Goal: Task Accomplishment & Management: Manage account settings

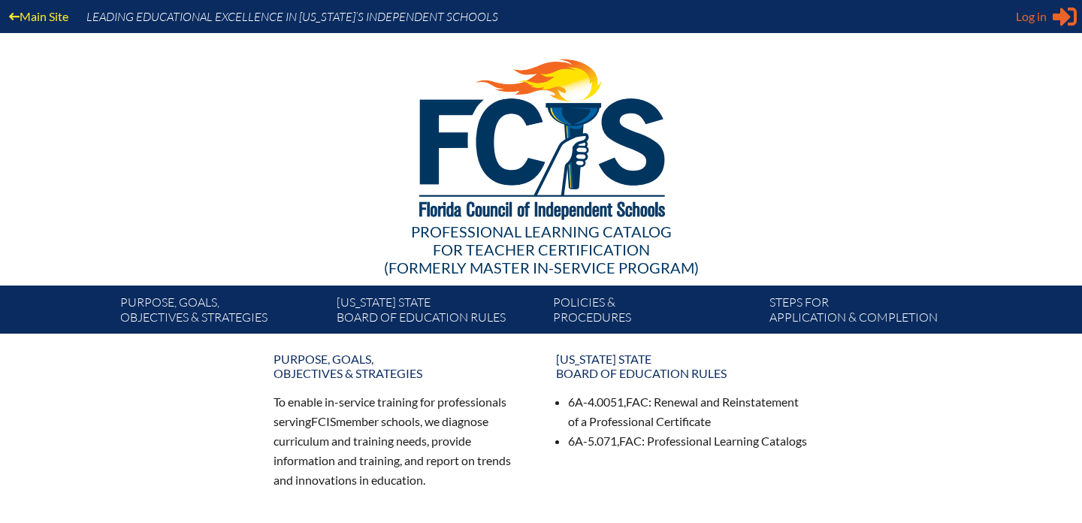
click at [1039, 14] on span "Log in" at bounding box center [1031, 17] width 31 height 18
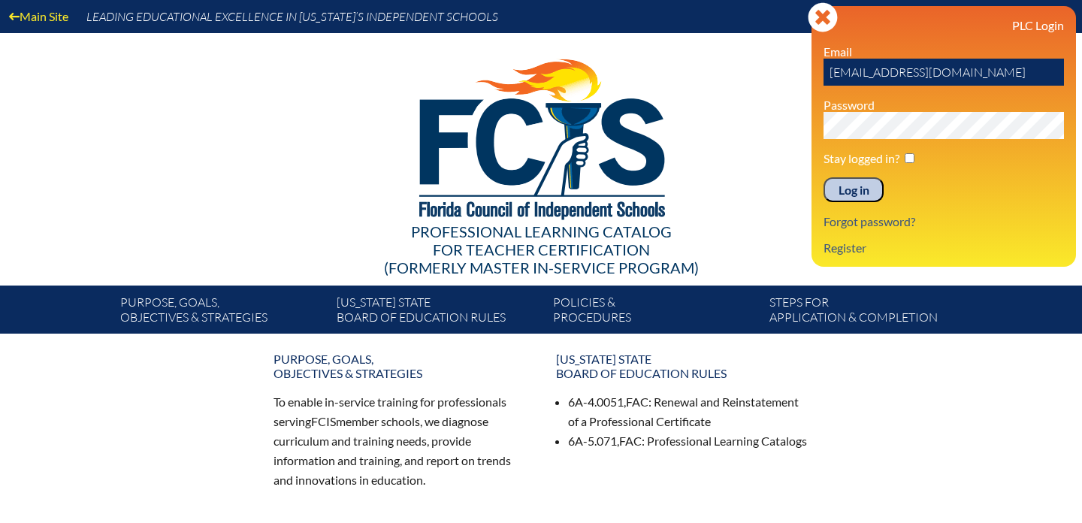
drag, startPoint x: 989, startPoint y: 75, endPoint x: 788, endPoint y: 79, distance: 200.6
click at [787, 78] on div "Main Site Leading Educational Excellence in Florida’s Independent Schools Profe…" at bounding box center [541, 167] width 1082 height 334
type input "fcismember"
click at [808, 127] on div "Main Site Leading Educational Excellence in Florida’s Independent Schools Profe…" at bounding box center [541, 167] width 1082 height 334
click at [862, 192] on input "Log in" at bounding box center [853, 190] width 60 height 26
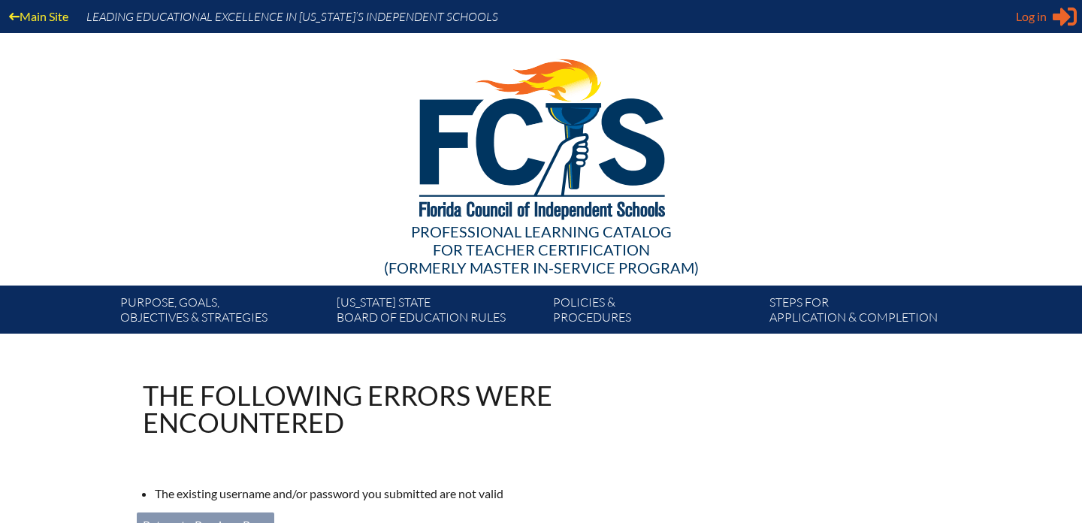
type input "[EMAIL_ADDRESS][DOMAIN_NAME]"
click at [1052, 20] on div "Log in Close Sign in or register" at bounding box center [1046, 17] width 61 height 24
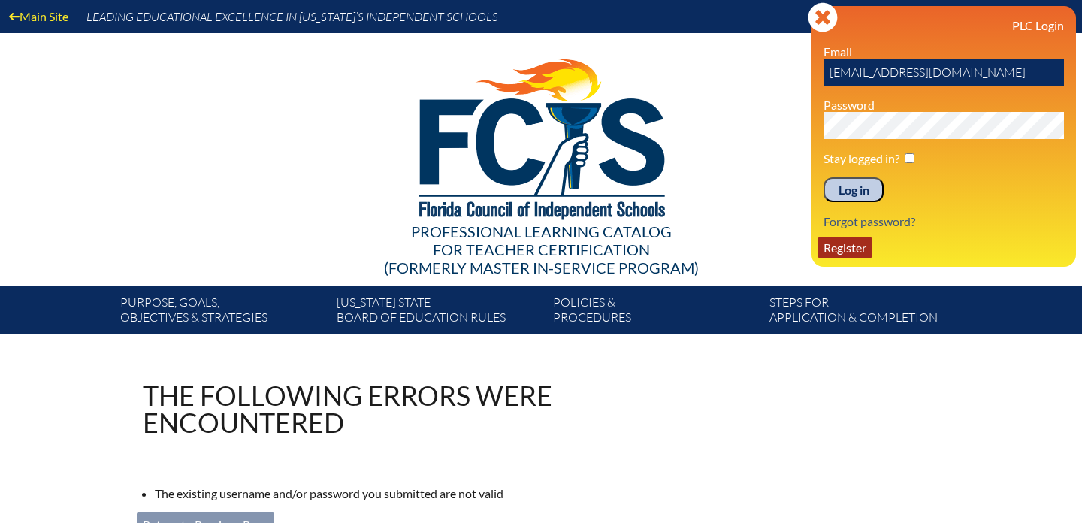
click at [847, 254] on link "Register" at bounding box center [844, 247] width 55 height 20
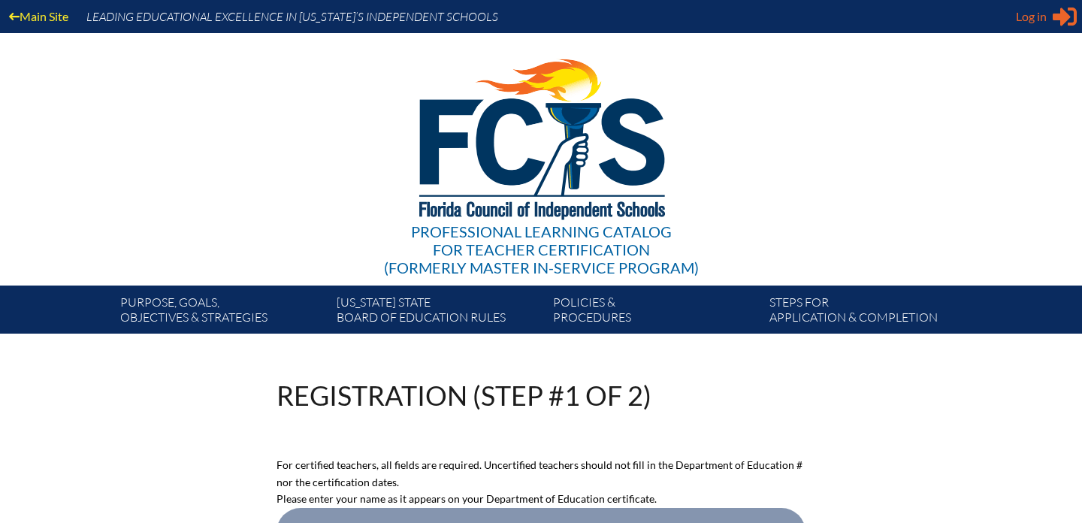
type input "[EMAIL_ADDRESS][DOMAIN_NAME]"
click at [1034, 12] on span "Log in" at bounding box center [1031, 17] width 31 height 18
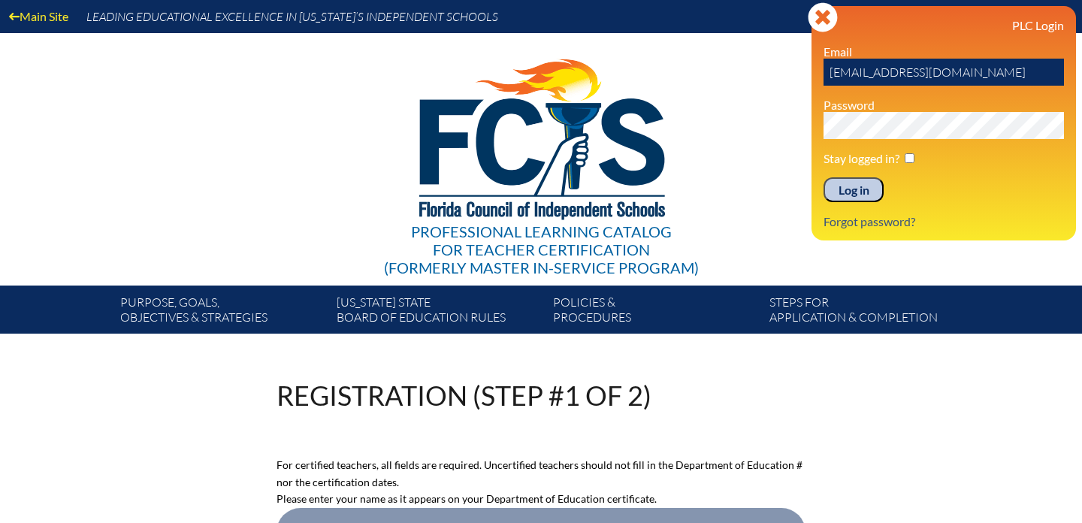
click at [997, 62] on input "[EMAIL_ADDRESS][DOMAIN_NAME]" at bounding box center [943, 72] width 240 height 27
click at [1033, 27] on h3 "PLC Login" at bounding box center [943, 25] width 240 height 14
drag, startPoint x: 1012, startPoint y: 80, endPoint x: 810, endPoint y: 77, distance: 202.1
click at [810, 77] on div "Main Site Leading Educational Excellence in Florida’s Independent Schools Profe…" at bounding box center [541, 167] width 1082 height 334
type input "fcismember"
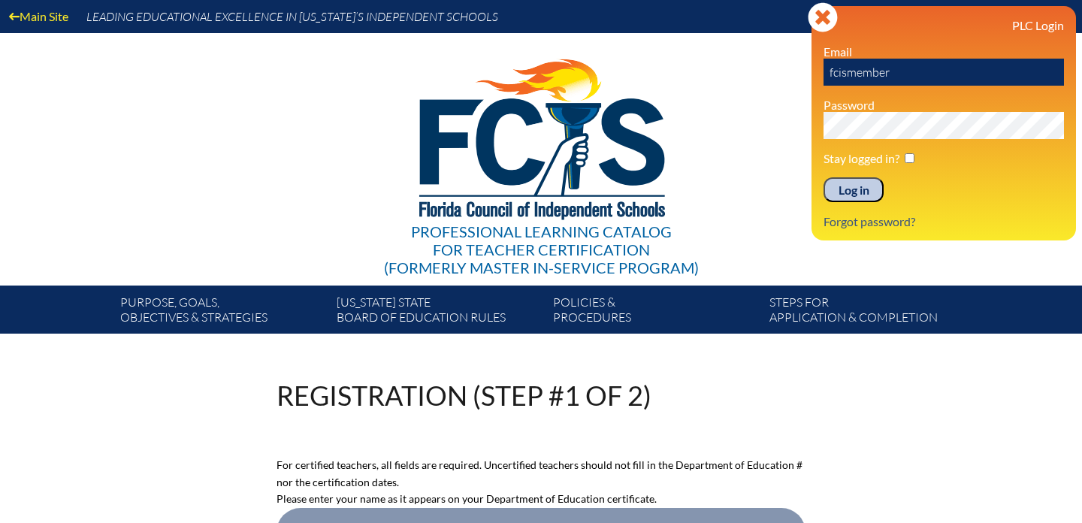
click at [807, 121] on div "Main Site Leading Educational Excellence in Florida’s Independent Schools Profe…" at bounding box center [541, 167] width 1082 height 334
click at [859, 185] on input "Log in" at bounding box center [853, 190] width 60 height 26
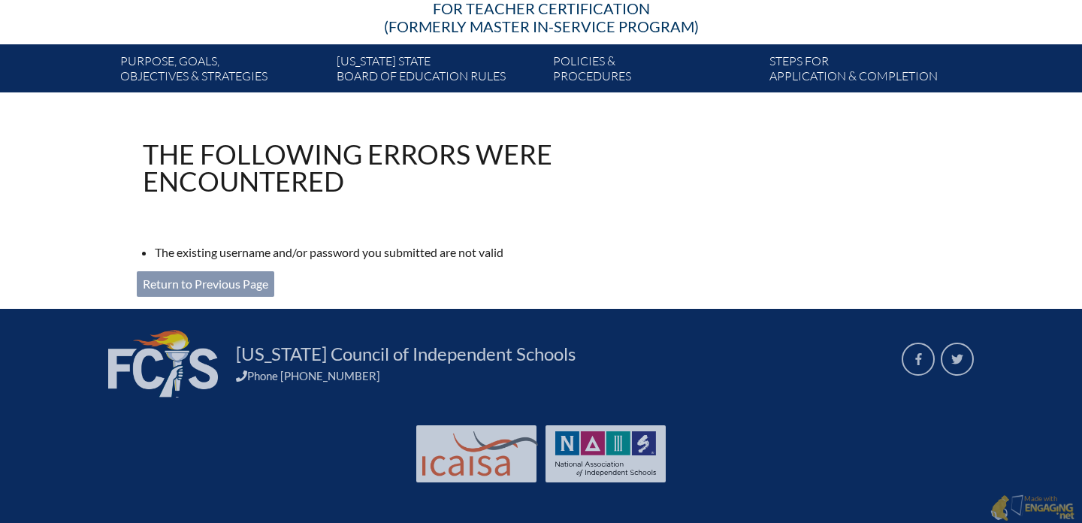
scroll to position [244, 0]
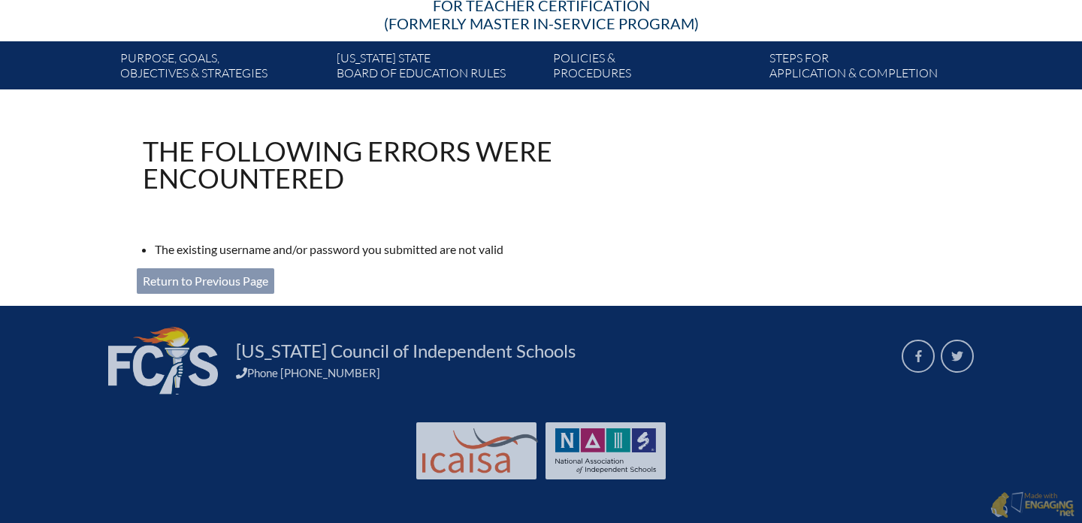
type input "[EMAIL_ADDRESS][DOMAIN_NAME]"
click at [254, 279] on link "Return to Previous Page" at bounding box center [205, 281] width 137 height 26
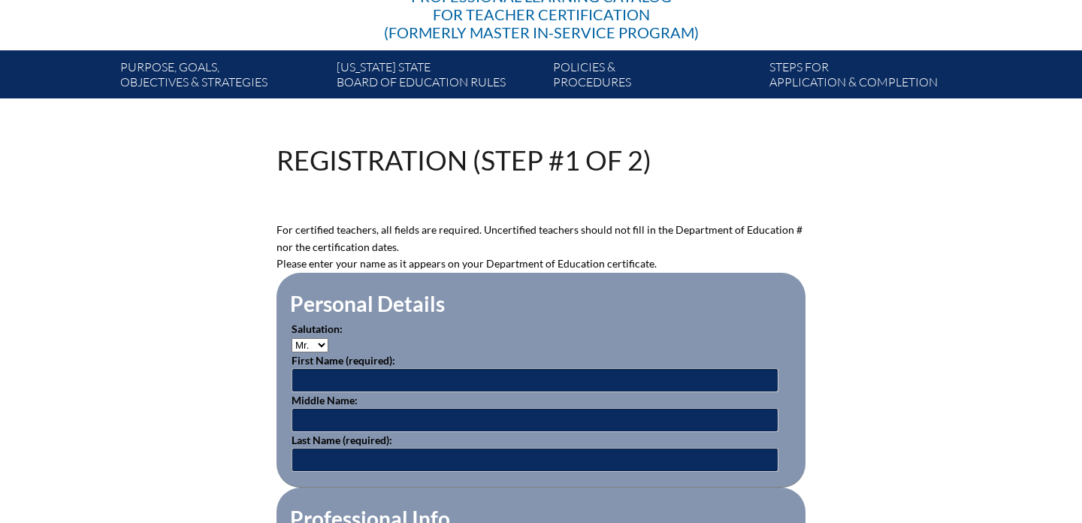
scroll to position [239, 0]
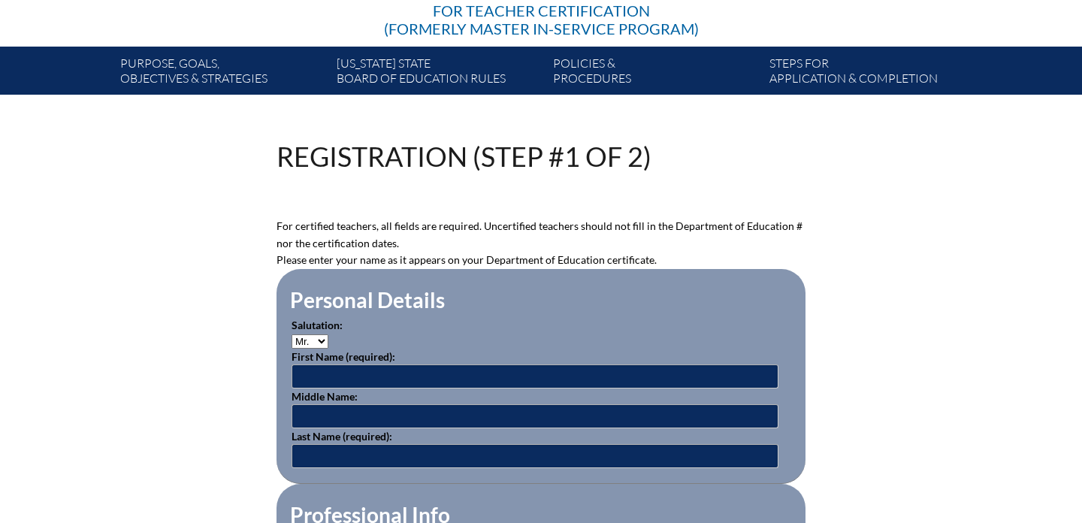
click at [314, 339] on select "Mr. Mrs. Ms. Dr. Rev." at bounding box center [309, 341] width 37 height 14
click at [312, 339] on select "Mr. Mrs. Ms. Dr. Rev." at bounding box center [309, 341] width 37 height 14
select select "Mrs."
click at [316, 377] on input "text" at bounding box center [534, 376] width 487 height 24
type input "April"
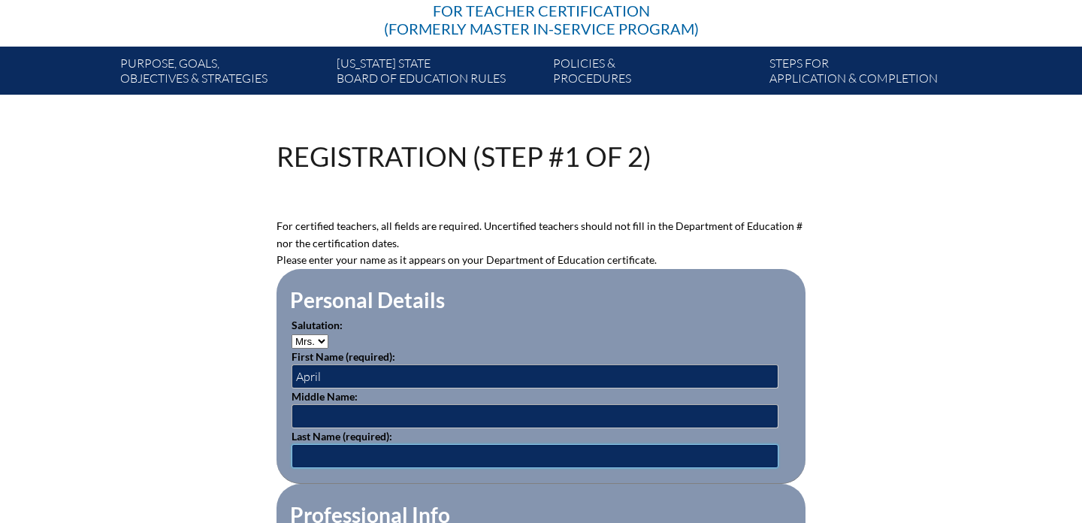
click at [442, 450] on input "text" at bounding box center [534, 456] width 487 height 24
type input "Kellogg"
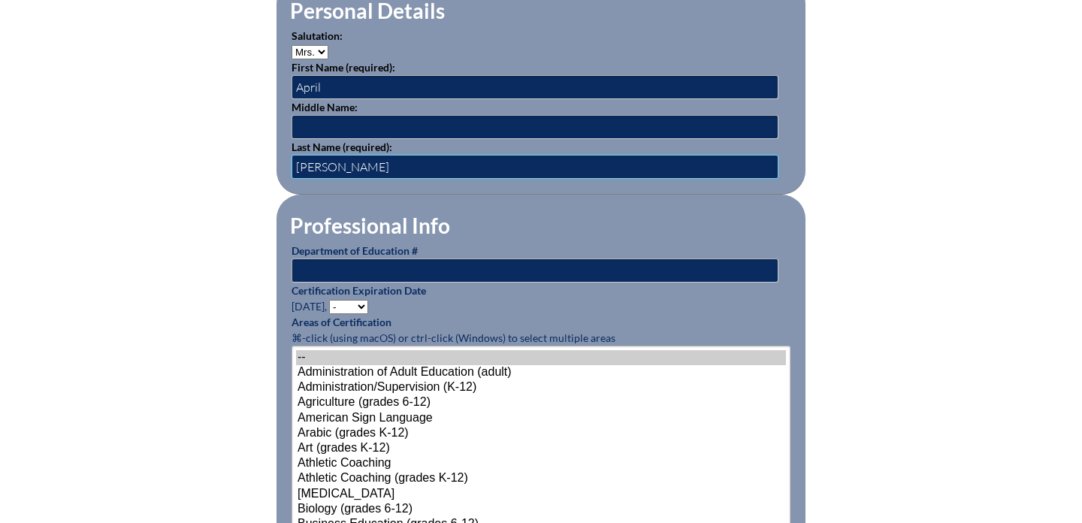
scroll to position [569, 0]
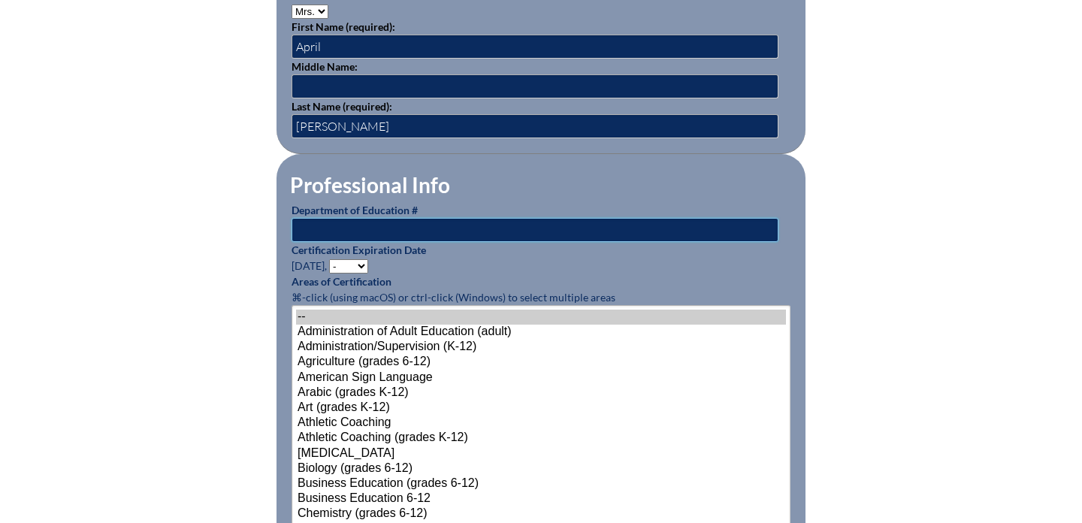
click at [335, 227] on input "text" at bounding box center [534, 230] width 487 height 24
type input "1835989"
click at [358, 264] on select "- 2031 2030 2029 2028 2027 2026 2025 2024 2023 2022 2021 2020 2019 2018 2017 20…" at bounding box center [348, 266] width 39 height 14
select select "2027"
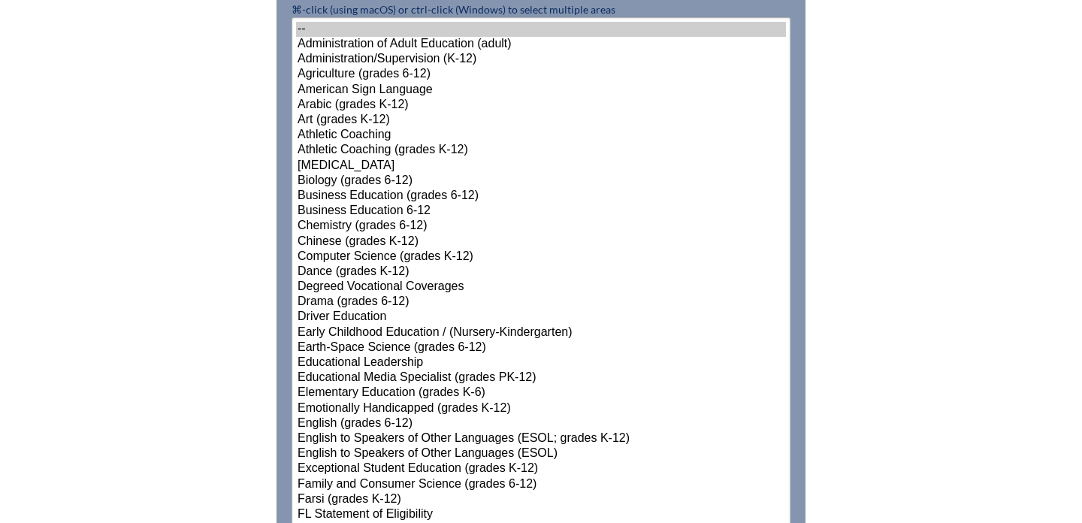
scroll to position [873, 0]
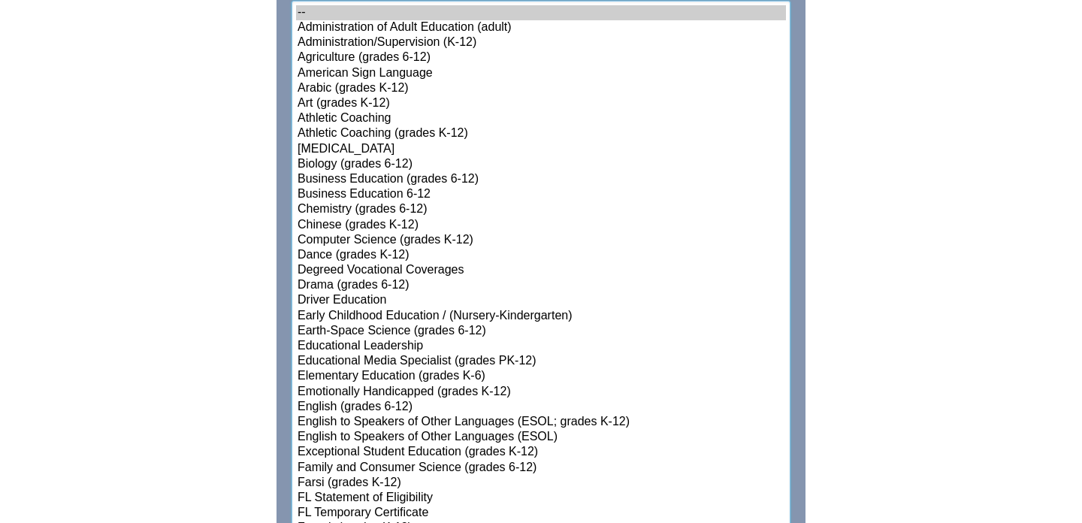
select select"]"] "15174"
click at [366, 449] on option "Exceptional Student Education (grades K-12)" at bounding box center [541, 452] width 490 height 15
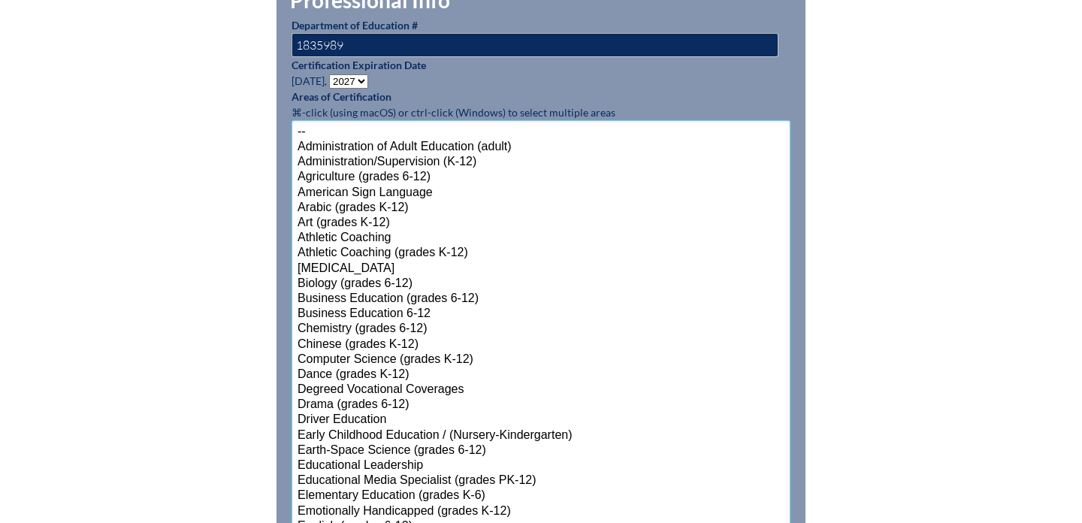
scroll to position [0, 0]
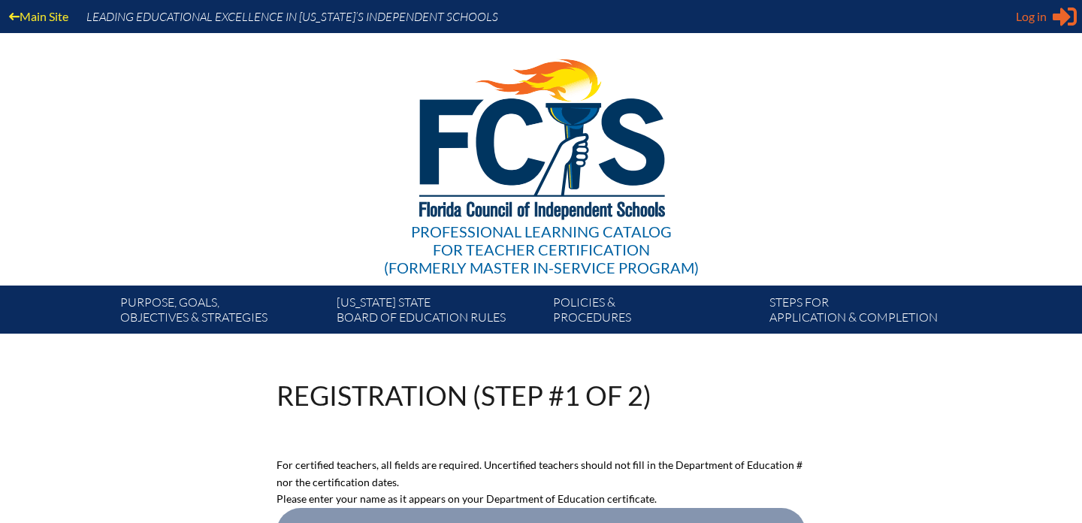
click at [1029, 20] on span "Log in" at bounding box center [1031, 17] width 31 height 18
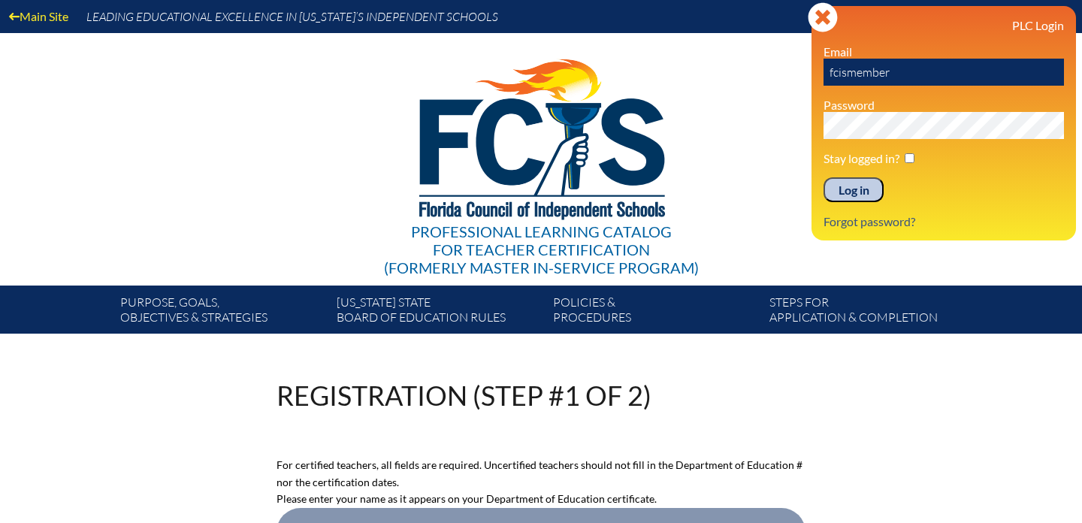
click at [853, 194] on input "Log in" at bounding box center [853, 190] width 60 height 26
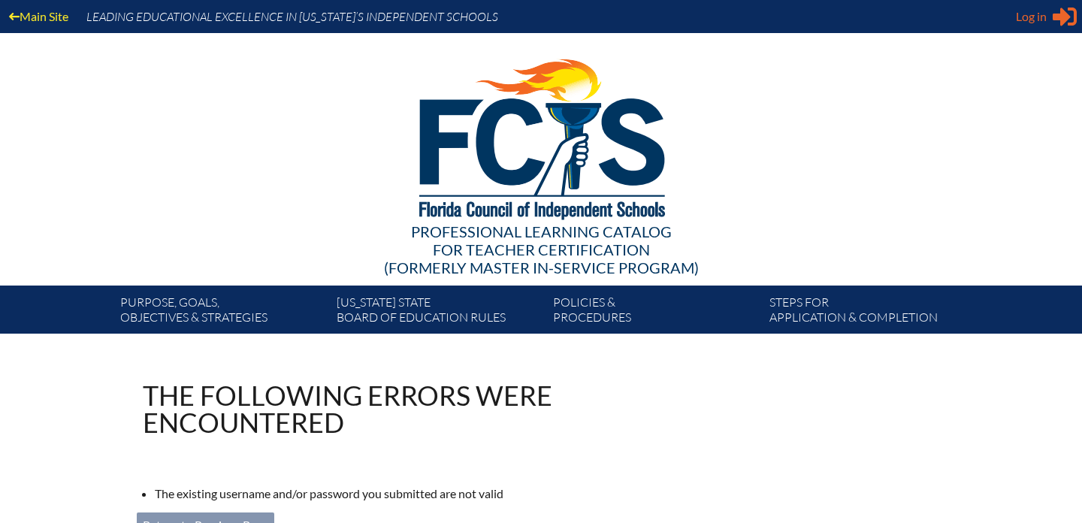
type input "[EMAIL_ADDRESS][DOMAIN_NAME]"
click at [1043, 19] on span "Log in" at bounding box center [1031, 17] width 31 height 18
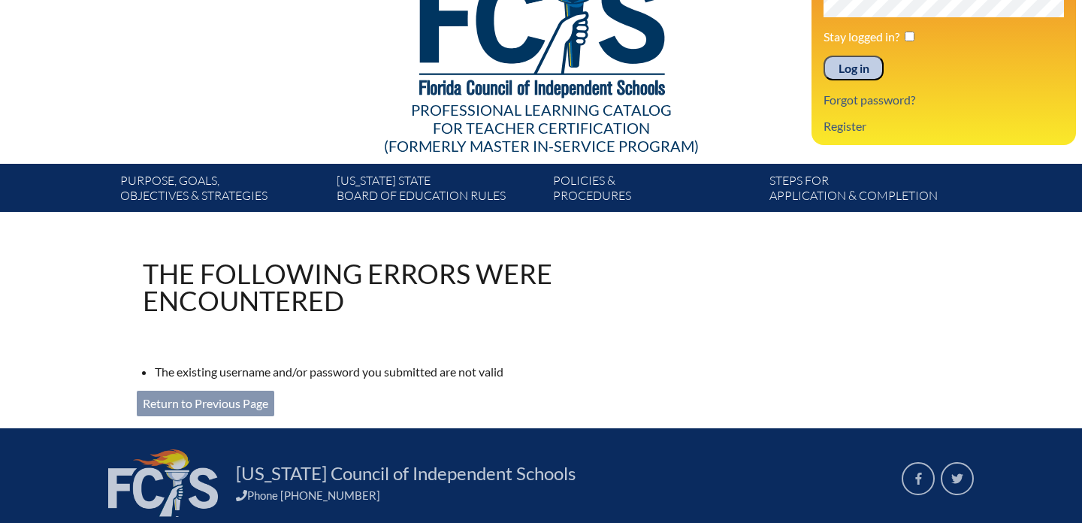
scroll to position [155, 0]
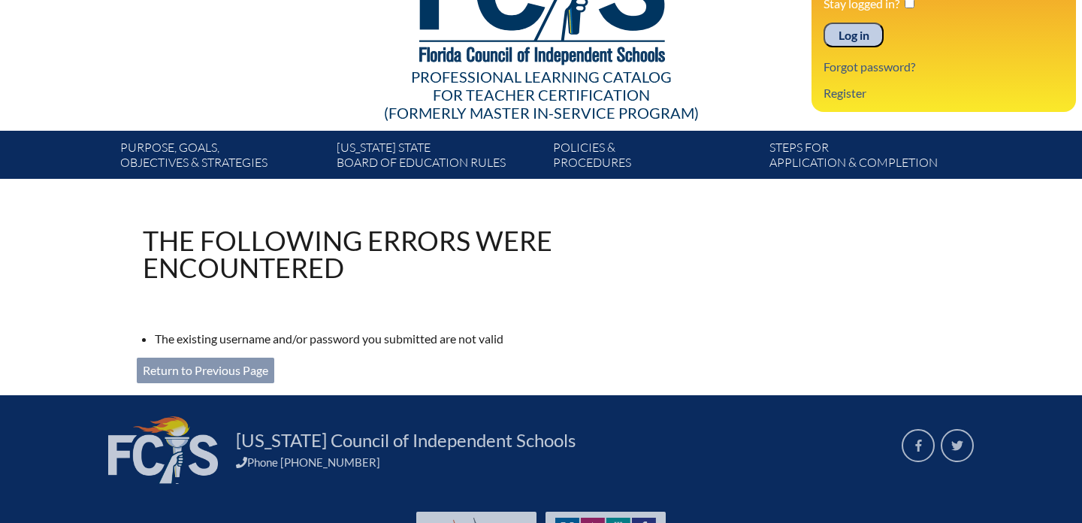
click at [246, 366] on link "Return to Previous Page" at bounding box center [205, 371] width 137 height 26
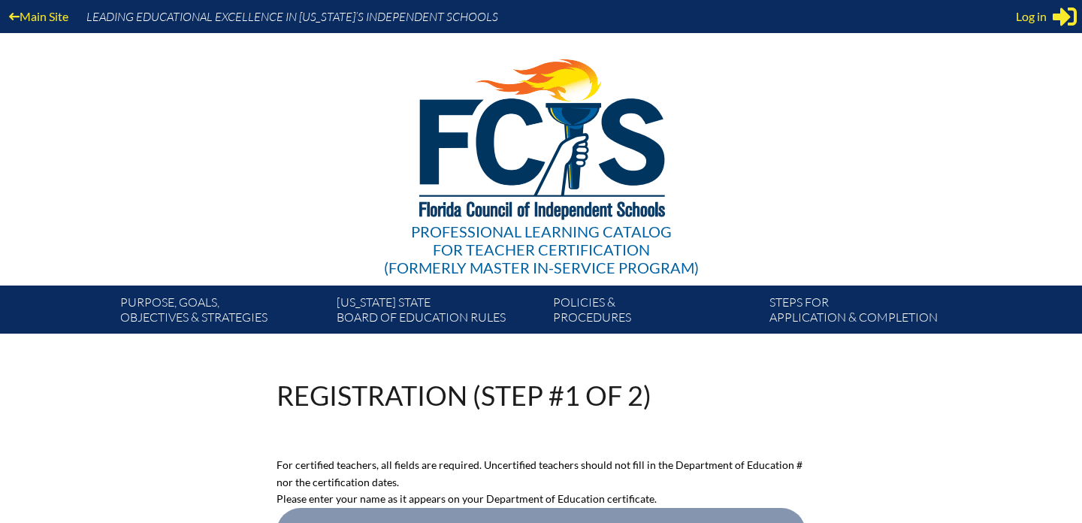
select select "Mrs."
select select "2027"
select select"]"] "15174"
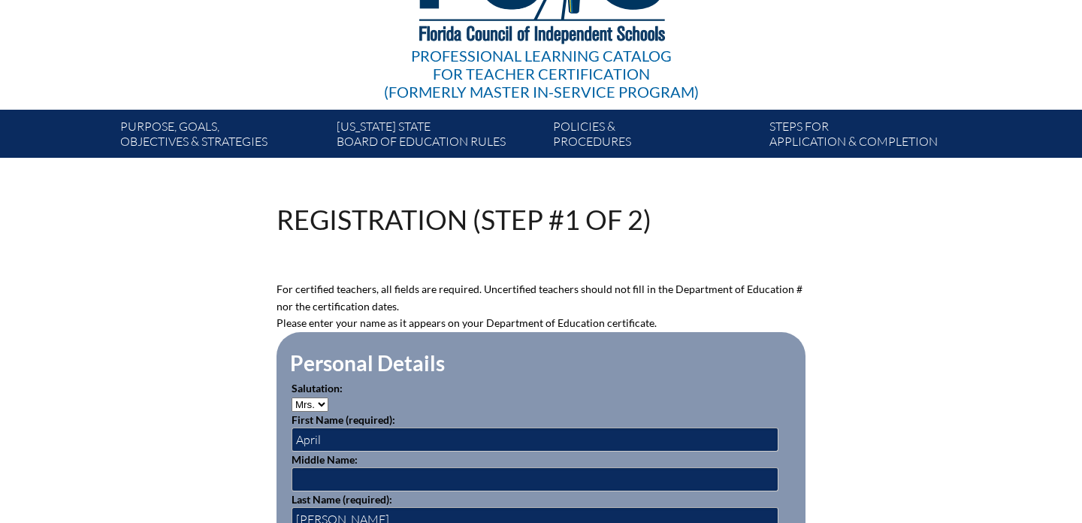
scroll to position [152, 0]
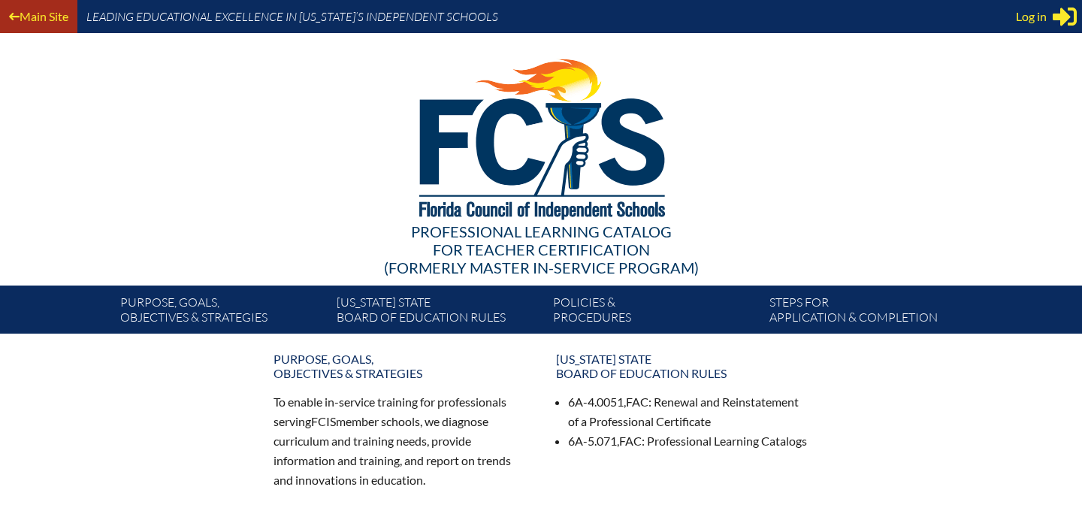
click at [30, 17] on link "Main Site" at bounding box center [38, 16] width 71 height 20
type input "[EMAIL_ADDRESS][DOMAIN_NAME]"
click at [1031, 17] on span "Log in" at bounding box center [1031, 17] width 31 height 18
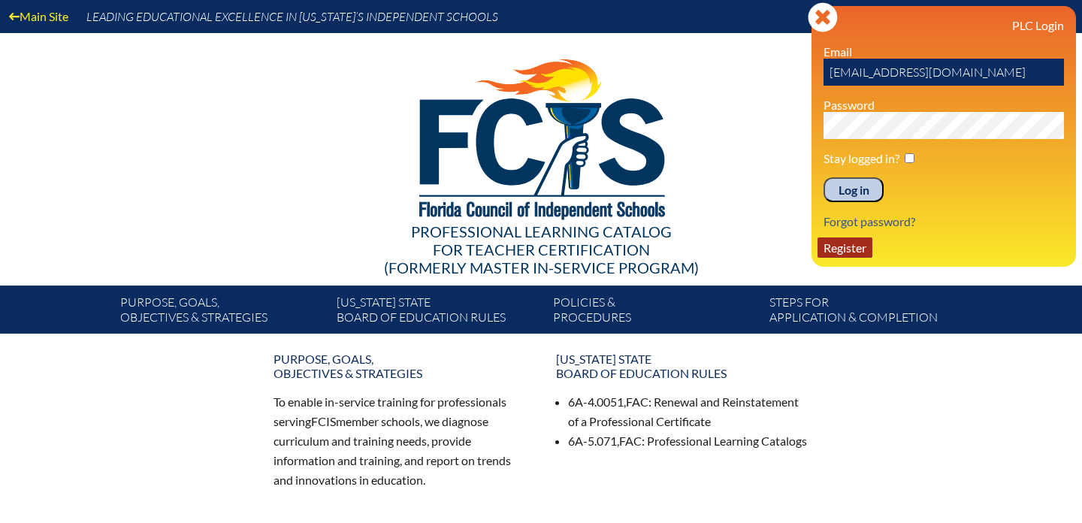
click at [848, 252] on link "Register" at bounding box center [844, 247] width 55 height 20
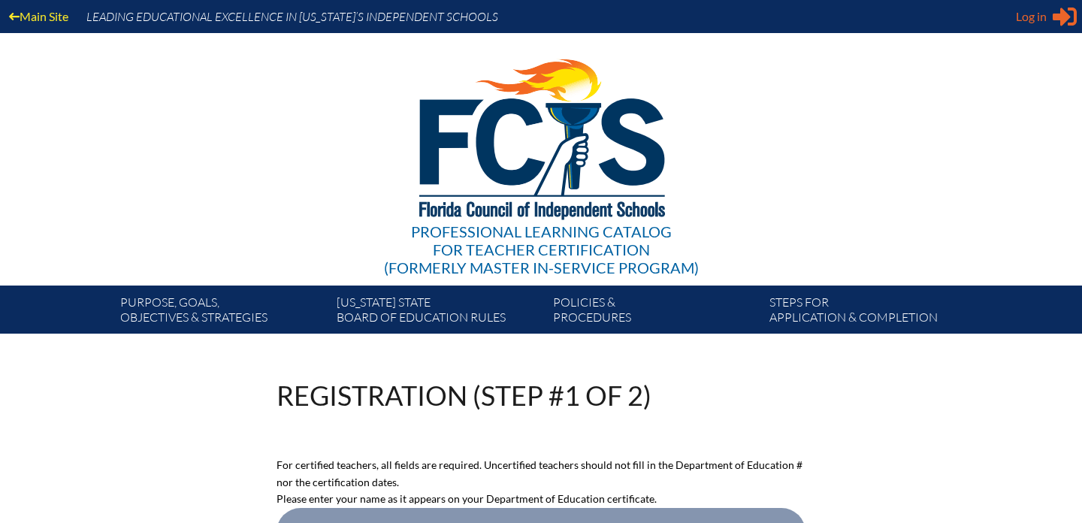
type input "[EMAIL_ADDRESS][DOMAIN_NAME]"
click at [1048, 14] on div "Log in Close Sign in or register" at bounding box center [1046, 17] width 61 height 24
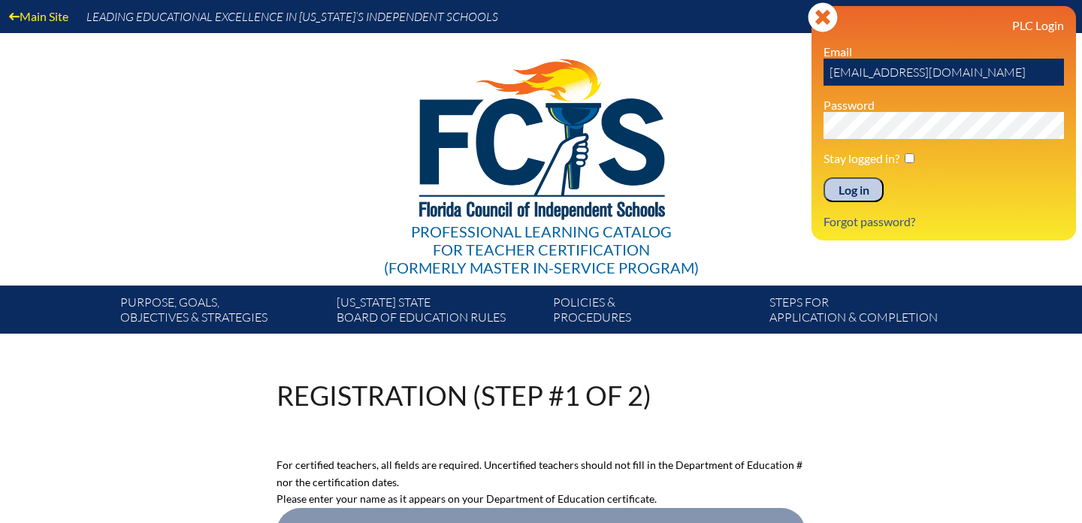
drag, startPoint x: 1002, startPoint y: 71, endPoint x: 759, endPoint y: 74, distance: 243.4
click at [759, 74] on div "Main Site Leading Educational Excellence in [US_STATE]’s Independent Schools Pr…" at bounding box center [541, 167] width 1082 height 334
click at [720, 93] on div "Professional Learning Catalog for Teacher Certification (formerly Master In-ser…" at bounding box center [540, 159] width 913 height 252
click at [746, 124] on div "Main Site Leading Educational Excellence in [US_STATE]’s Independent Schools Pr…" at bounding box center [541, 167] width 1082 height 334
click at [766, 98] on div "Professional Learning Catalog for Teacher Certification (formerly Master In-ser…" at bounding box center [540, 159] width 913 height 252
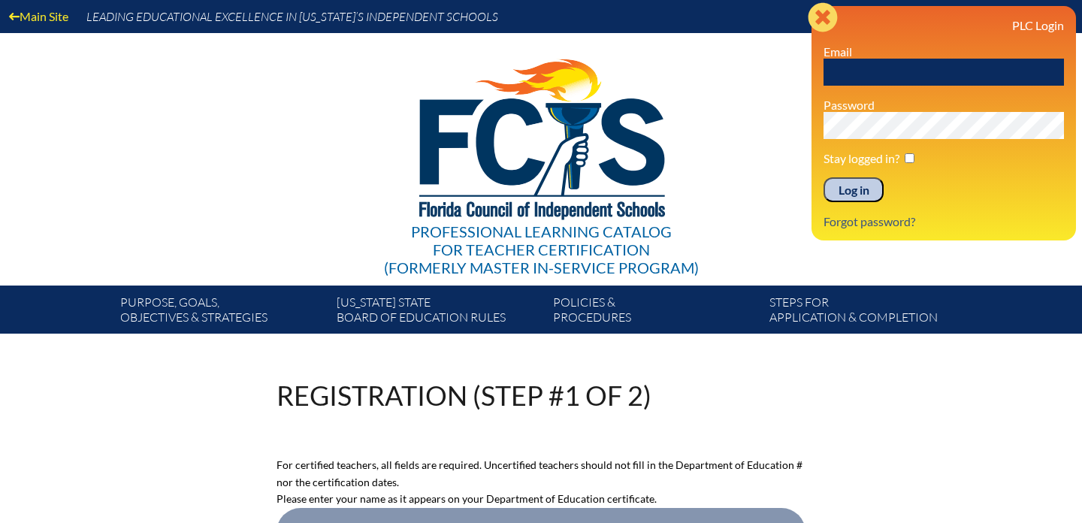
click at [817, 19] on icon "Close" at bounding box center [822, 17] width 30 height 30
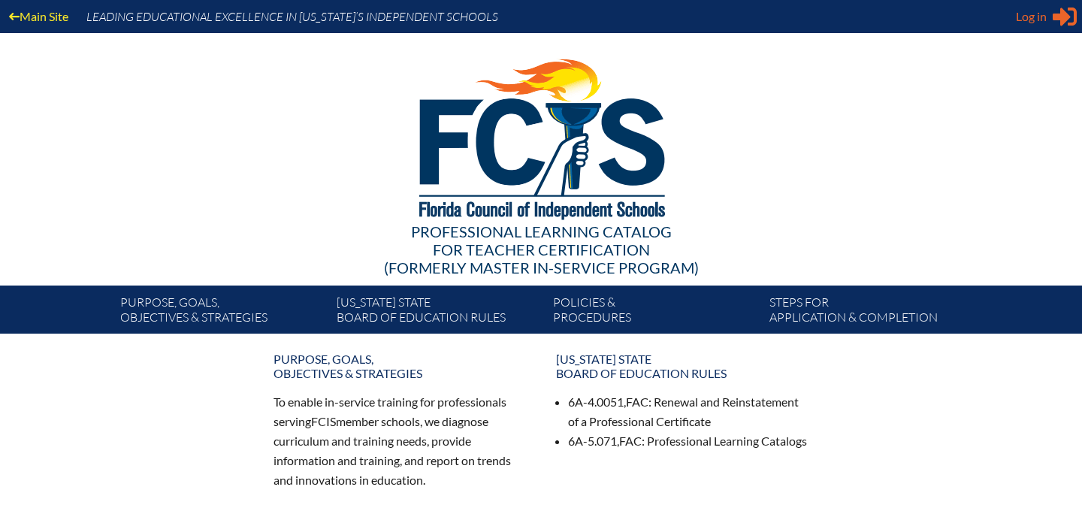
type input "[EMAIL_ADDRESS][DOMAIN_NAME]"
click at [1059, 22] on icon "Sign in or register" at bounding box center [1064, 17] width 24 height 24
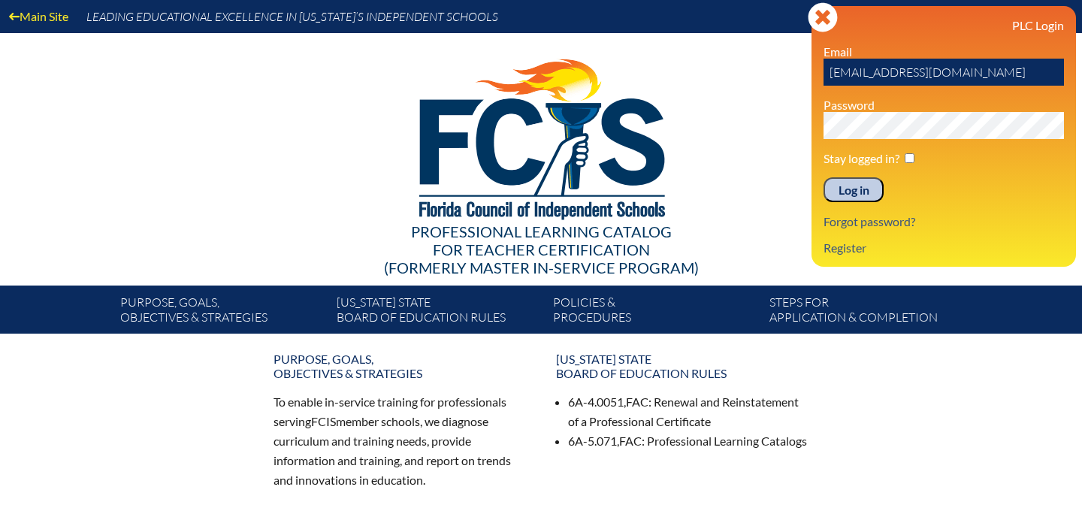
drag, startPoint x: 989, startPoint y: 74, endPoint x: 804, endPoint y: 73, distance: 184.8
click at [804, 73] on div "Main Site Leading Educational Excellence in [US_STATE]’s Independent Schools Pr…" at bounding box center [541, 167] width 1082 height 334
click at [795, 114] on div at bounding box center [540, 136] width 865 height 207
click at [782, 127] on div "Main Site Leading Educational Excellence in Florida’s Independent Schools Profe…" at bounding box center [541, 167] width 1082 height 334
click at [768, 213] on div at bounding box center [540, 136] width 865 height 207
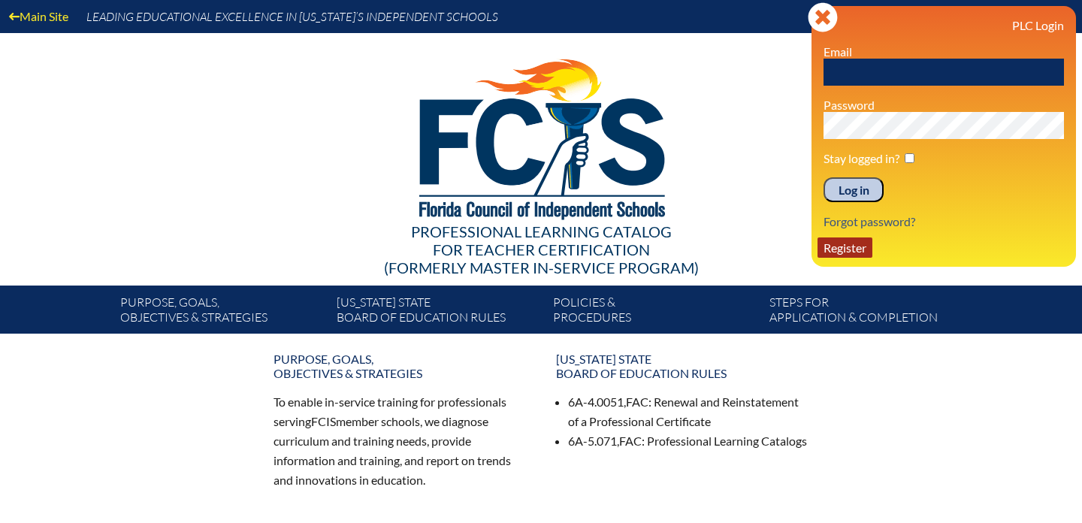
click at [841, 246] on link "Register" at bounding box center [844, 247] width 55 height 20
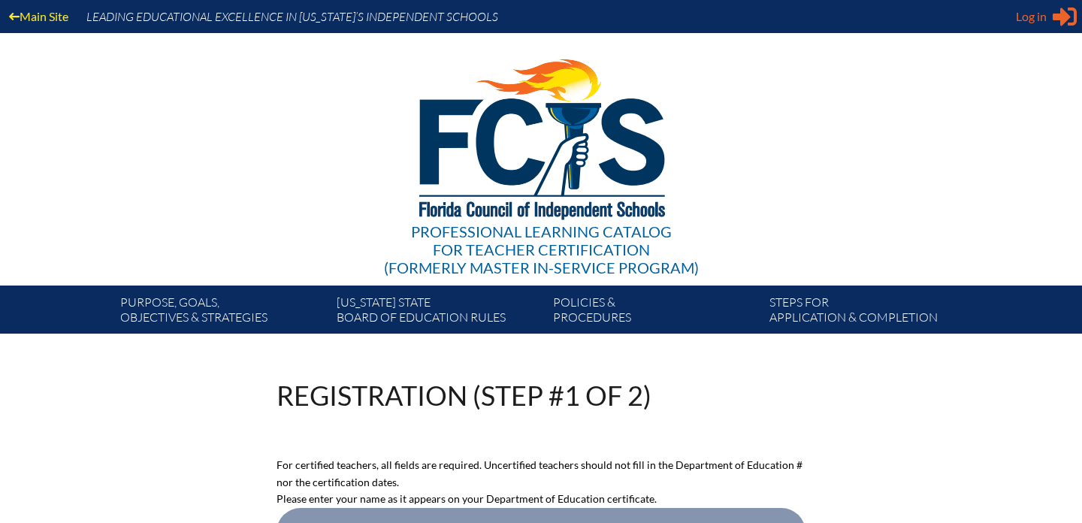
type input "[EMAIL_ADDRESS][DOMAIN_NAME]"
click at [1046, 18] on span "Log in" at bounding box center [1031, 17] width 31 height 18
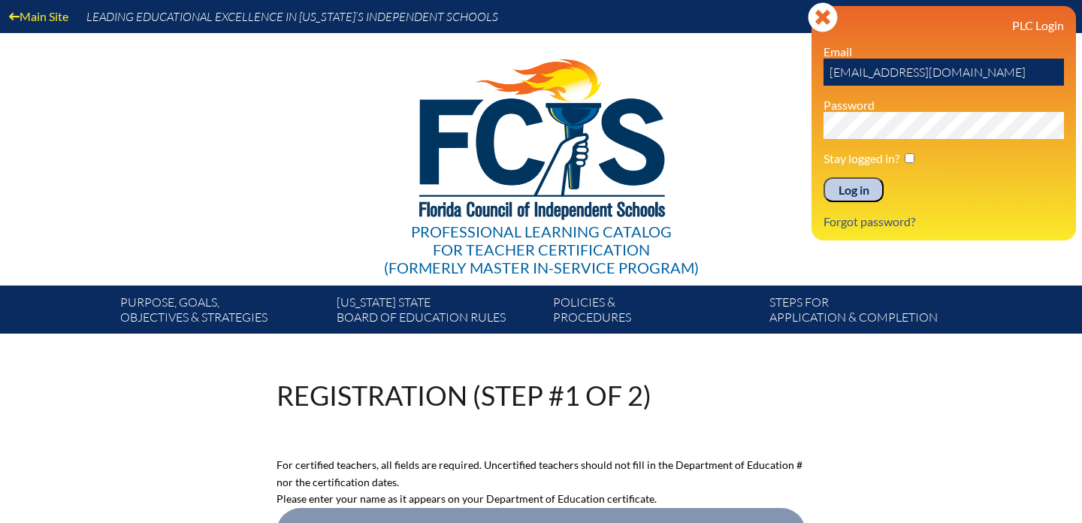
drag, startPoint x: 992, startPoint y: 74, endPoint x: 786, endPoint y: 75, distance: 205.8
click at [786, 75] on div "Main Site Leading Educational Excellence in Florida’s Independent Schools Profe…" at bounding box center [541, 167] width 1082 height 334
click at [725, 110] on div "Professional Learning Catalog for Teacher Certification (formerly Master In-ser…" at bounding box center [540, 159] width 913 height 252
click at [749, 131] on div "Main Site Leading Educational Excellence in Florida’s Independent Schools Profe…" at bounding box center [541, 167] width 1082 height 334
click at [750, 140] on div "Professional Learning Catalog for Teacher Certification (formerly Master In-ser…" at bounding box center [540, 159] width 913 height 252
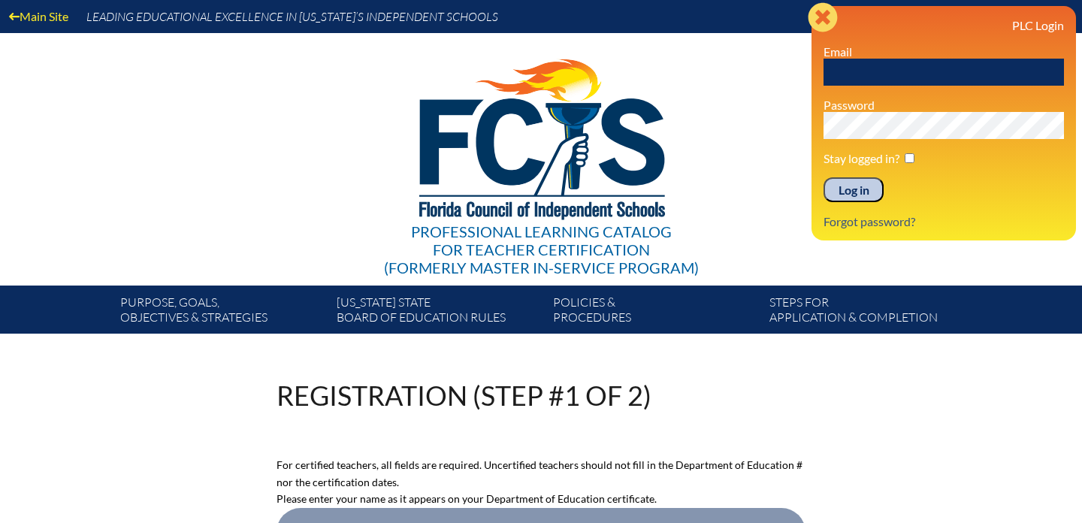
click at [816, 20] on icon "Close" at bounding box center [822, 17] width 30 height 30
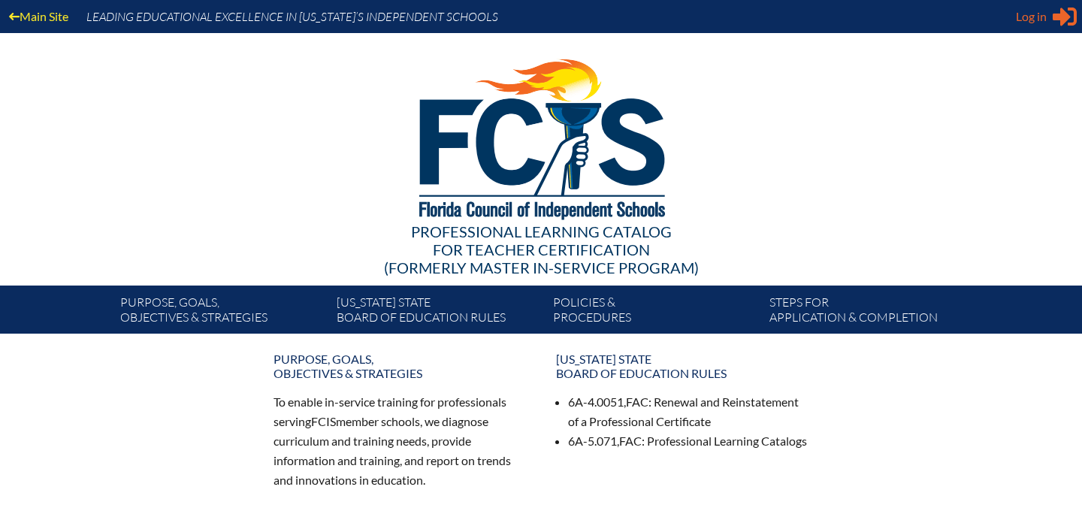
type input "[EMAIL_ADDRESS][DOMAIN_NAME]"
click at [1064, 15] on icon at bounding box center [1064, 17] width 24 height 19
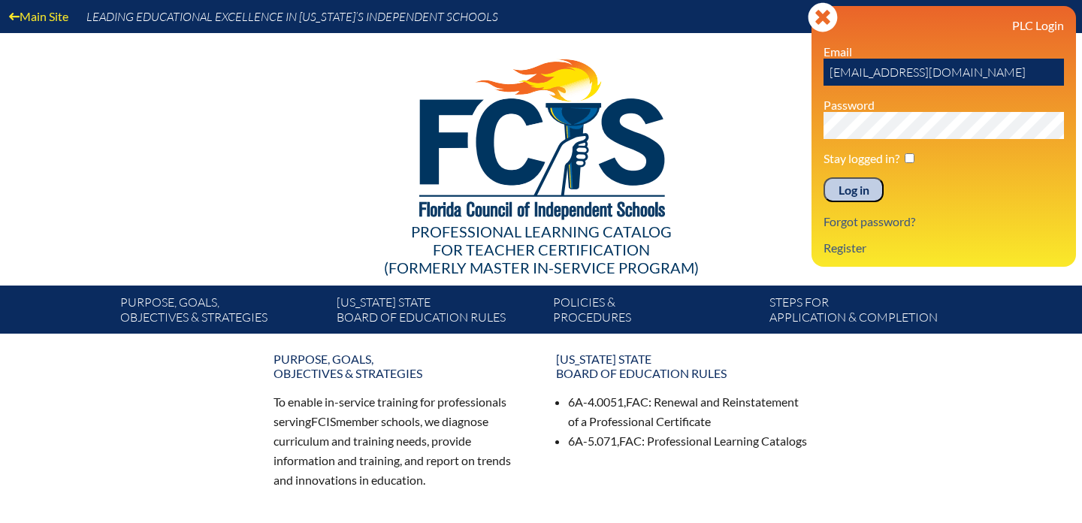
click at [772, 125] on div "Main Site Leading Educational Excellence in Florida’s Independent Schools Profe…" at bounding box center [541, 167] width 1082 height 334
drag, startPoint x: 983, startPoint y: 76, endPoint x: 735, endPoint y: 65, distance: 248.9
click at [735, 65] on div "Main Site Leading Educational Excellence in Florida’s Independent Schools Profe…" at bounding box center [541, 167] width 1082 height 334
click at [728, 77] on div at bounding box center [540, 136] width 865 height 207
click at [843, 245] on link "Register" at bounding box center [844, 247] width 55 height 20
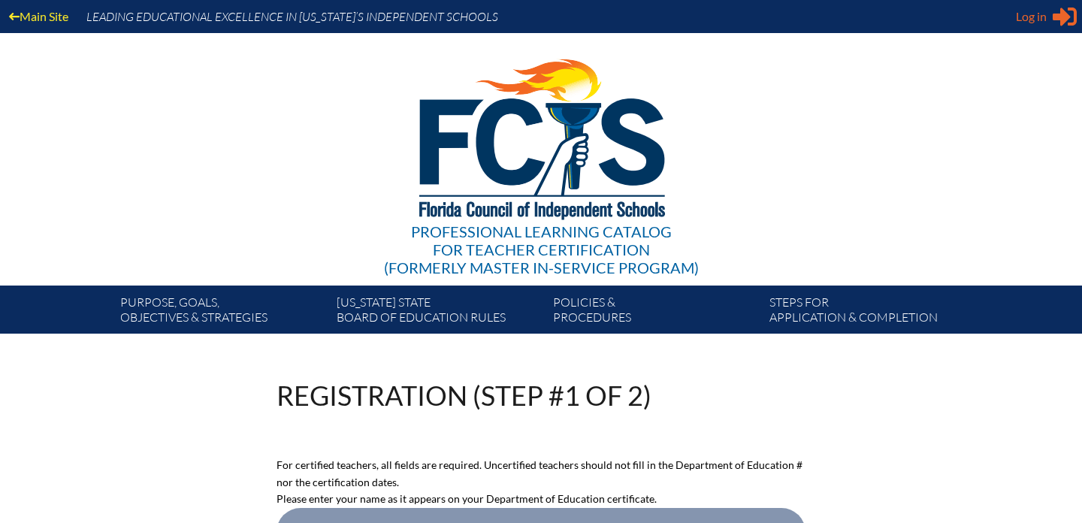
type input "[EMAIL_ADDRESS][DOMAIN_NAME]"
click at [1054, 10] on icon "Sign in or register" at bounding box center [1064, 17] width 24 height 24
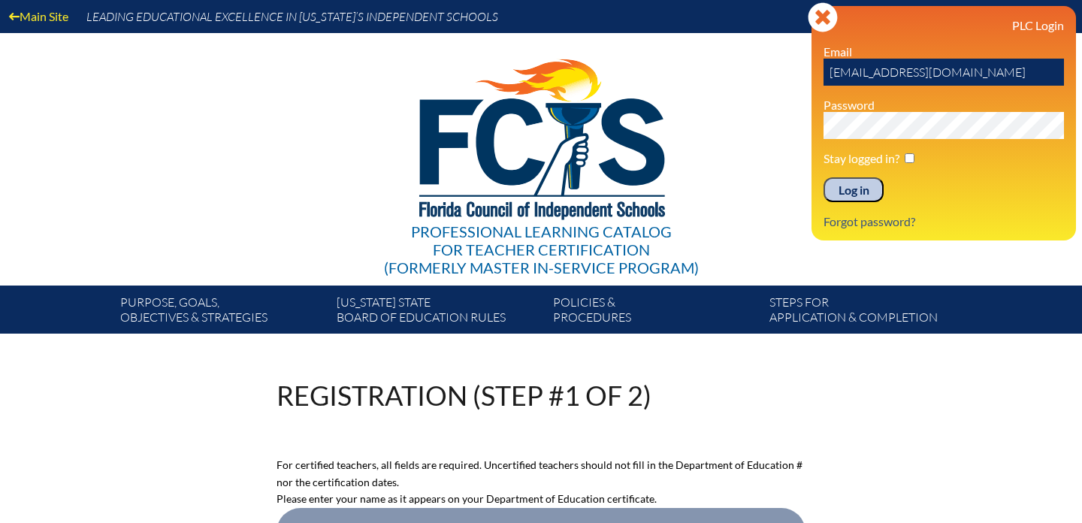
click at [744, 137] on div "Professional Learning Catalog for Teacher Certification (formerly Master In-ser…" at bounding box center [540, 159] width 913 height 252
click at [701, 105] on link "Professional Learning Catalog for Teacher Certification (formerly Master In-ser…" at bounding box center [541, 154] width 327 height 249
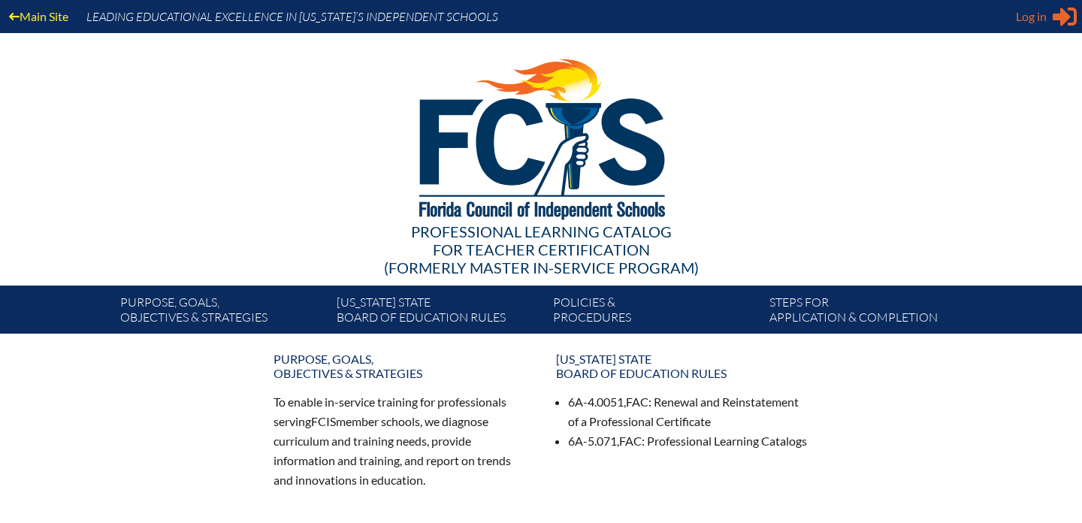
click at [1043, 20] on span "Log in" at bounding box center [1031, 17] width 31 height 18
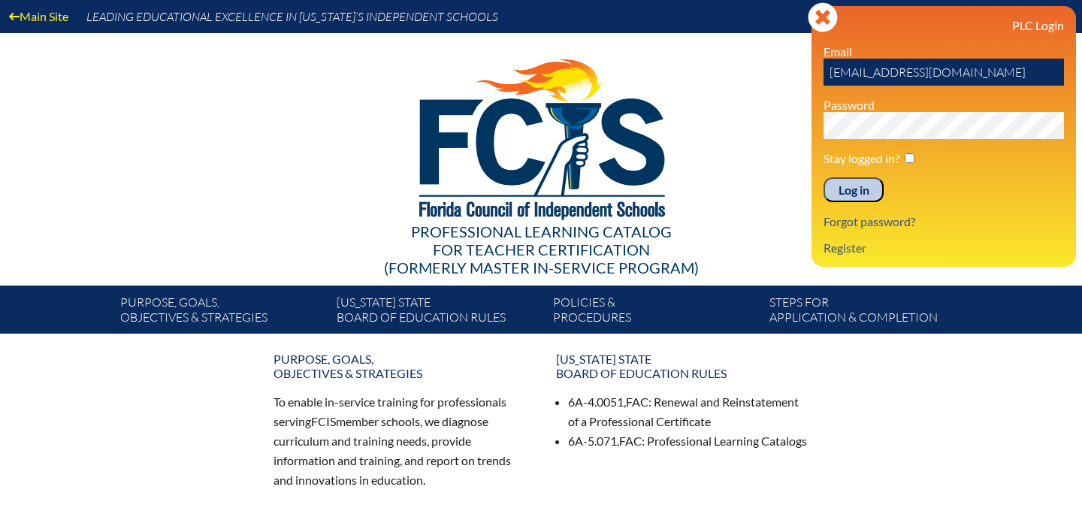
drag, startPoint x: 991, startPoint y: 71, endPoint x: 690, endPoint y: 68, distance: 300.5
click at [690, 68] on div "Main Site Leading Educational Excellence in Florida’s Independent Schools Profe…" at bounding box center [541, 167] width 1082 height 334
type input "akellogg@stjohnseagles.org"
click at [800, 125] on div "Main Site Leading Educational Excellence in Florida’s Independent Schools Profe…" at bounding box center [541, 167] width 1082 height 334
click at [855, 192] on input "Log in" at bounding box center [853, 190] width 60 height 26
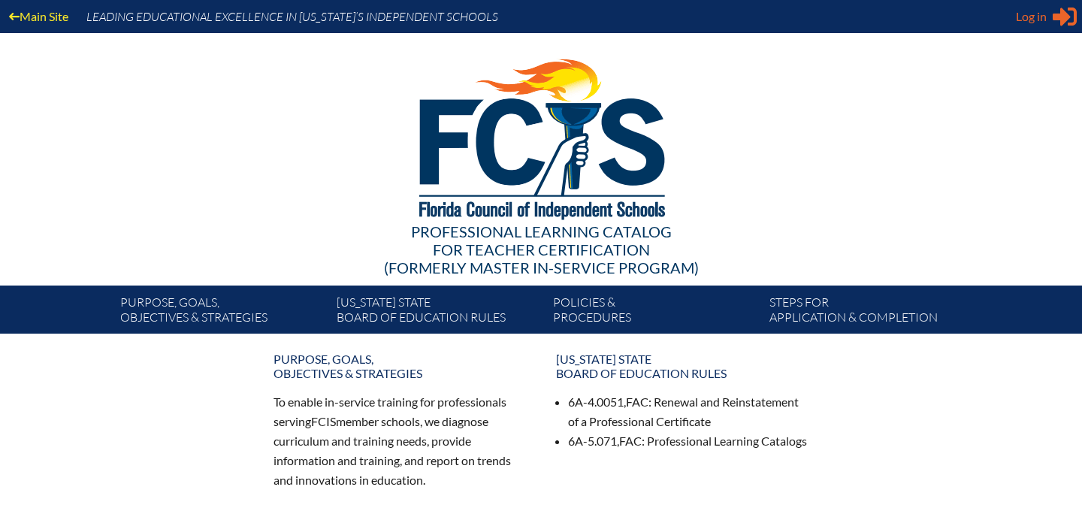
type input "[EMAIL_ADDRESS][DOMAIN_NAME]"
click at [1031, 11] on span "Log in" at bounding box center [1031, 17] width 31 height 18
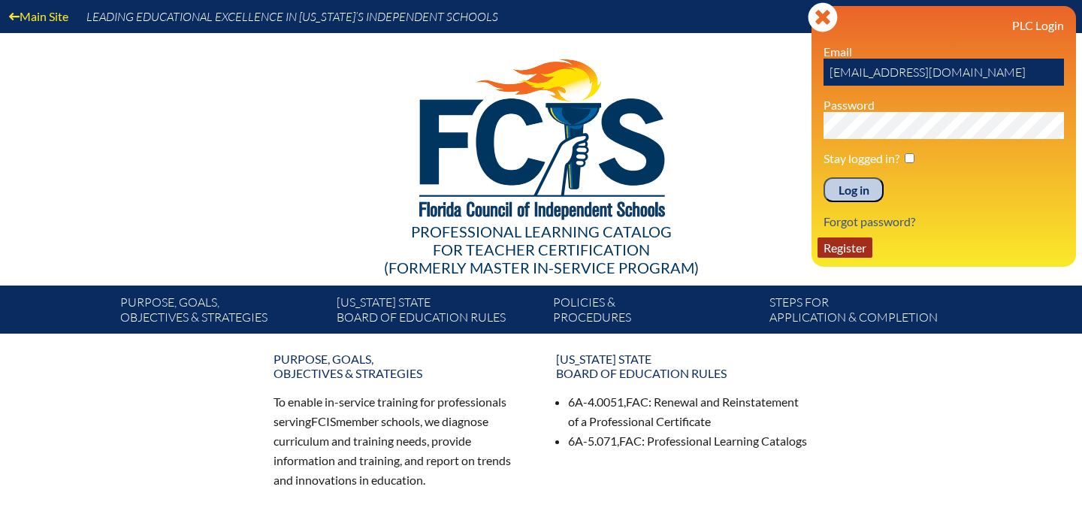
click at [857, 249] on link "Register" at bounding box center [844, 247] width 55 height 20
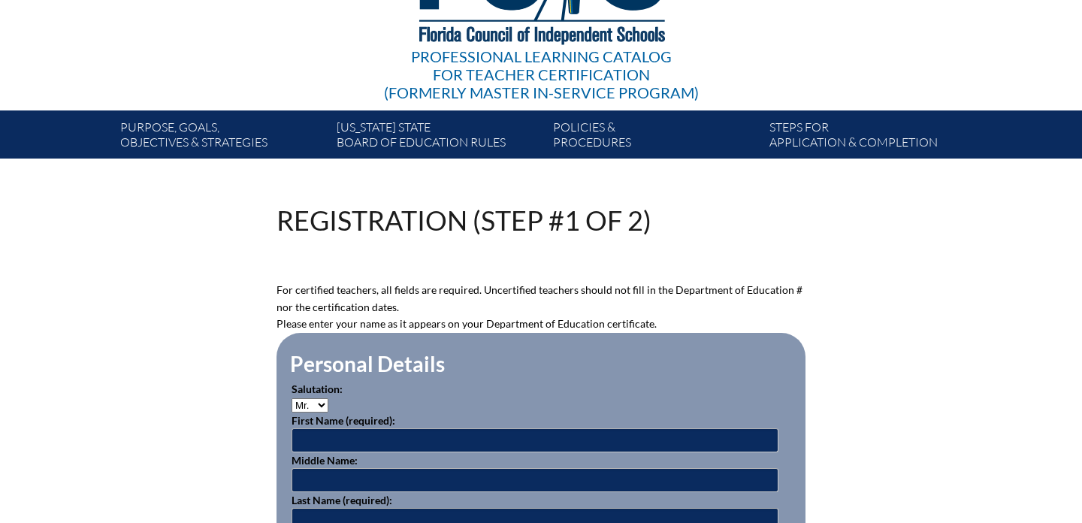
scroll to position [371, 0]
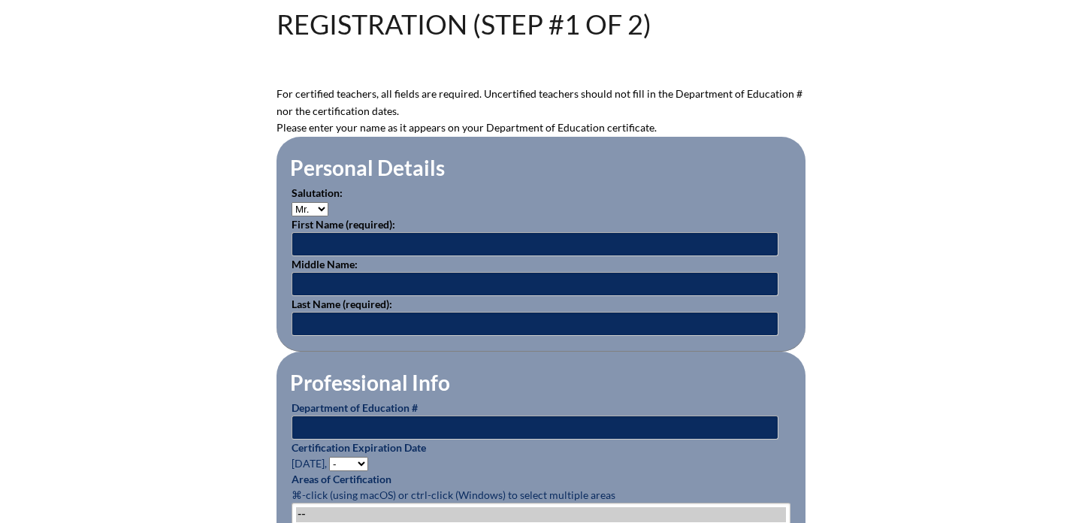
type input "Aibanez@stjohnseagles.org"
type input "[EMAIL_ADDRESS][DOMAIN_NAME]"
click at [403, 240] on input "text" at bounding box center [534, 244] width 487 height 24
click at [311, 209] on select "Mr. Mrs. Ms. Dr. Rev." at bounding box center [309, 209] width 37 height 14
select select "Mrs."
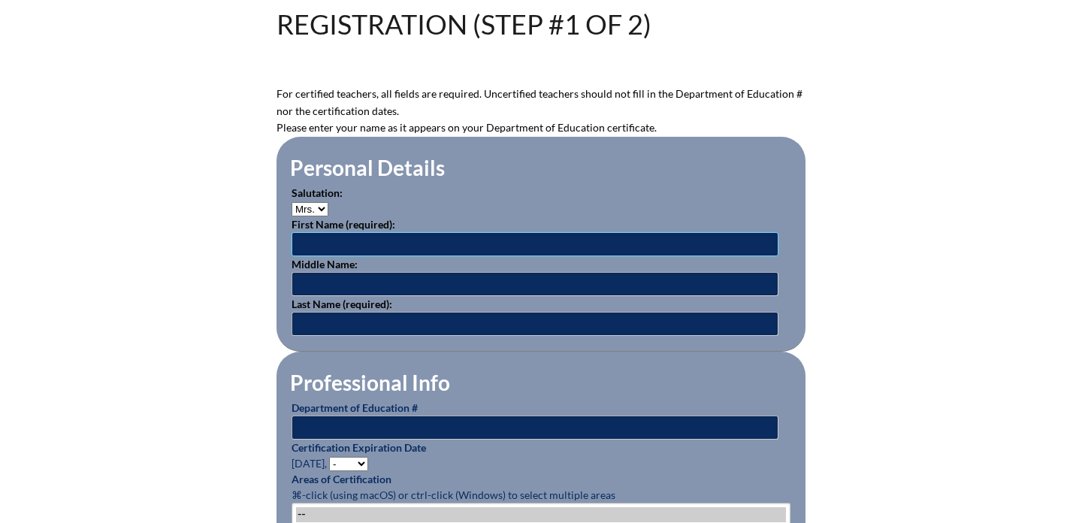
click at [327, 247] on input "text" at bounding box center [534, 244] width 487 height 24
type input "April"
click at [334, 318] on input "text" at bounding box center [534, 324] width 487 height 24
type input "Kellogg"
click at [351, 426] on input "text" at bounding box center [534, 427] width 487 height 24
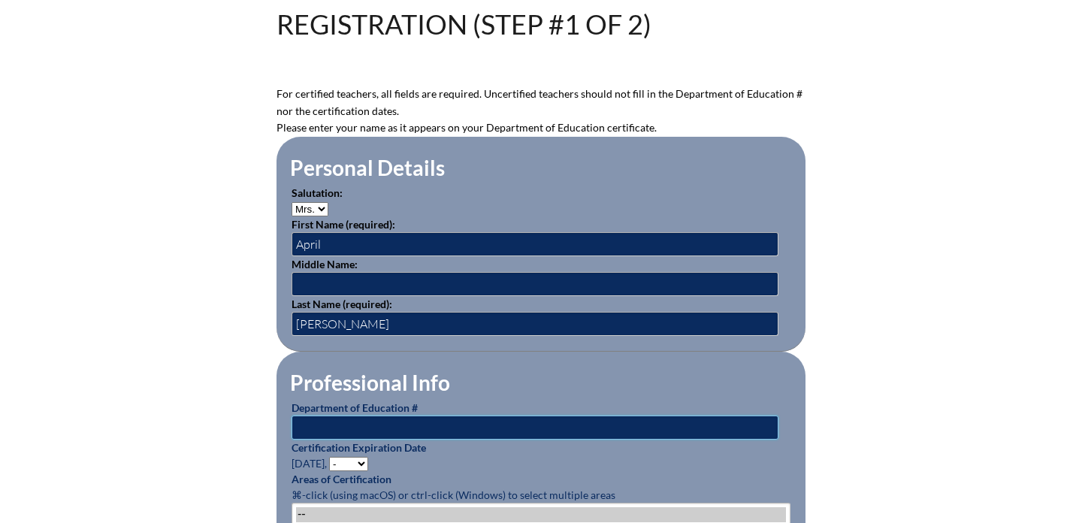
type input "1835989"
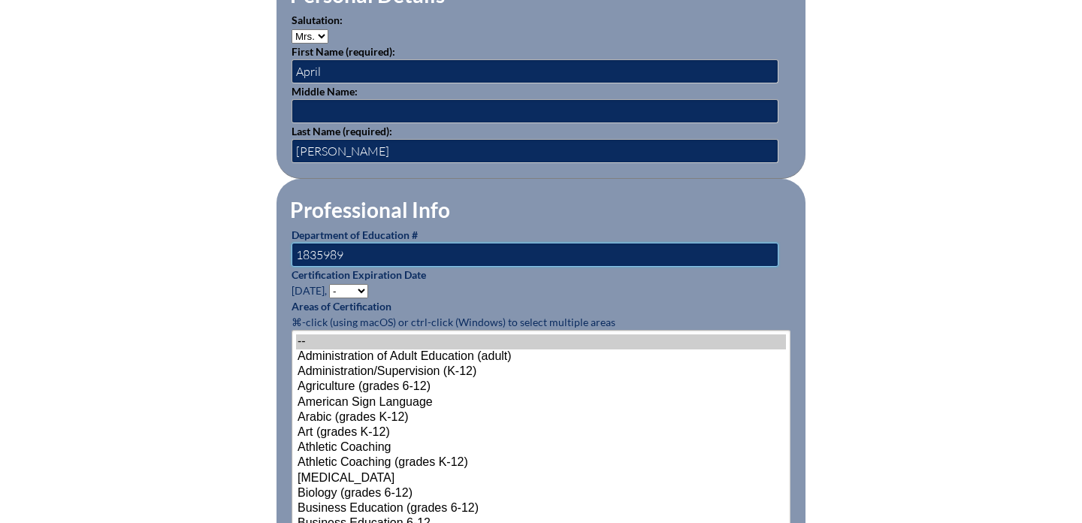
scroll to position [571, 0]
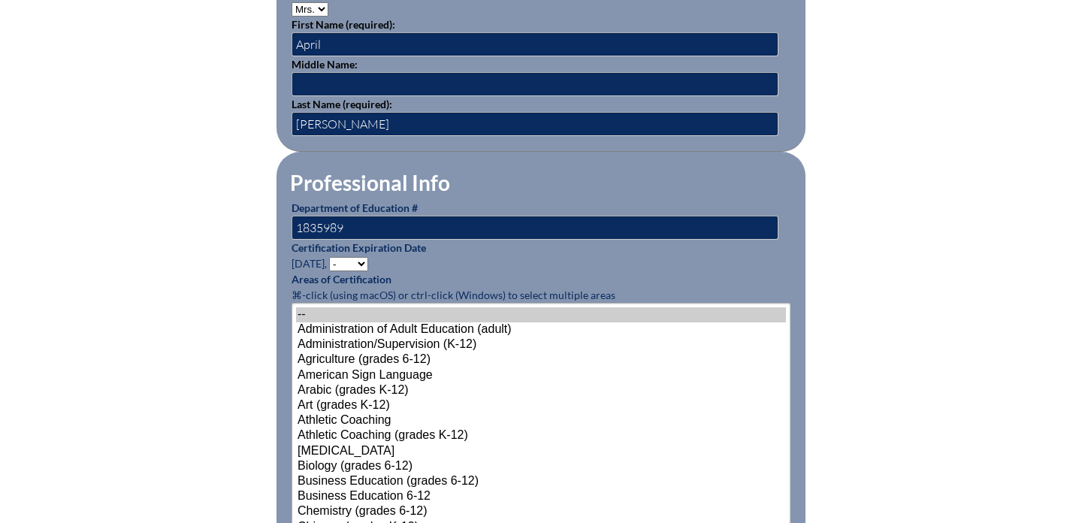
click at [360, 260] on select "- 2031 2030 2029 2028 2027 2026 2025 2024 2023 2022 2021 2020 2019 2018 2017 20…" at bounding box center [348, 264] width 39 height 14
select select "2027"
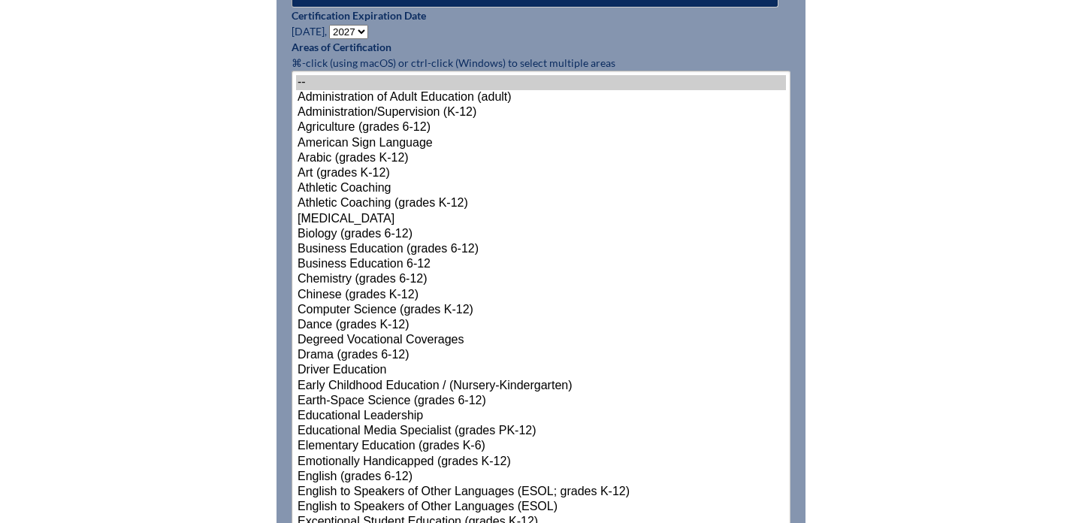
scroll to position [807, 0]
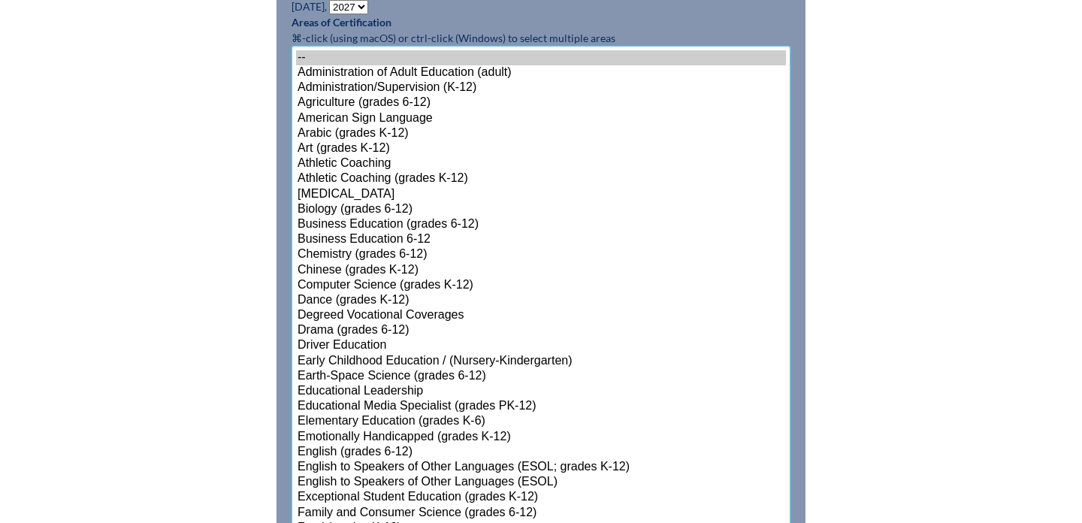
select select"]"] "15174"
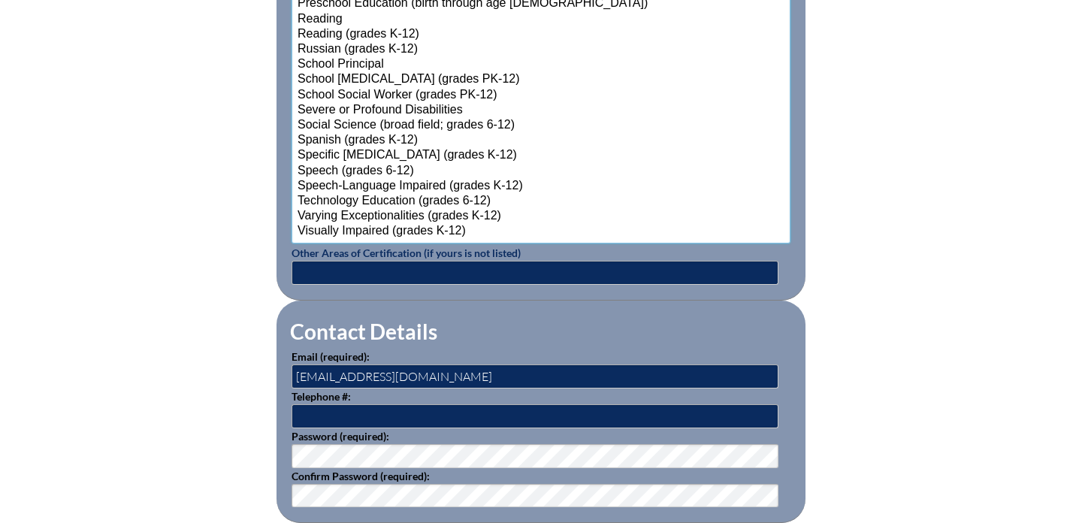
scroll to position [1905, 0]
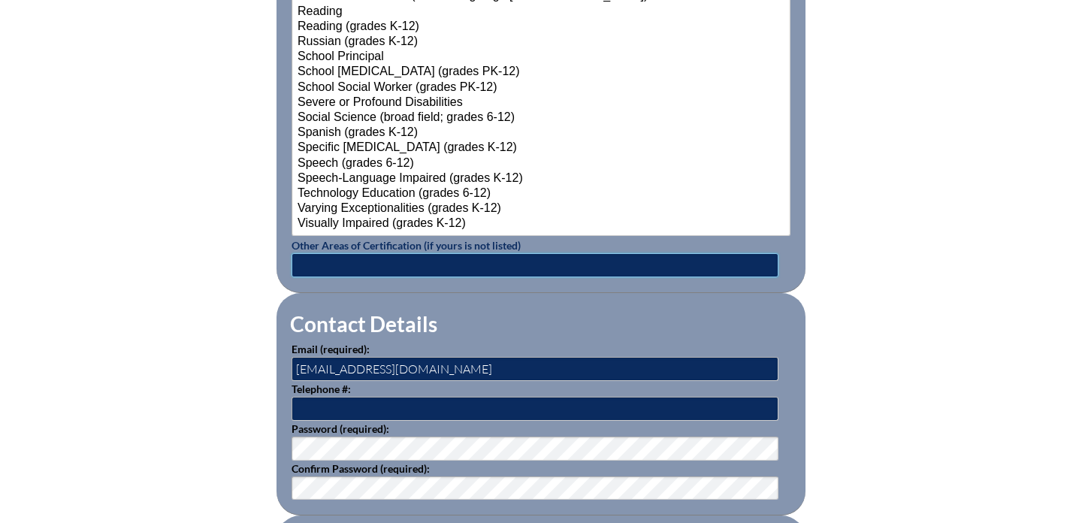
click at [374, 267] on input "text" at bounding box center [534, 265] width 487 height 24
type input "Prekindergarten/Primary Education"
drag, startPoint x: 446, startPoint y: 366, endPoint x: 313, endPoint y: 368, distance: 133.0
click at [313, 368] on input "Aibanez@stjohnseagles.org" at bounding box center [534, 369] width 487 height 24
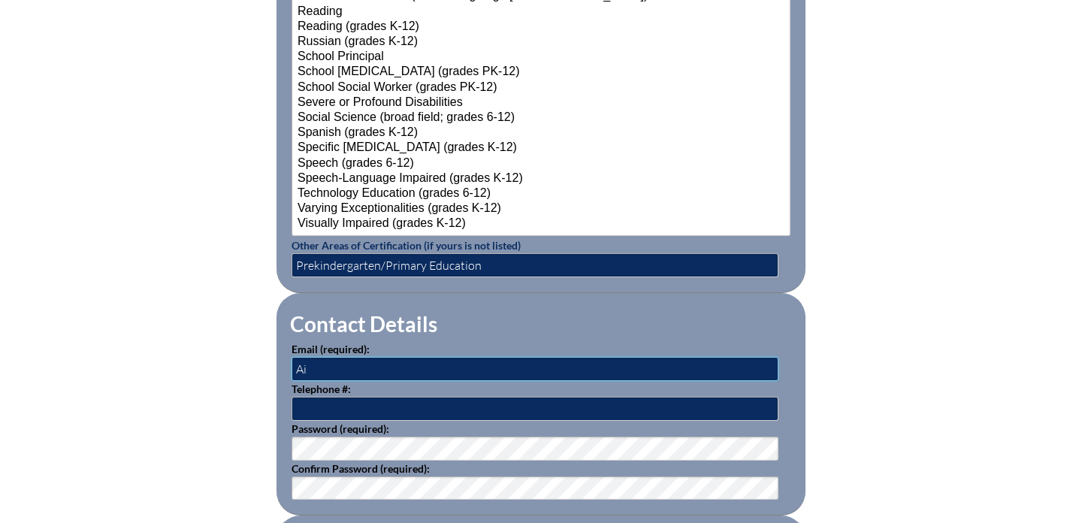
type input "A"
type input "akellogg@stjohnseagles.org"
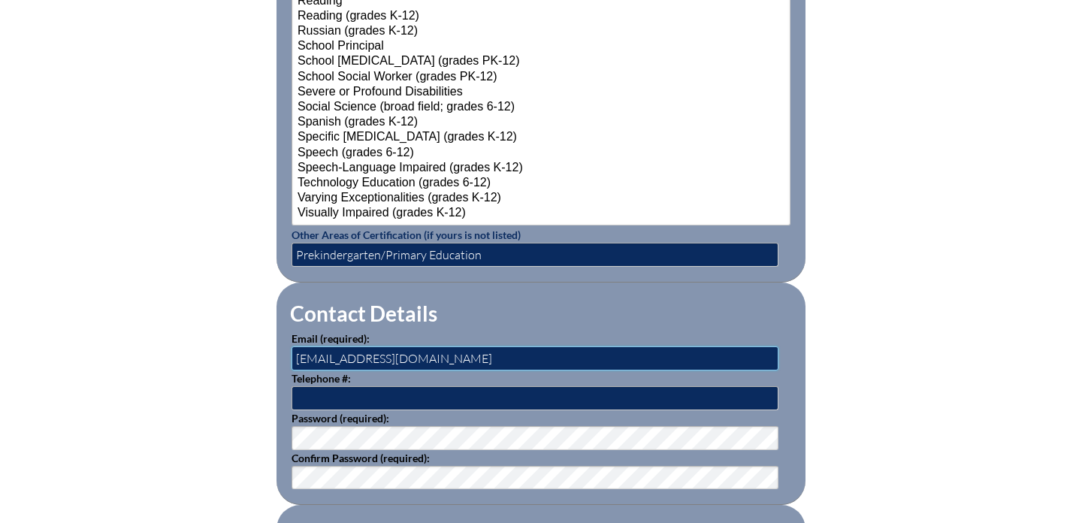
scroll to position [1917, 0]
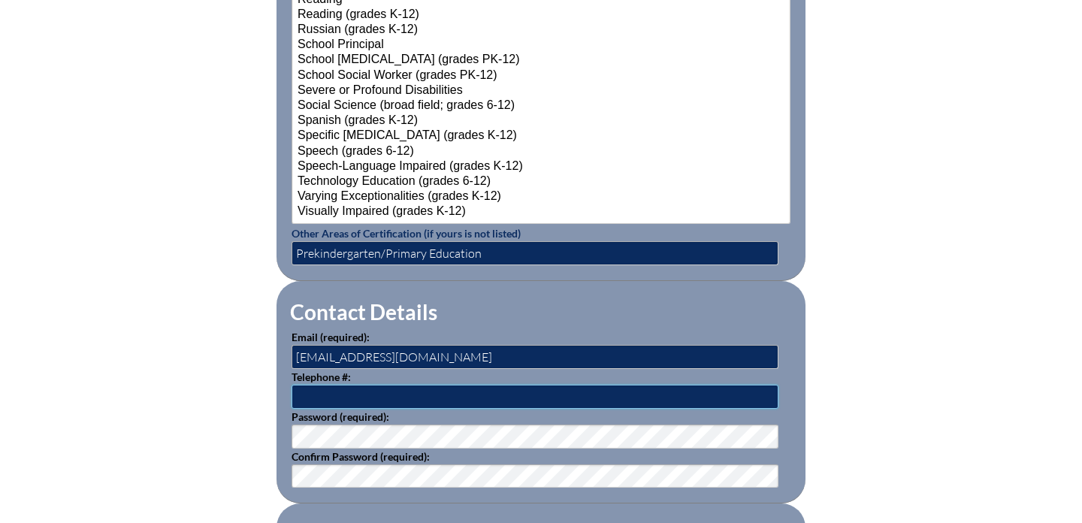
click at [424, 401] on input "text" at bounding box center [534, 397] width 487 height 24
type input "813-849-6200"
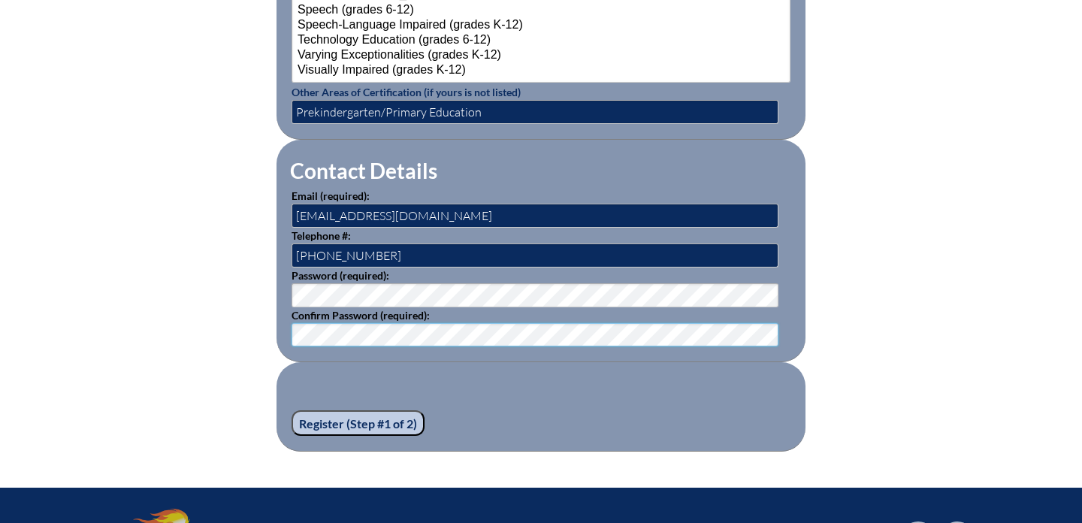
scroll to position [2094, 0]
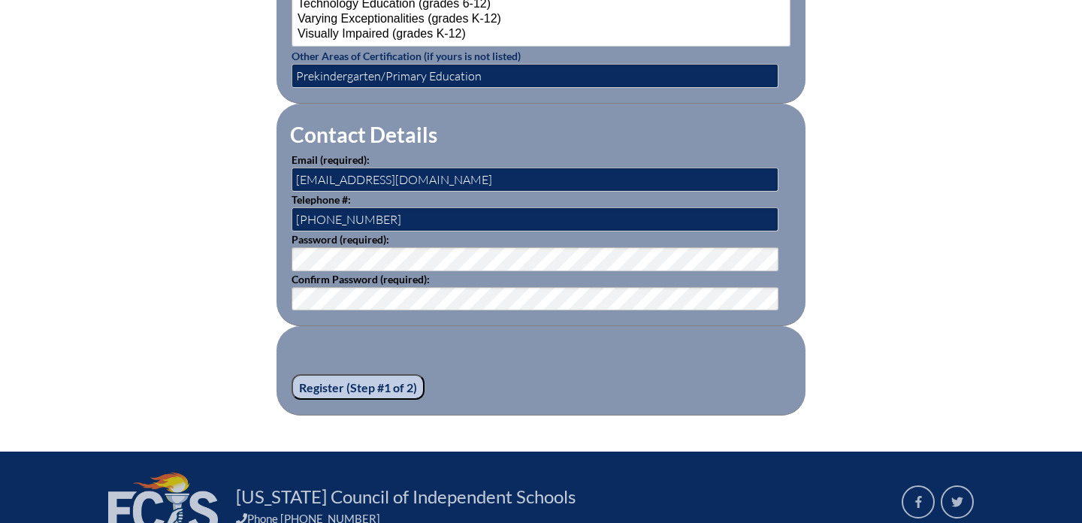
click at [361, 385] on input "Register (Step #1 of 2)" at bounding box center [357, 387] width 133 height 26
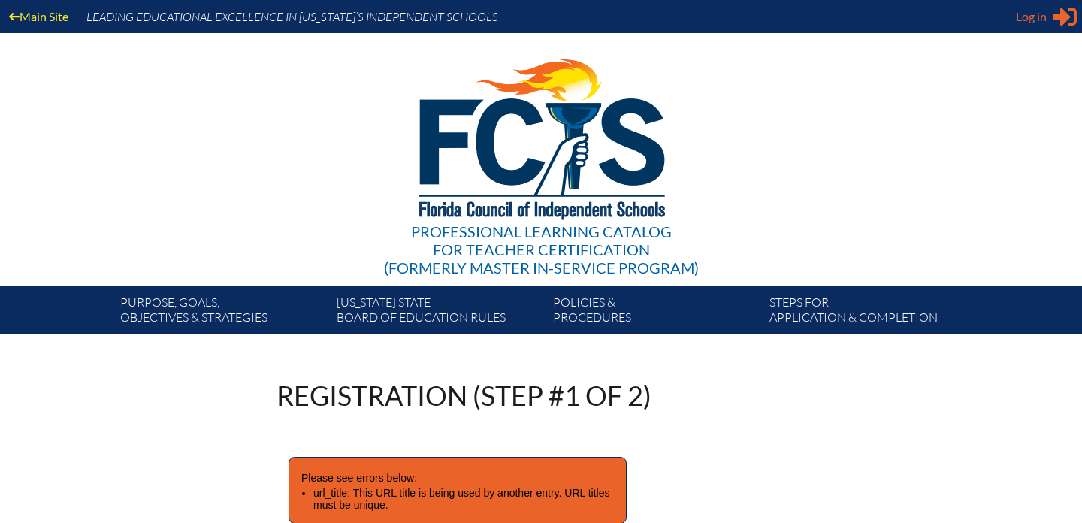
type input "[EMAIL_ADDRESS][DOMAIN_NAME]"
click at [1052, 21] on div "Log in Close Sign in or register" at bounding box center [1046, 17] width 61 height 24
click at [1044, 17] on span "Log in" at bounding box center [1031, 17] width 31 height 18
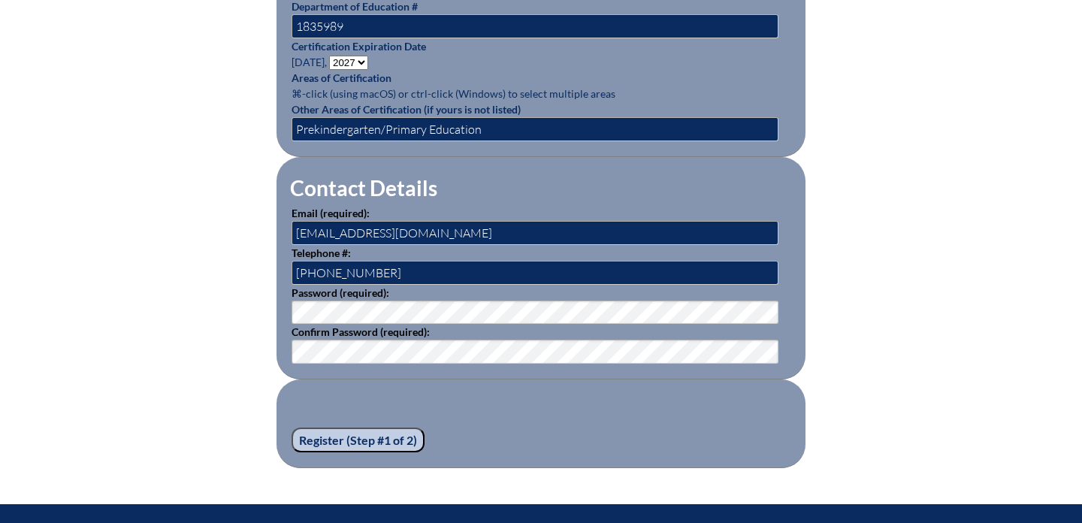
scroll to position [854, 0]
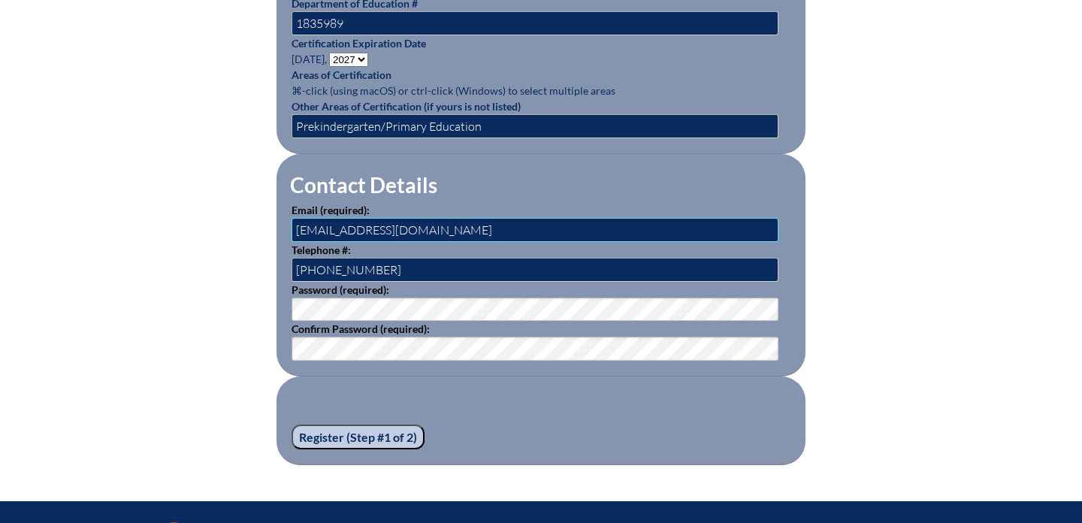
click at [425, 237] on input "[EMAIL_ADDRESS][DOMAIN_NAME]" at bounding box center [534, 230] width 487 height 24
click at [421, 222] on input "Ibanez" at bounding box center [534, 230] width 487 height 24
type input "[EMAIL_ADDRESS][DOMAIN_NAME]"
click at [337, 438] on input "Register (Step #1 of 2)" at bounding box center [357, 437] width 133 height 26
click at [373, 433] on input "Register (Step #1 of 2)" at bounding box center [357, 437] width 133 height 26
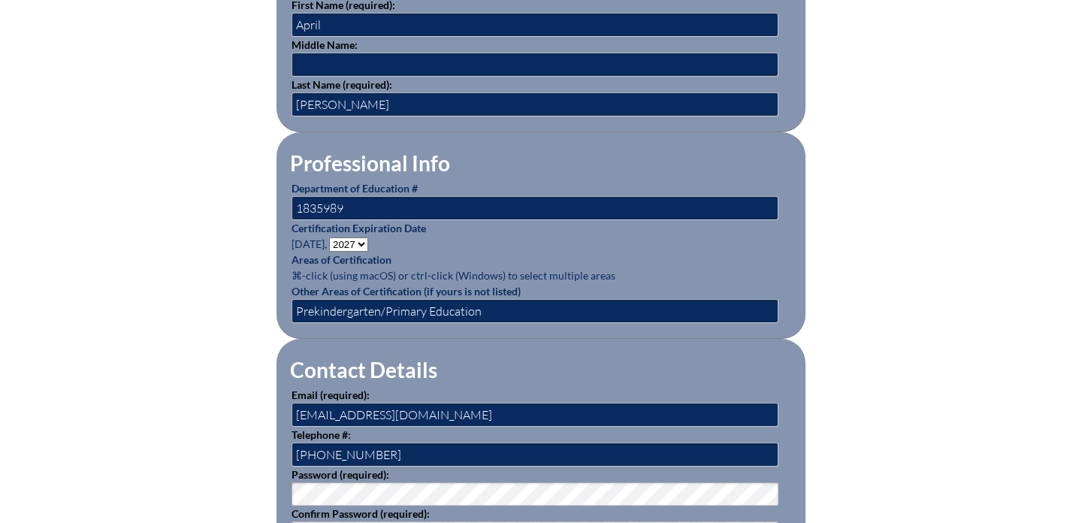
scroll to position [666, 0]
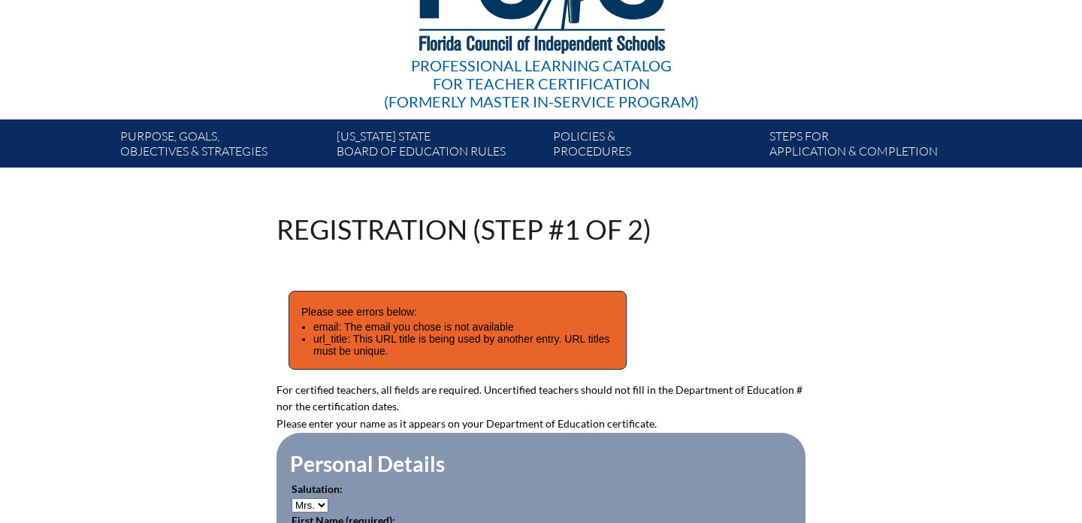
scroll to position [185, 0]
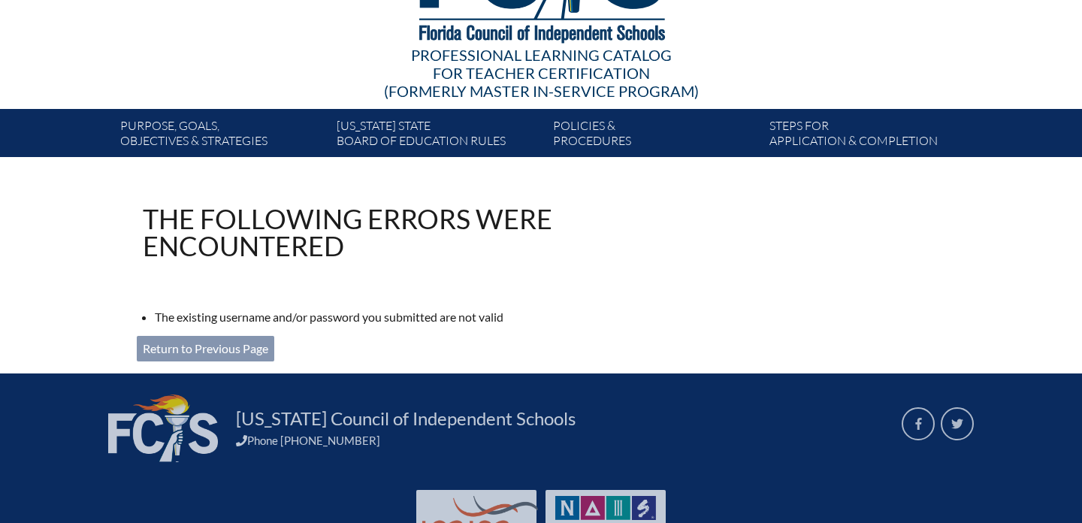
scroll to position [244, 0]
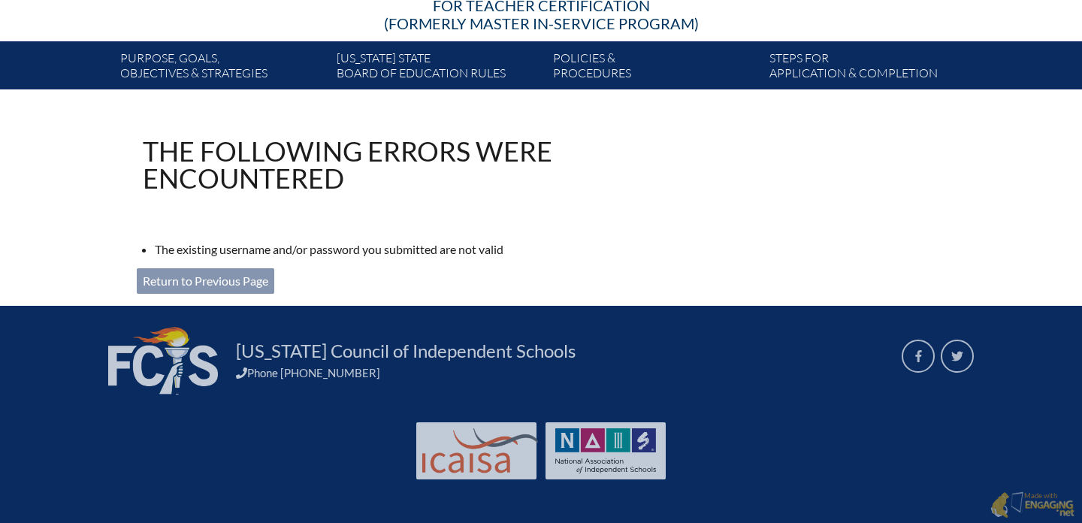
type input "[EMAIL_ADDRESS][DOMAIN_NAME]"
click at [218, 282] on link "Return to Previous Page" at bounding box center [205, 281] width 137 height 26
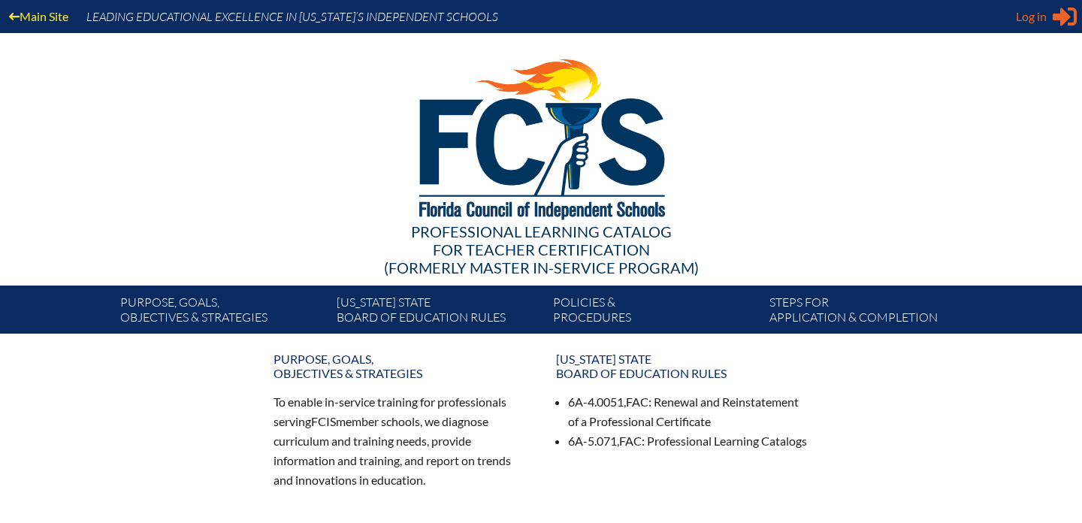
click at [1044, 17] on span "Log in" at bounding box center [1031, 17] width 31 height 18
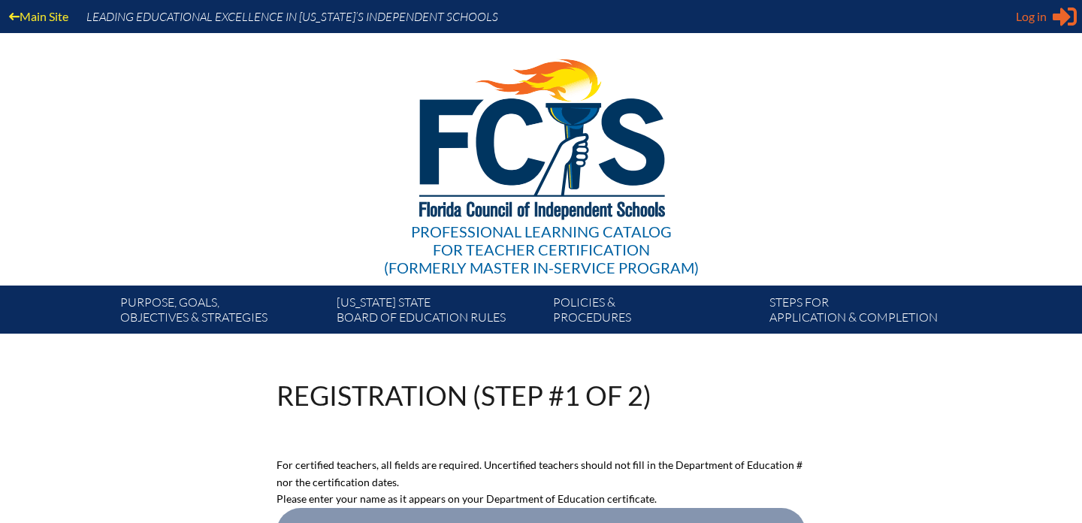
type input "[EMAIL_ADDRESS][DOMAIN_NAME]"
click at [1031, 18] on span "Log in" at bounding box center [1031, 17] width 31 height 18
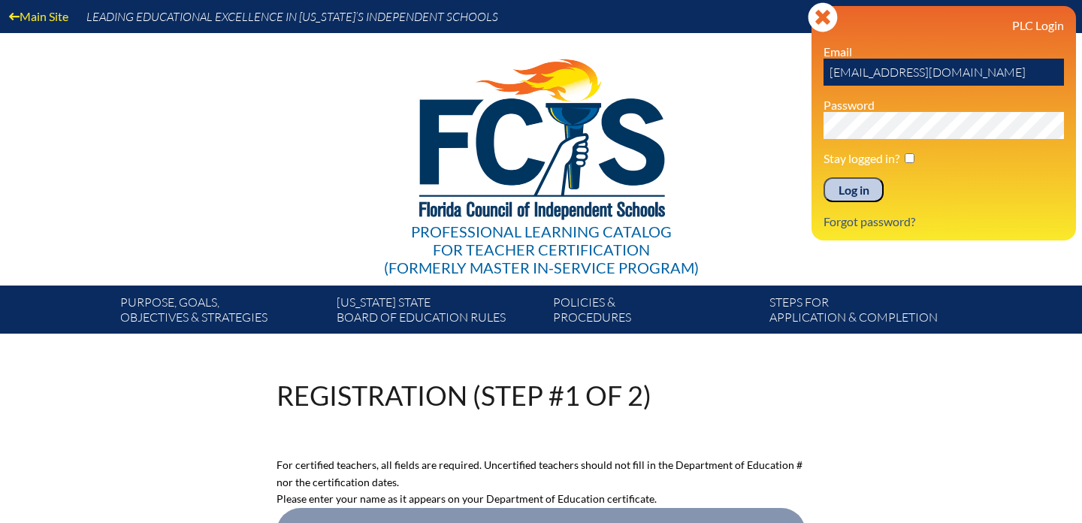
drag, startPoint x: 993, startPoint y: 74, endPoint x: 762, endPoint y: 74, distance: 230.6
click at [762, 74] on div "Main Site Leading Educational Excellence in Florida’s Independent Schools Profe…" at bounding box center [541, 167] width 1082 height 334
click at [760, 125] on div "Professional Learning Catalog for Teacher Certification (formerly Master In-ser…" at bounding box center [540, 159] width 913 height 252
click at [686, 129] on div "Main Site Leading Educational Excellence in Florida’s Independent Schools Profe…" at bounding box center [541, 167] width 1082 height 334
click at [732, 98] on div "Professional Learning Catalog for Teacher Certification (formerly Master In-ser…" at bounding box center [540, 159] width 913 height 252
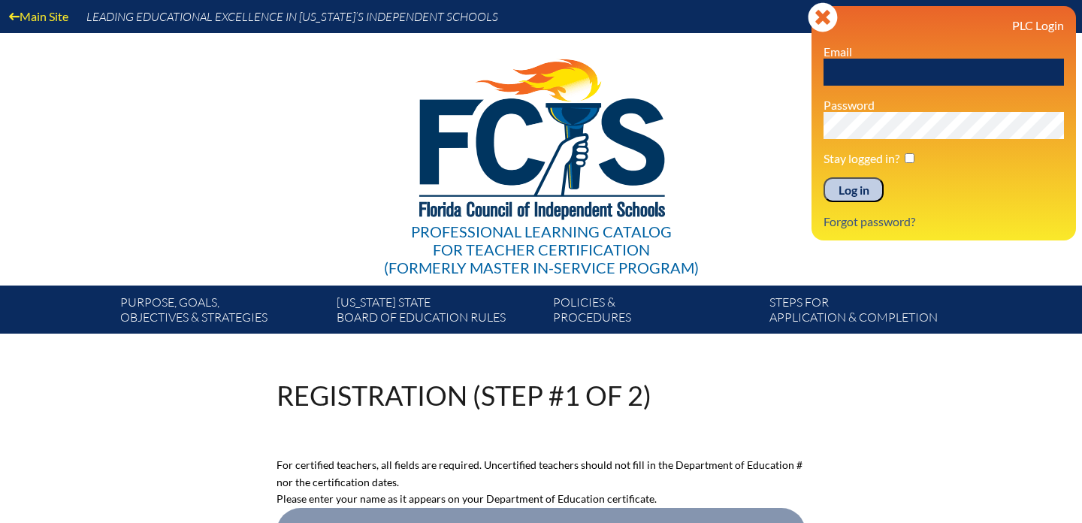
click at [848, 194] on input "Log in" at bounding box center [853, 190] width 60 height 26
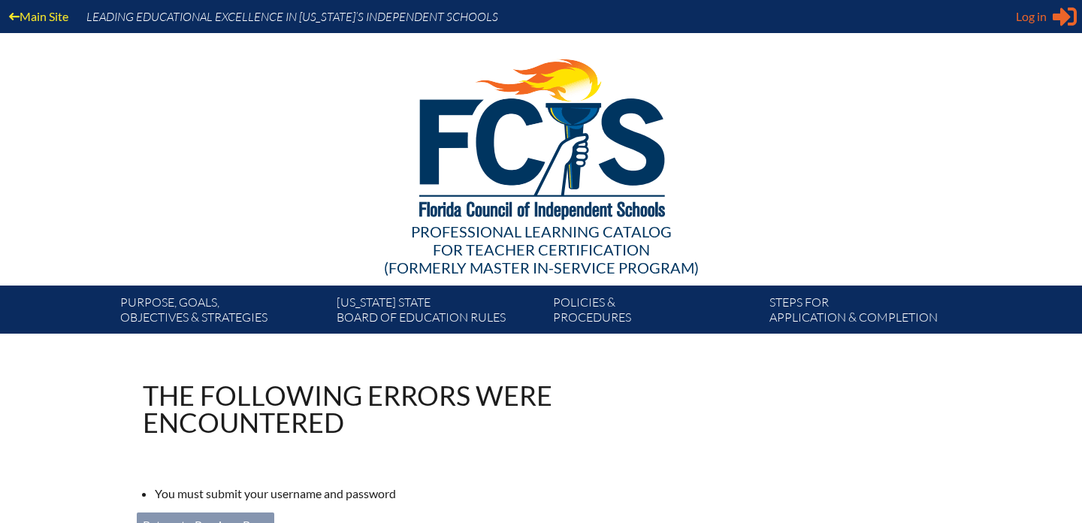
type input "[EMAIL_ADDRESS][DOMAIN_NAME]"
click at [1036, 14] on span "Log in" at bounding box center [1031, 17] width 31 height 18
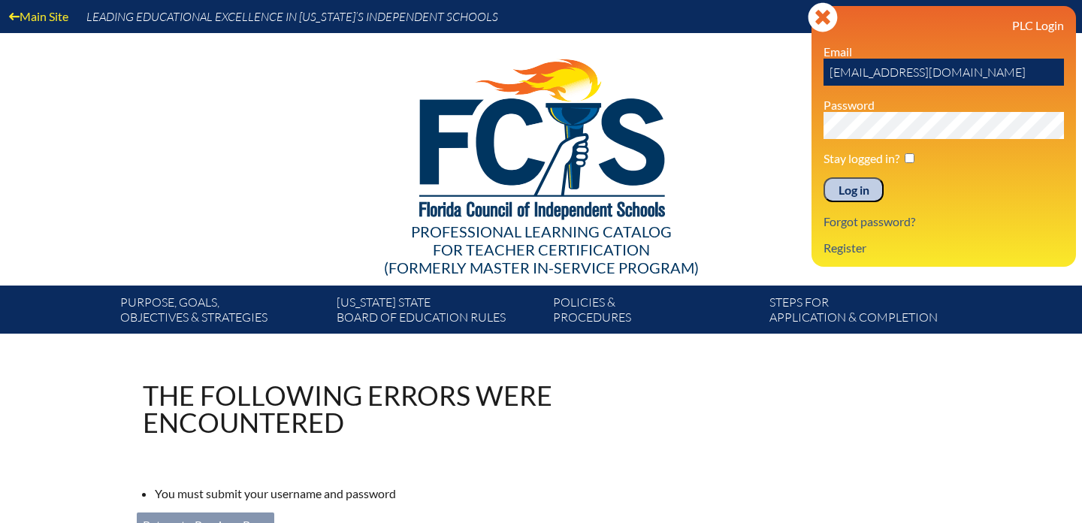
click at [860, 186] on input "Log in" at bounding box center [853, 190] width 60 height 26
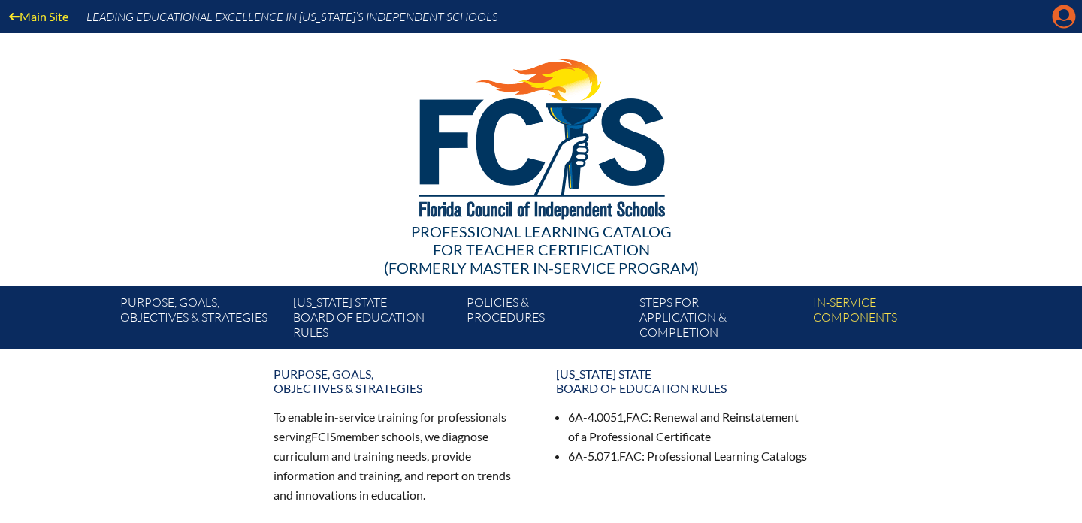
click at [1060, 19] on icon at bounding box center [1063, 16] width 23 height 23
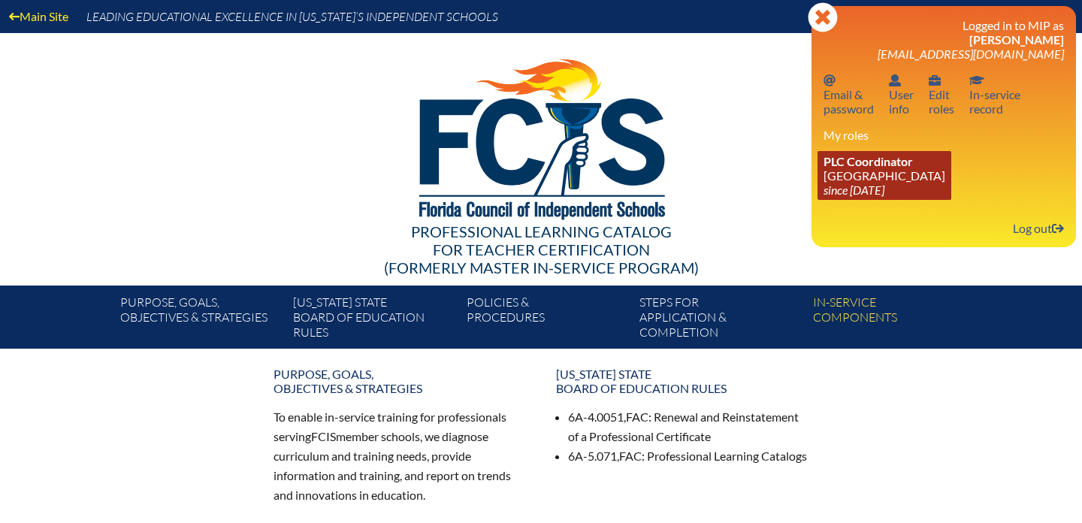
click at [886, 178] on link "PLC Coordinator [DEMOGRAPHIC_DATA][GEOGRAPHIC_DATA] since [DATE]" at bounding box center [884, 175] width 134 height 49
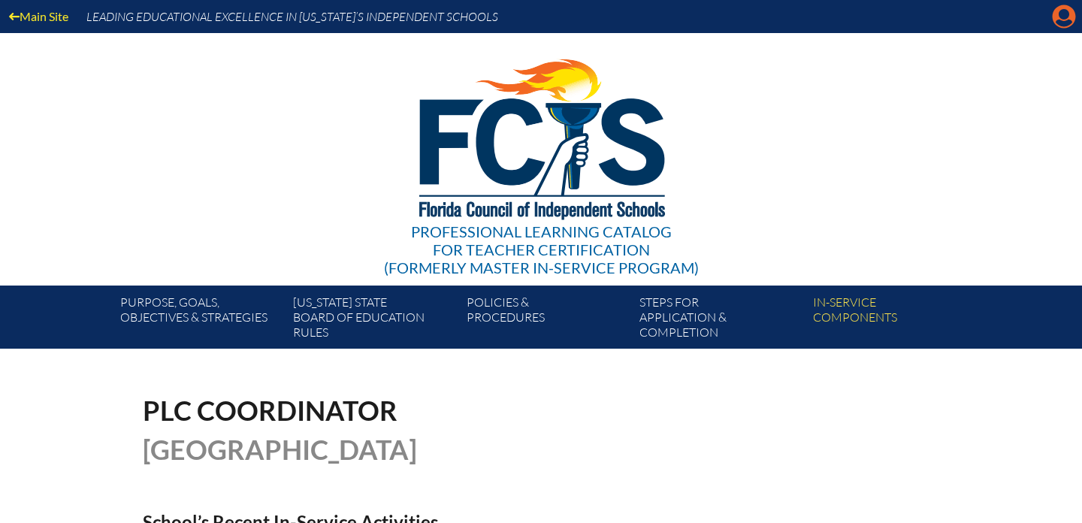
click at [1056, 22] on icon "Manage account" at bounding box center [1064, 17] width 24 height 24
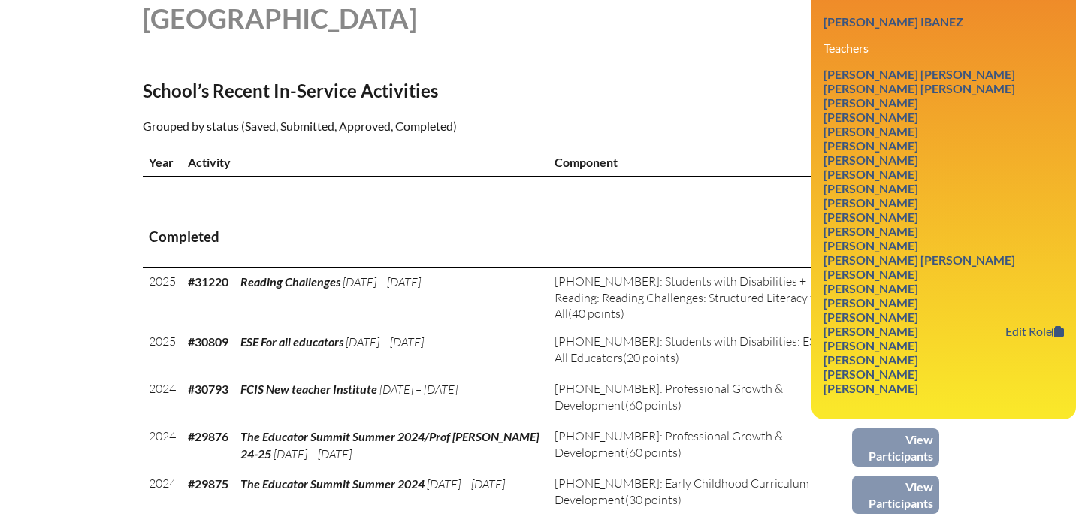
scroll to position [440, 0]
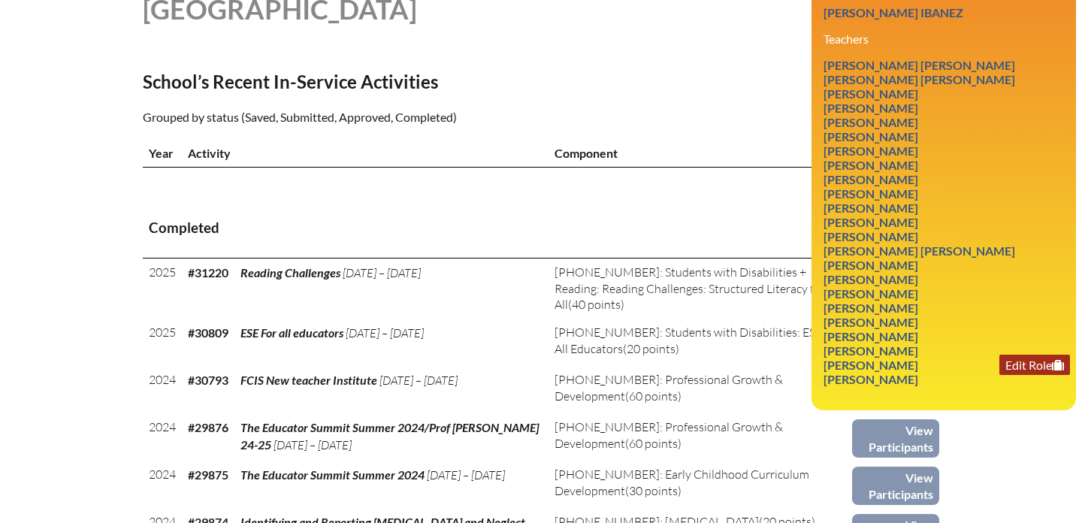
click at [1030, 375] on link "Edit Role" at bounding box center [1034, 365] width 71 height 20
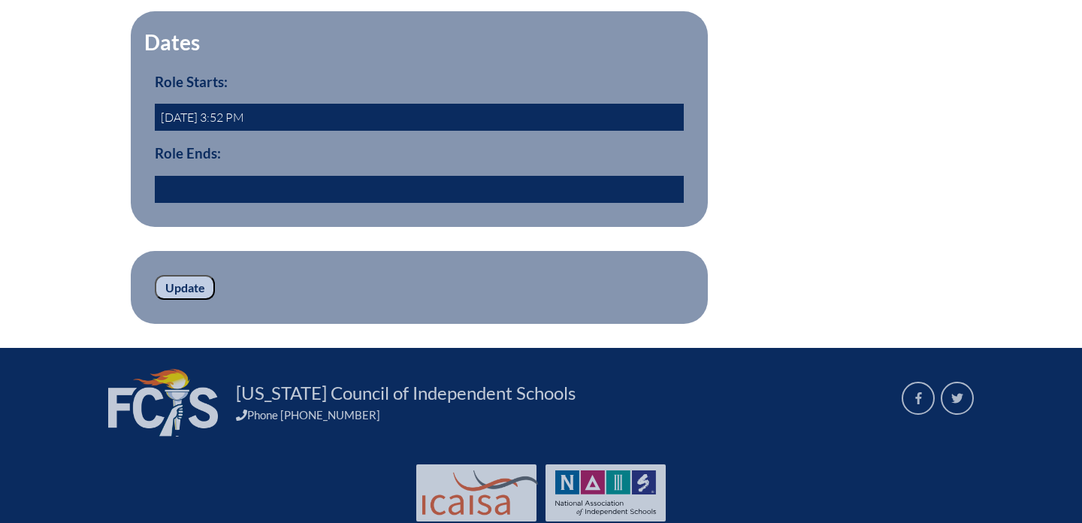
scroll to position [569, 0]
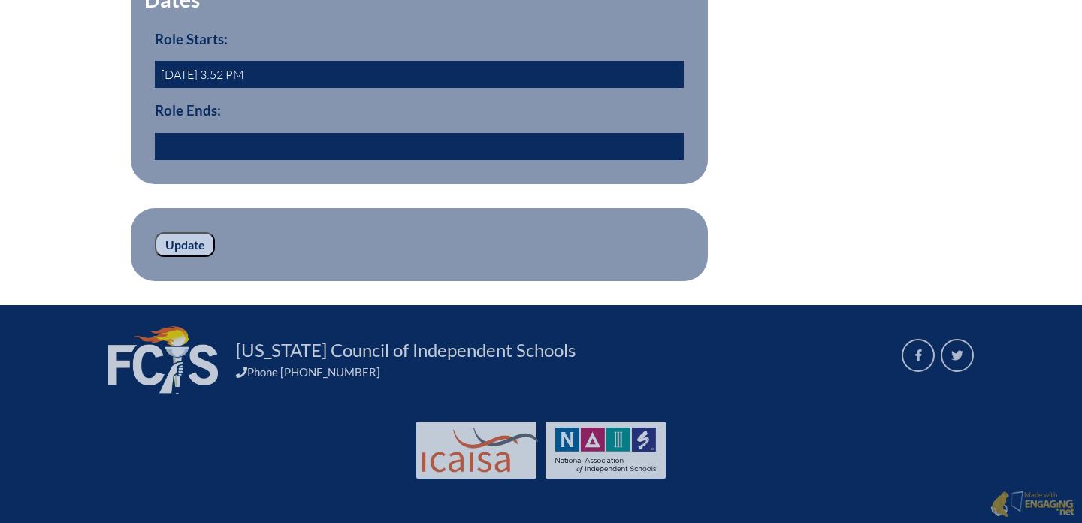
click at [291, 160] on input "text" at bounding box center [419, 146] width 529 height 27
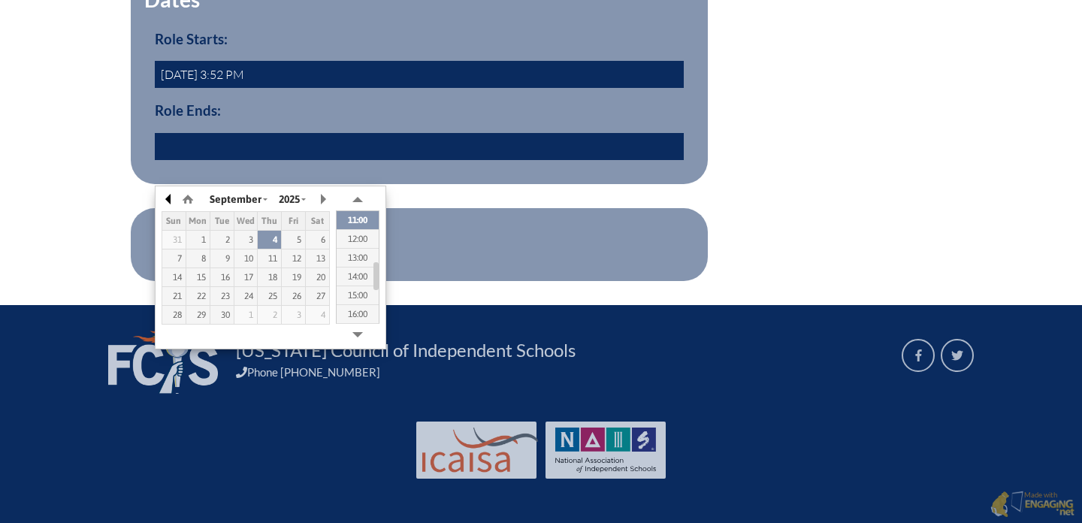
click at [172, 199] on button "button" at bounding box center [168, 199] width 15 height 23
click at [213, 160] on input "text" at bounding box center [419, 146] width 529 height 27
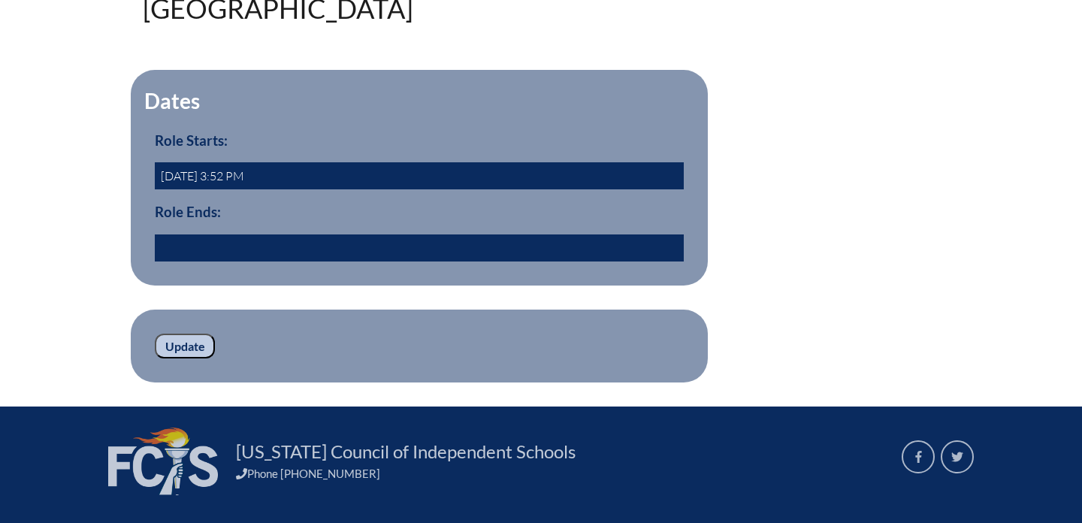
scroll to position [469, 0]
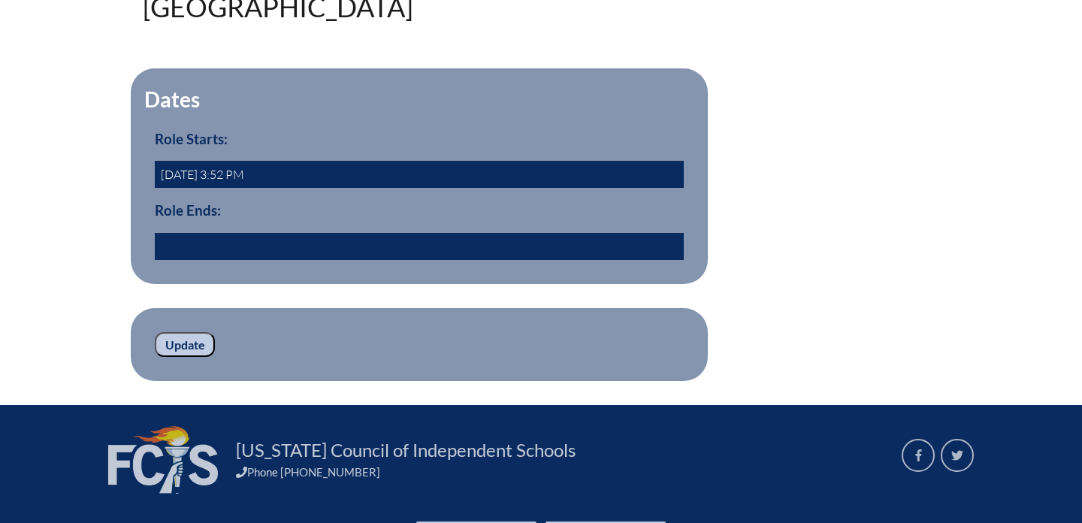
click at [180, 260] on input "text" at bounding box center [419, 246] width 529 height 27
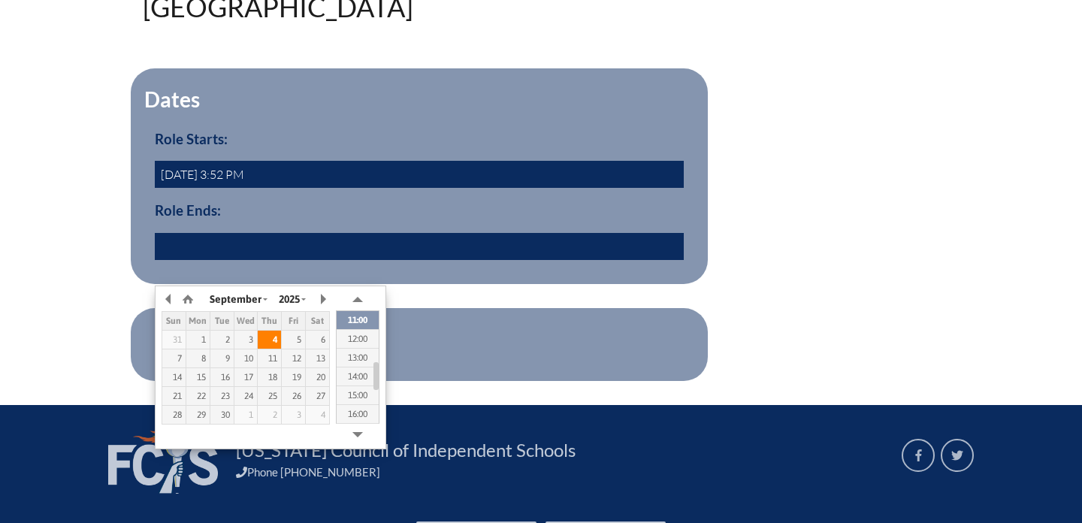
click at [269, 343] on div "4" at bounding box center [269, 339] width 23 height 11
type input "2025/09/04 10:44"
click at [364, 219] on h3 "Role Ends:" at bounding box center [419, 210] width 529 height 17
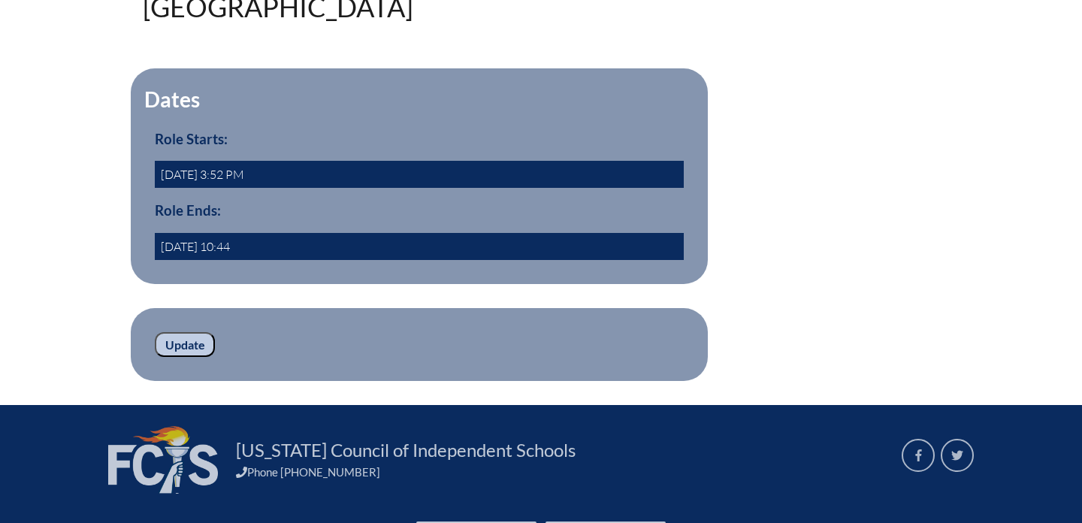
click at [180, 358] on input "Update" at bounding box center [185, 345] width 60 height 26
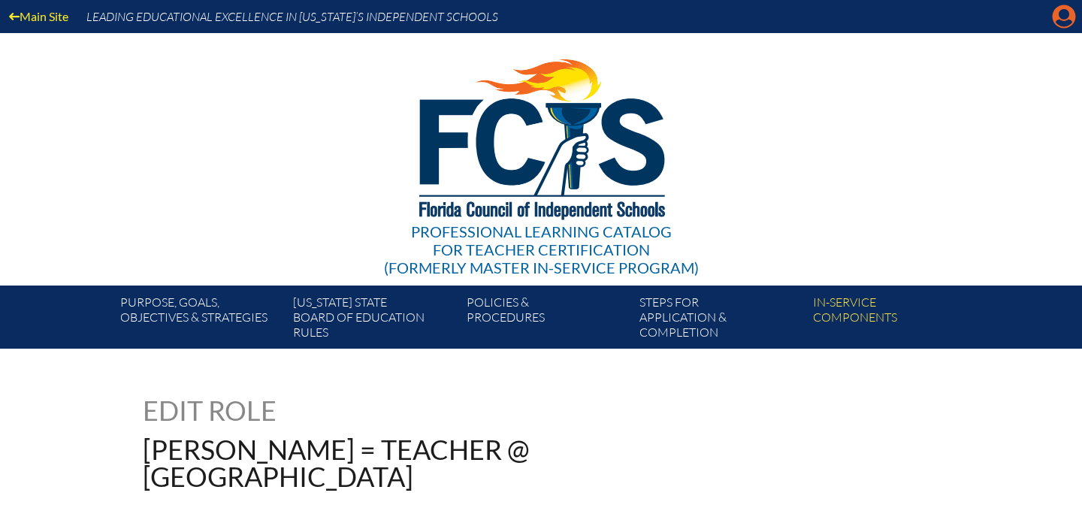
click at [1062, 23] on icon "Manage account" at bounding box center [1064, 17] width 24 height 24
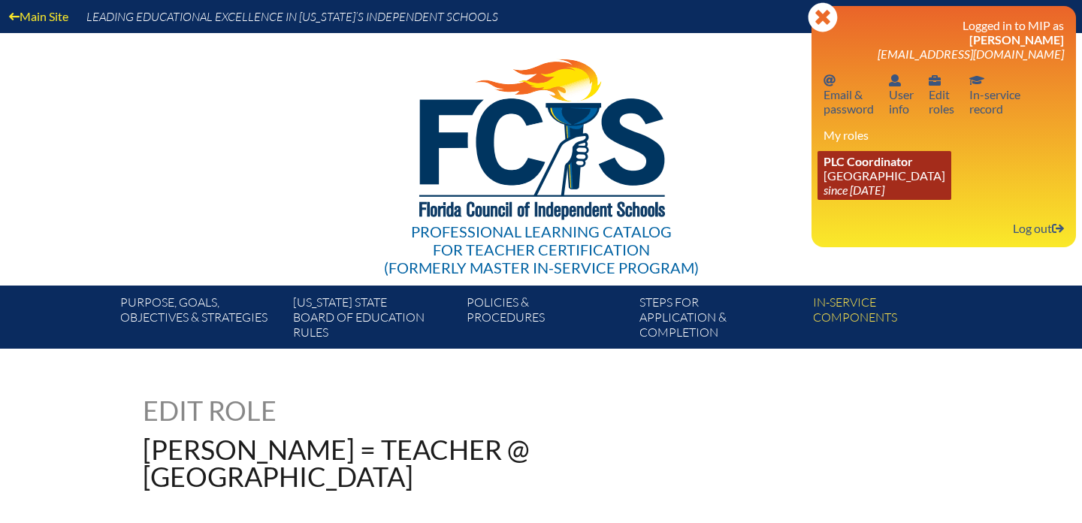
click at [848, 193] on icon "since [DATE]" at bounding box center [853, 190] width 61 height 14
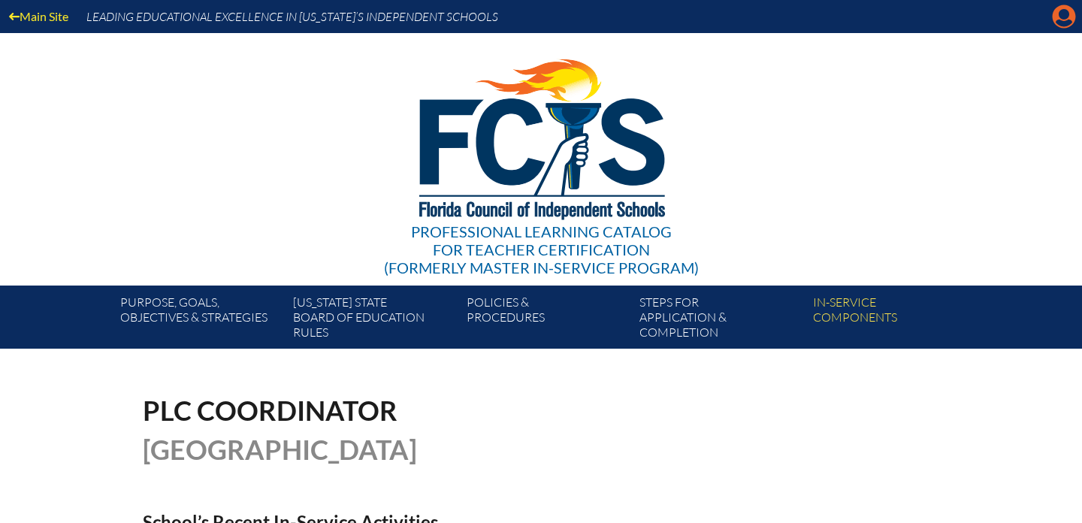
click at [1064, 26] on icon "Manage account" at bounding box center [1064, 17] width 24 height 24
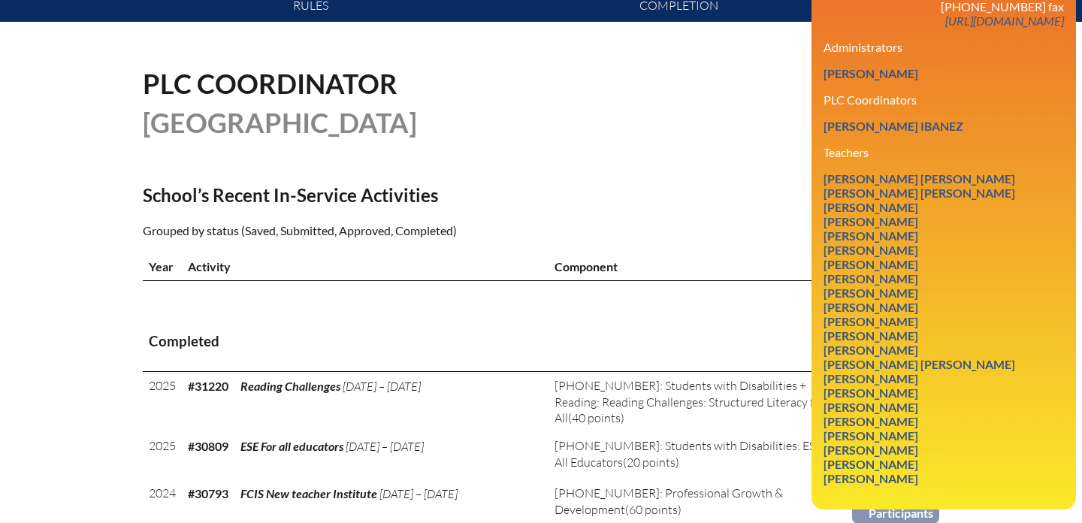
scroll to position [358, 0]
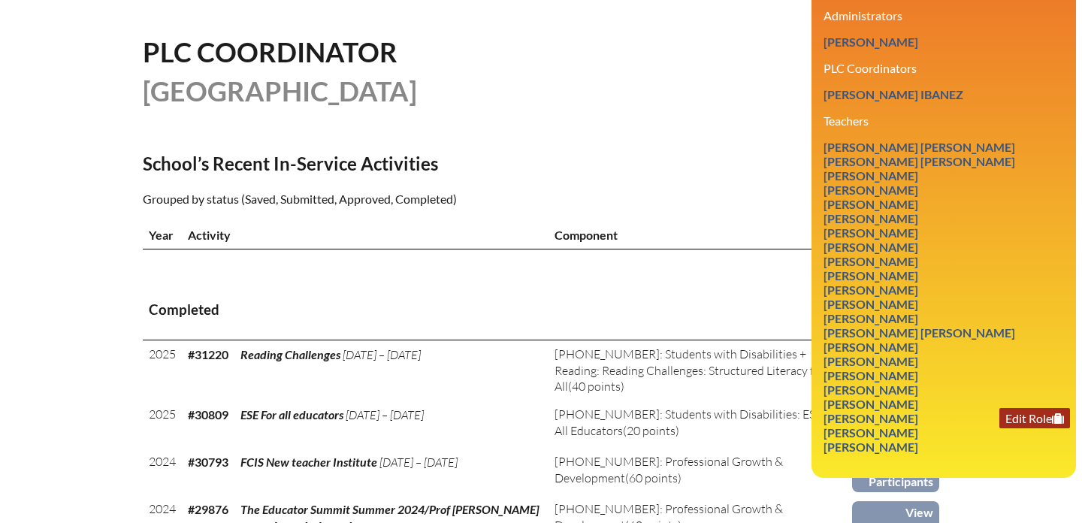
click at [1025, 428] on link "Edit Role" at bounding box center [1034, 418] width 71 height 20
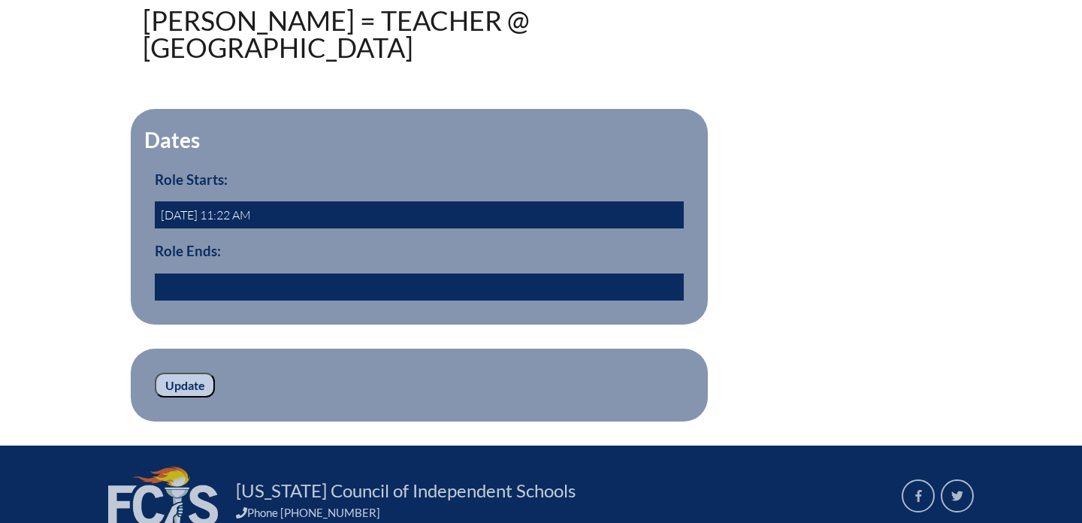
scroll to position [438, 0]
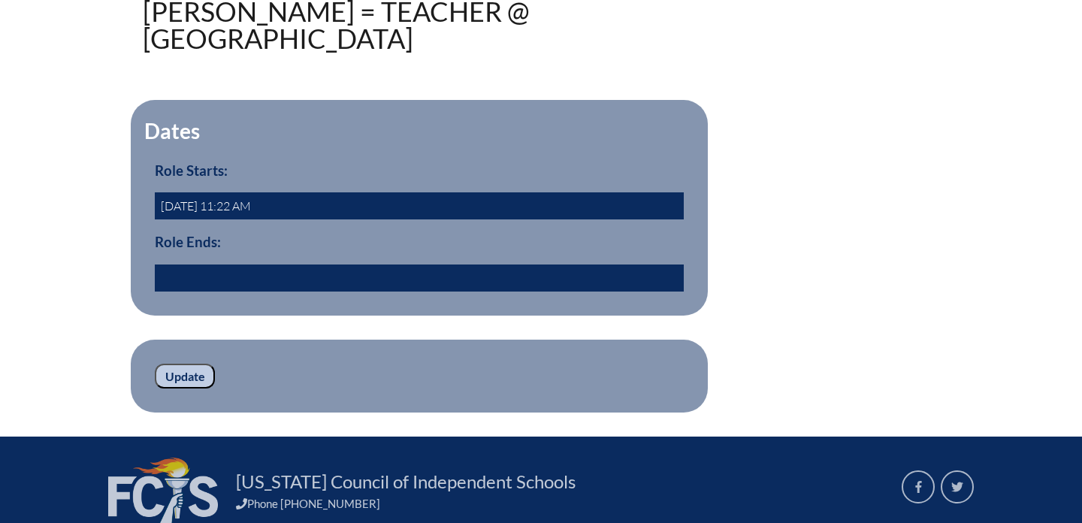
click at [252, 291] on input "text" at bounding box center [419, 277] width 529 height 27
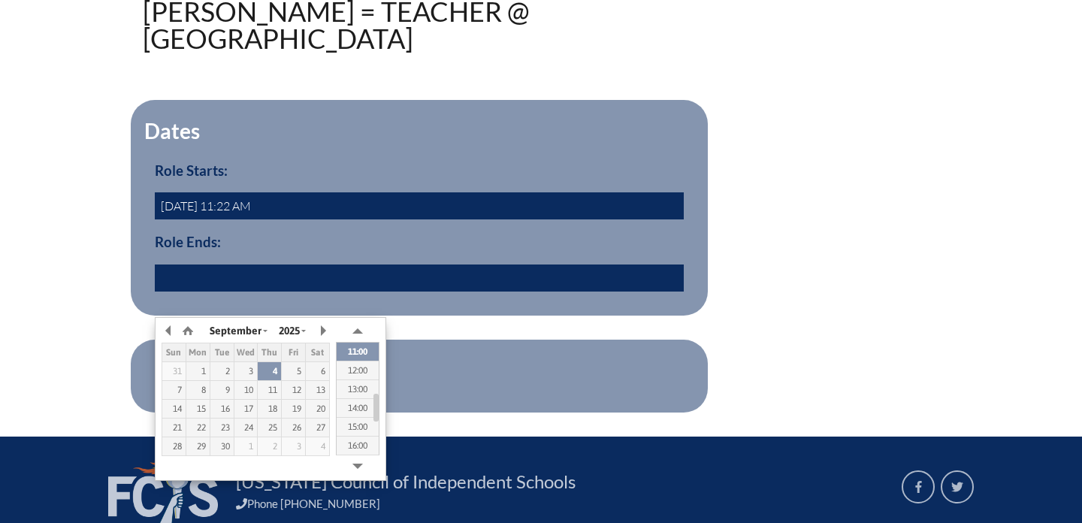
type input "[DATE] 10:44"
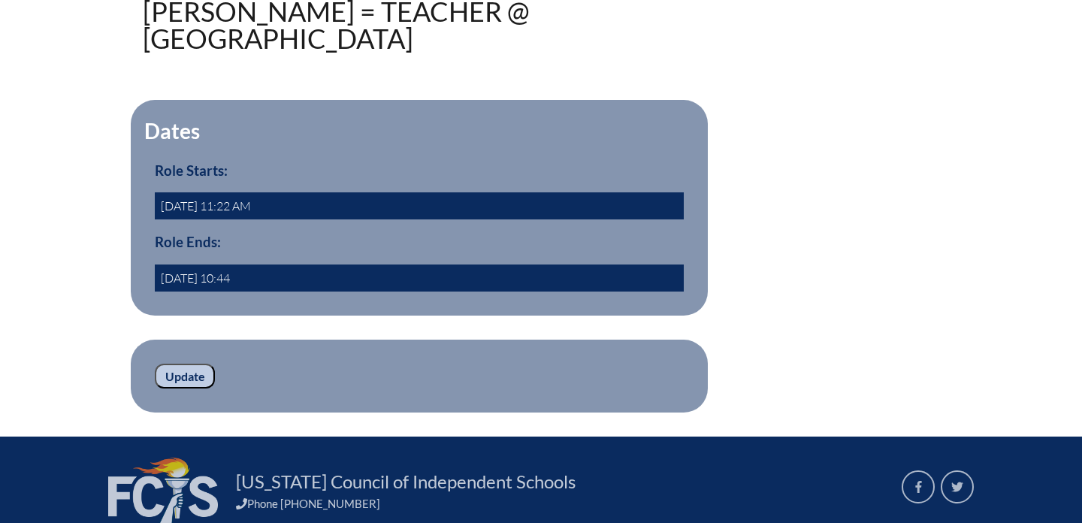
click at [470, 250] on h3 "Role Ends:" at bounding box center [419, 242] width 529 height 17
click at [172, 389] on input "Update" at bounding box center [185, 377] width 60 height 26
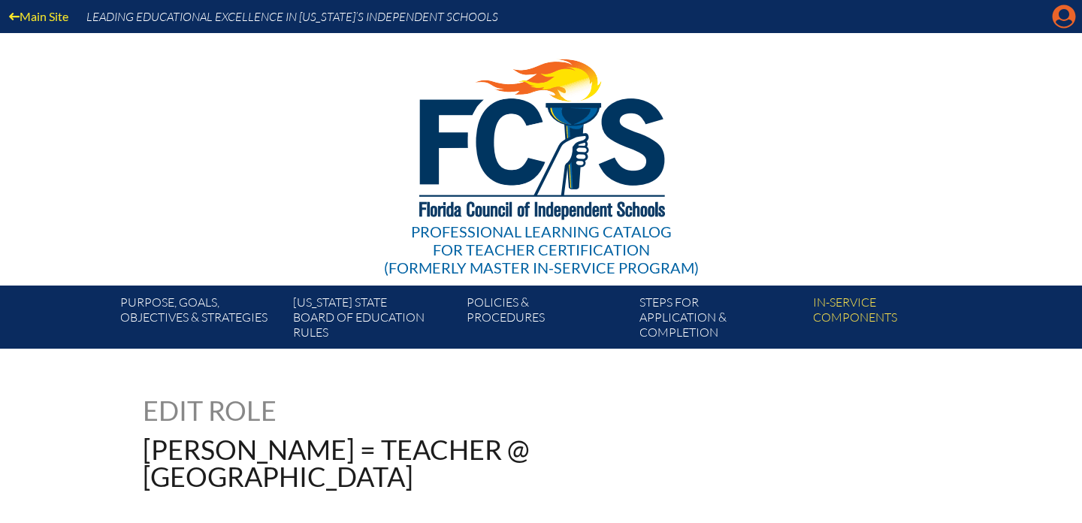
click at [1058, 17] on icon at bounding box center [1063, 16] width 23 height 23
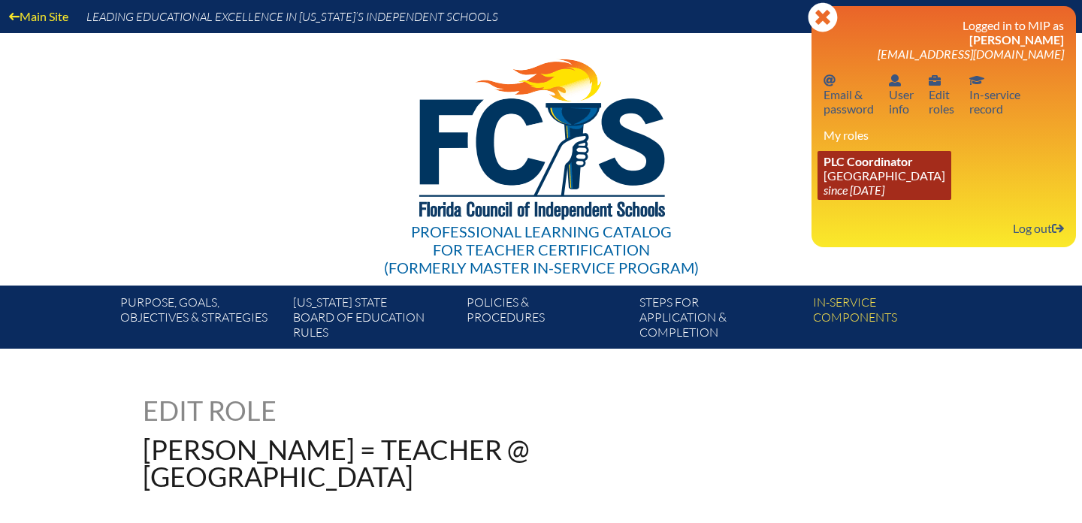
click at [902, 173] on link "PLC Coordinator St. John’s Episcopal Parish Day School since 2010 Aug 8" at bounding box center [884, 175] width 134 height 49
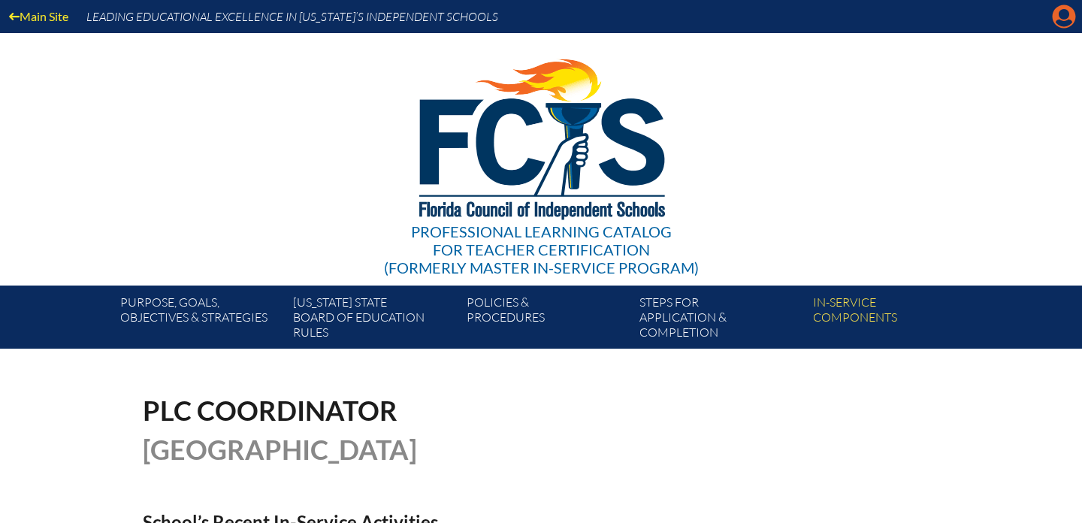
click at [1055, 22] on icon "Manage account" at bounding box center [1064, 17] width 24 height 24
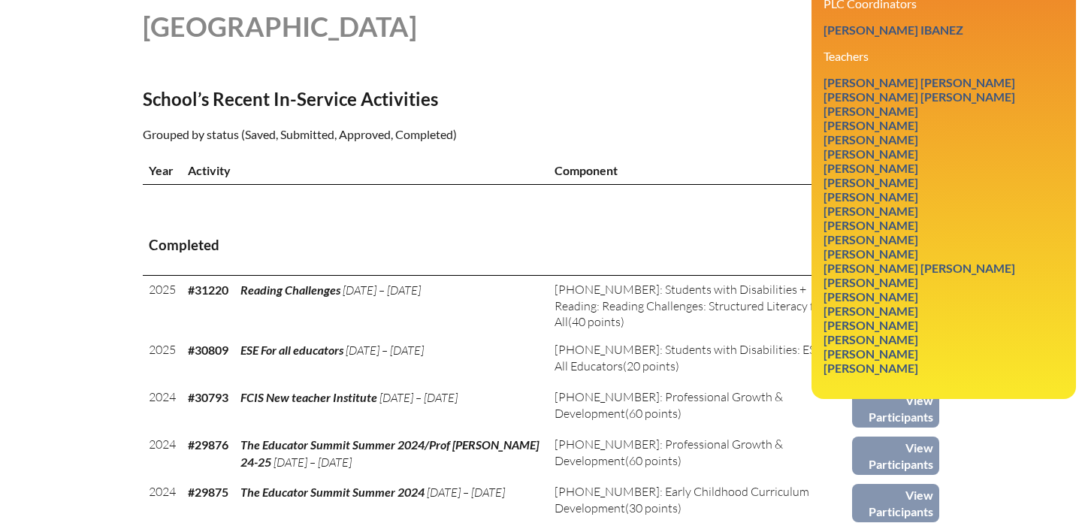
scroll to position [424, 0]
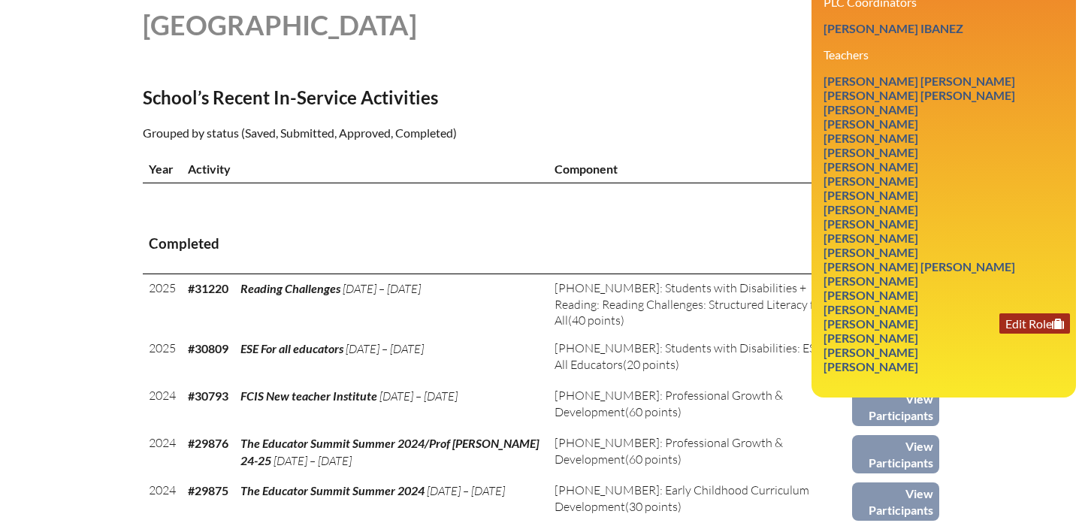
click at [1037, 334] on link "Edit Role" at bounding box center [1034, 323] width 71 height 20
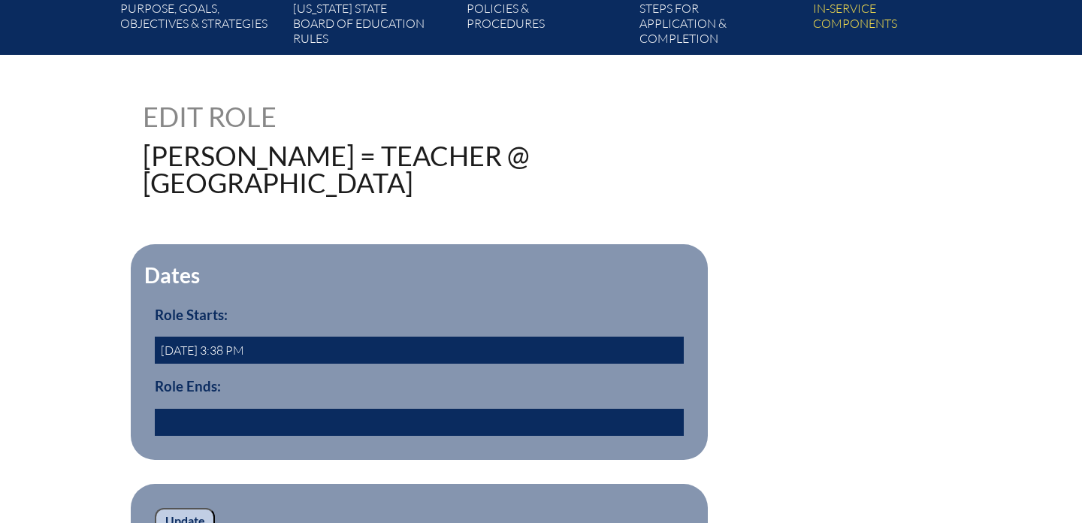
scroll to position [300, 0]
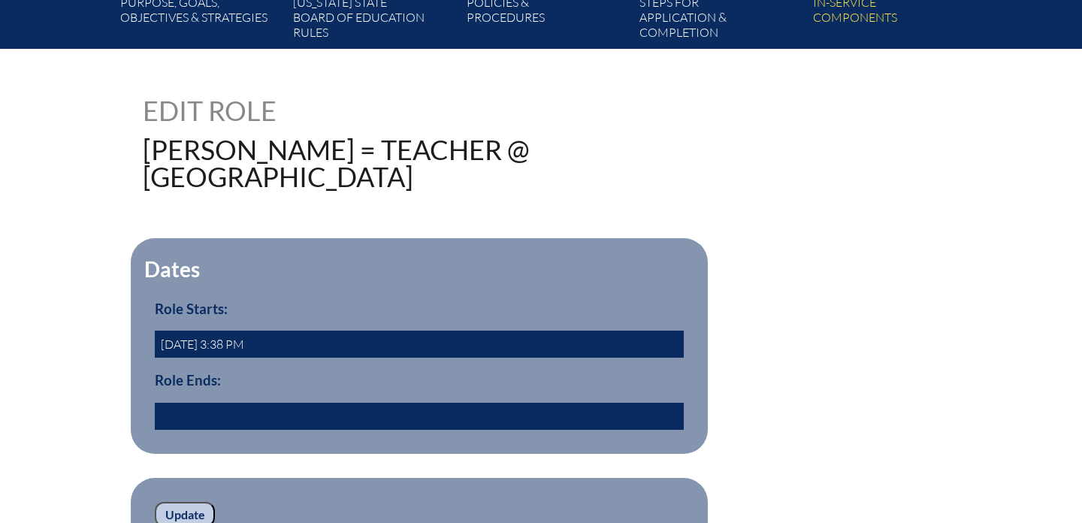
click at [320, 430] on input "text" at bounding box center [419, 416] width 529 height 27
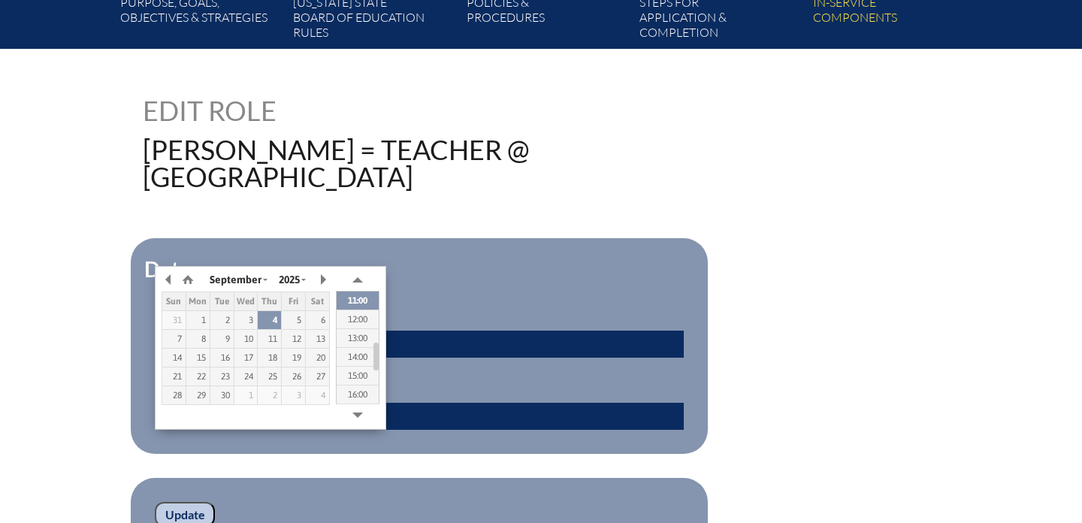
type input "[DATE] 10:44"
click at [519, 315] on fieldset "Dates Role Starts: [DATE] 3:38 PM Role Ends: [DATE] 10:44" at bounding box center [419, 346] width 577 height 216
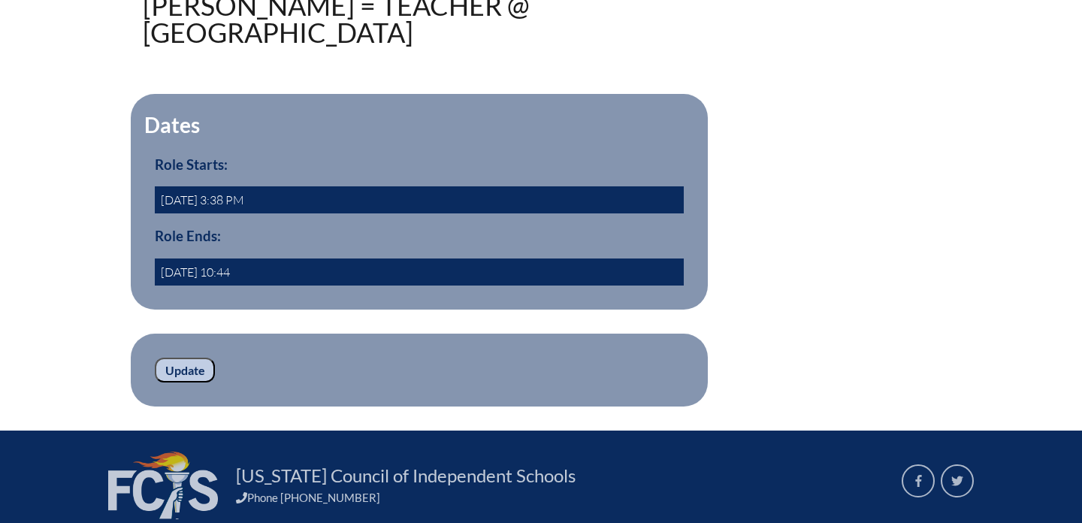
scroll to position [449, 0]
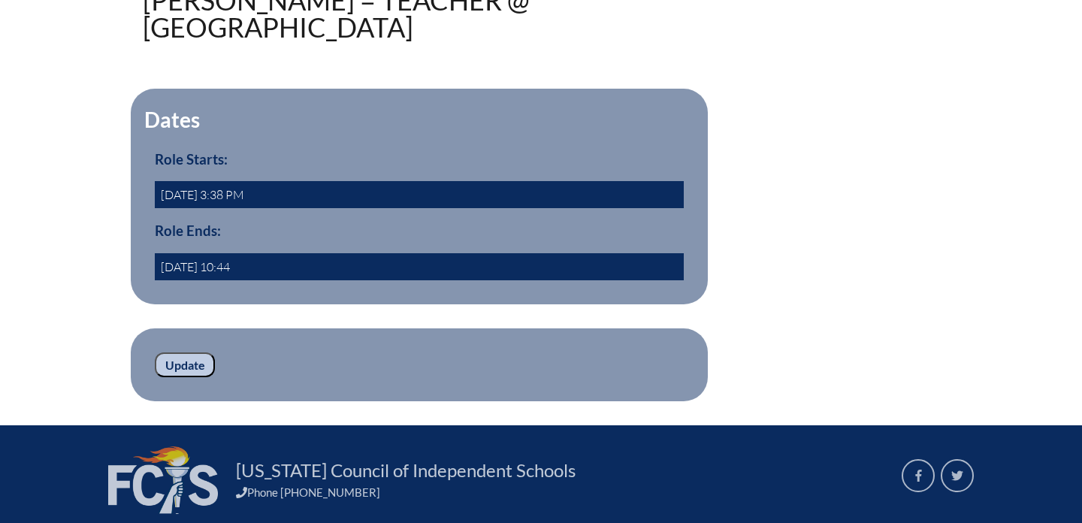
click at [186, 378] on input "Update" at bounding box center [185, 365] width 60 height 26
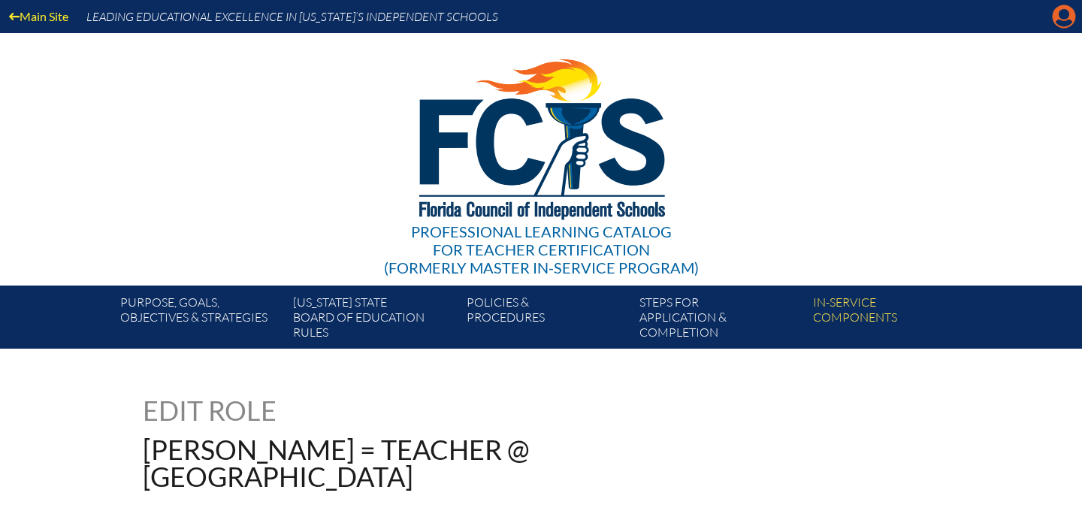
click at [1060, 19] on icon at bounding box center [1063, 16] width 23 height 23
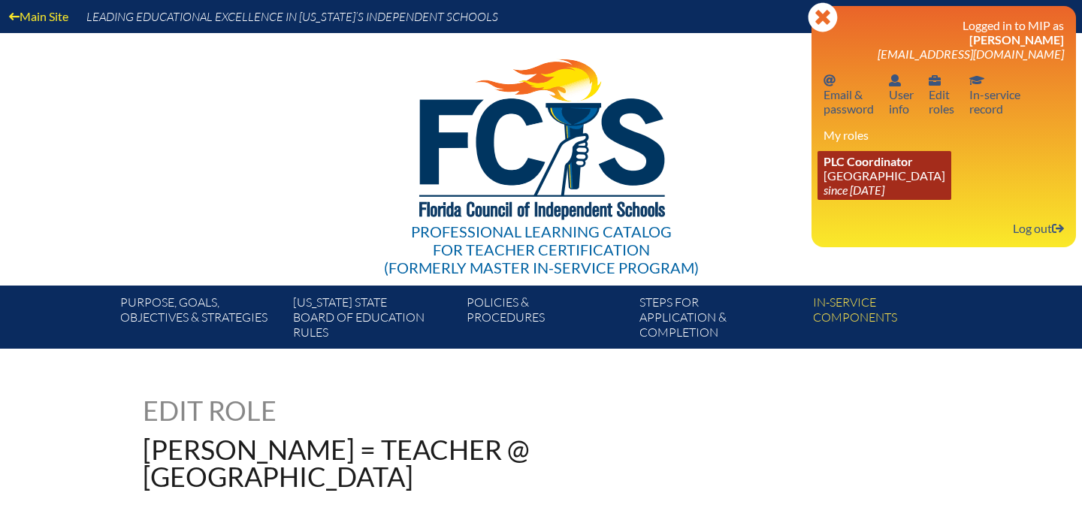
click at [862, 183] on link "PLC Coordinator [DEMOGRAPHIC_DATA][GEOGRAPHIC_DATA] since [DATE]" at bounding box center [884, 175] width 134 height 49
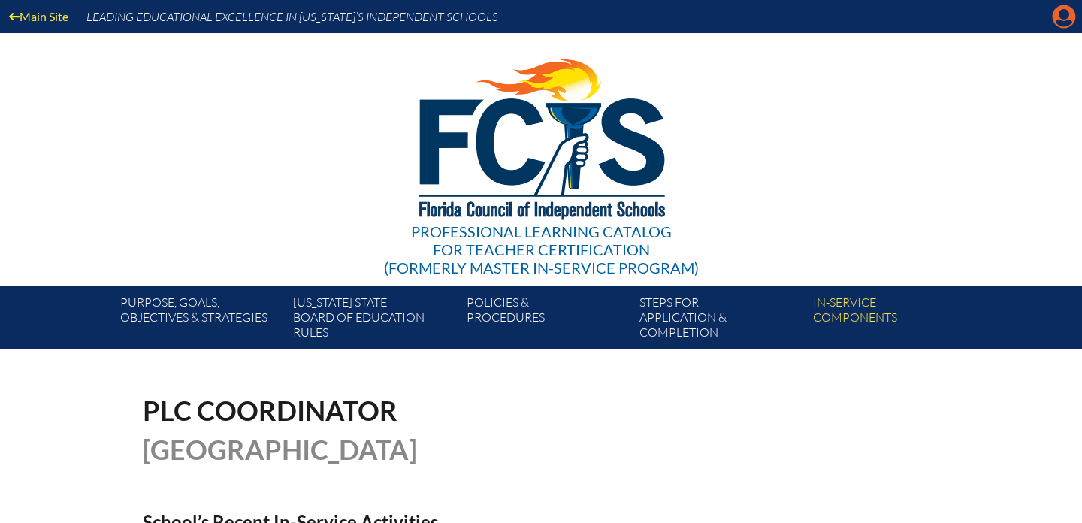
click at [1064, 6] on icon at bounding box center [1063, 16] width 23 height 23
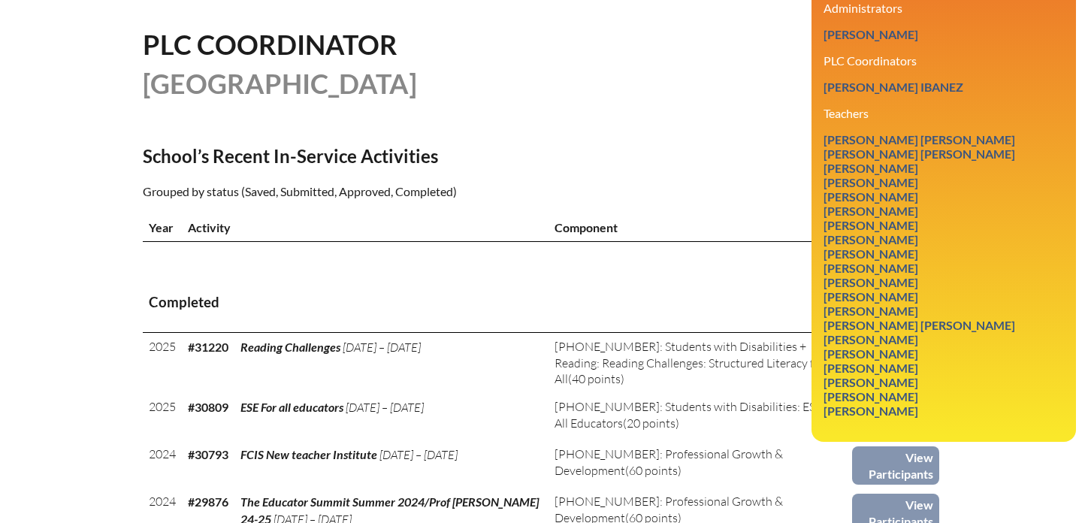
scroll to position [369, 0]
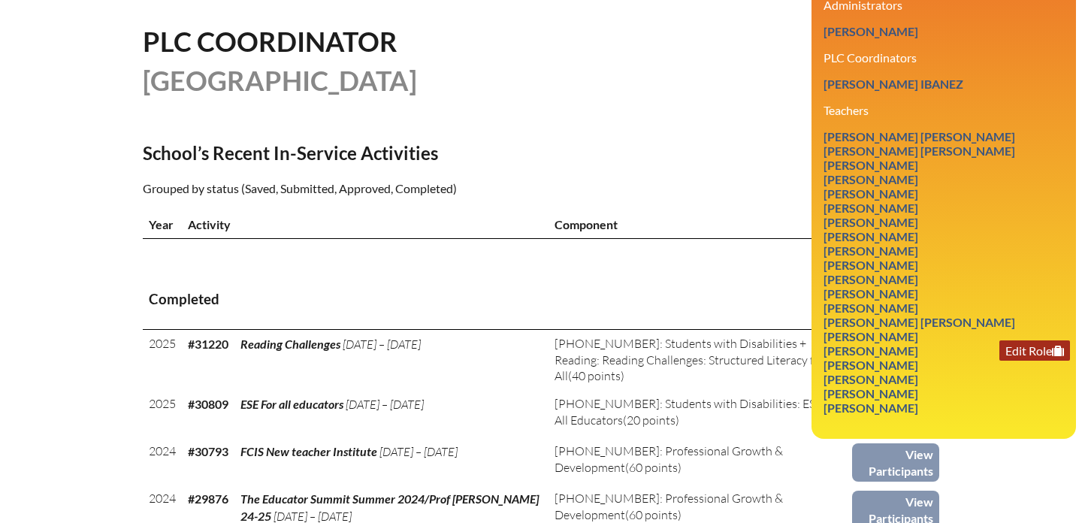
click at [1031, 361] on link "Edit Role" at bounding box center [1034, 350] width 71 height 20
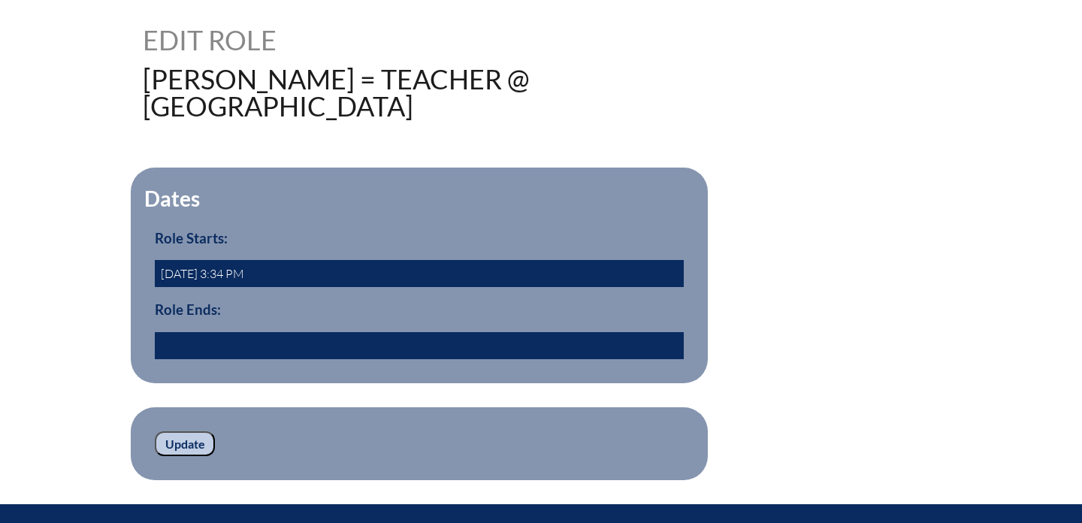
scroll to position [395, 0]
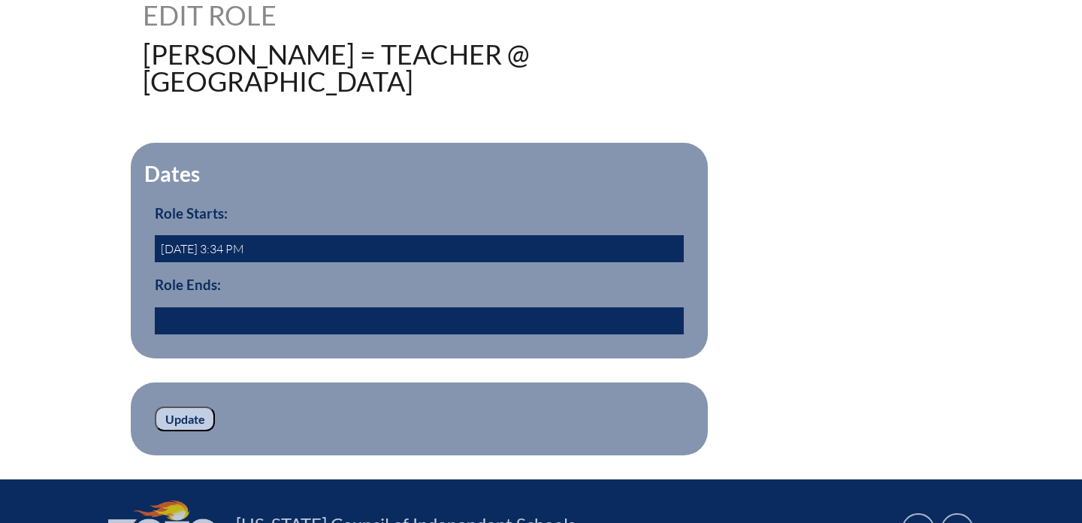
click at [277, 334] on input "text" at bounding box center [419, 320] width 529 height 27
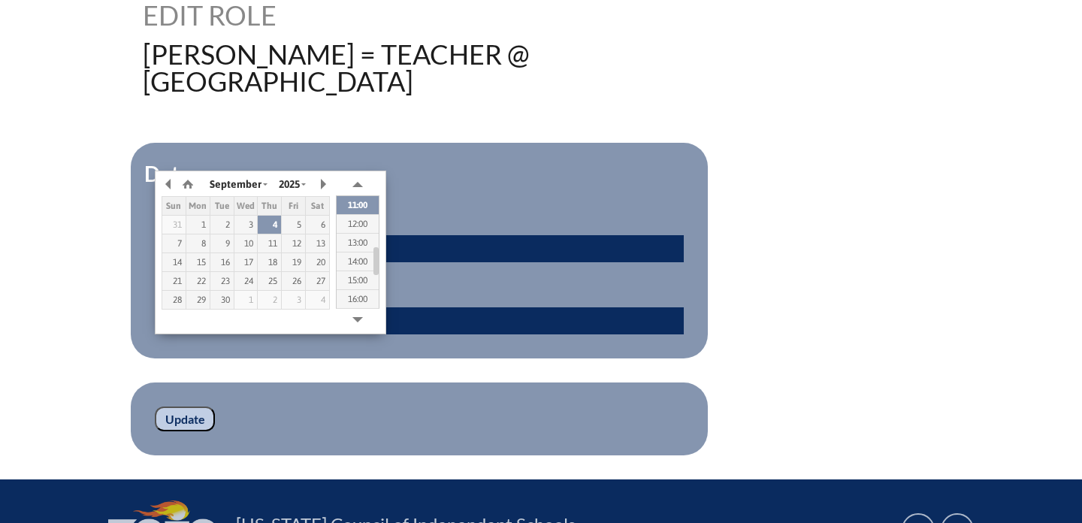
type input "2025/09/04 10:44"
click at [186, 432] on input "Update" at bounding box center [185, 419] width 60 height 26
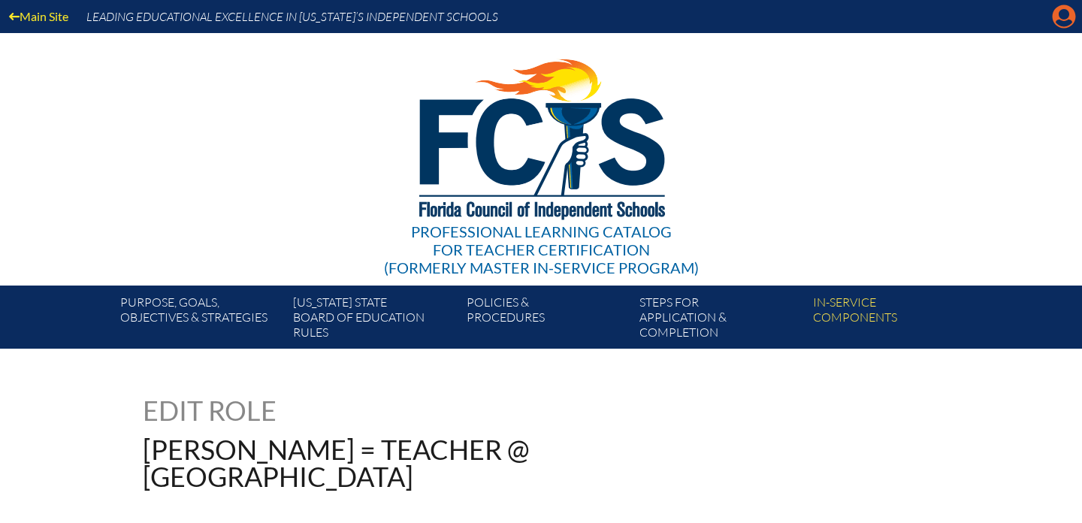
click at [1063, 17] on icon "Manage account" at bounding box center [1064, 17] width 24 height 24
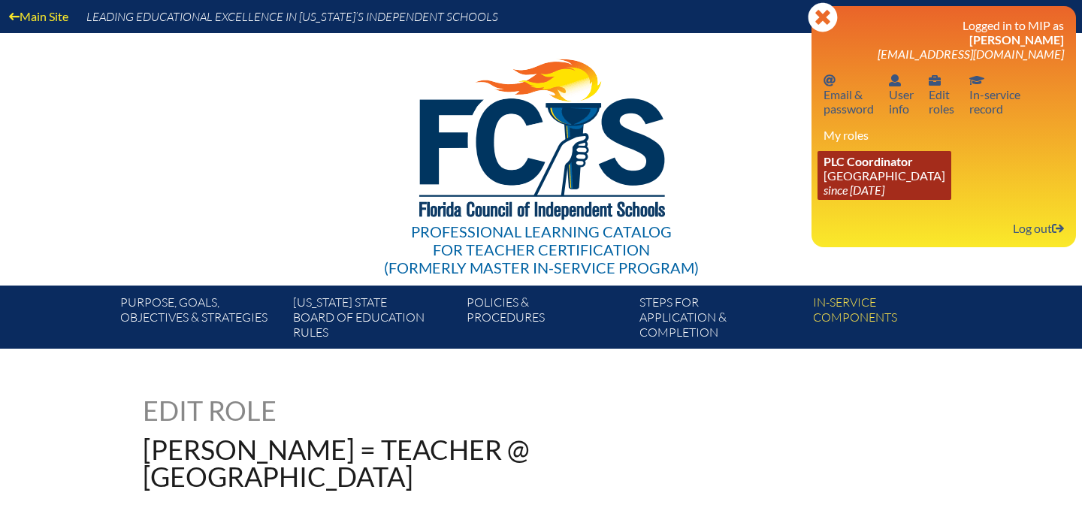
click at [883, 172] on link "PLC Coordinator [DEMOGRAPHIC_DATA][GEOGRAPHIC_DATA] since [DATE]" at bounding box center [884, 175] width 134 height 49
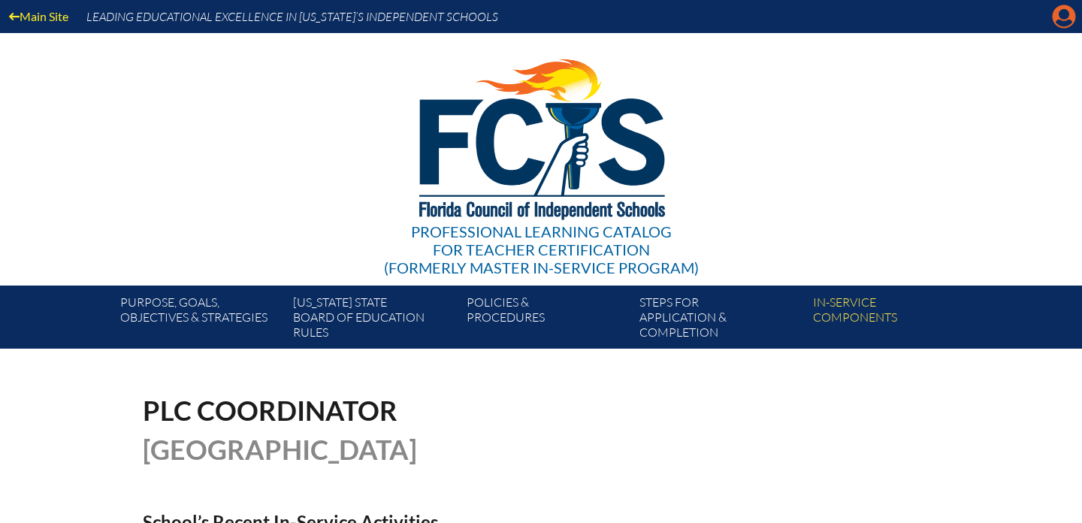
click at [1055, 18] on icon at bounding box center [1063, 16] width 23 height 23
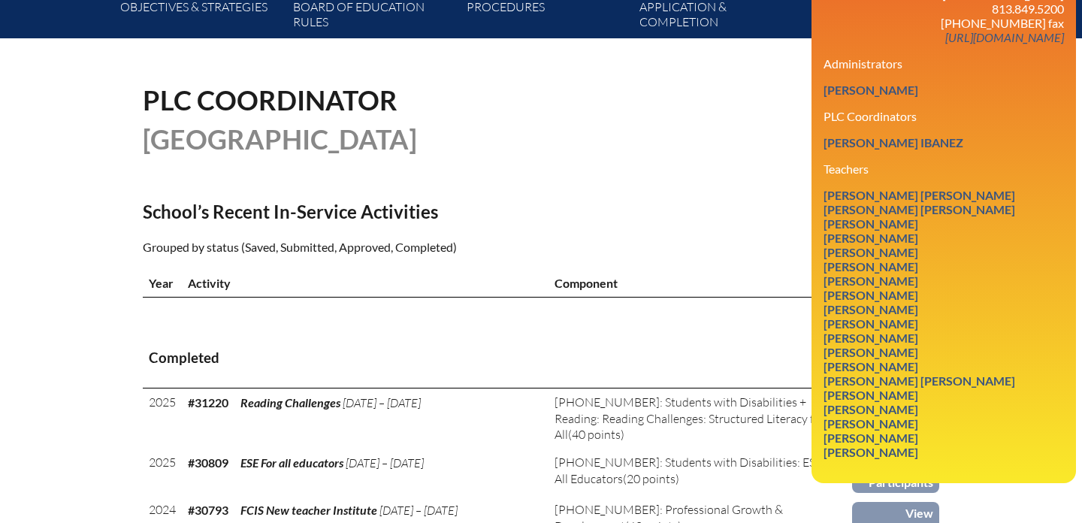
scroll to position [331, 0]
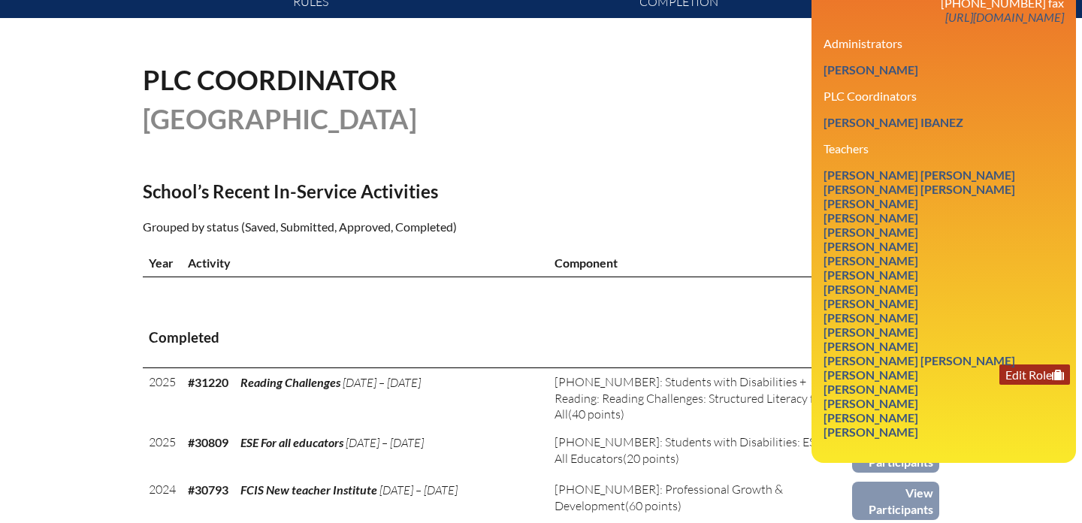
click at [1016, 385] on link "Edit Role" at bounding box center [1034, 374] width 71 height 20
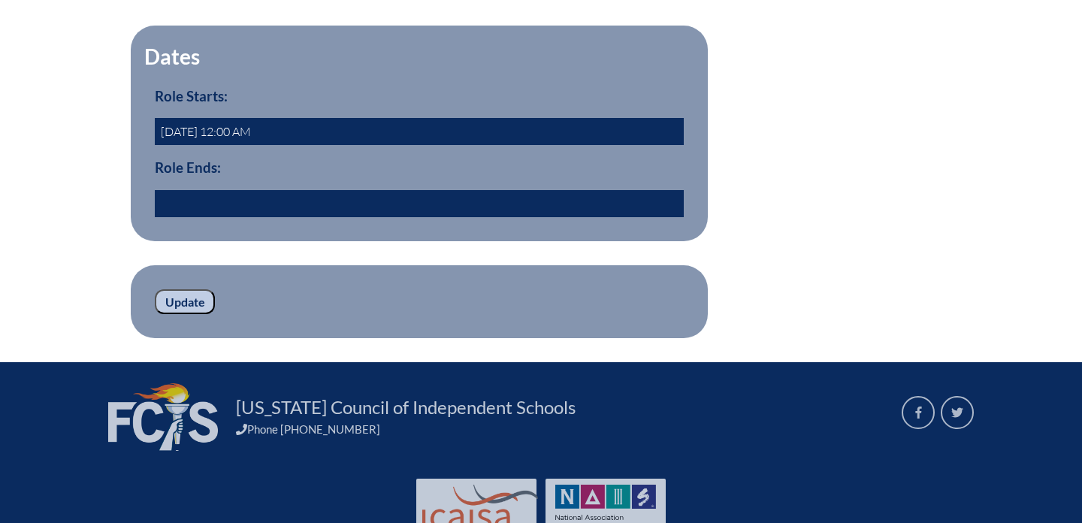
scroll to position [533, 0]
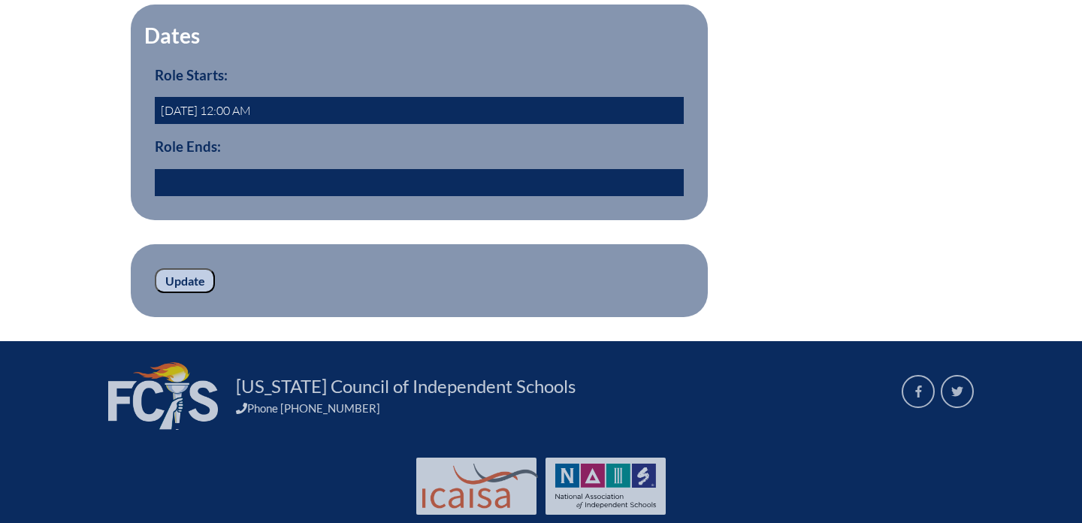
click at [292, 196] on input "text" at bounding box center [419, 182] width 529 height 27
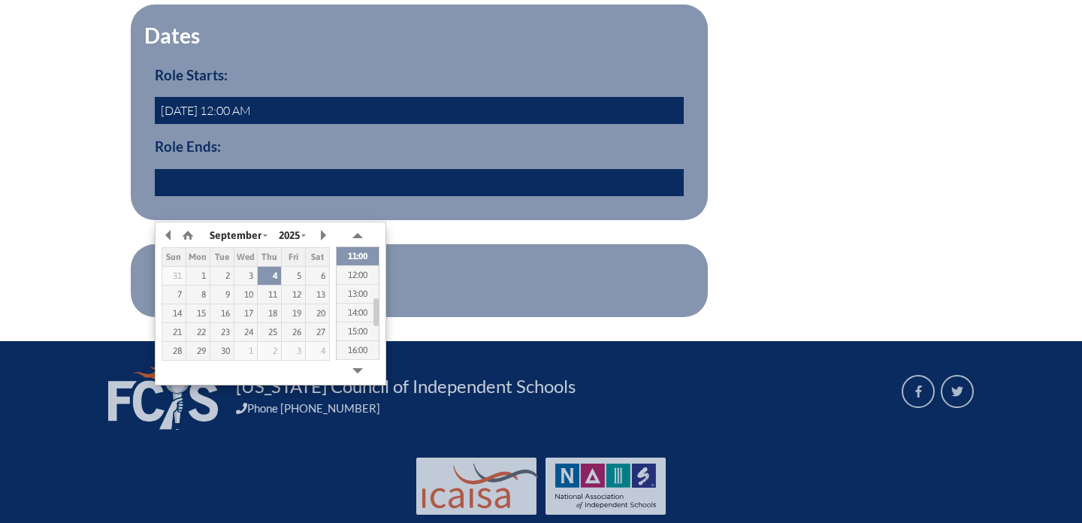
type input "[DATE] 10:44"
click at [534, 294] on p "Update" at bounding box center [419, 281] width 529 height 26
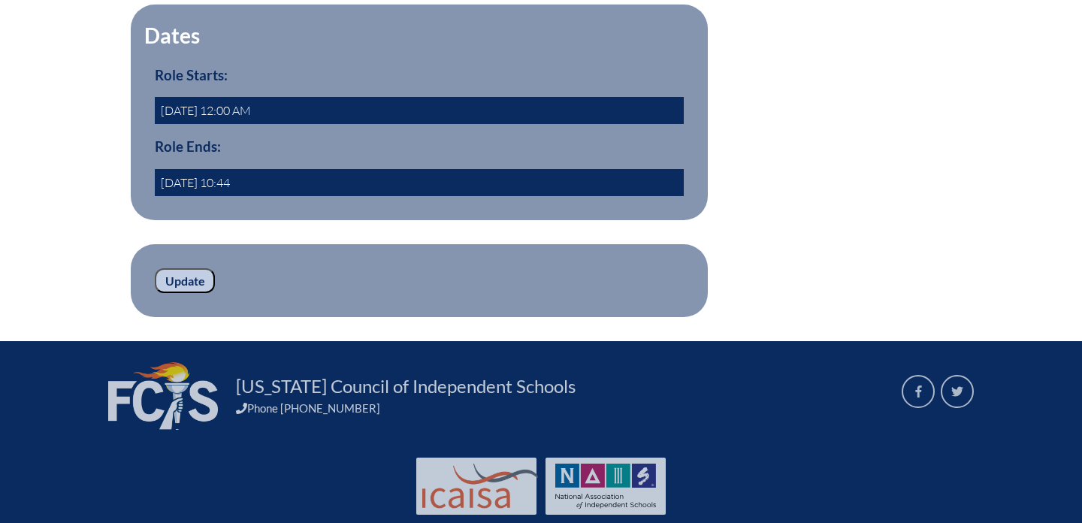
click at [178, 294] on input "Update" at bounding box center [185, 281] width 60 height 26
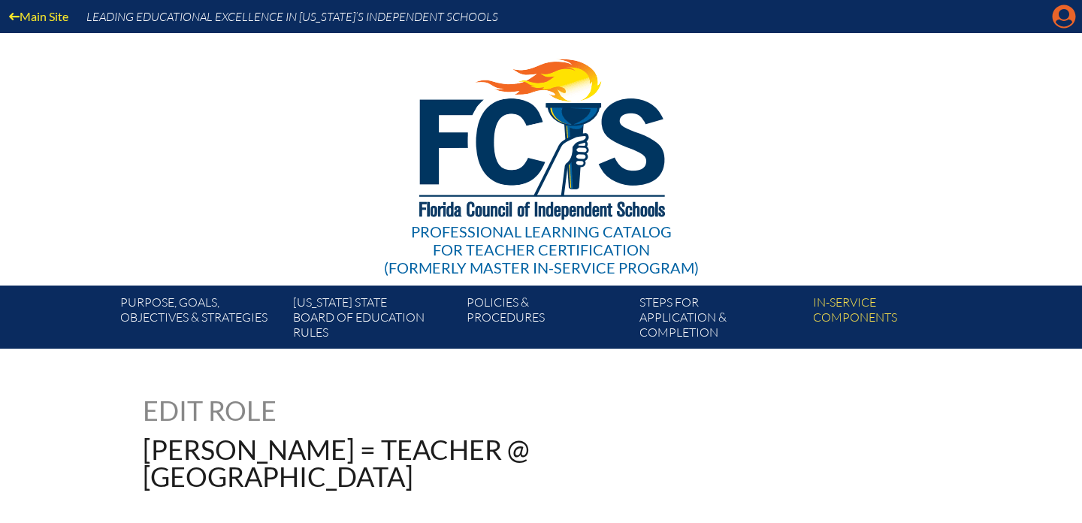
click at [1055, 16] on icon at bounding box center [1063, 16] width 23 height 23
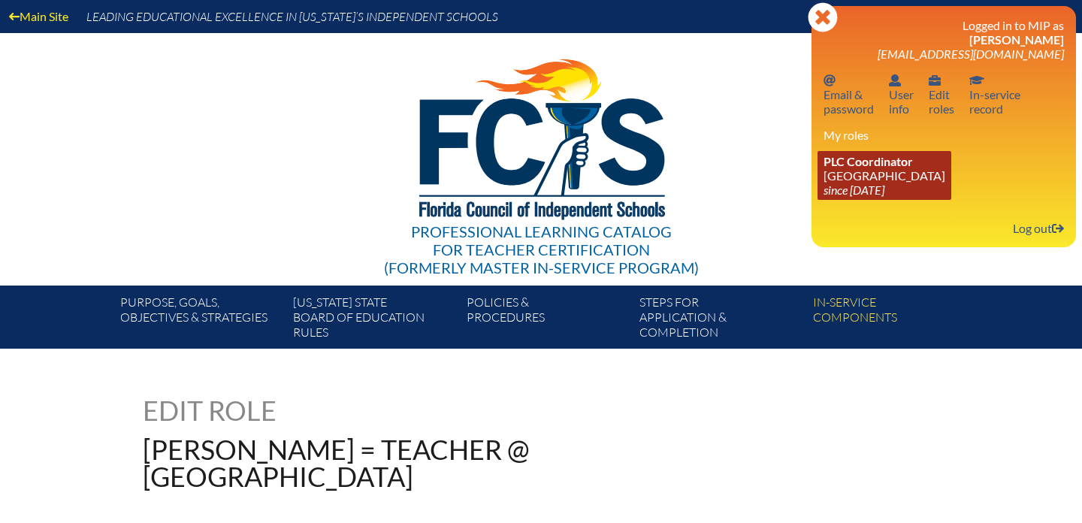
click at [866, 180] on link "PLC Coordinator [DEMOGRAPHIC_DATA][GEOGRAPHIC_DATA] since [DATE]" at bounding box center [884, 175] width 134 height 49
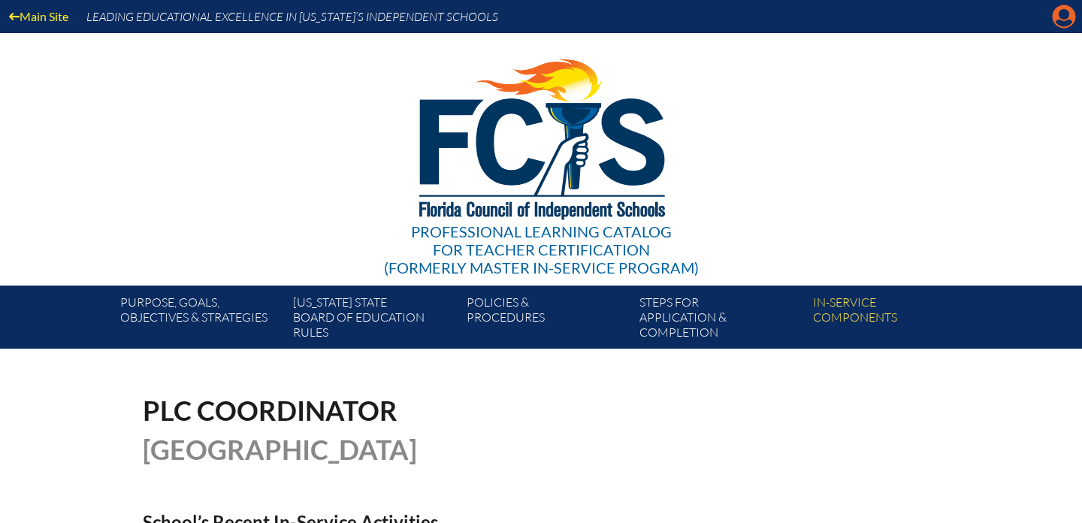
click at [1058, 21] on icon "Manage account" at bounding box center [1064, 17] width 24 height 24
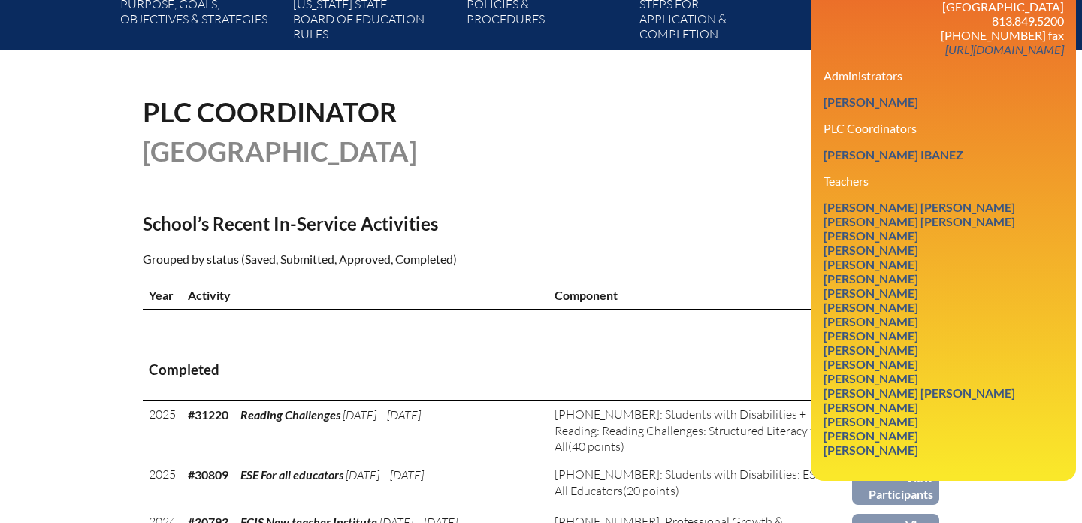
scroll to position [303, 0]
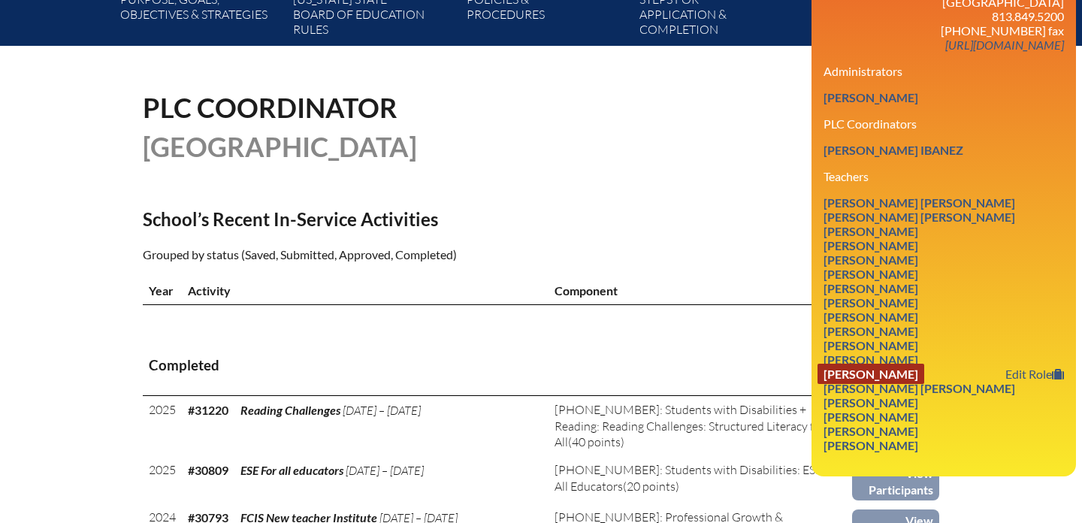
click at [924, 384] on link "[PERSON_NAME]" at bounding box center [870, 374] width 107 height 20
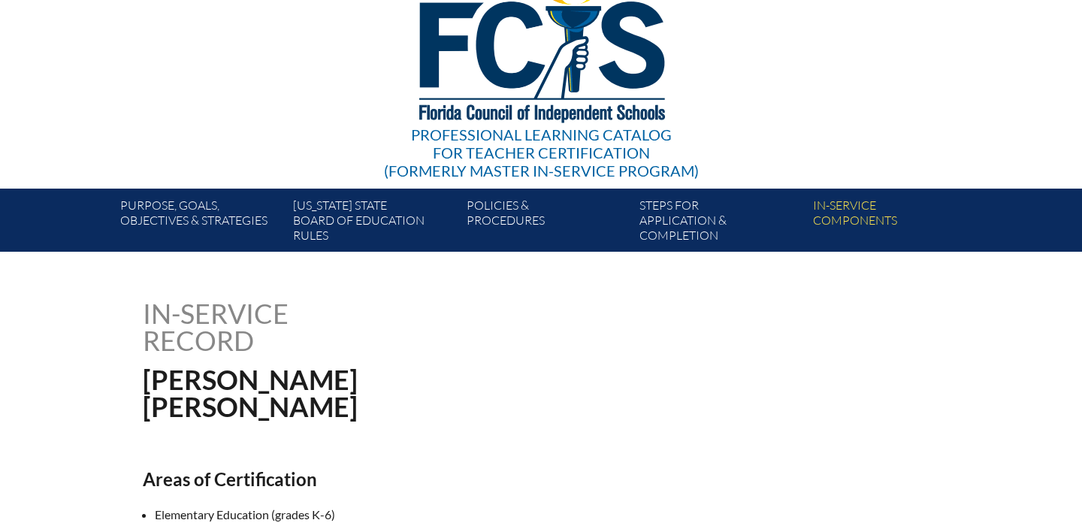
scroll to position [29, 0]
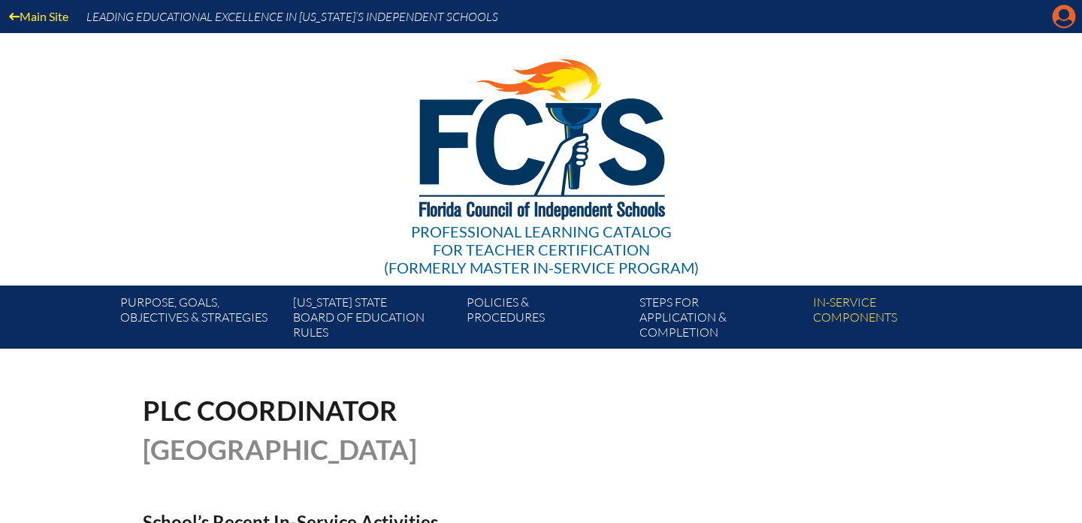
click at [1061, 17] on icon "Manage account" at bounding box center [1064, 17] width 24 height 24
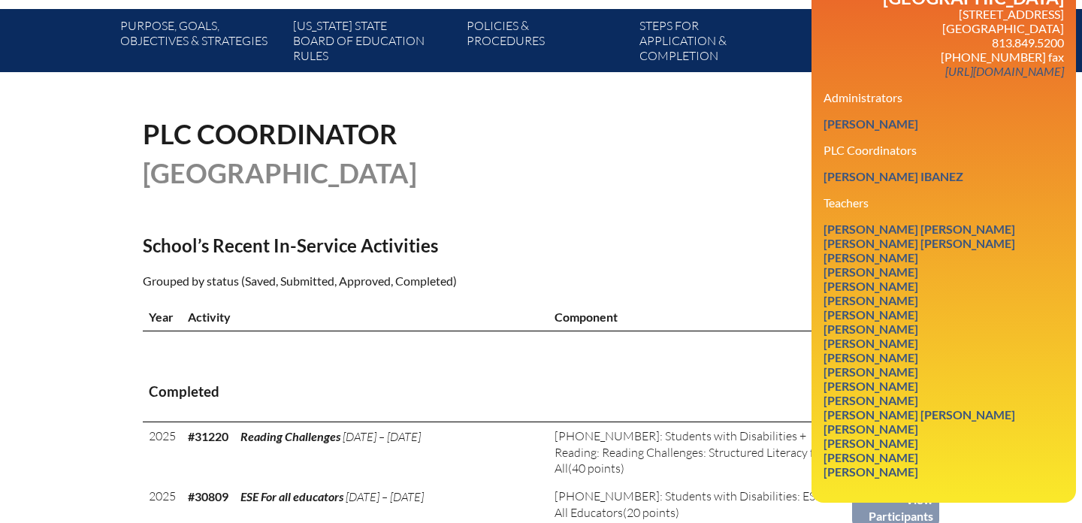
scroll to position [295, 0]
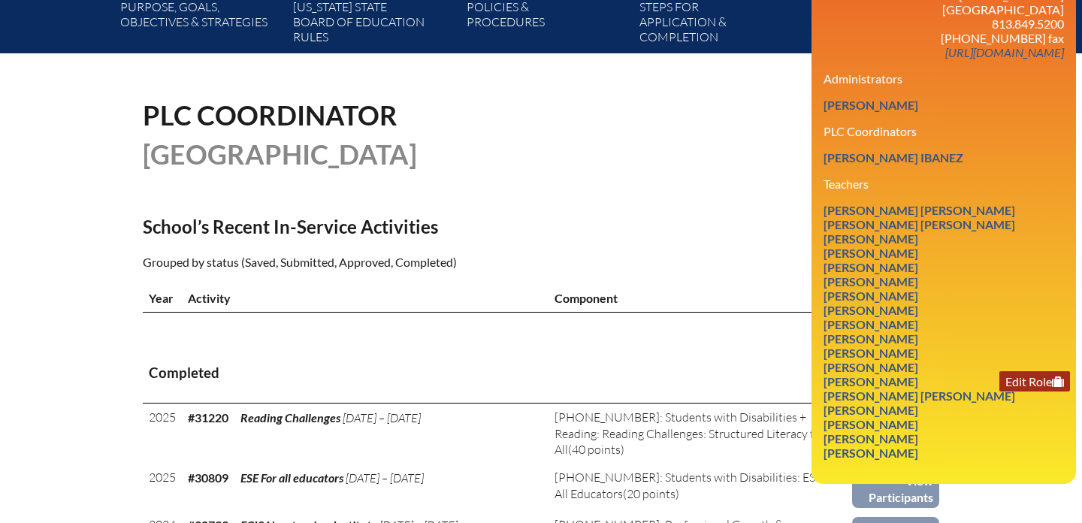
click at [1031, 391] on link "Edit Role" at bounding box center [1034, 381] width 71 height 20
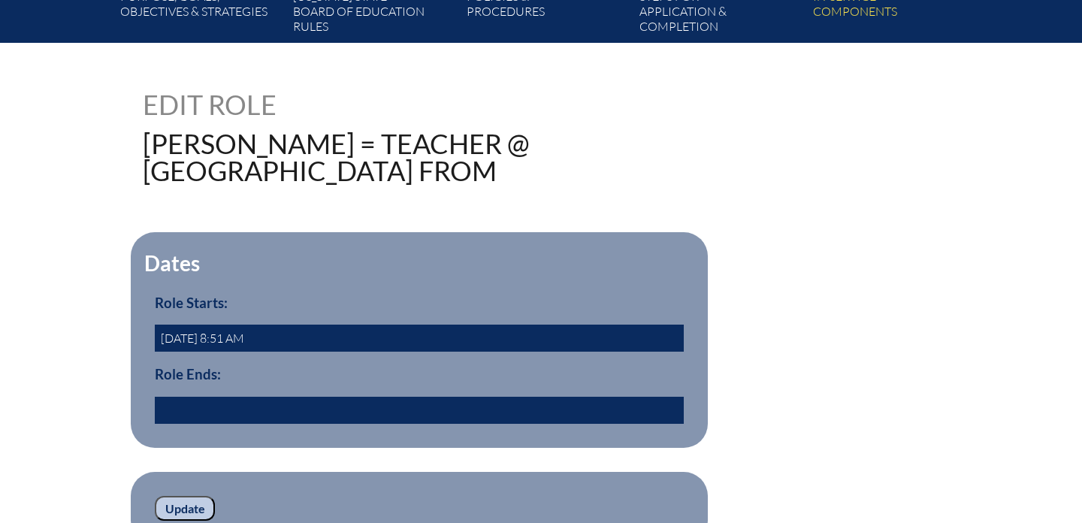
scroll to position [331, 0]
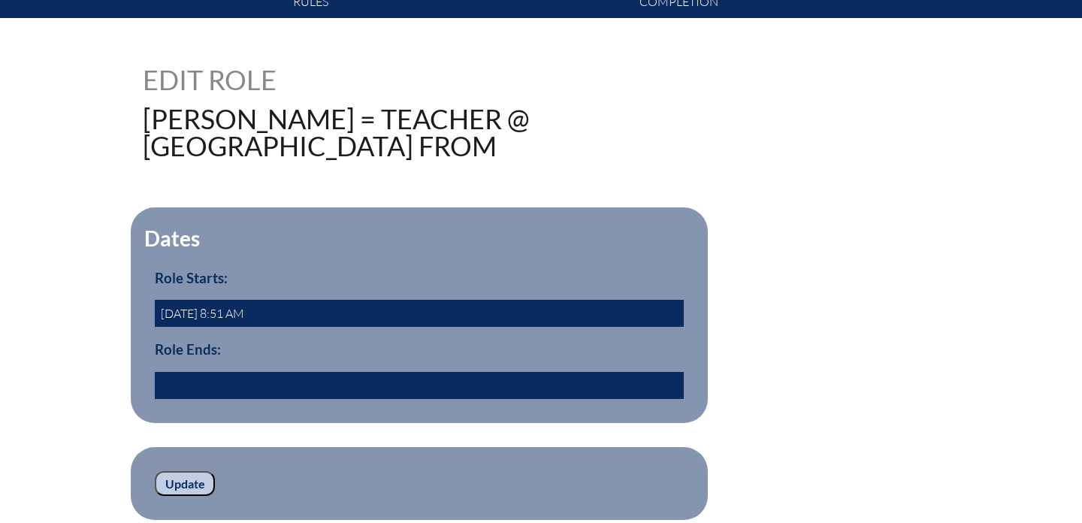
click at [397, 399] on input "text" at bounding box center [419, 385] width 529 height 27
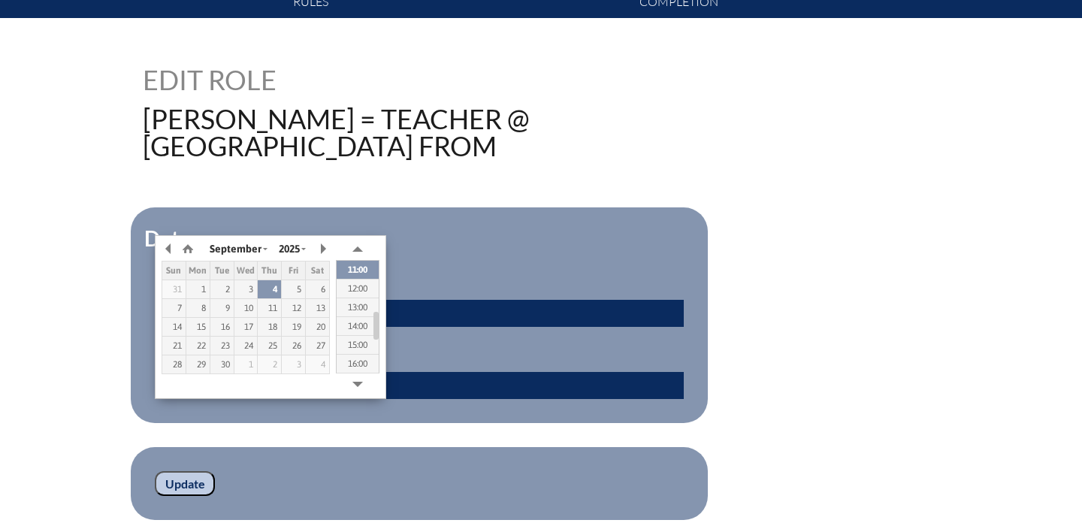
type input "[DATE] 10:44"
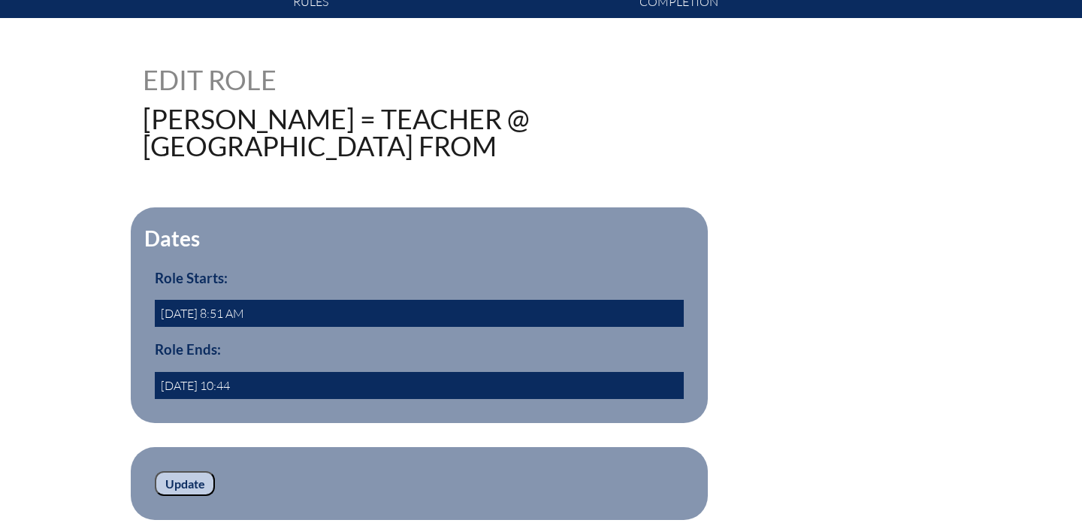
click at [186, 497] on input "Update" at bounding box center [185, 484] width 60 height 26
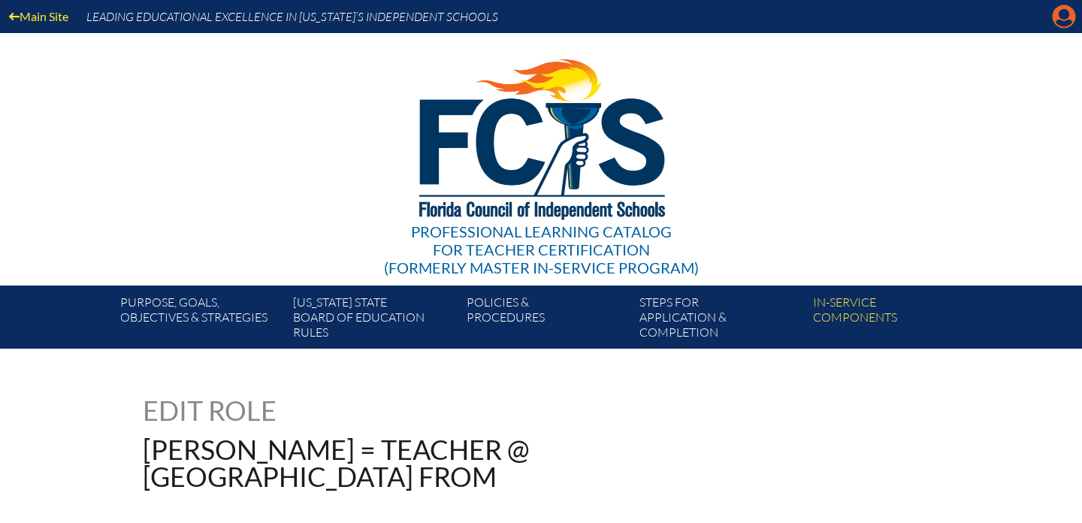
click at [1060, 17] on icon "Manage account" at bounding box center [1064, 17] width 24 height 24
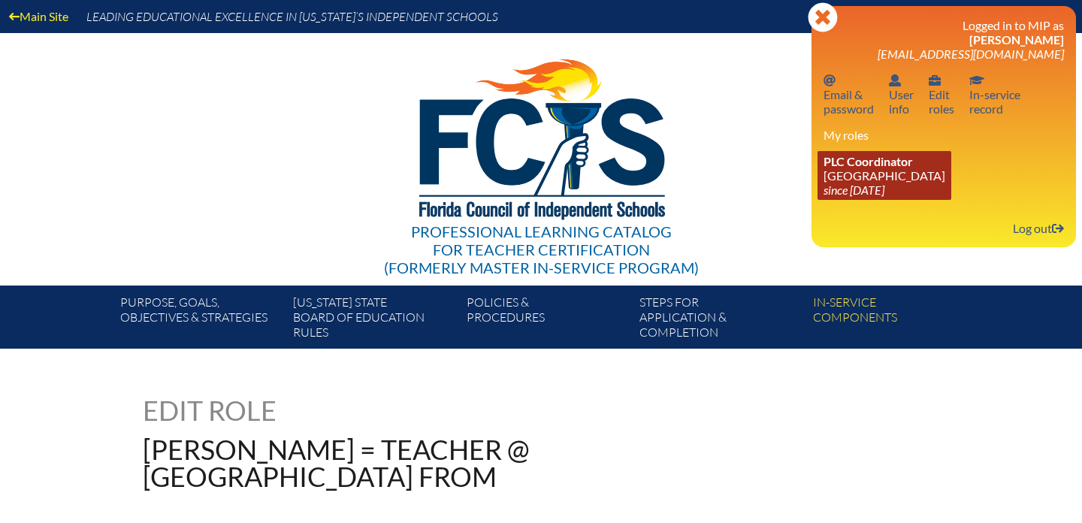
click at [885, 167] on span "PLC Coordinator" at bounding box center [867, 161] width 89 height 14
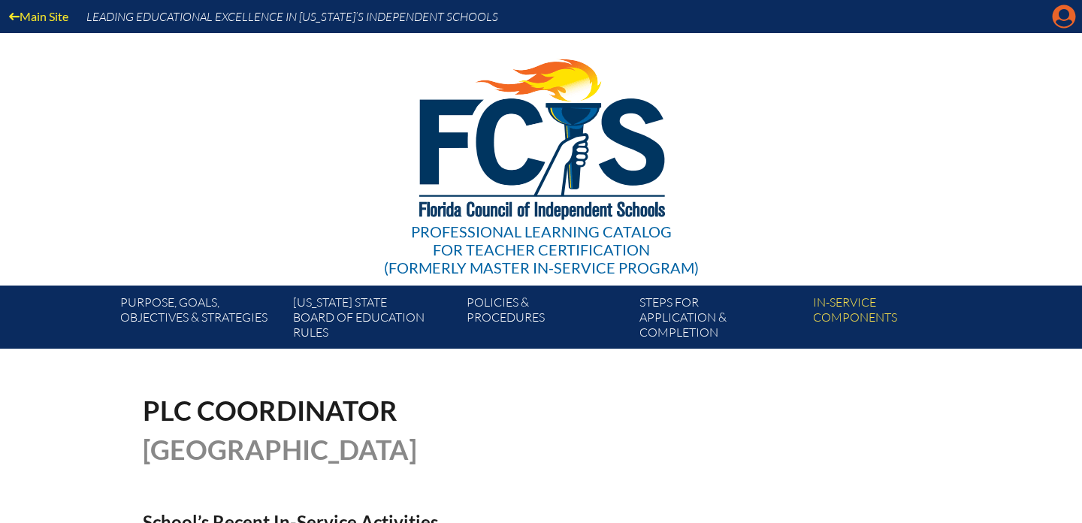
click at [1060, 18] on icon "Manage account" at bounding box center [1064, 17] width 24 height 24
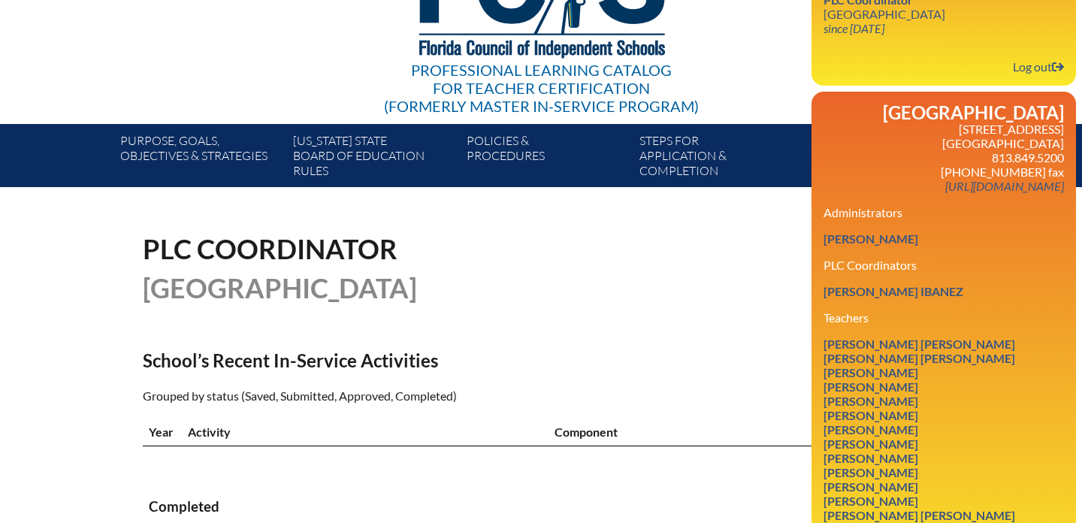
scroll to position [354, 0]
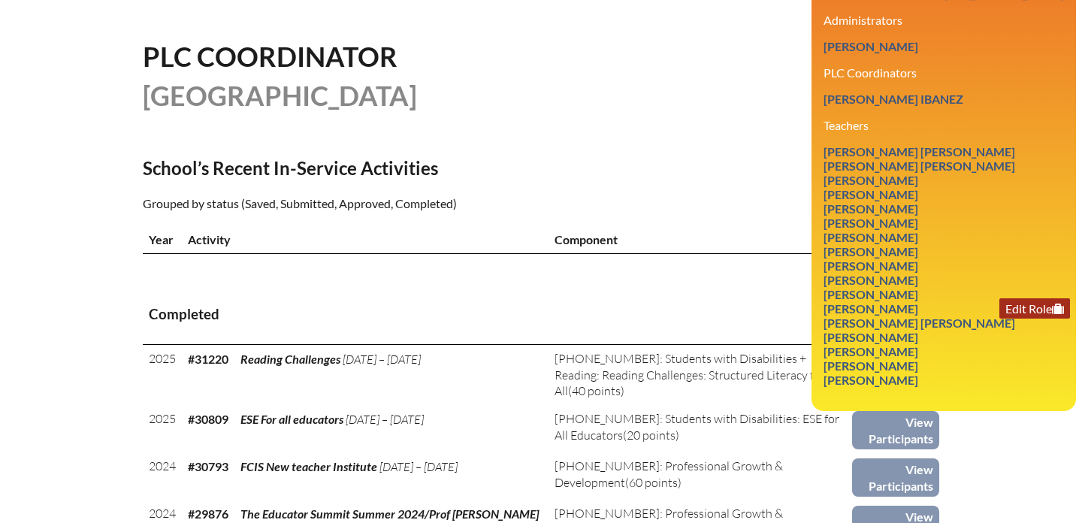
click at [1007, 318] on link "Edit Role" at bounding box center [1034, 308] width 71 height 20
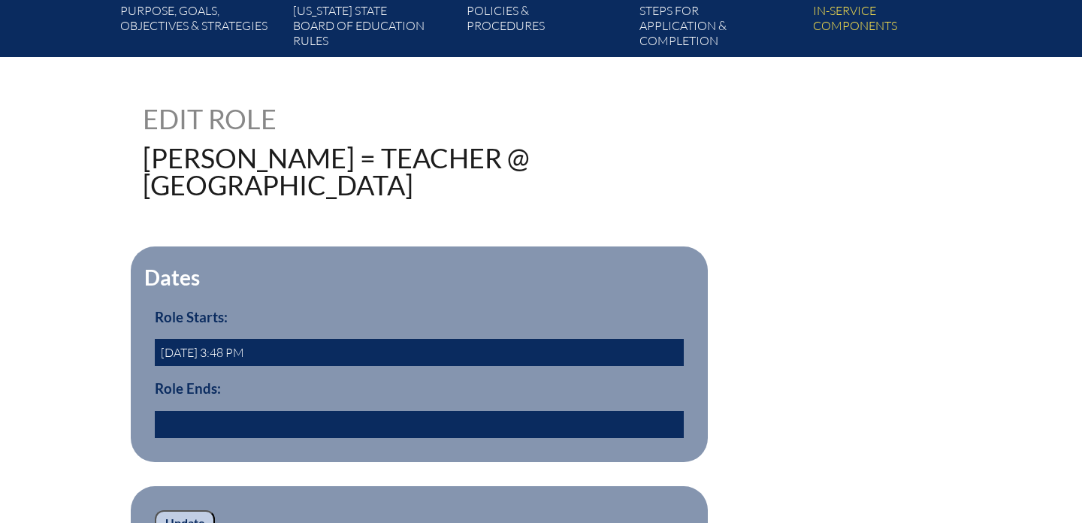
scroll to position [327, 0]
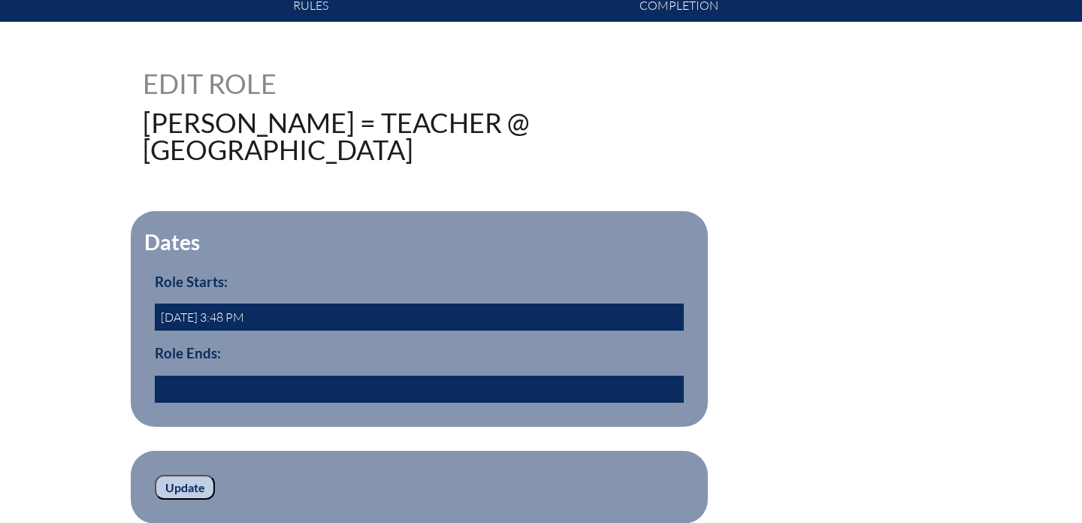
click at [212, 403] on input "text" at bounding box center [419, 389] width 529 height 27
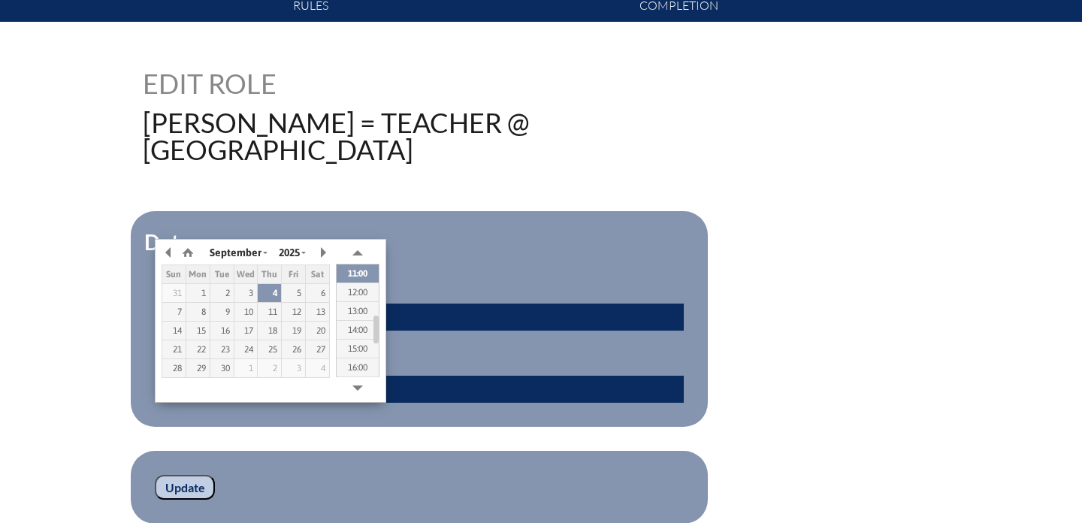
type input "2025/09/04 10:44"
click at [249, 475] on form "Dates Role Starts: 2007-07-31 3:48 PM Role Ends: 2025/09/04 10:44 yes Update" at bounding box center [541, 367] width 796 height 312
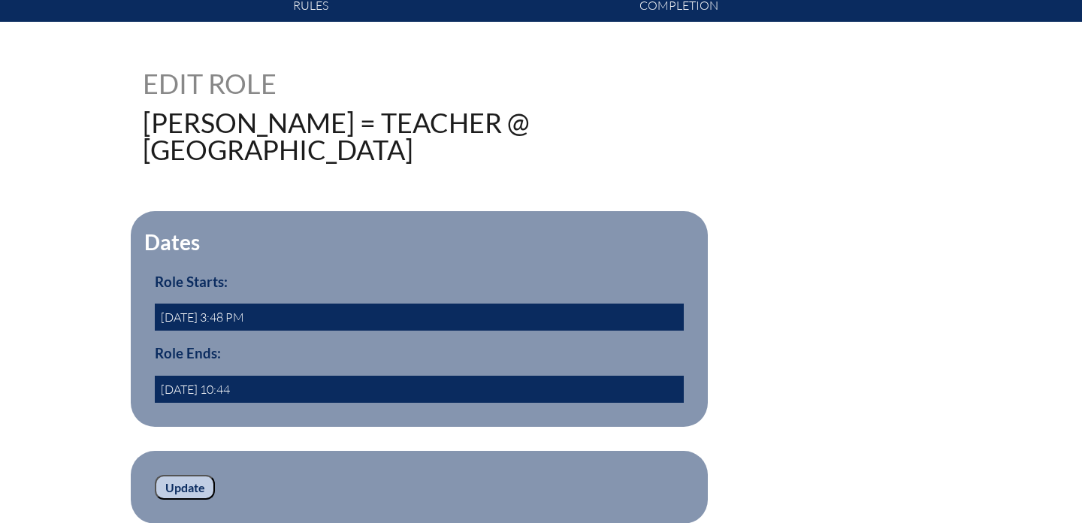
click at [193, 500] on input "Update" at bounding box center [185, 488] width 60 height 26
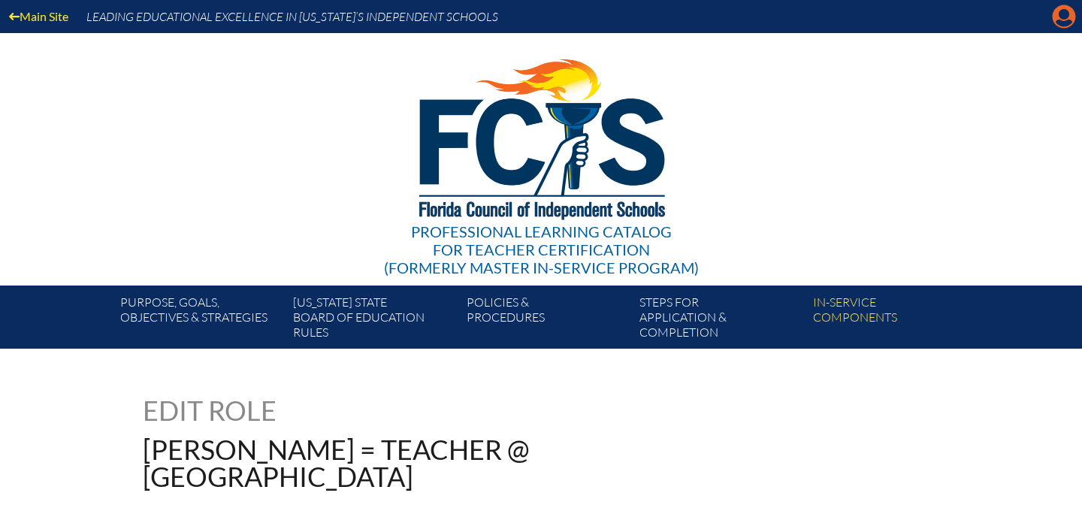
click at [1067, 15] on icon "Manage account" at bounding box center [1064, 17] width 24 height 24
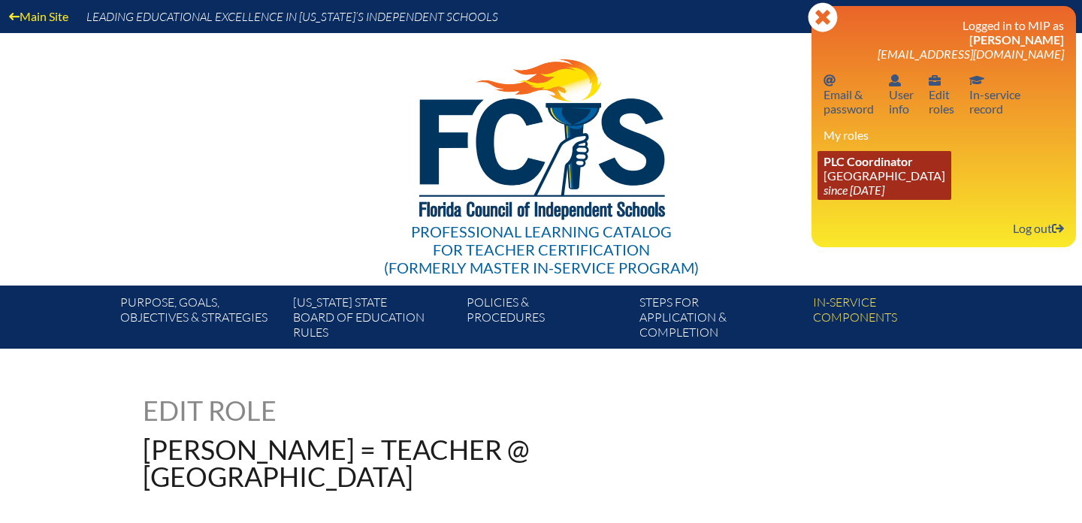
click at [876, 175] on link "PLC Coordinator St. John’s Episcopal Parish Day School since 2010 Aug 8" at bounding box center [884, 175] width 134 height 49
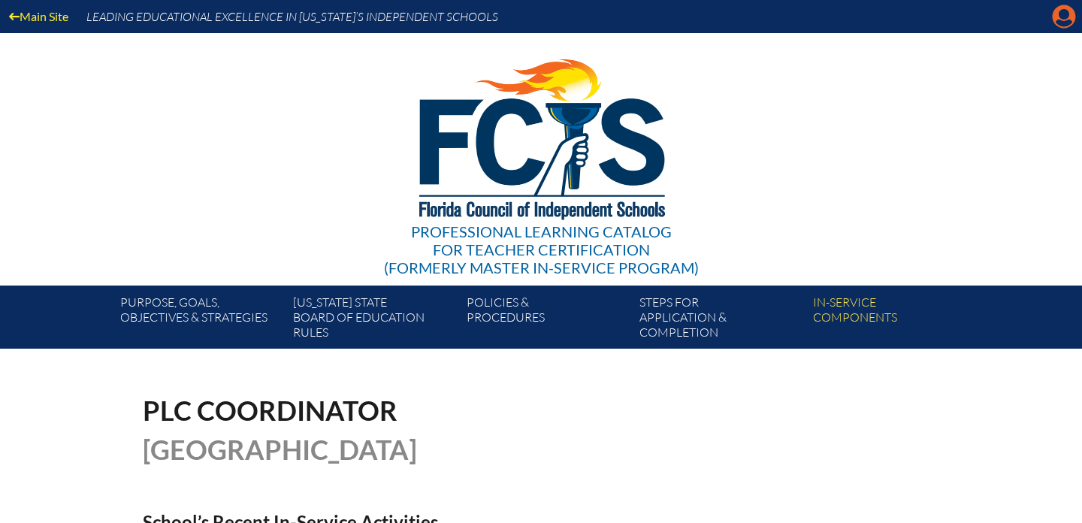
click at [1058, 14] on icon at bounding box center [1063, 16] width 23 height 23
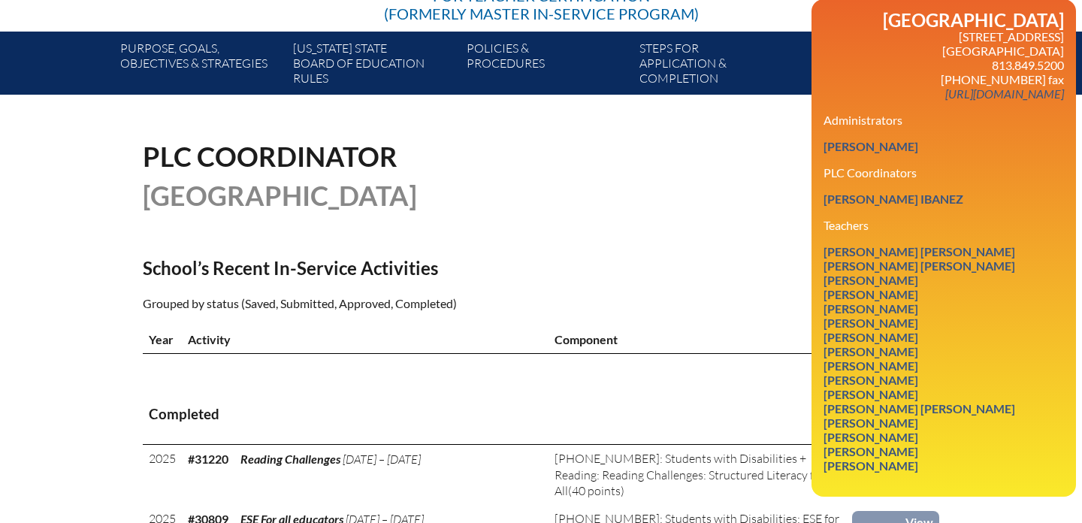
scroll to position [256, 0]
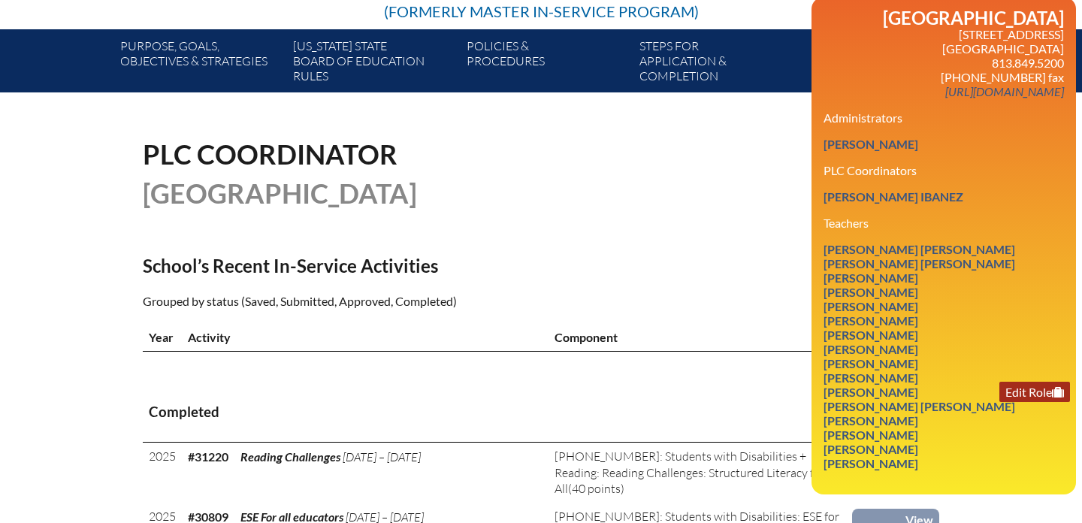
click at [999, 402] on link "Edit Role" at bounding box center [1034, 392] width 71 height 20
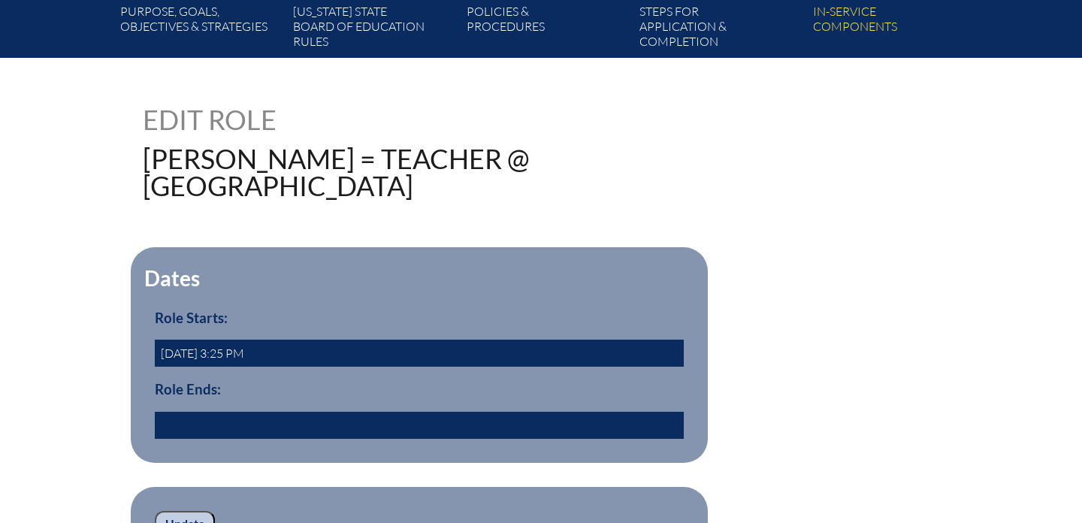
scroll to position [305, 0]
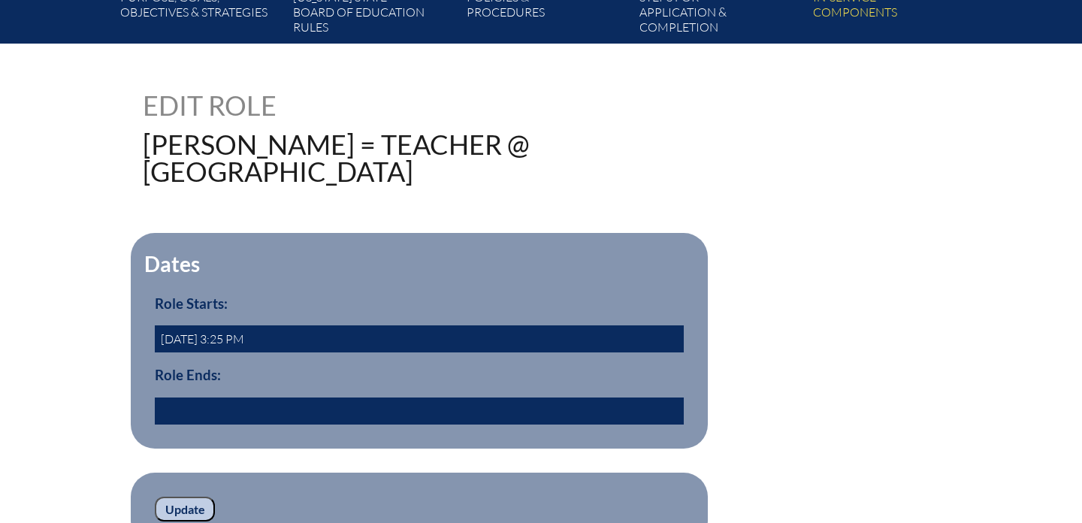
click at [353, 424] on input "text" at bounding box center [419, 410] width 529 height 27
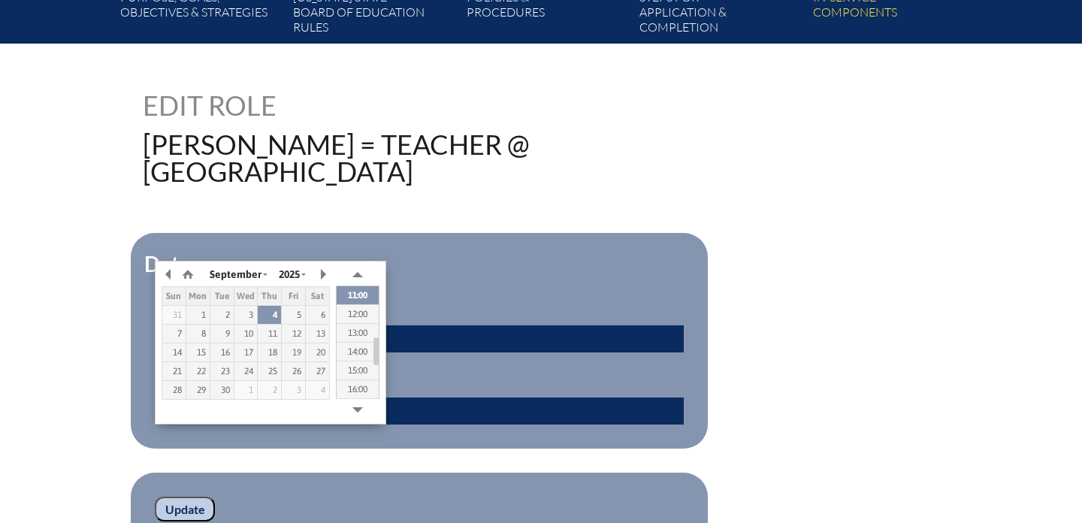
type input "2025/09/04 10:44"
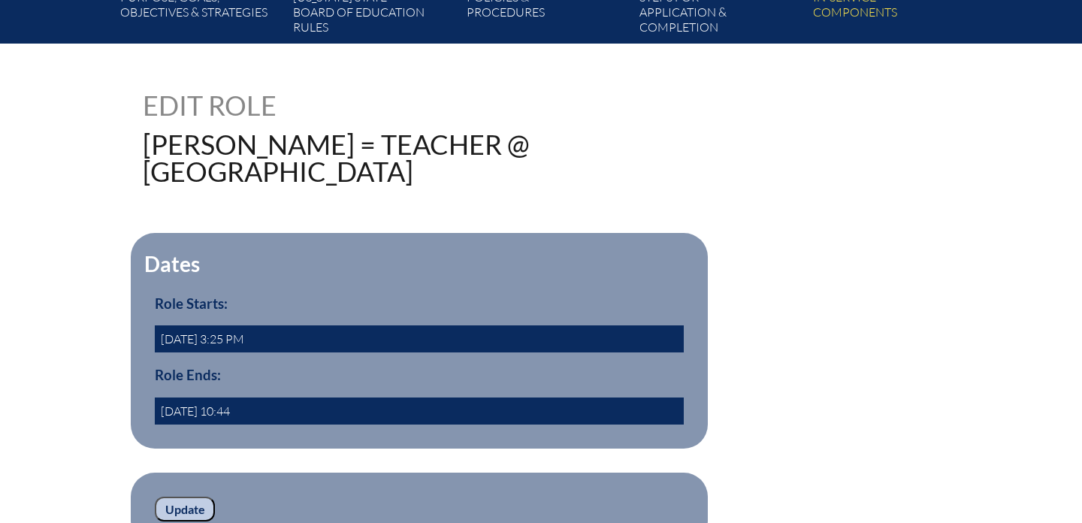
click at [505, 383] on h3 "Role Ends:" at bounding box center [419, 375] width 529 height 17
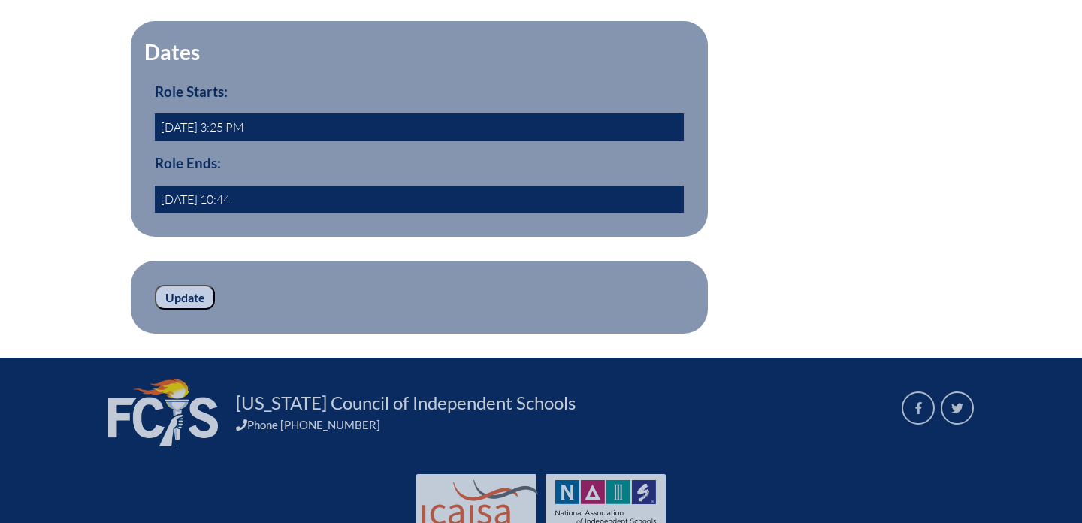
scroll to position [524, 0]
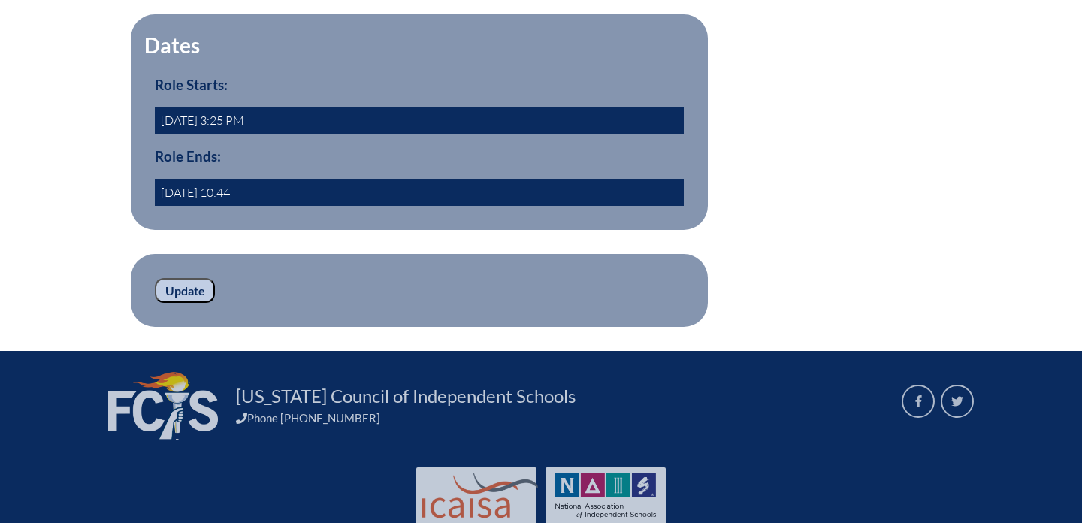
click at [192, 303] on input "Update" at bounding box center [185, 291] width 60 height 26
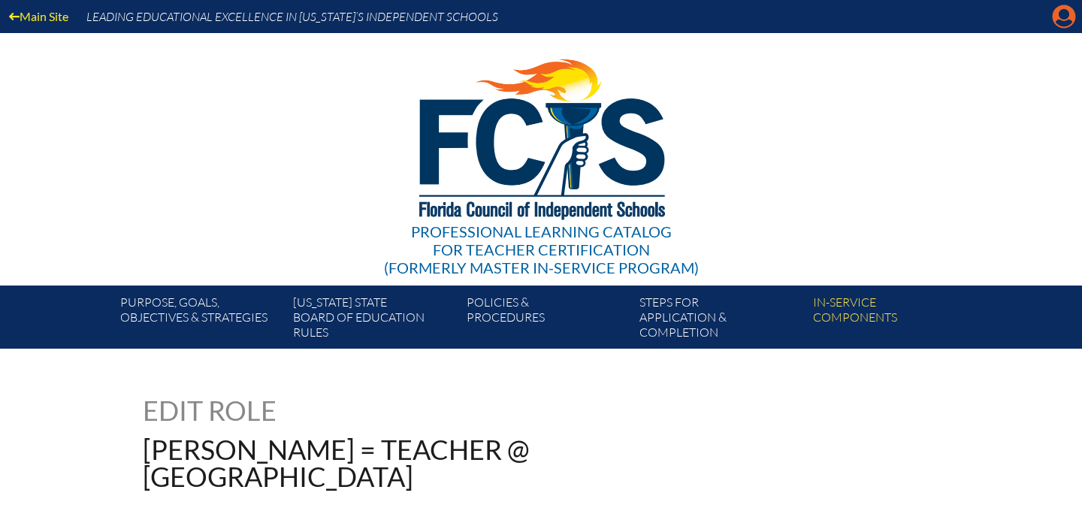
click at [1059, 17] on icon "Manage account" at bounding box center [1064, 17] width 24 height 24
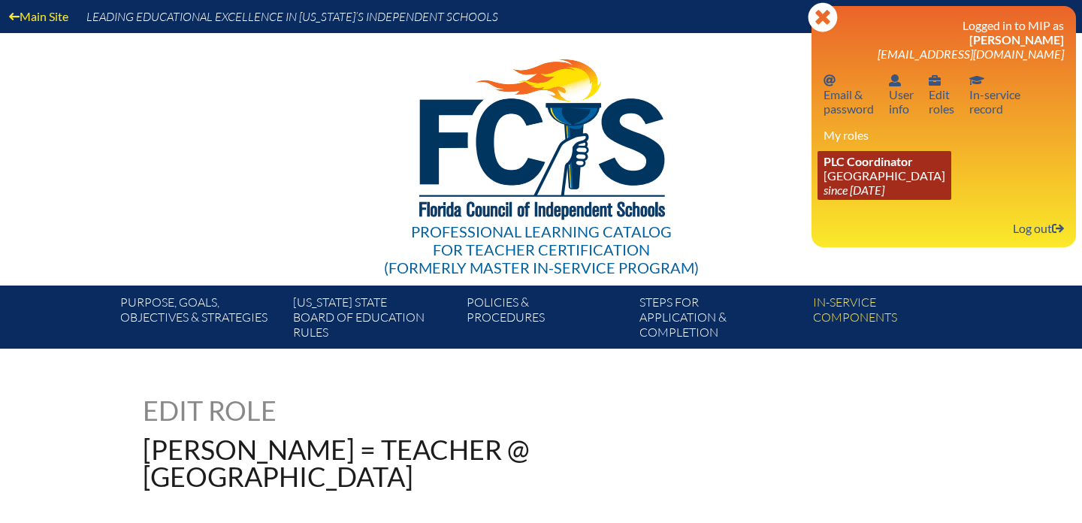
click at [860, 175] on link "PLC Coordinator [DEMOGRAPHIC_DATA][GEOGRAPHIC_DATA] since [DATE]" at bounding box center [884, 175] width 134 height 49
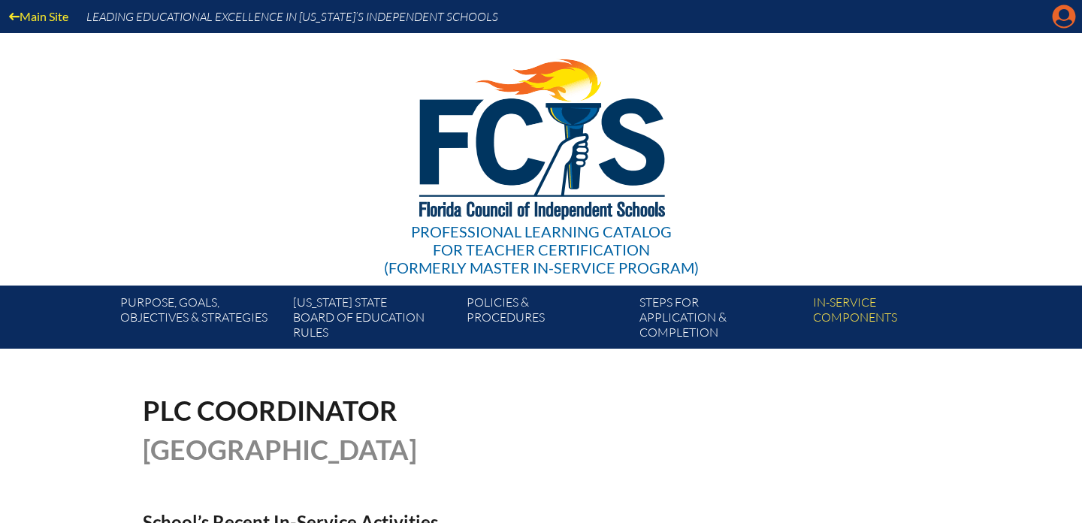
click at [1061, 22] on icon "Manage account" at bounding box center [1064, 17] width 24 height 24
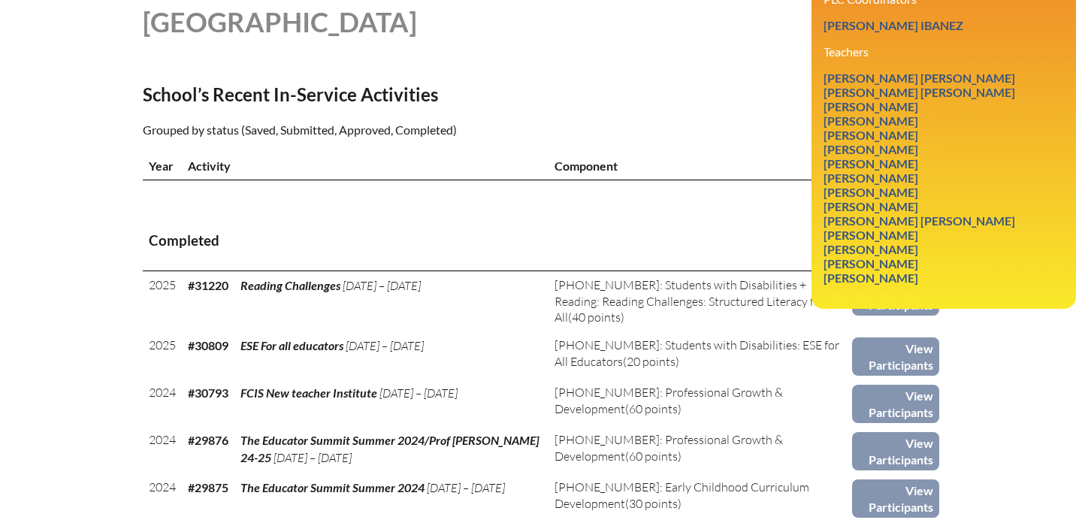
scroll to position [424, 0]
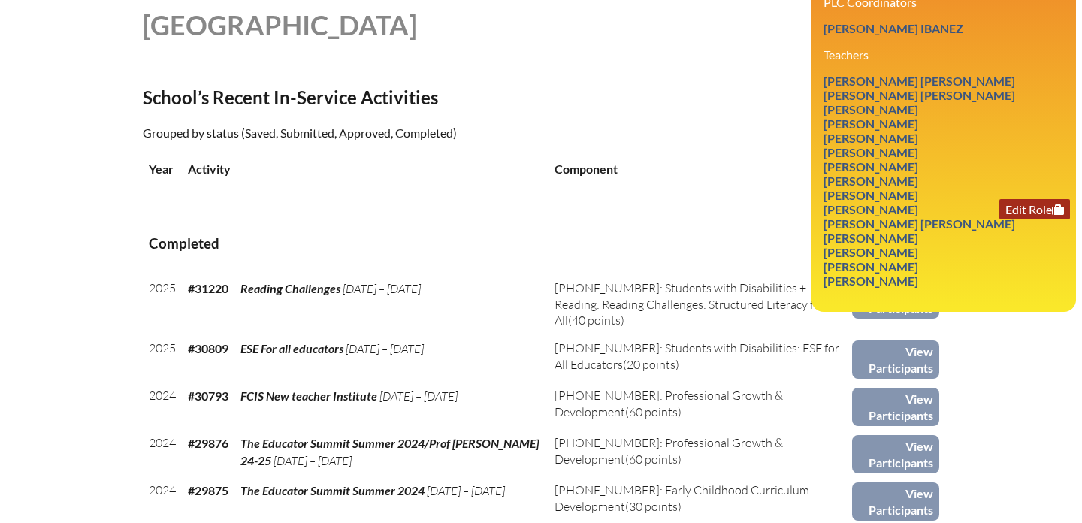
click at [1023, 219] on link "Edit Role" at bounding box center [1034, 209] width 71 height 20
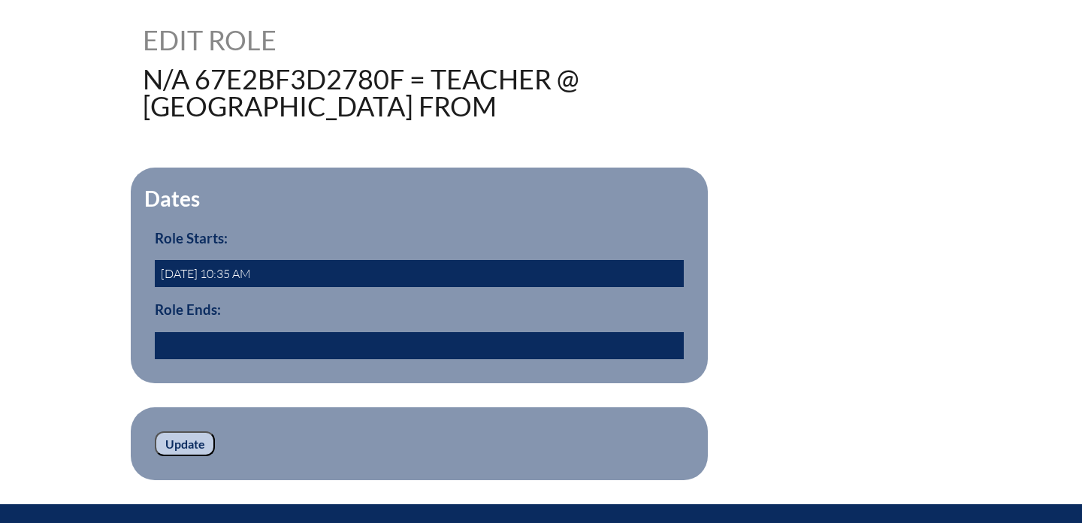
scroll to position [405, 0]
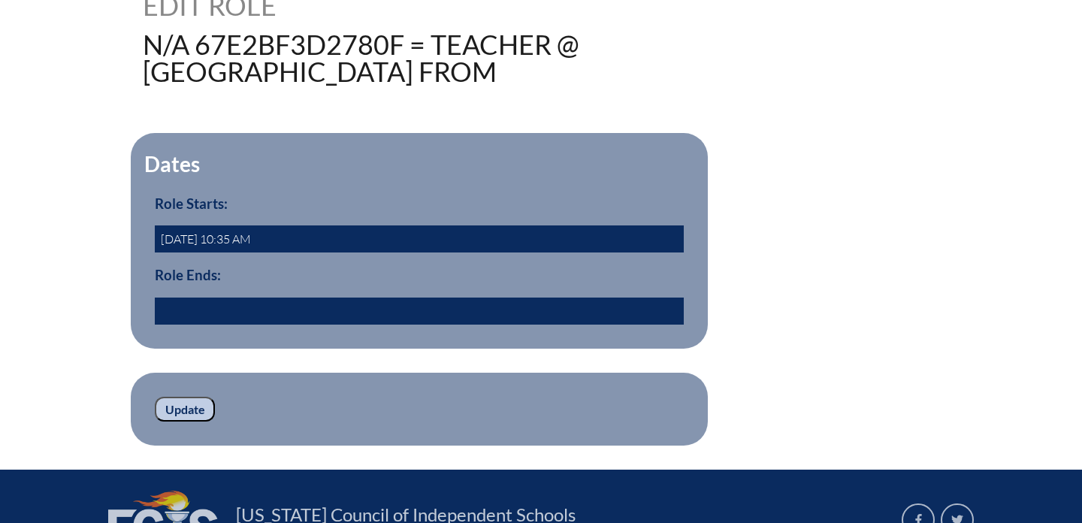
click at [385, 324] on input "text" at bounding box center [419, 310] width 529 height 27
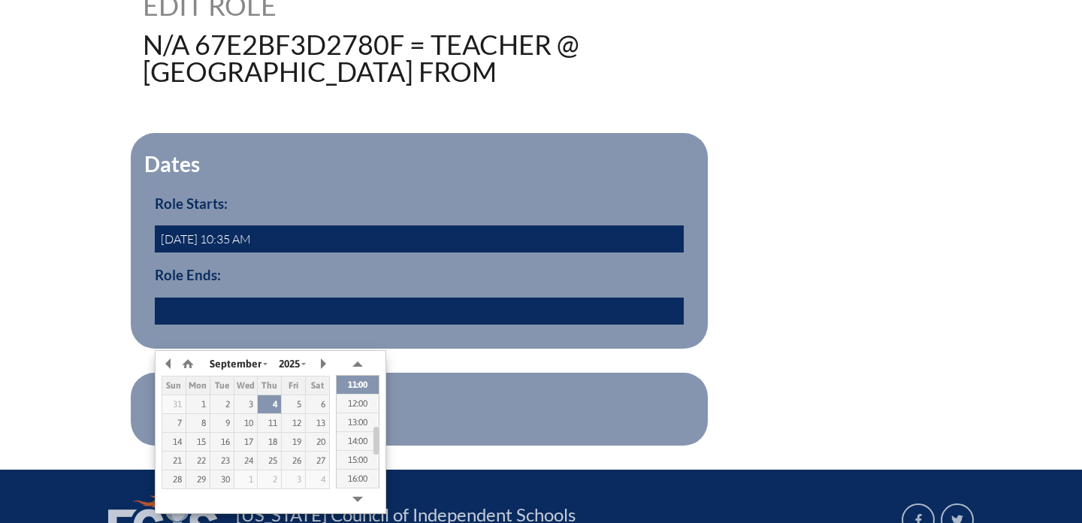
type input "2025/09/04 10:44"
click at [493, 283] on h3 "Role Ends:" at bounding box center [419, 275] width 529 height 17
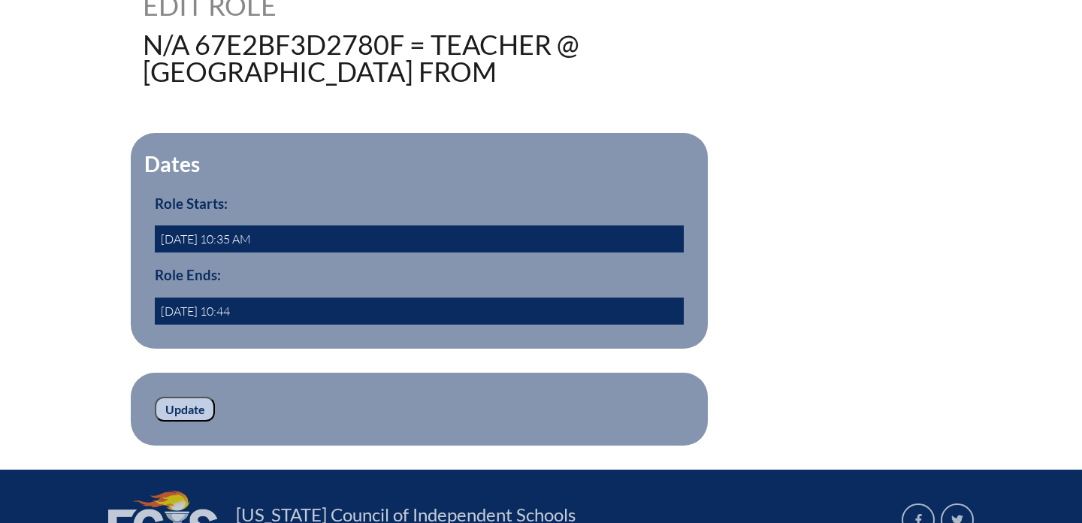
click at [173, 422] on input "Update" at bounding box center [185, 410] width 60 height 26
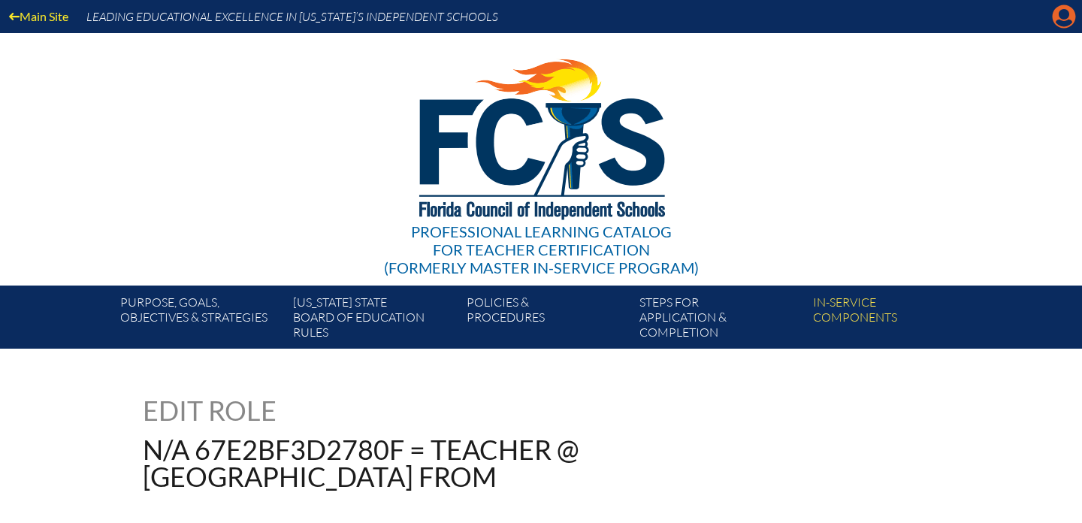
click at [1064, 21] on icon "Manage account" at bounding box center [1064, 17] width 24 height 24
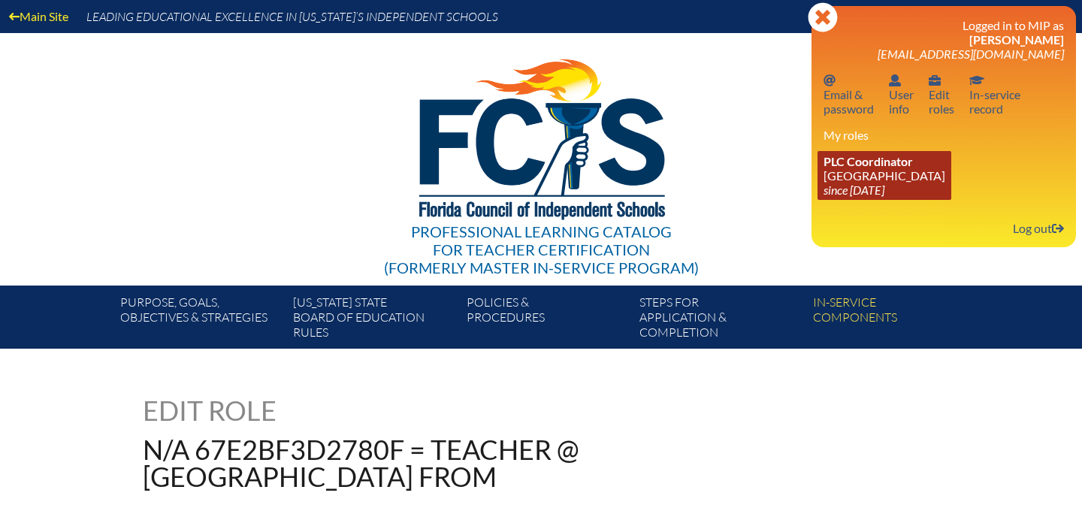
click at [895, 168] on span "PLC Coordinator" at bounding box center [867, 161] width 89 height 14
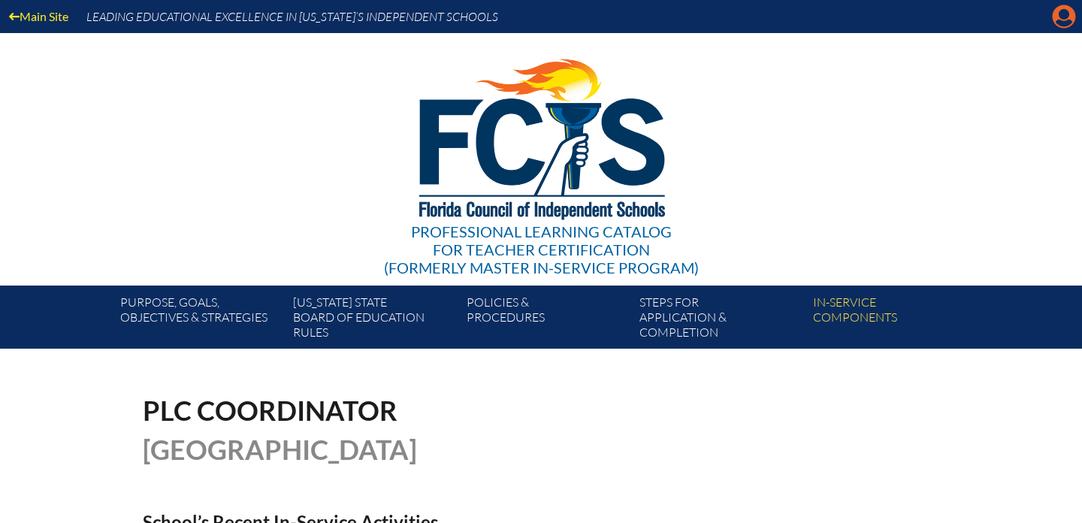
click at [1057, 19] on icon at bounding box center [1063, 16] width 23 height 23
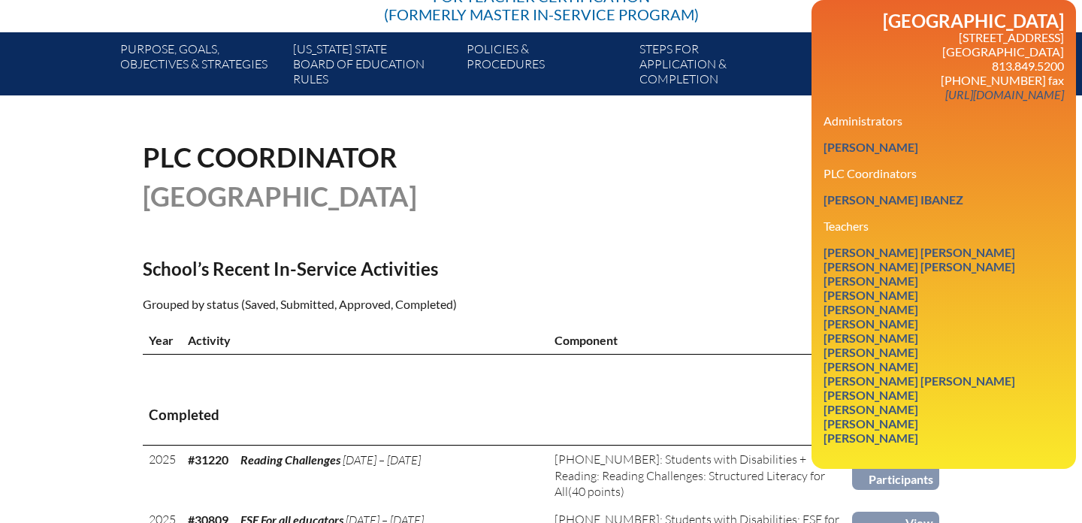
scroll to position [255, 0]
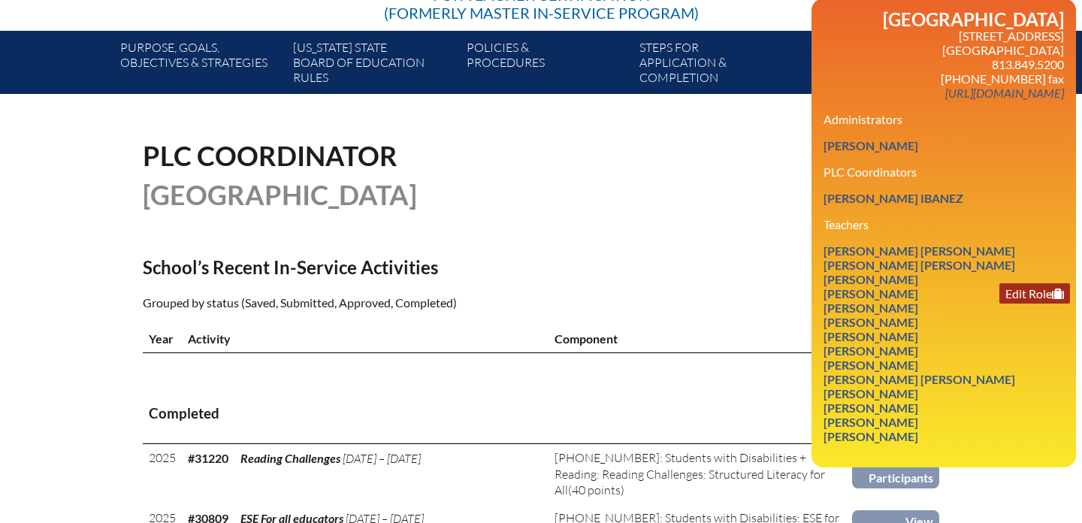
click at [1019, 303] on link "Edit Role" at bounding box center [1034, 293] width 71 height 20
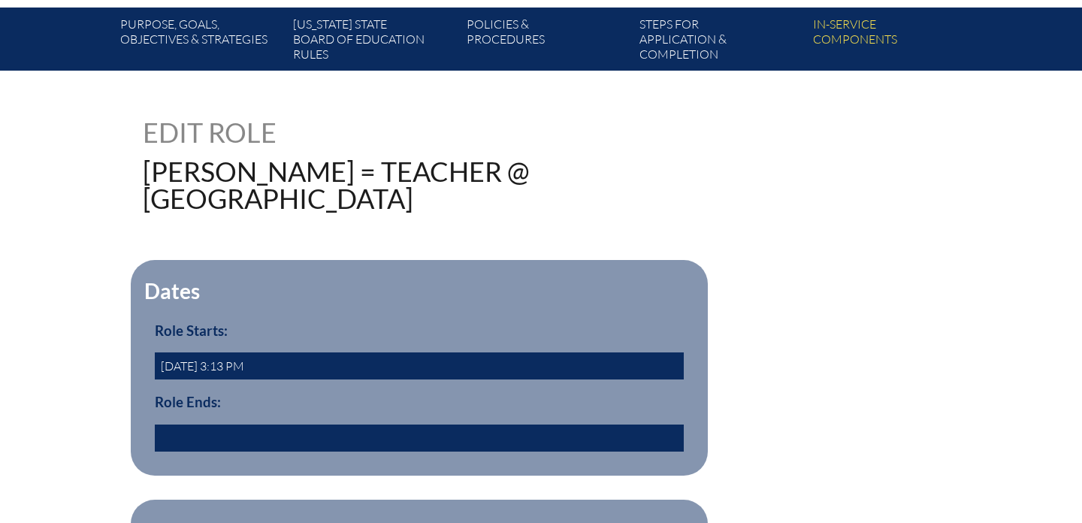
scroll to position [301, 0]
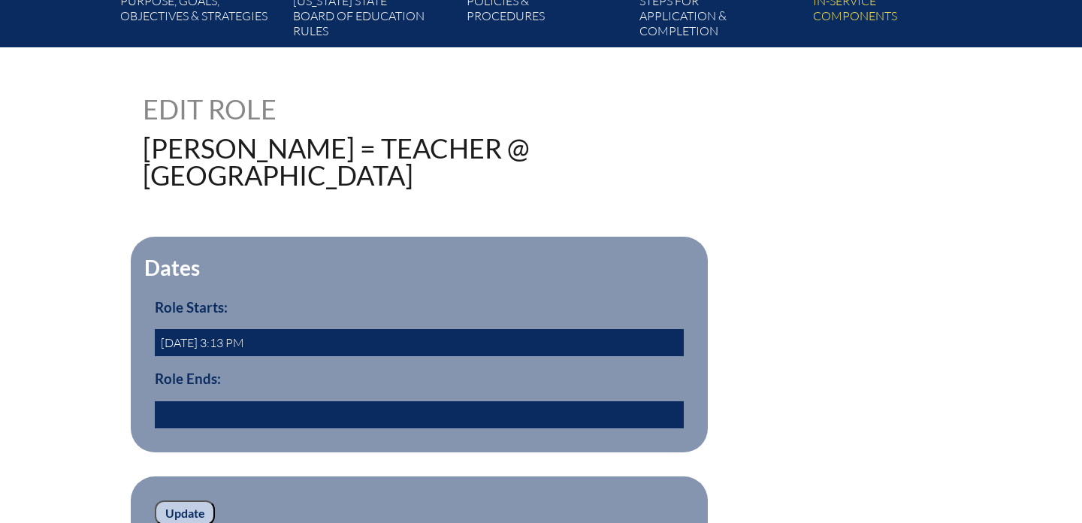
click at [232, 428] on input "text" at bounding box center [419, 414] width 529 height 27
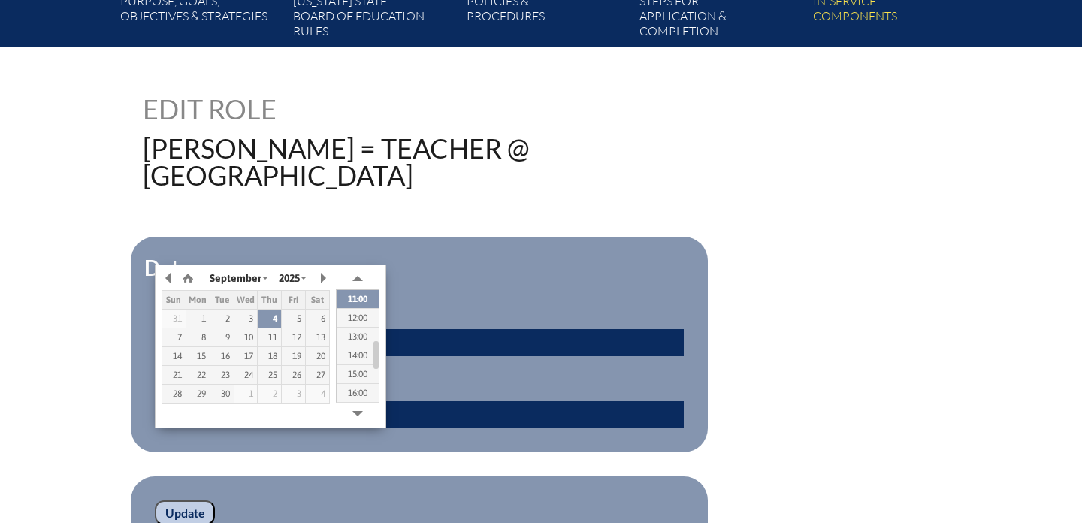
type input "[DATE] 10:44"
click at [447, 387] on h3 "Role Ends:" at bounding box center [419, 378] width 529 height 17
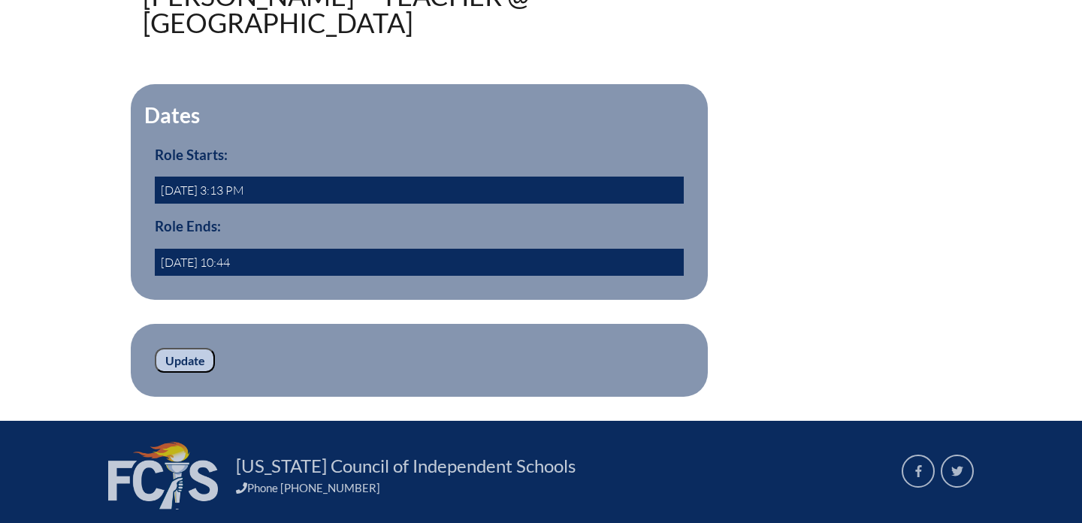
scroll to position [508, 0]
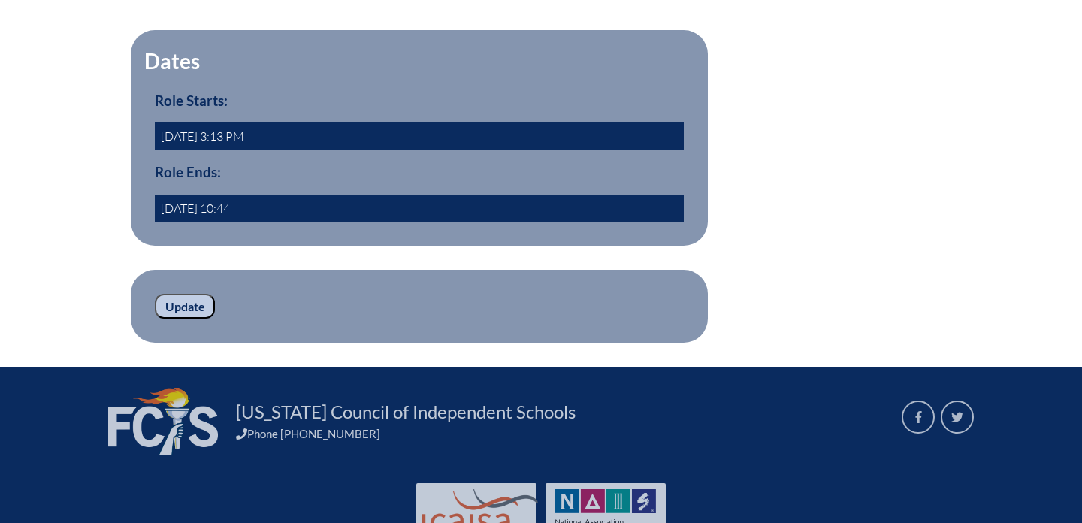
click at [186, 319] on input "Update" at bounding box center [185, 307] width 60 height 26
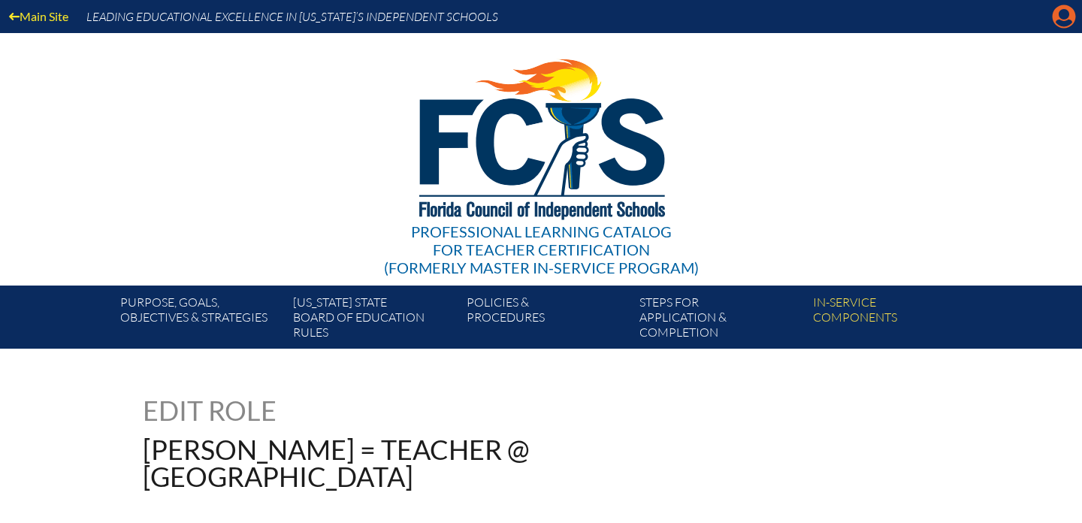
click at [1058, 17] on icon at bounding box center [1063, 16] width 23 height 23
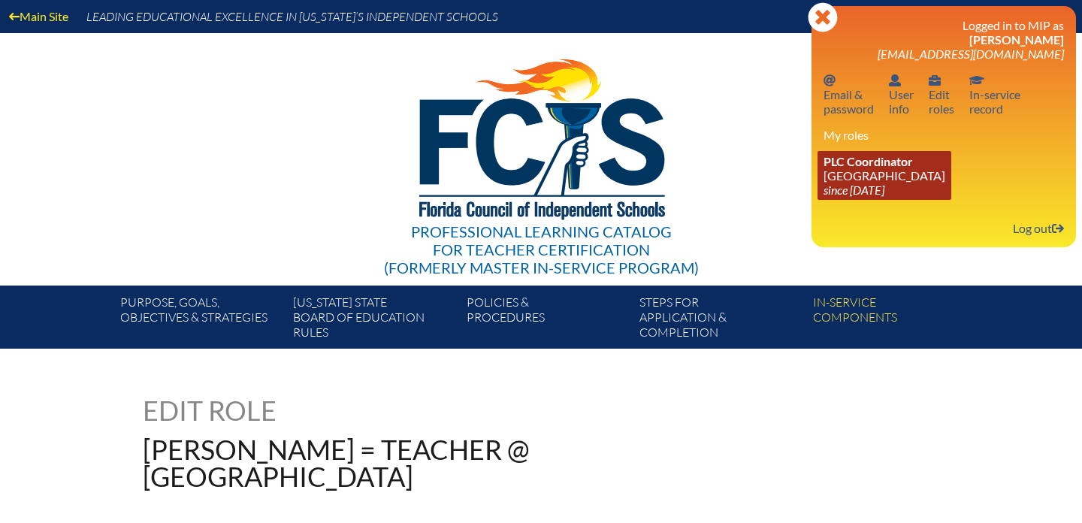
click at [895, 161] on span "PLC Coordinator" at bounding box center [867, 161] width 89 height 14
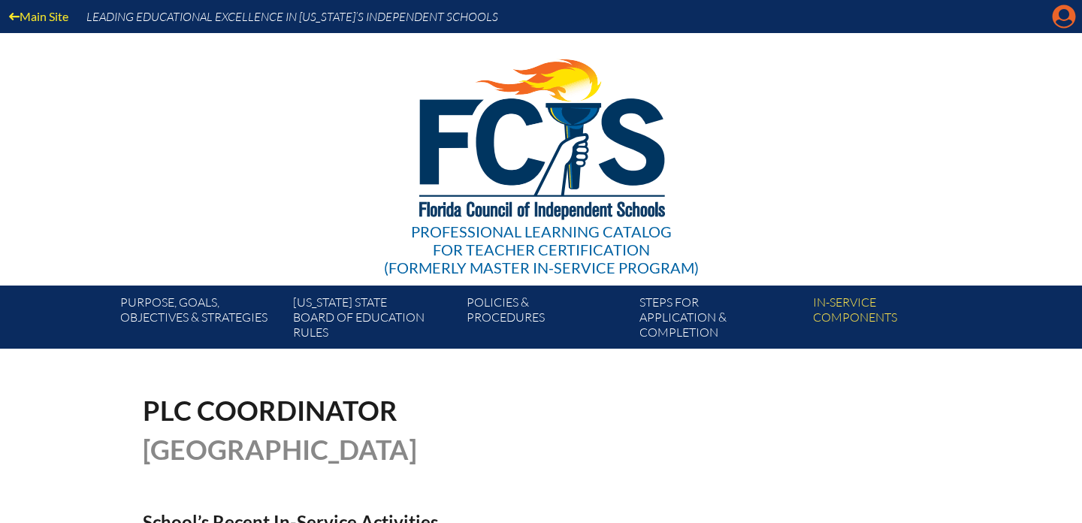
click at [1057, 20] on icon "Manage account" at bounding box center [1064, 17] width 24 height 24
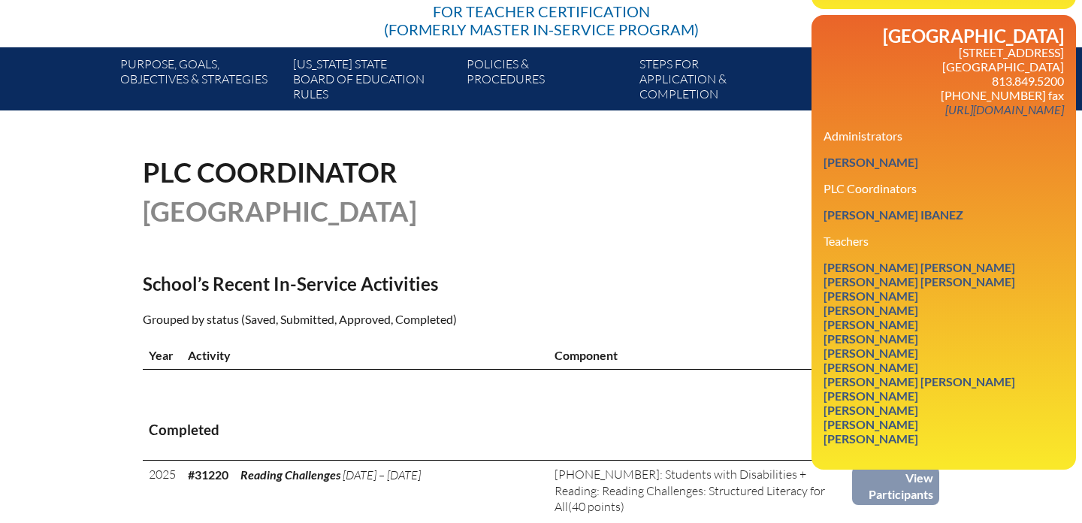
scroll to position [247, 0]
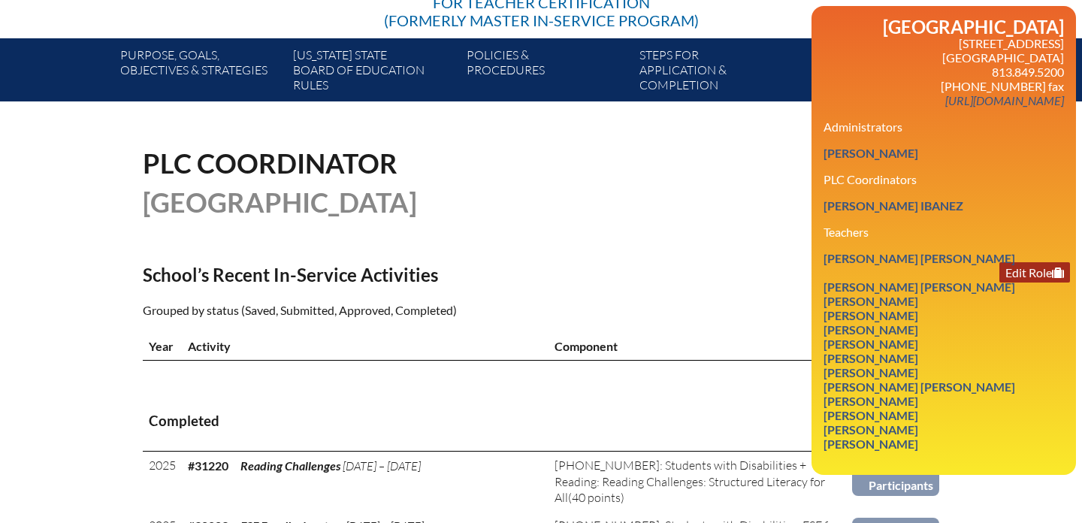
click at [1013, 282] on link "Edit Role" at bounding box center [1034, 272] width 71 height 20
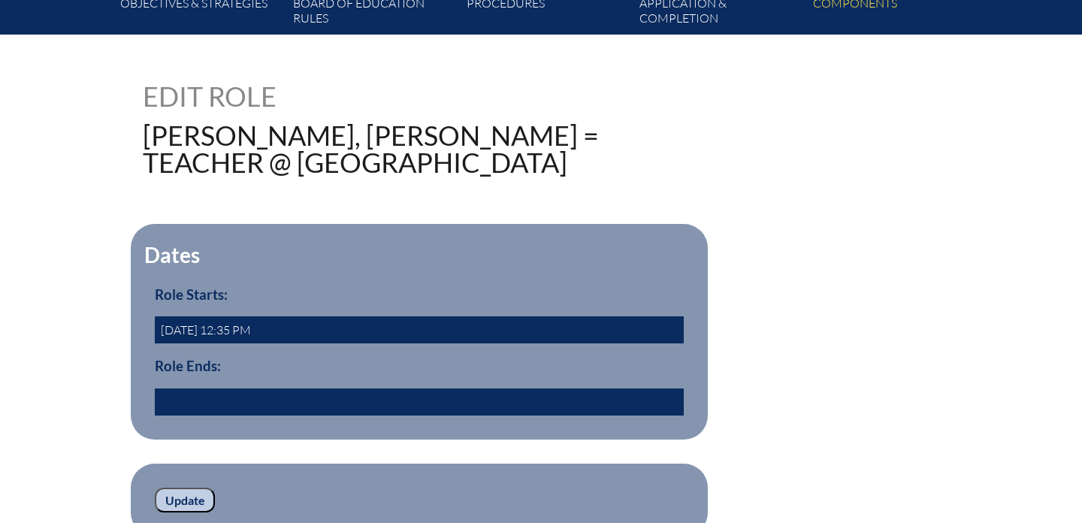
scroll to position [341, 0]
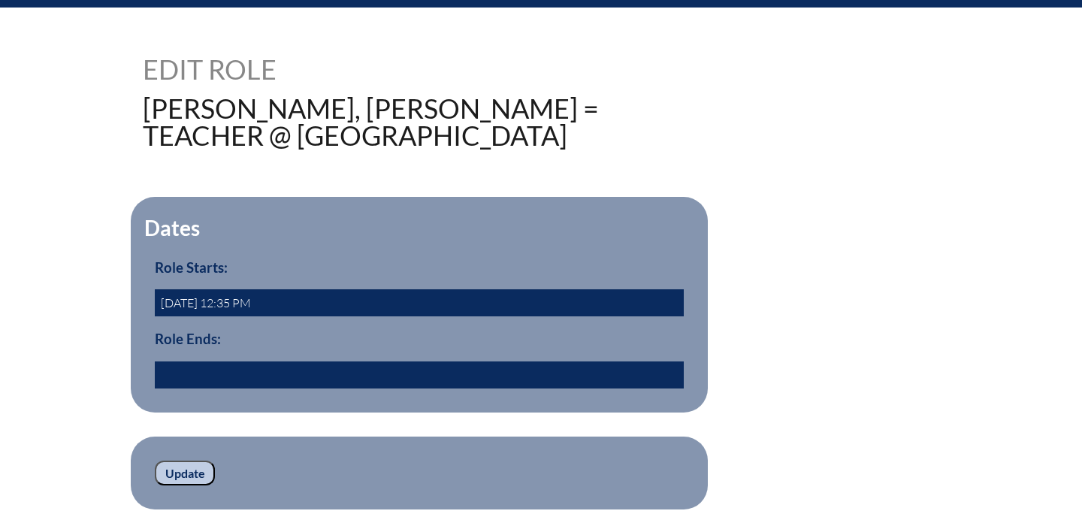
click at [240, 388] on input "text" at bounding box center [419, 374] width 529 height 27
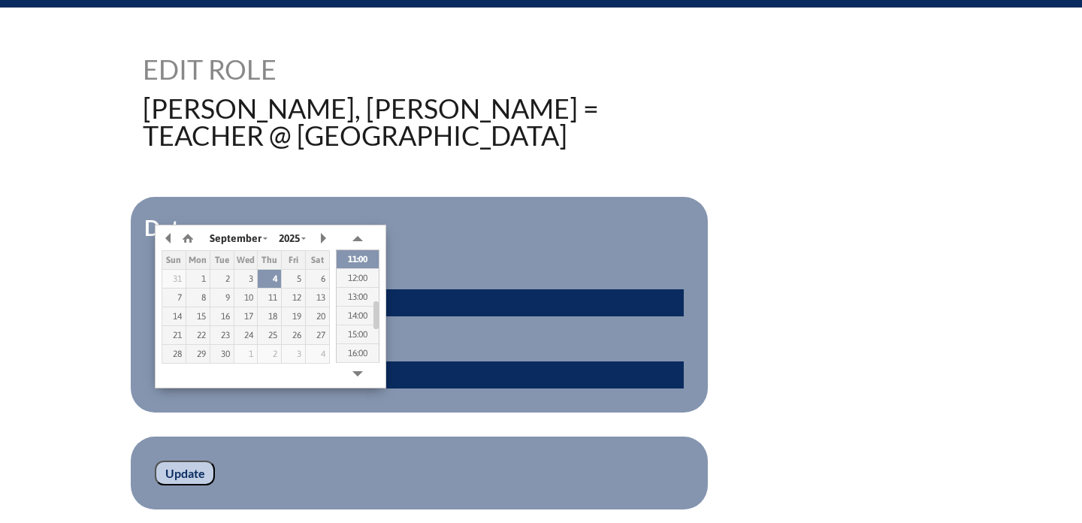
type input "2025/09/04 10:44"
click at [175, 486] on input "Update" at bounding box center [185, 473] width 60 height 26
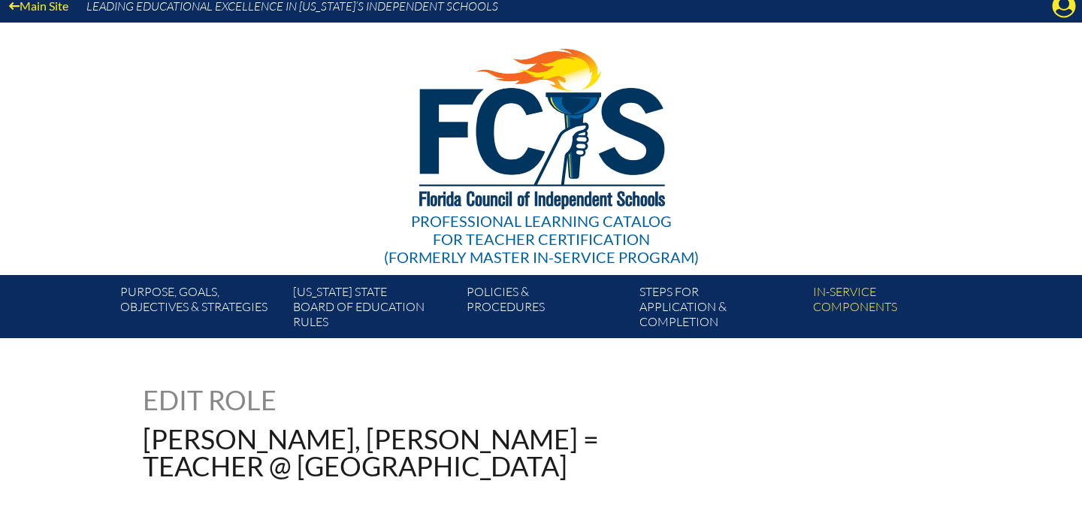
scroll to position [4, 0]
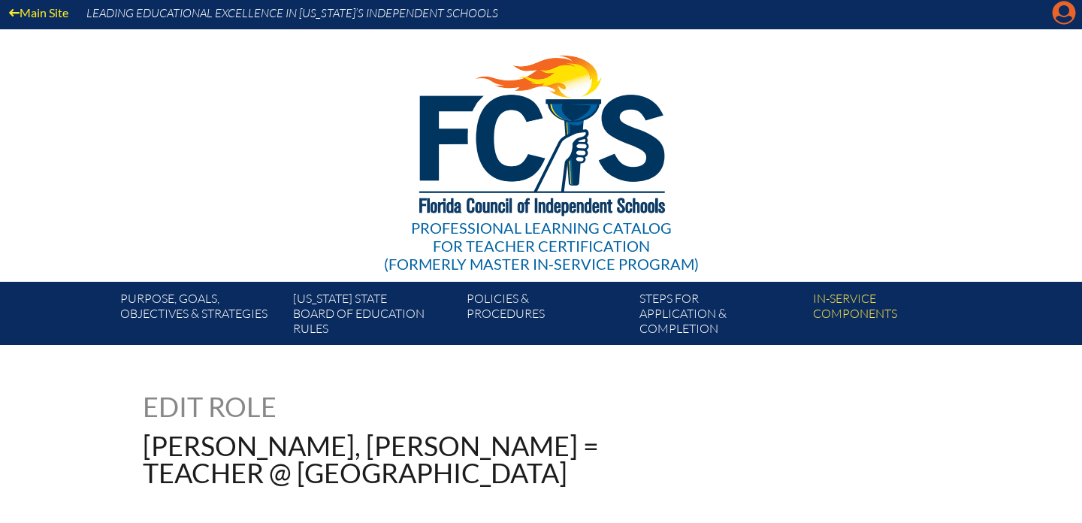
click at [1053, 9] on icon at bounding box center [1063, 13] width 23 height 23
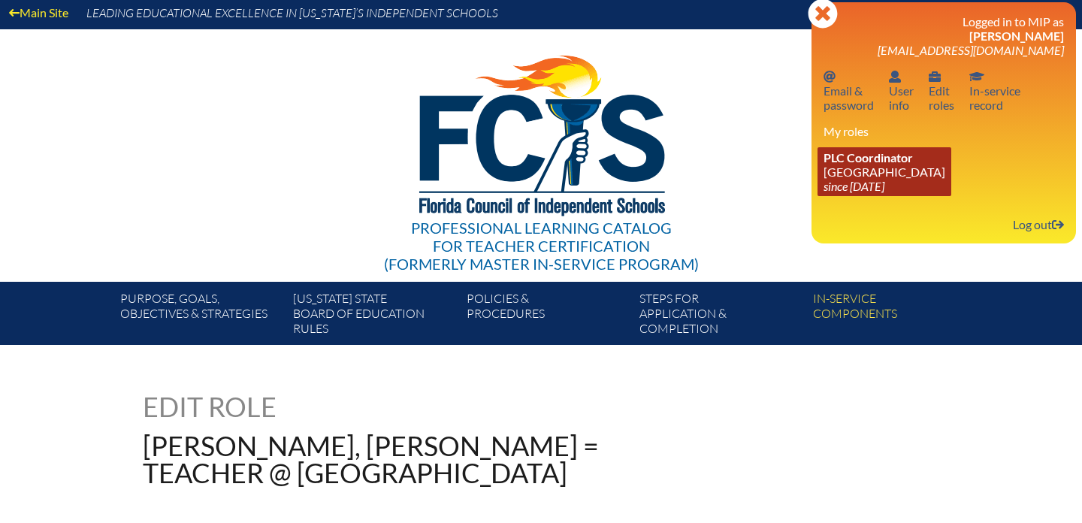
click at [902, 168] on link "PLC Coordinator [DEMOGRAPHIC_DATA][GEOGRAPHIC_DATA] since [DATE]" at bounding box center [884, 171] width 134 height 49
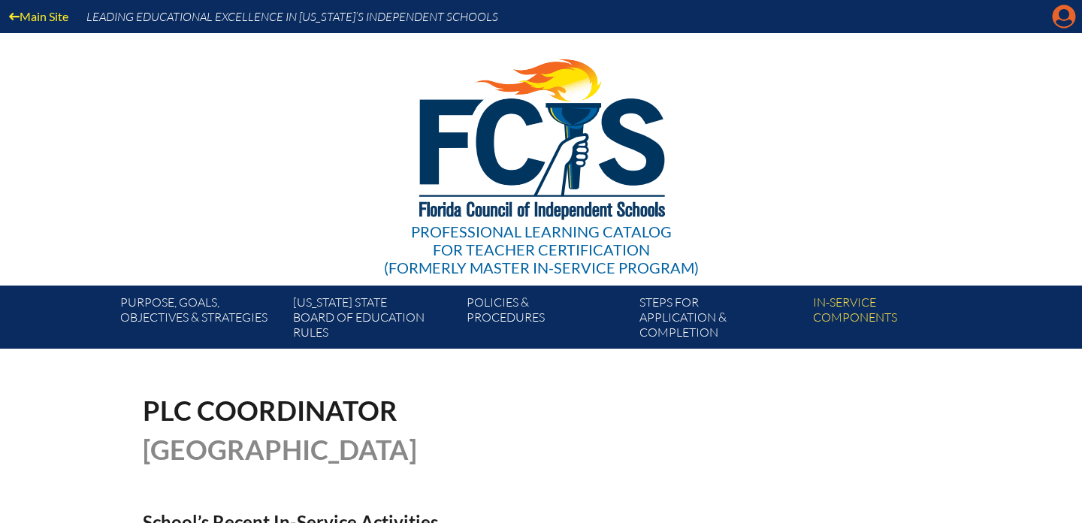
click at [1063, 9] on icon "Manage account" at bounding box center [1064, 17] width 24 height 24
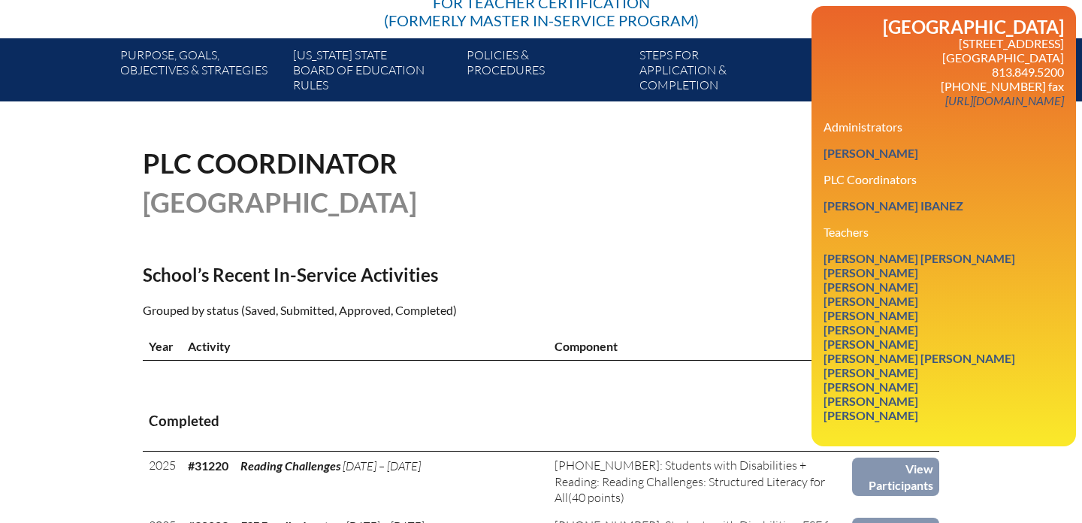
scroll to position [254, 0]
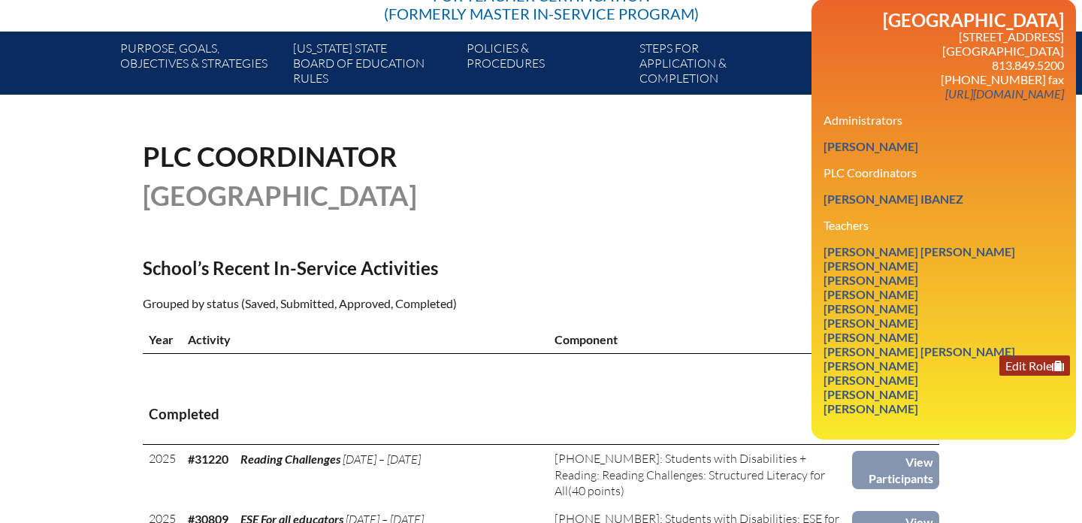
click at [1016, 376] on link "Edit Role" at bounding box center [1034, 365] width 71 height 20
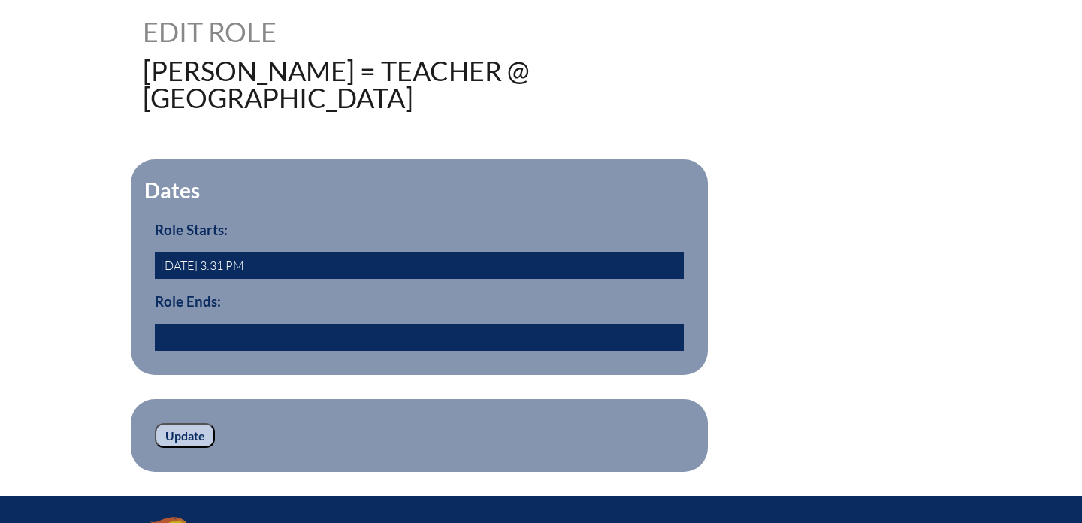
scroll to position [385, 0]
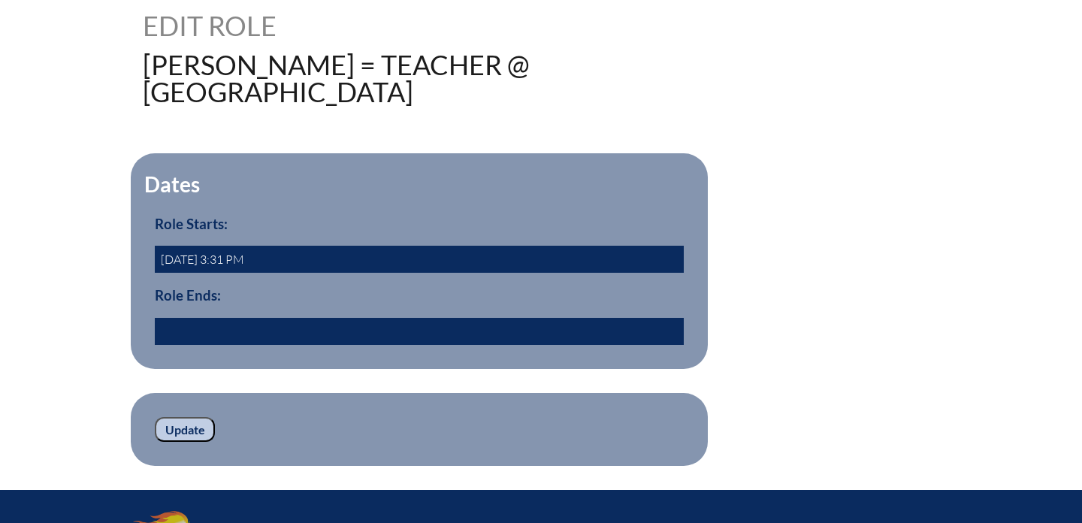
click at [417, 345] on input "text" at bounding box center [419, 331] width 529 height 27
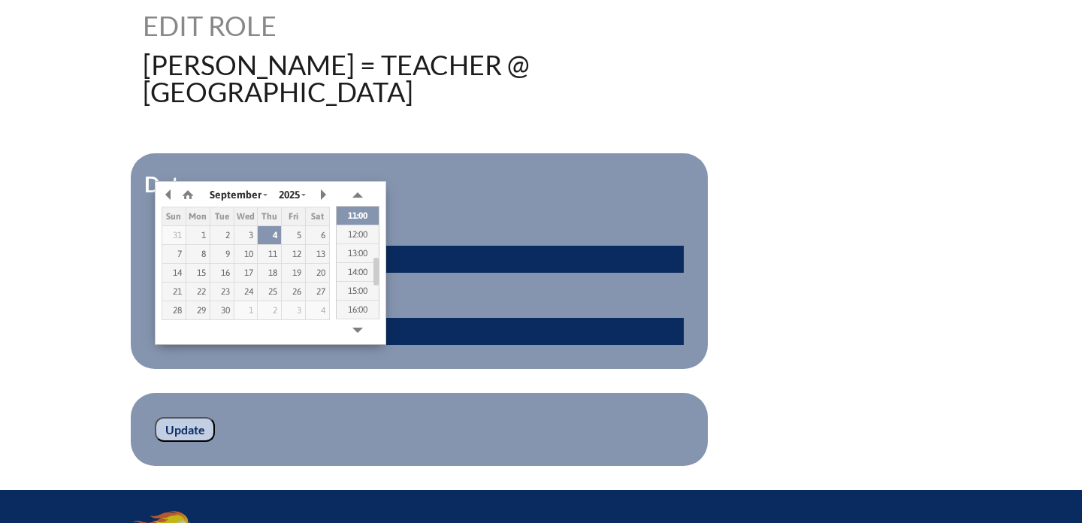
type input "[DATE] 10:44"
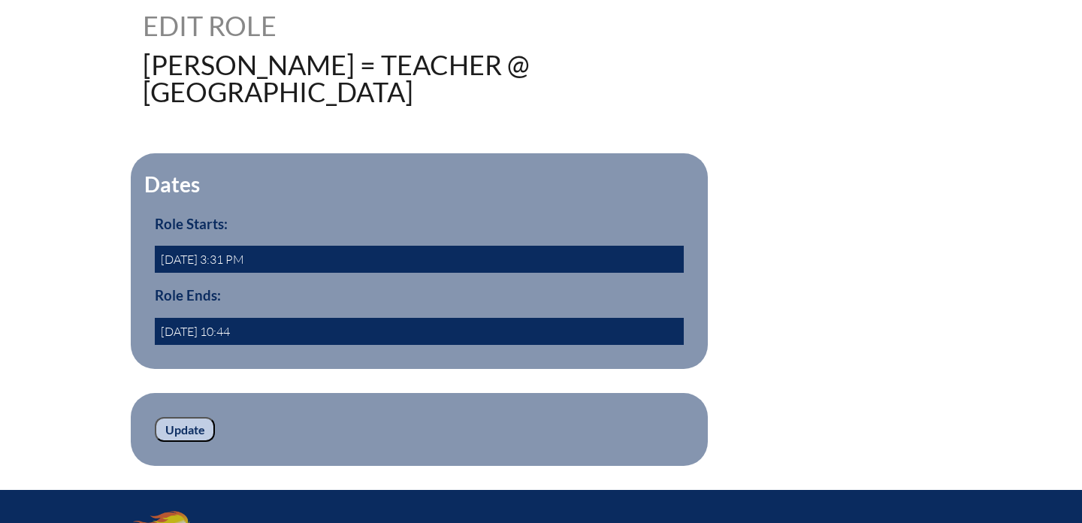
click at [198, 442] on input "Update" at bounding box center [185, 430] width 60 height 26
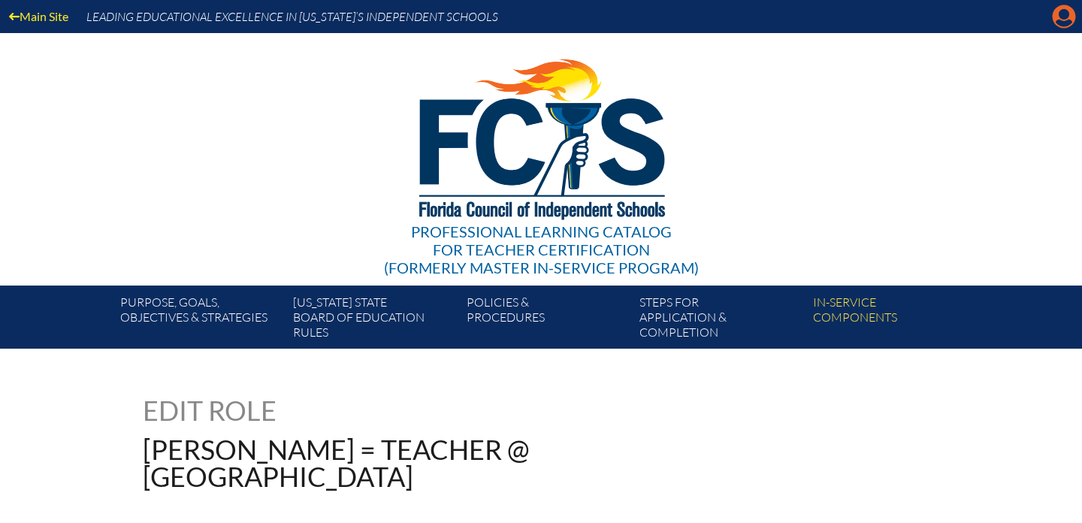
click at [1058, 23] on icon "Manage account" at bounding box center [1064, 17] width 24 height 24
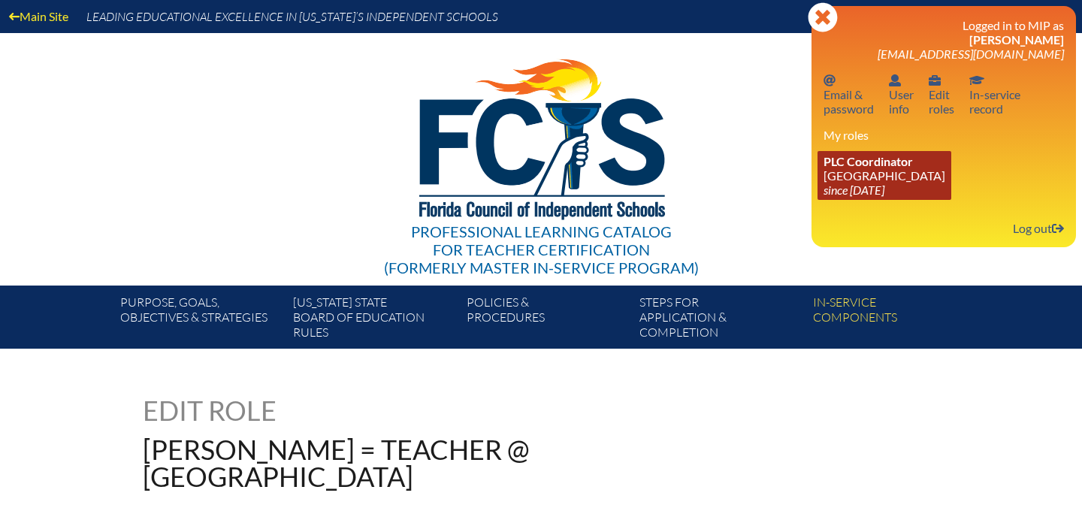
click at [918, 180] on link "PLC Coordinator St. John’s Episcopal Parish Day School since 2010 Aug 8" at bounding box center [884, 175] width 134 height 49
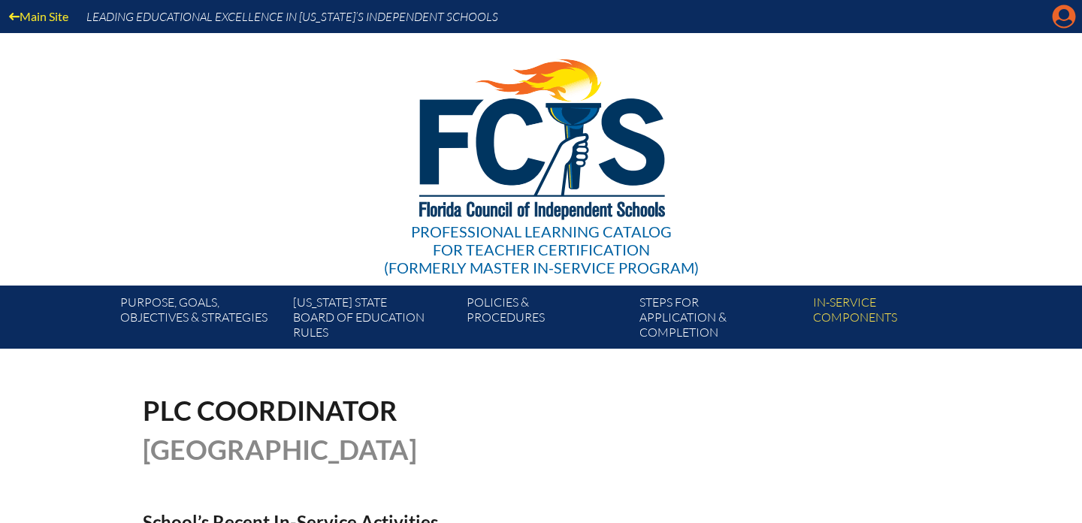
click at [1073, 17] on icon at bounding box center [1063, 16] width 23 height 23
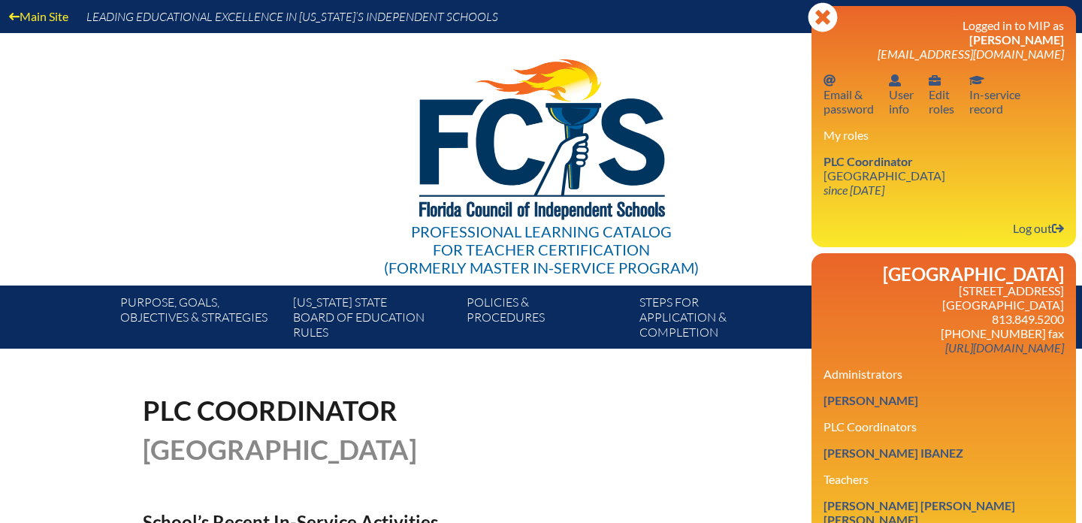
scroll to position [38, 0]
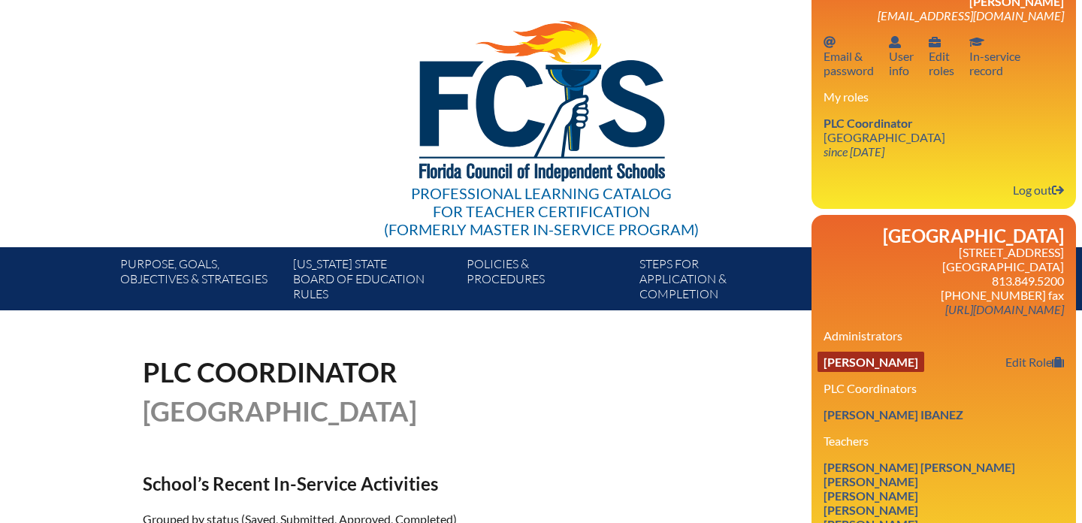
click at [899, 372] on link "[PERSON_NAME]" at bounding box center [870, 362] width 107 height 20
click at [1014, 372] on link "Edit Role" at bounding box center [1034, 362] width 71 height 20
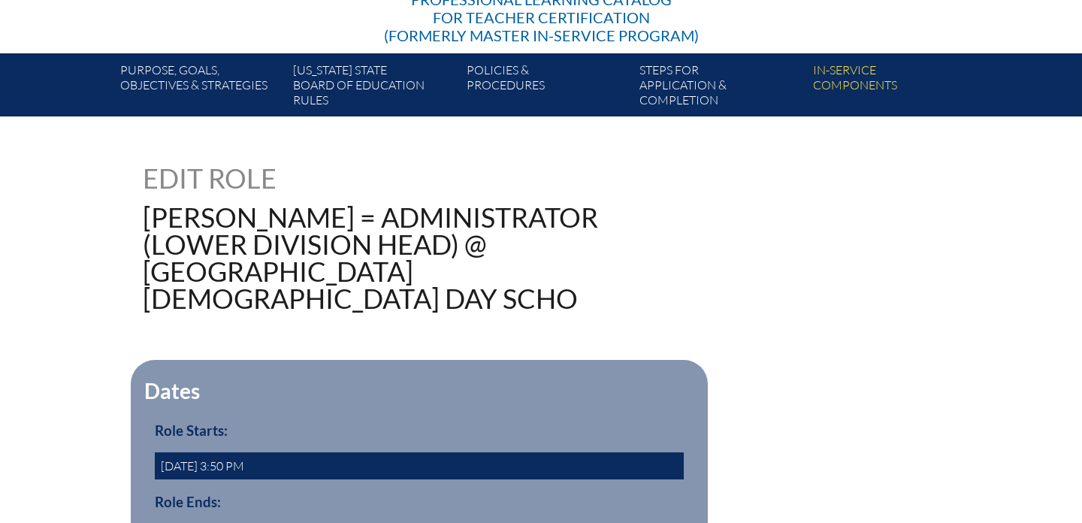
scroll to position [305, 0]
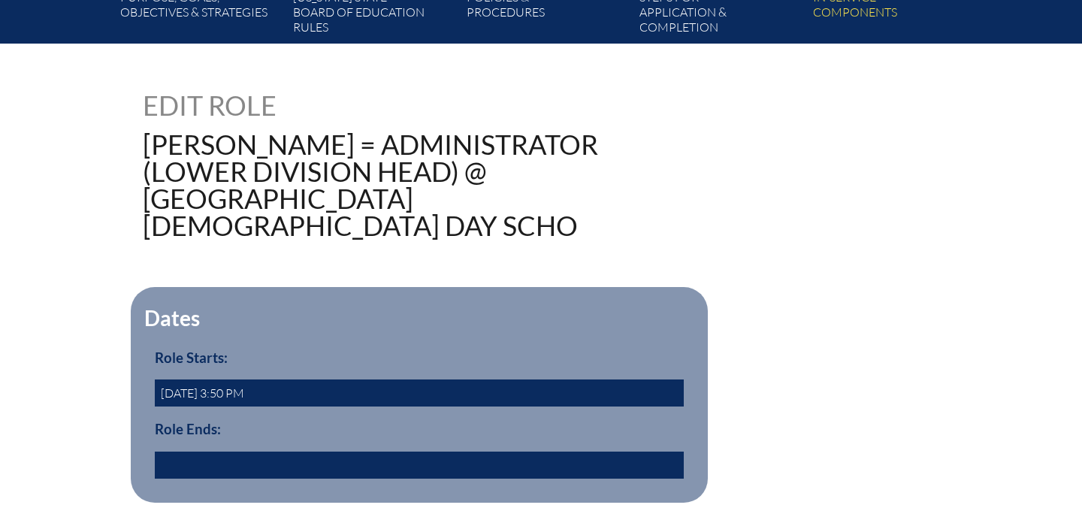
click at [252, 451] on fieldset "Dates Role Starts: [DATE] 3:50 PM Role Ends:" at bounding box center [419, 395] width 577 height 216
click at [252, 451] on input "text" at bounding box center [419, 464] width 529 height 27
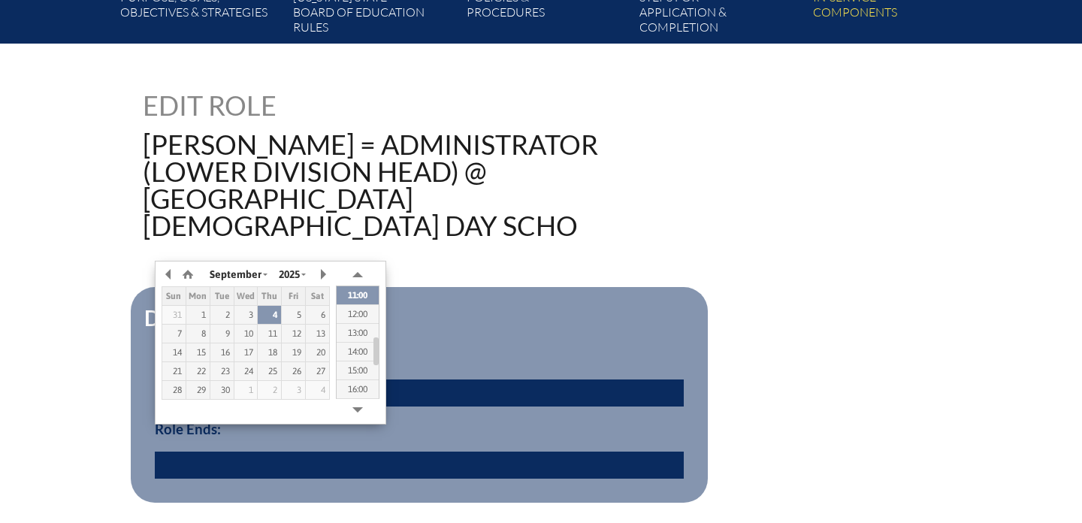
type input "[DATE] 10:44"
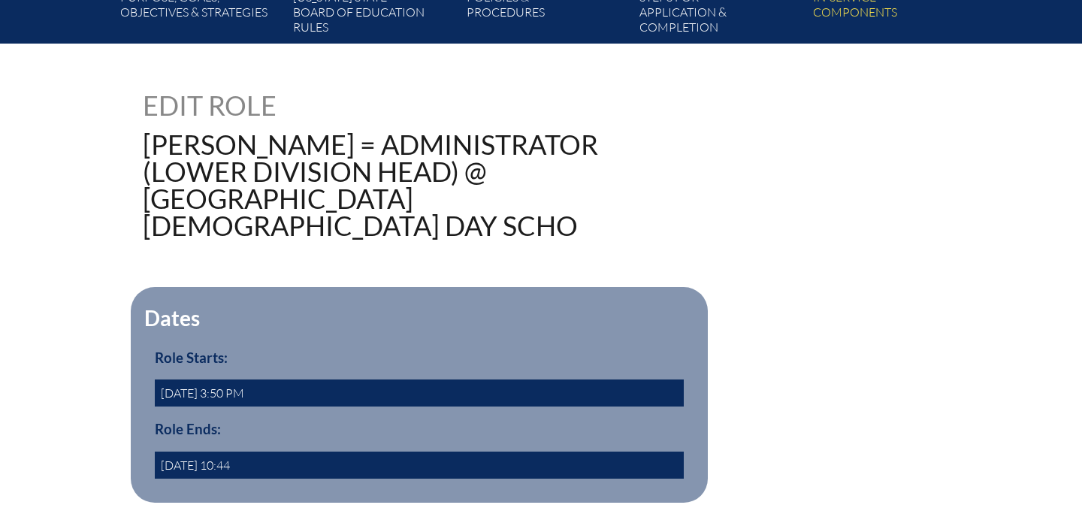
click at [448, 421] on div "Role Ends: [DATE] 10:44" at bounding box center [419, 450] width 529 height 58
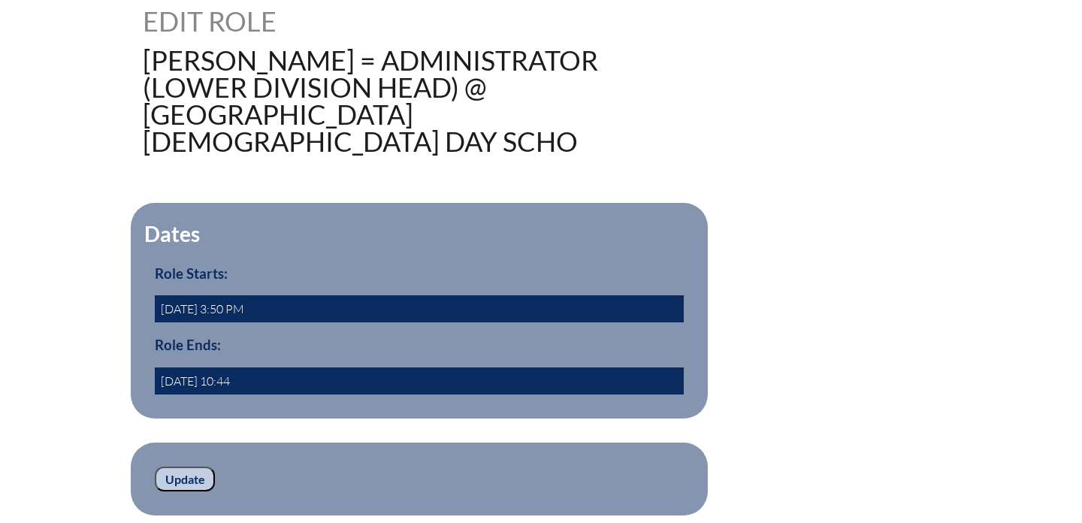
scroll to position [442, 0]
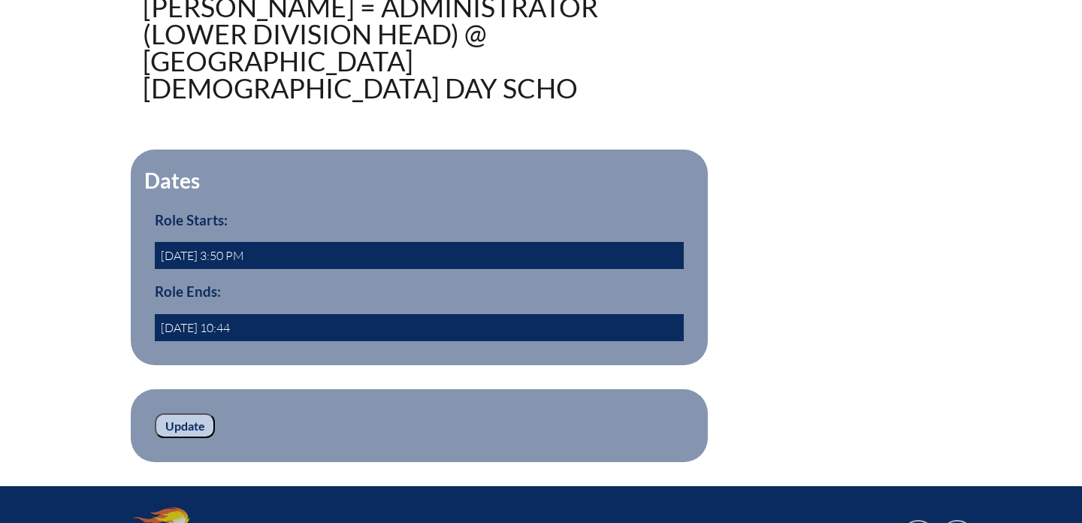
click at [161, 413] on input "Update" at bounding box center [185, 426] width 60 height 26
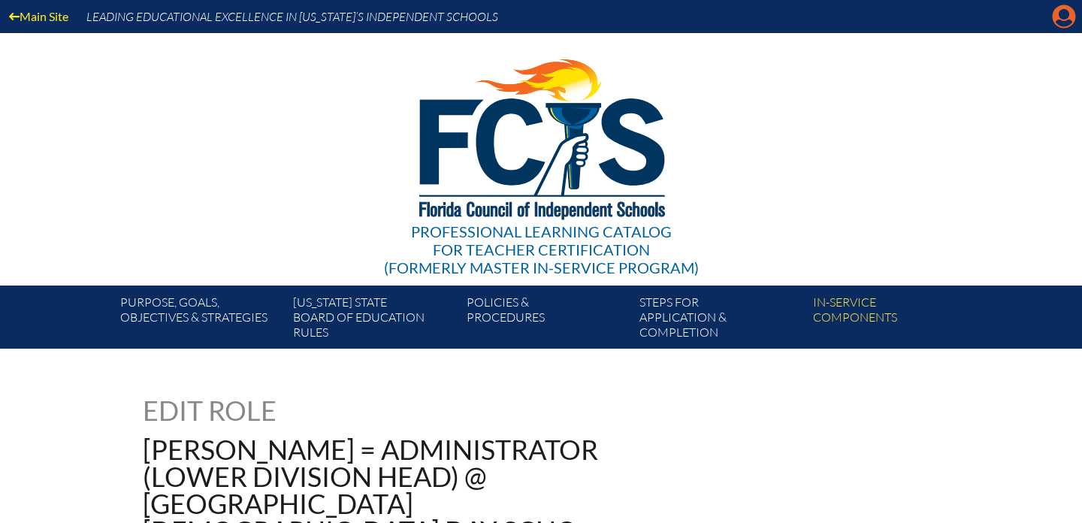
click at [1055, 16] on icon at bounding box center [1063, 16] width 23 height 23
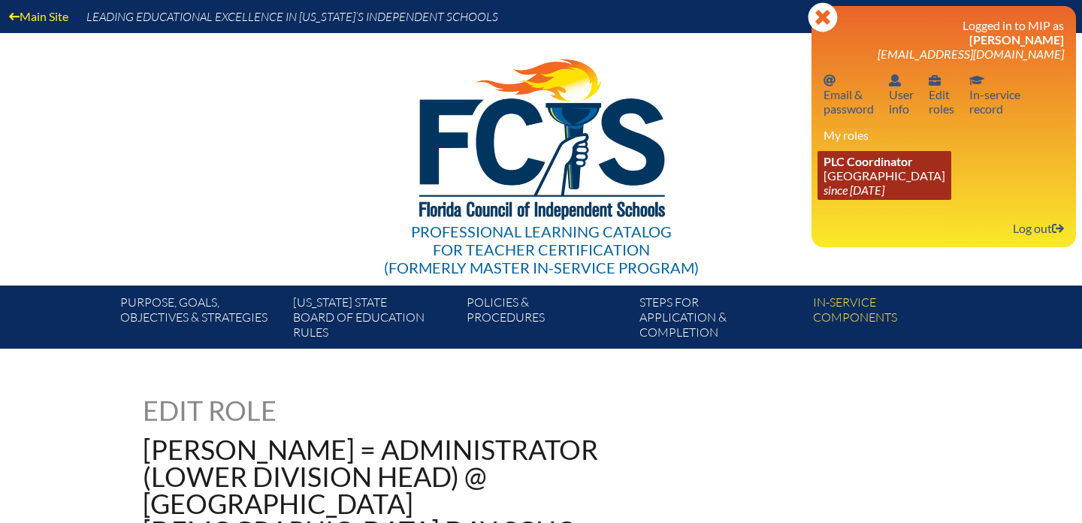
click at [884, 175] on link "PLC Coordinator [DEMOGRAPHIC_DATA][GEOGRAPHIC_DATA] since [DATE]" at bounding box center [884, 175] width 134 height 49
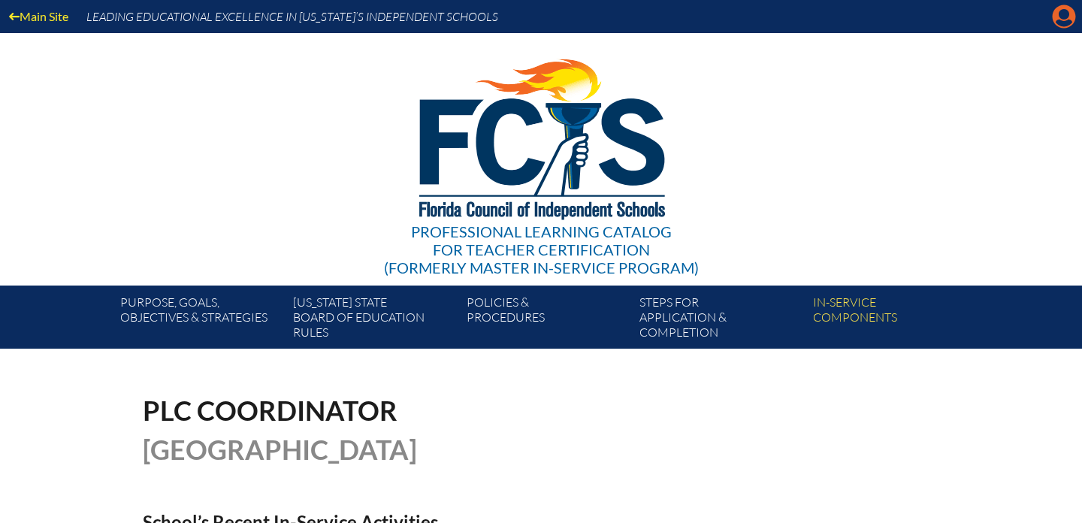
click at [1058, 20] on icon "Manage account" at bounding box center [1064, 17] width 24 height 24
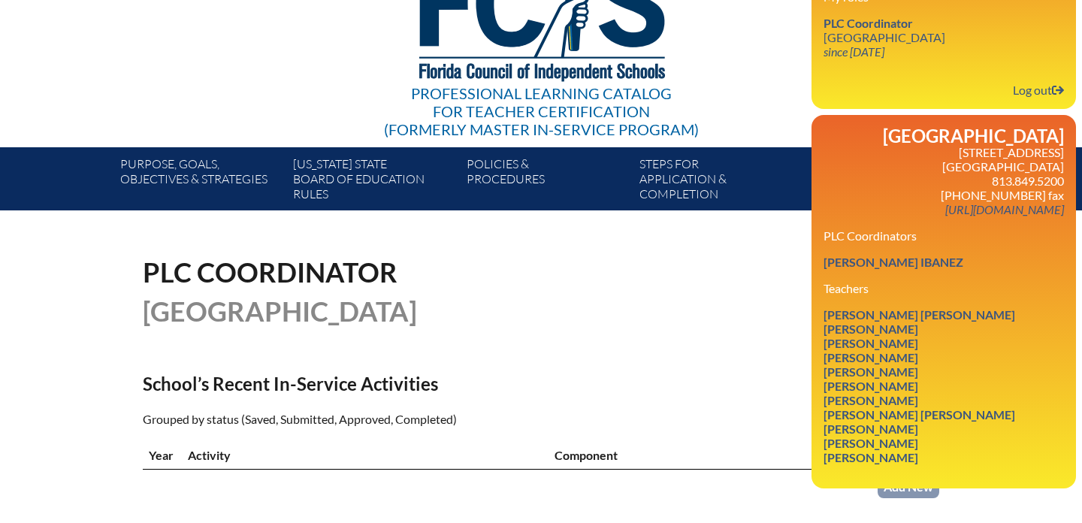
scroll to position [140, 0]
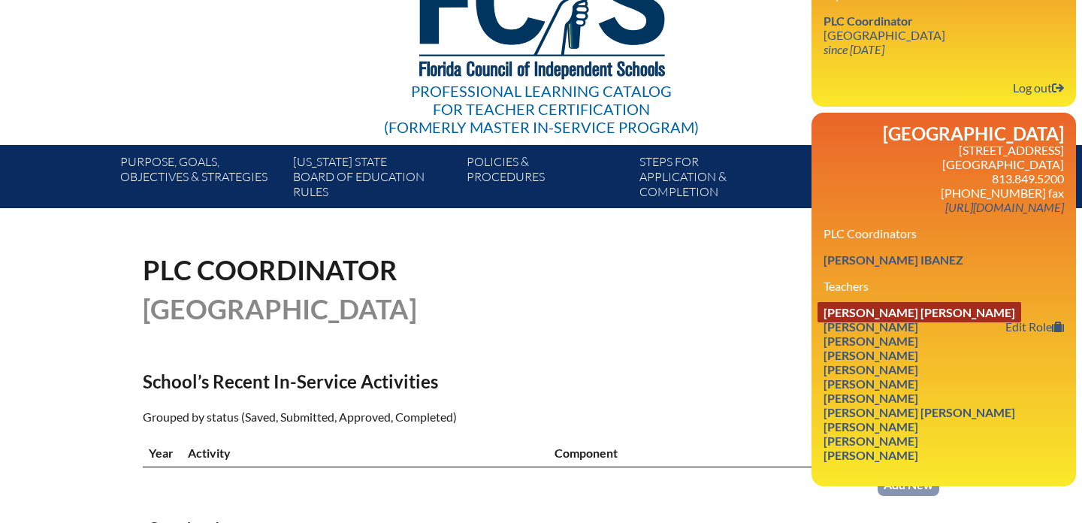
click at [919, 322] on link "Stefani Ane Curley" at bounding box center [919, 312] width 204 height 20
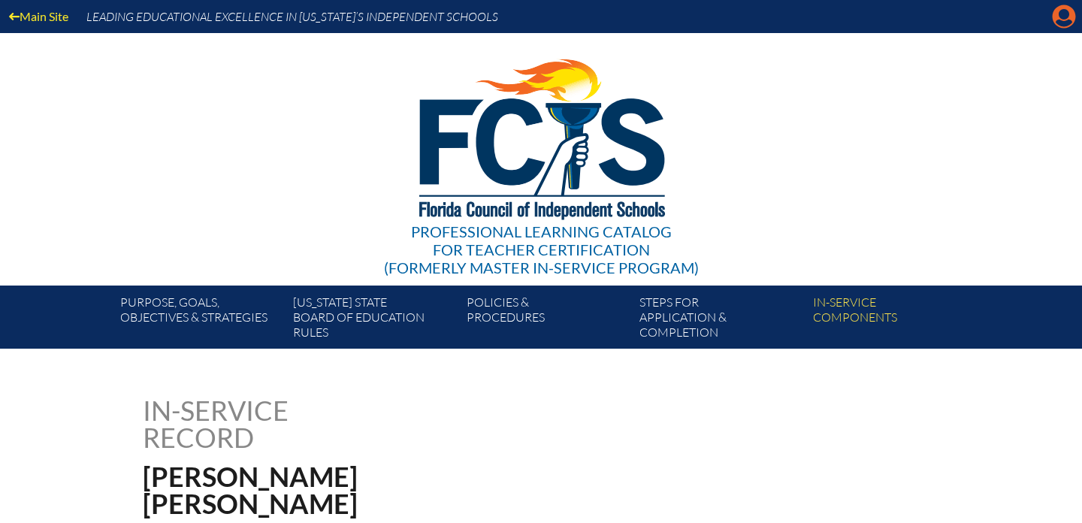
click at [1059, 14] on icon "Manage account" at bounding box center [1064, 17] width 24 height 24
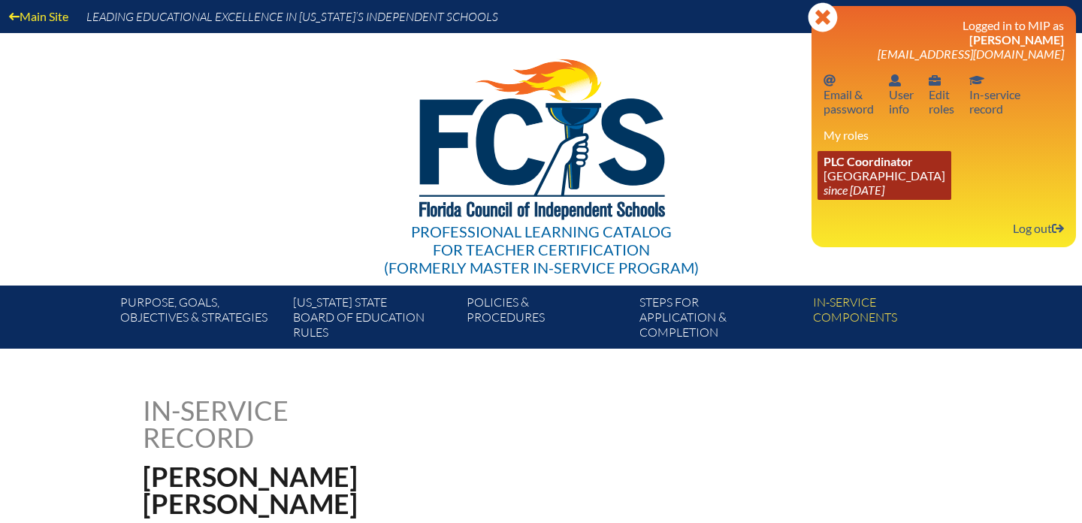
click at [898, 174] on link "PLC Coordinator [DEMOGRAPHIC_DATA][GEOGRAPHIC_DATA] since [DATE]" at bounding box center [884, 175] width 134 height 49
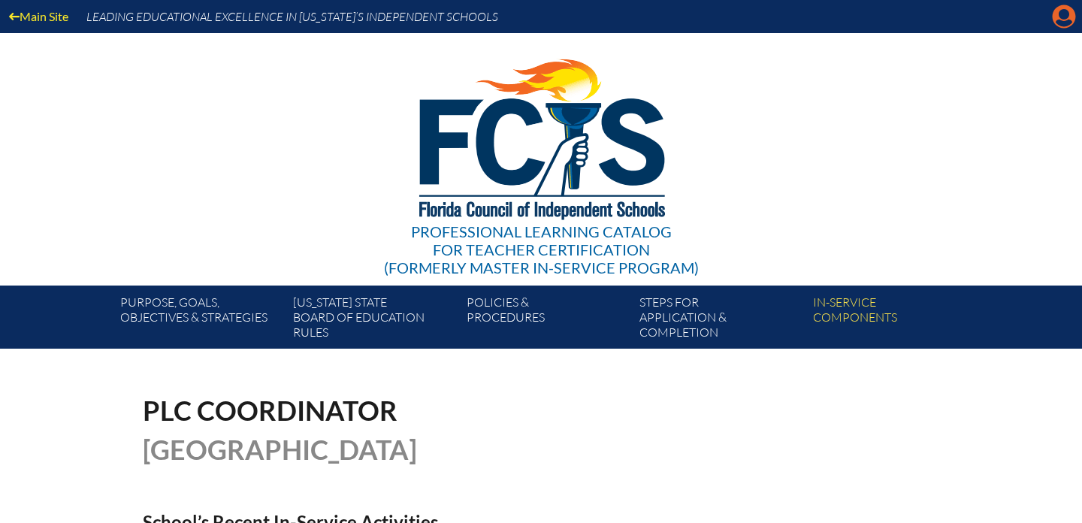
click at [1055, 21] on icon at bounding box center [1063, 16] width 23 height 23
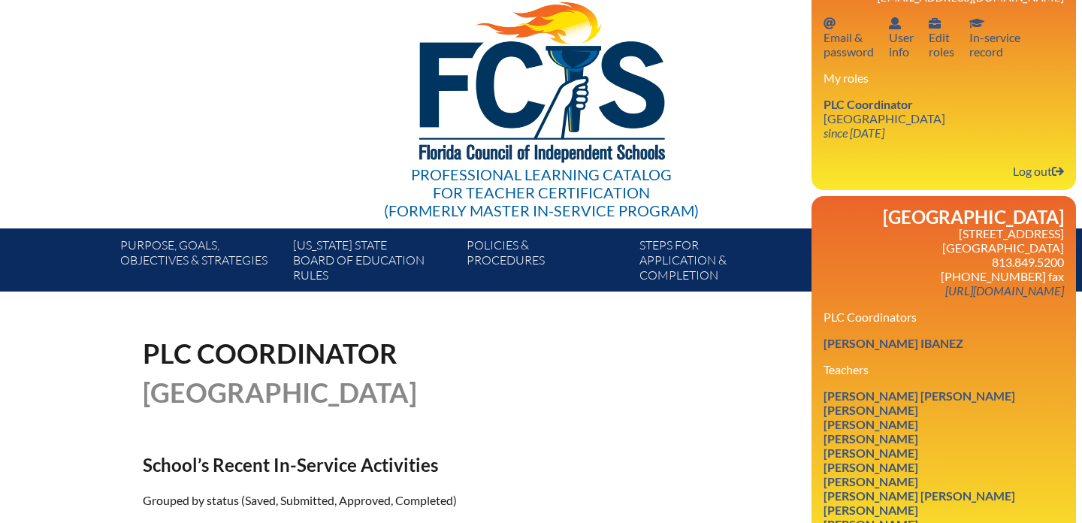
scroll to position [77, 0]
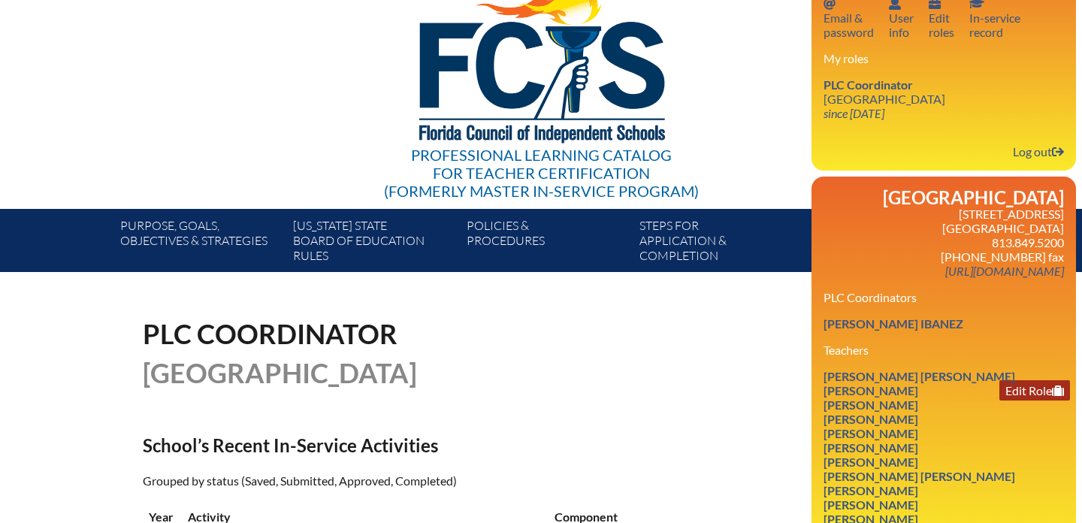
click at [1019, 400] on link "Edit Role" at bounding box center [1034, 390] width 71 height 20
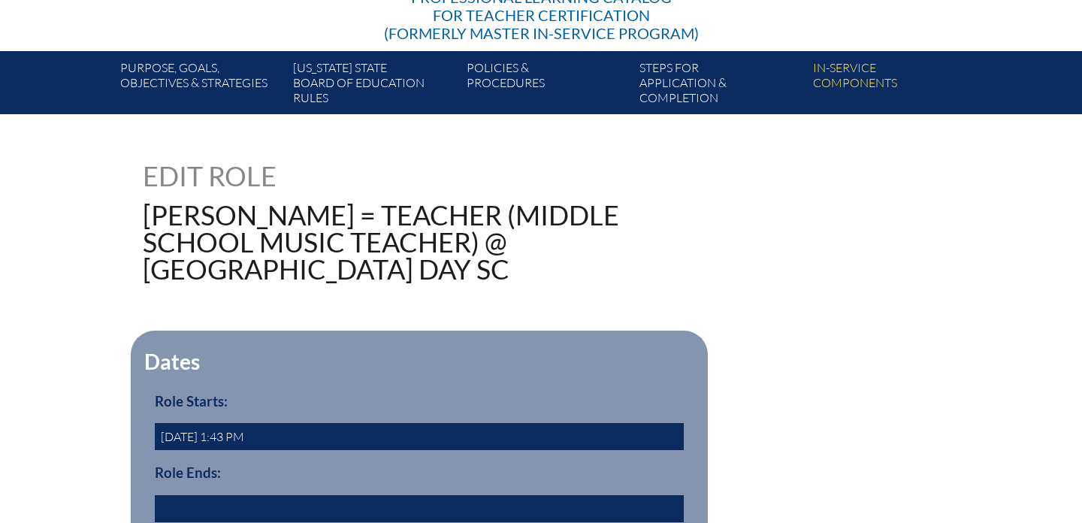
scroll to position [302, 0]
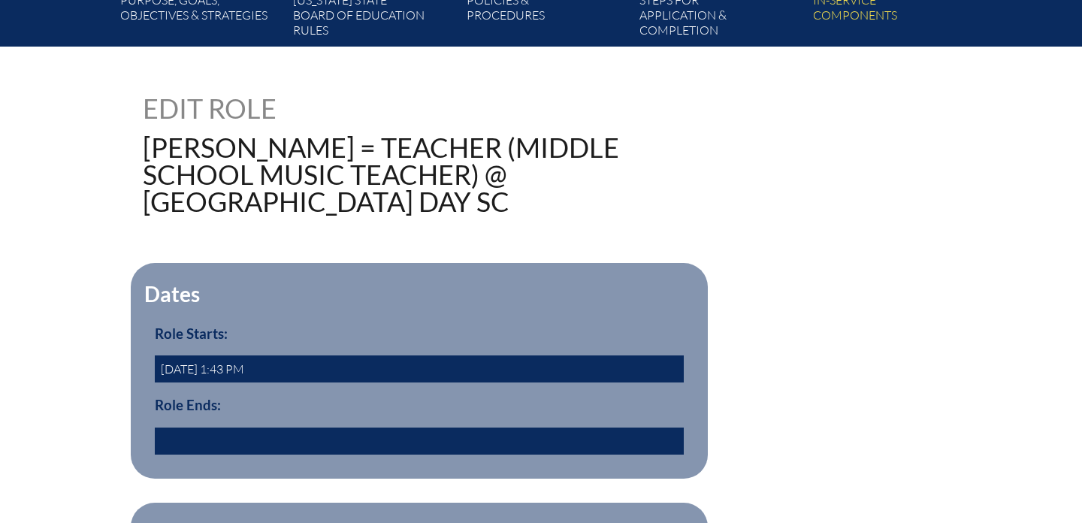
click at [446, 444] on input "text" at bounding box center [419, 440] width 529 height 27
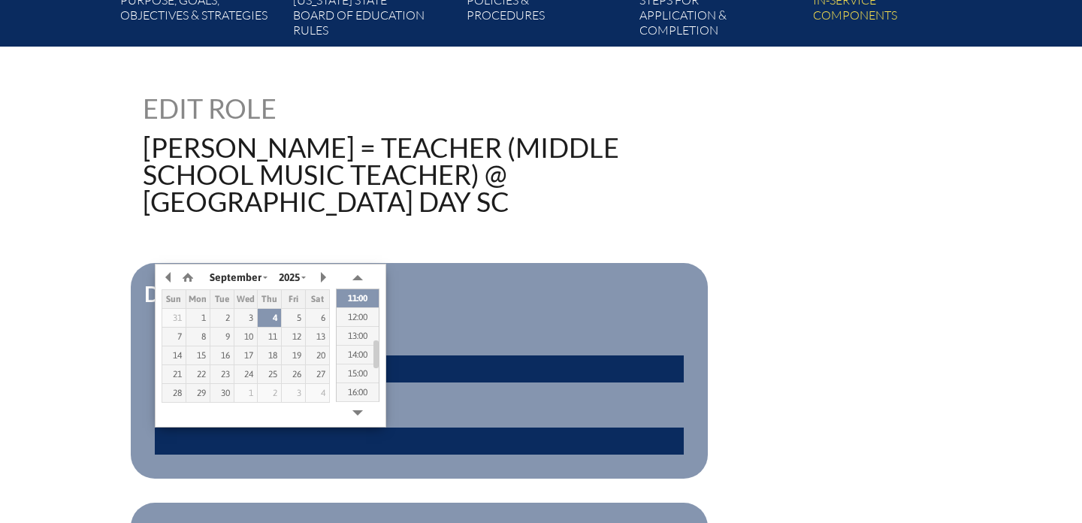
type input "[DATE] 10:44"
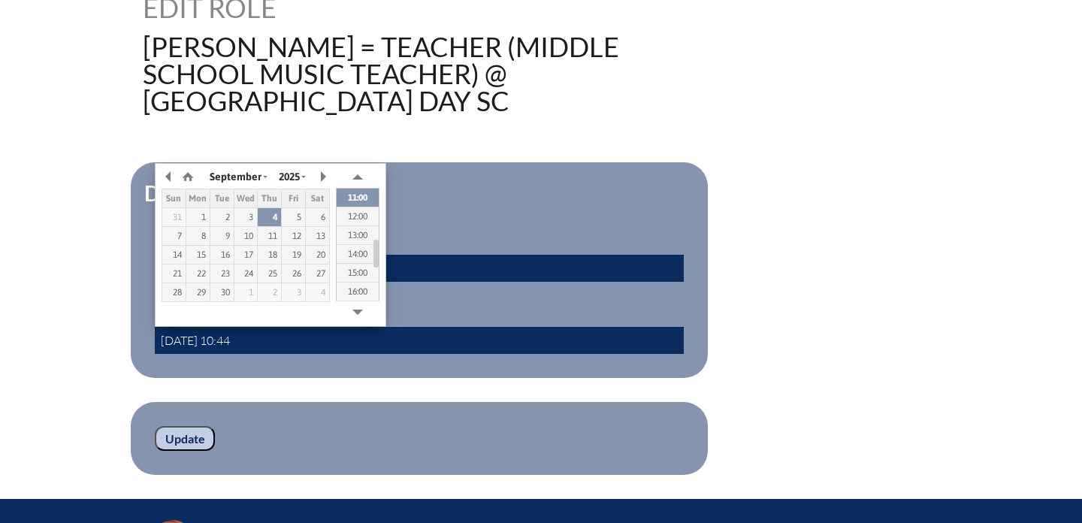
scroll to position [434, 0]
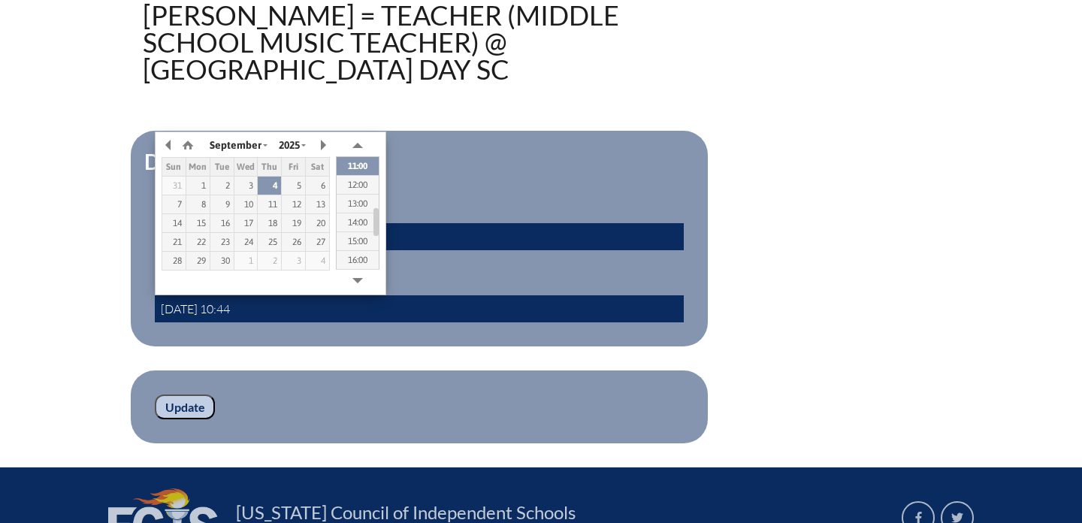
click at [200, 406] on input "Update" at bounding box center [185, 407] width 60 height 26
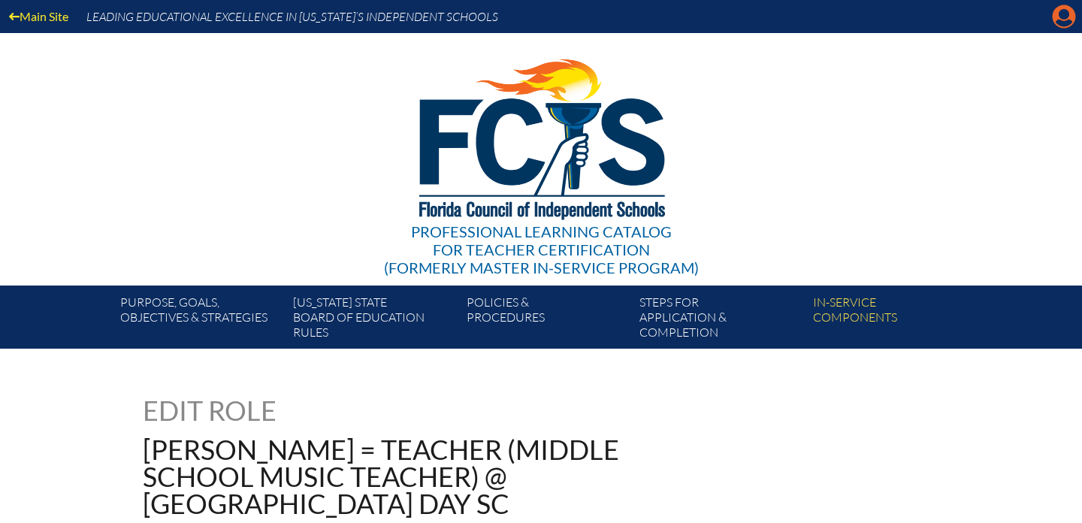
click at [1058, 14] on icon at bounding box center [1063, 16] width 23 height 23
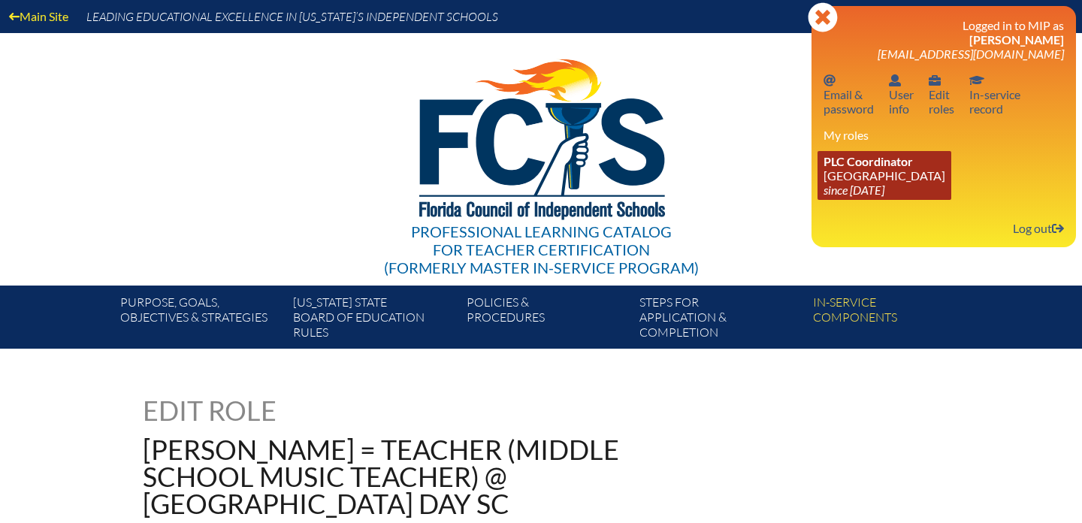
click at [892, 180] on link "PLC Coordinator [DEMOGRAPHIC_DATA][GEOGRAPHIC_DATA] since [DATE]" at bounding box center [884, 175] width 134 height 49
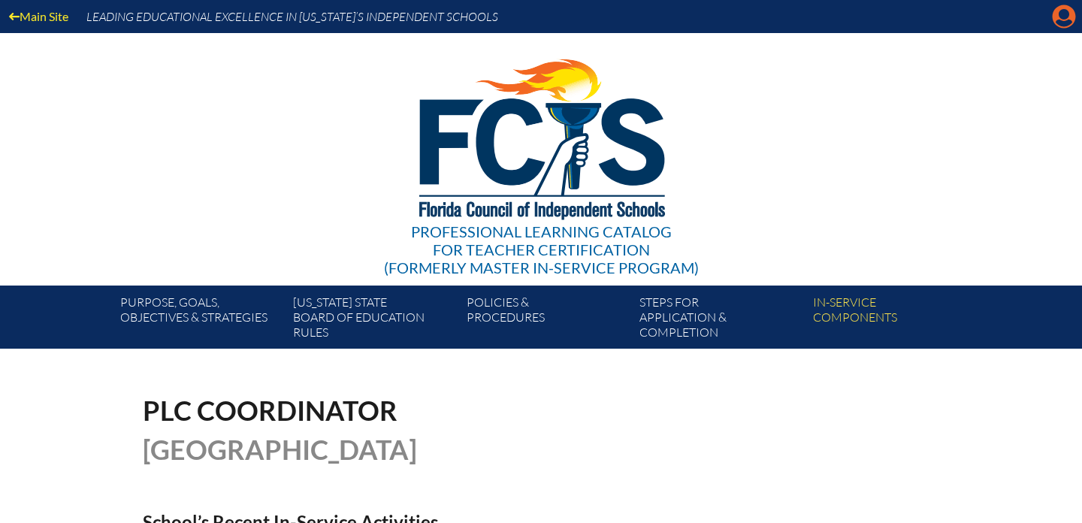
click at [1053, 17] on icon at bounding box center [1063, 16] width 23 height 23
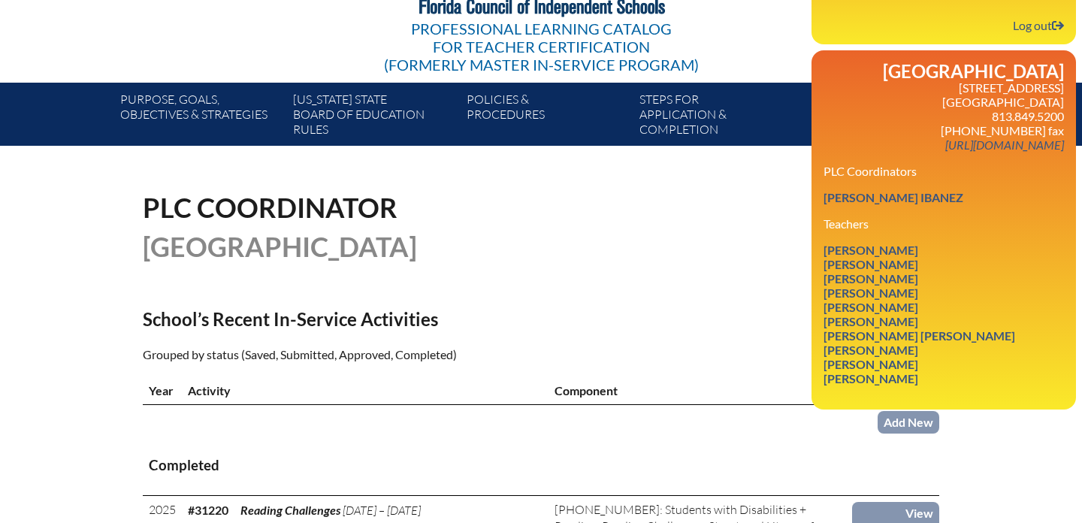
scroll to position [209, 0]
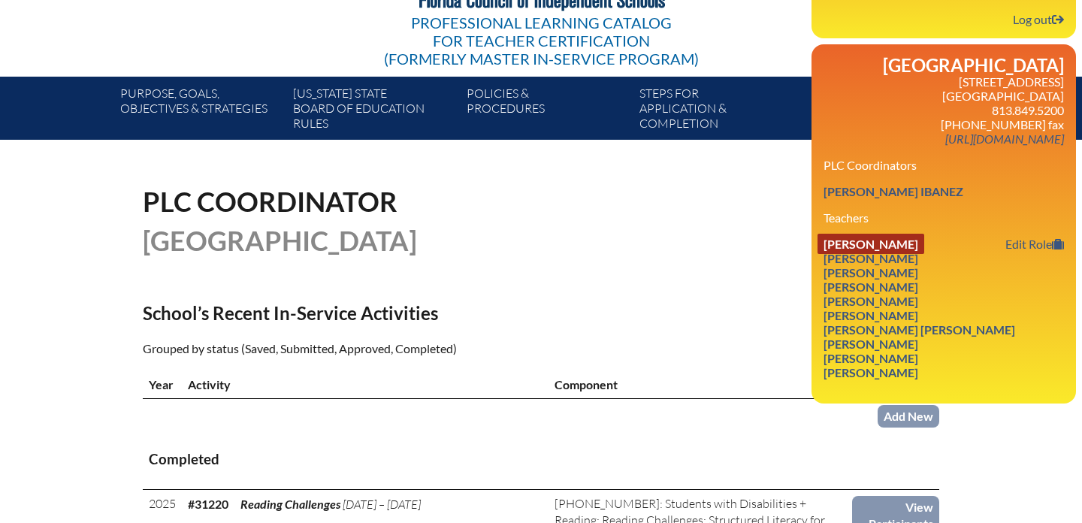
click at [924, 254] on link "[PERSON_NAME]" at bounding box center [870, 244] width 107 height 20
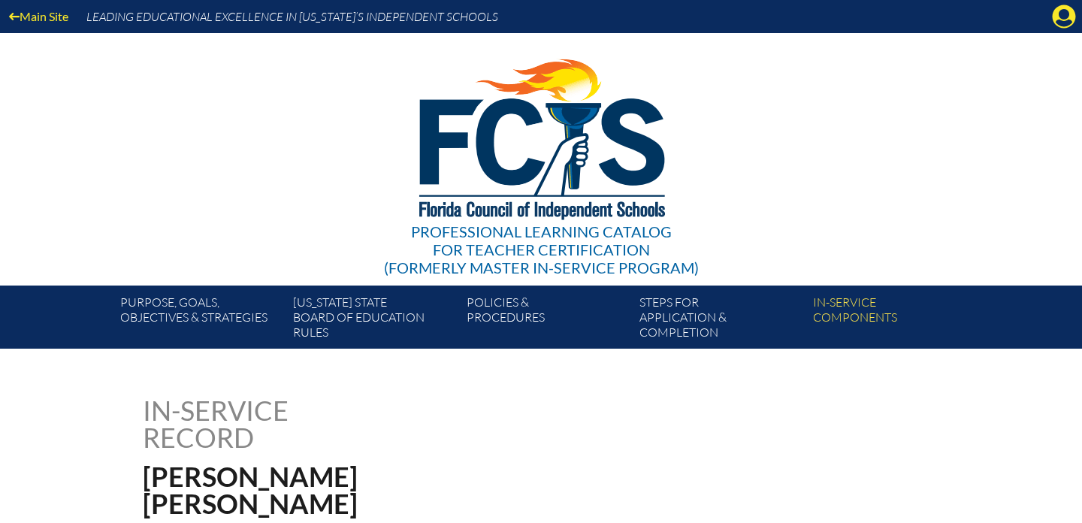
click at [1050, 20] on div "Main Site Leading Educational Excellence in Florida’s Independent Schools" at bounding box center [541, 16] width 1082 height 33
click at [1053, 20] on icon at bounding box center [1063, 16] width 23 height 23
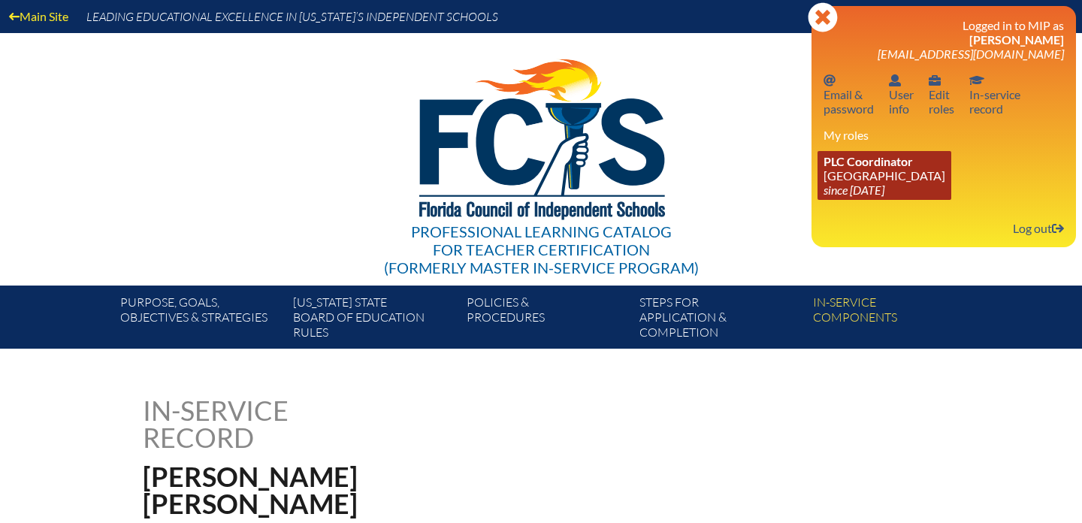
click at [868, 165] on span "PLC Coordinator" at bounding box center [867, 161] width 89 height 14
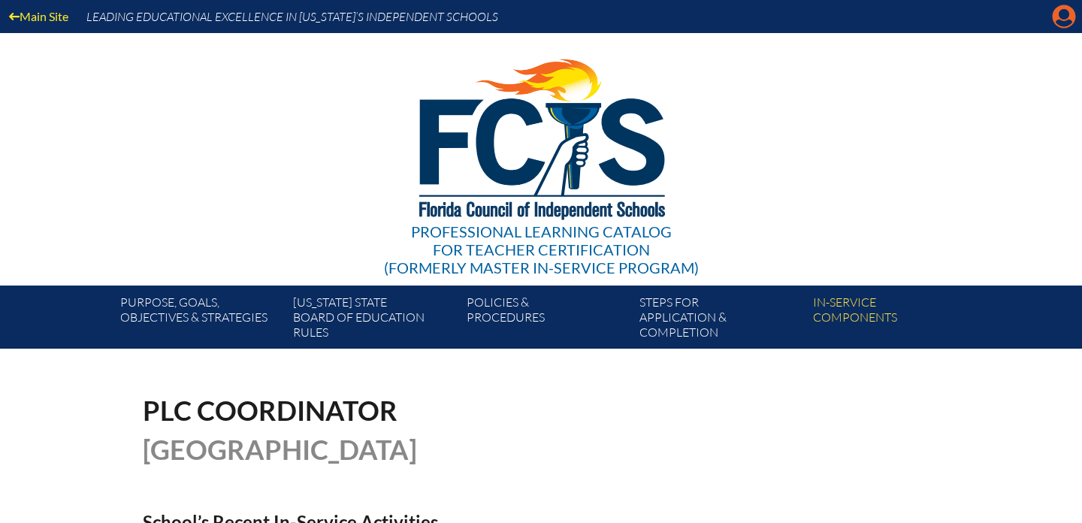
click at [1059, 17] on icon at bounding box center [1063, 16] width 23 height 23
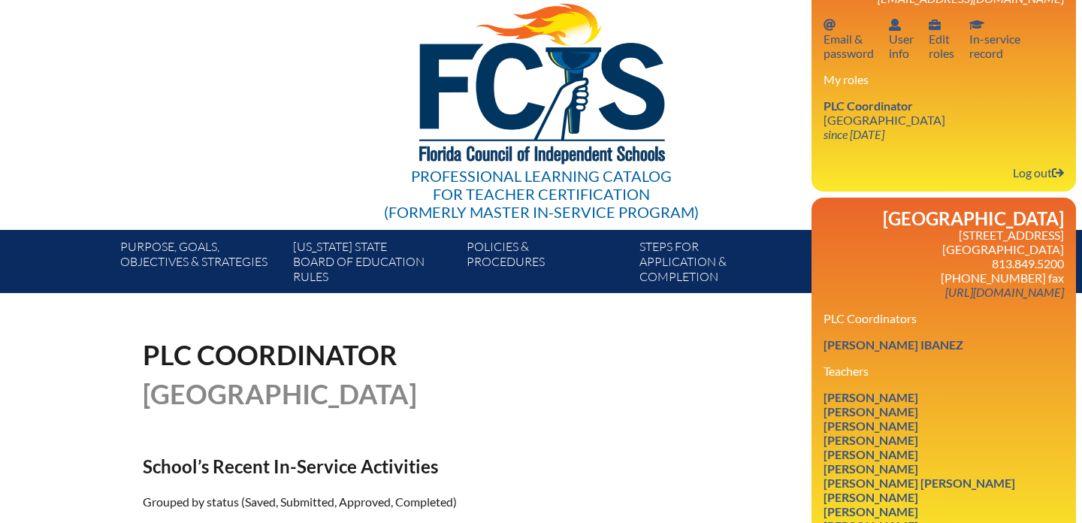
scroll to position [74, 0]
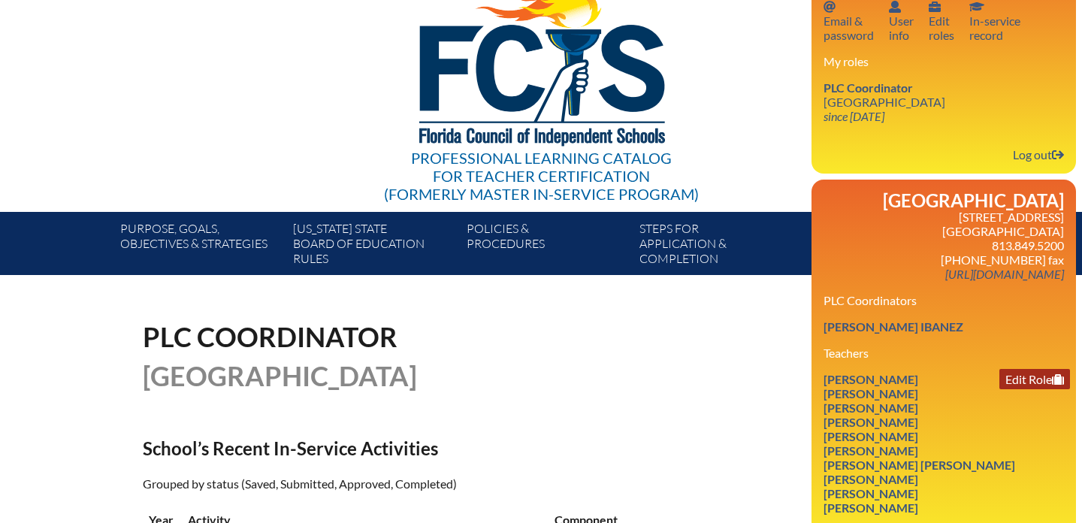
click at [1016, 389] on link "Edit Role" at bounding box center [1034, 379] width 71 height 20
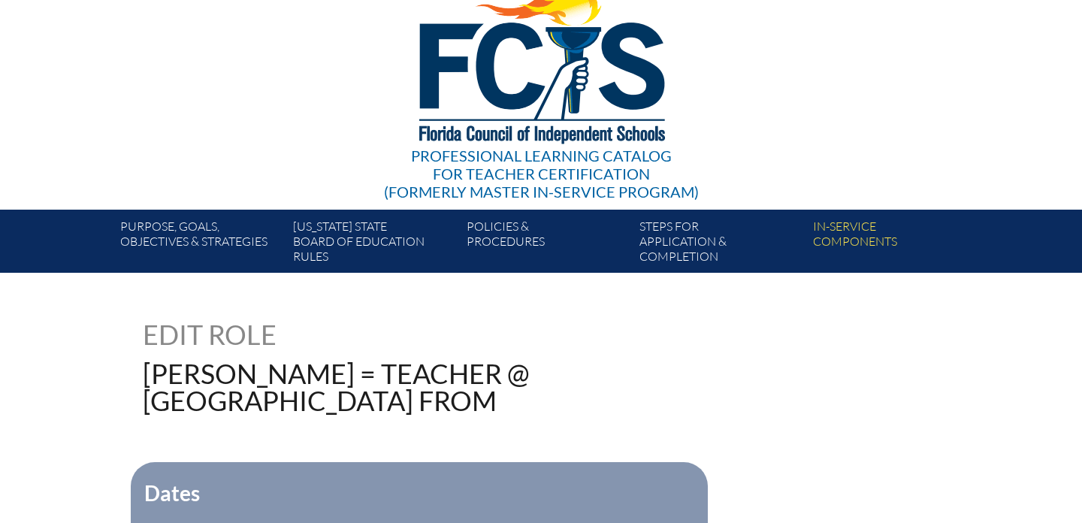
scroll to position [309, 0]
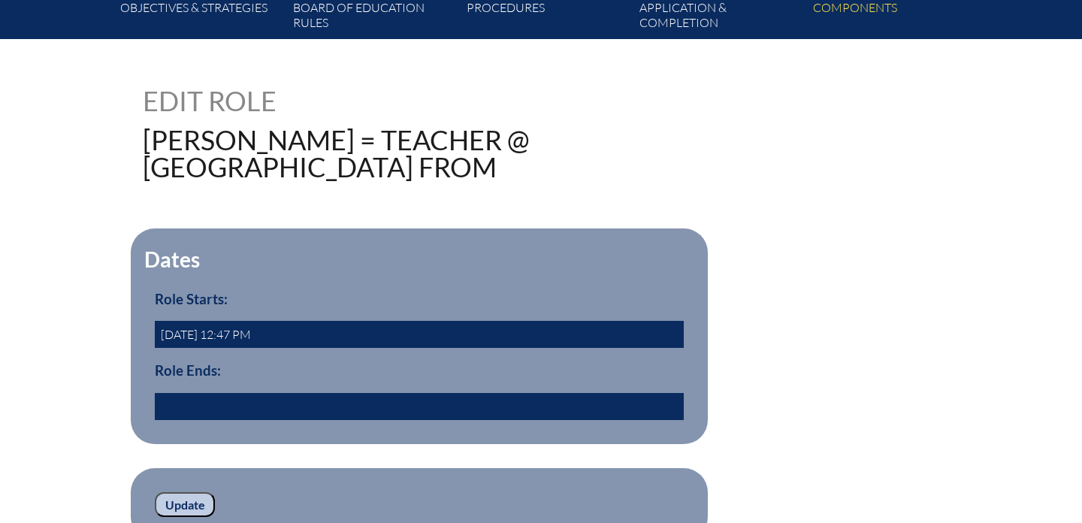
click at [213, 420] on input "text" at bounding box center [419, 406] width 529 height 27
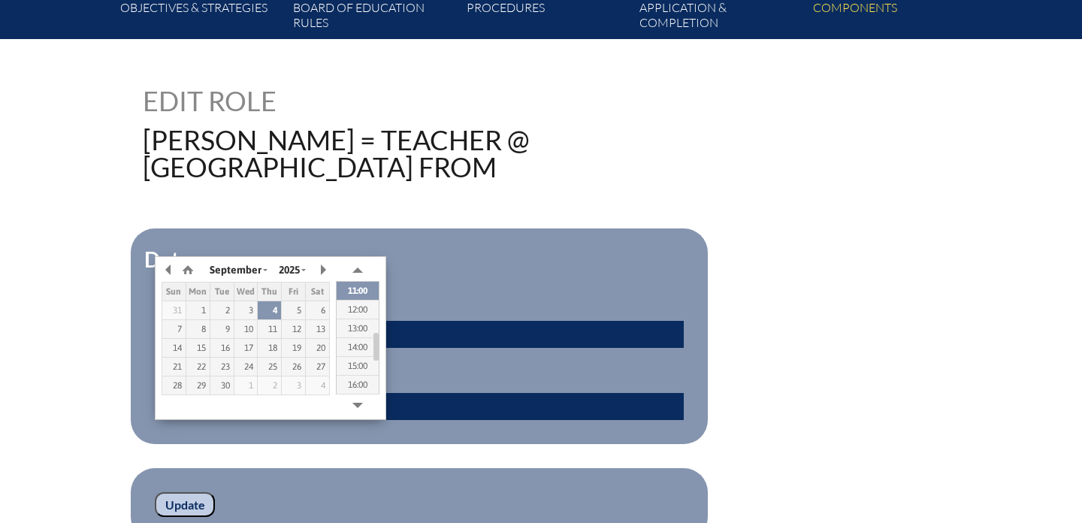
type input "[DATE] 10:44"
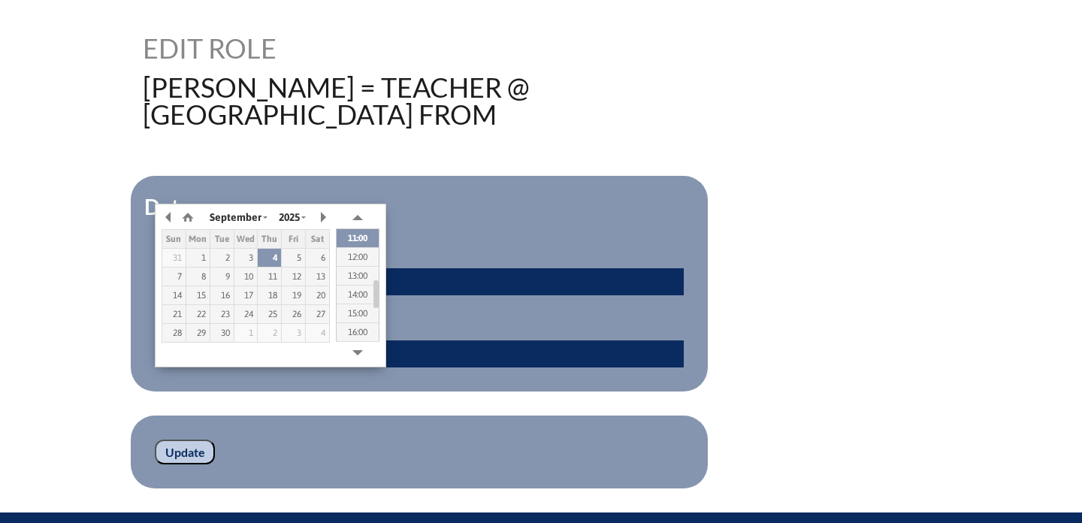
scroll to position [373, 0]
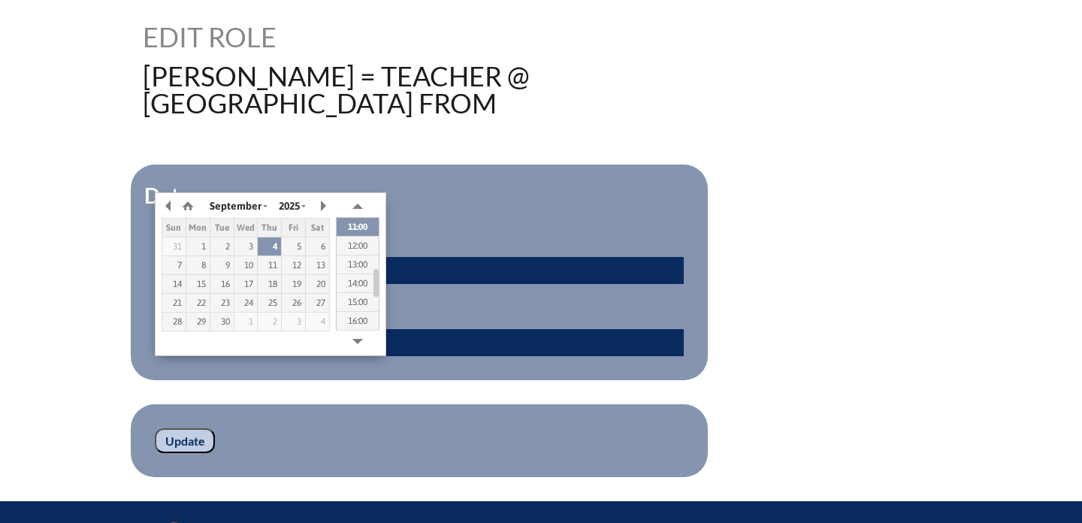
click at [184, 454] on input "Update" at bounding box center [185, 441] width 60 height 26
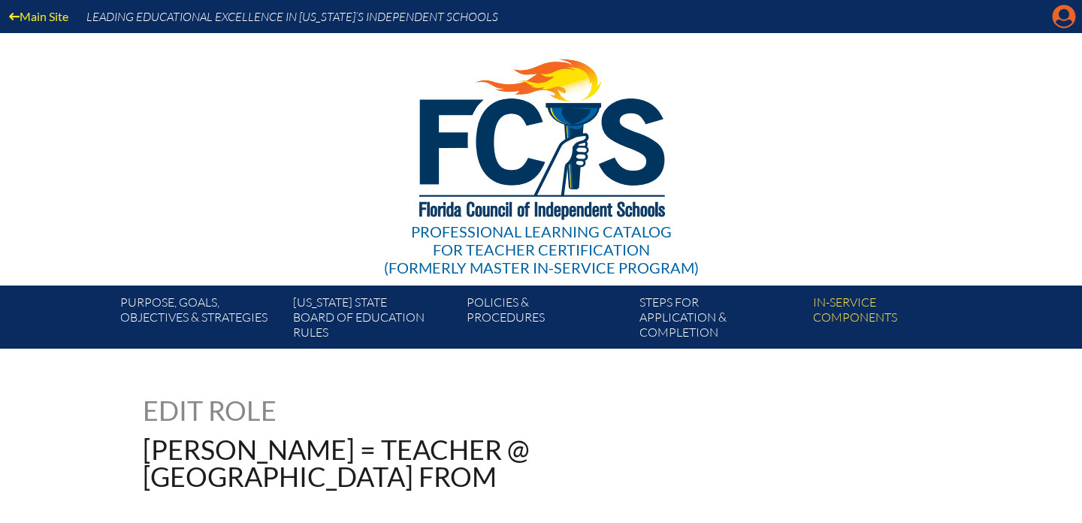
click at [1055, 13] on icon at bounding box center [1063, 16] width 23 height 23
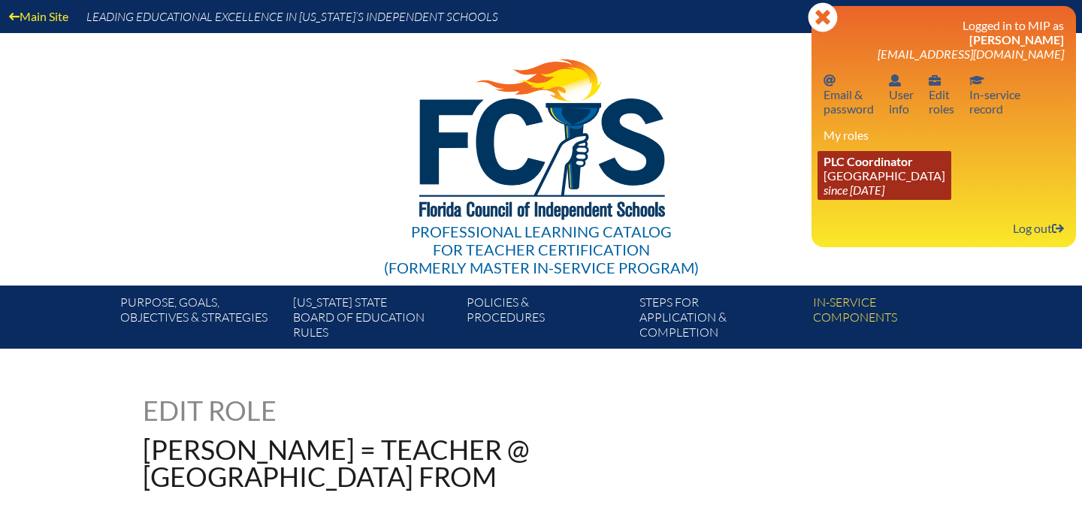
click at [862, 190] on icon "since [DATE]" at bounding box center [853, 190] width 61 height 14
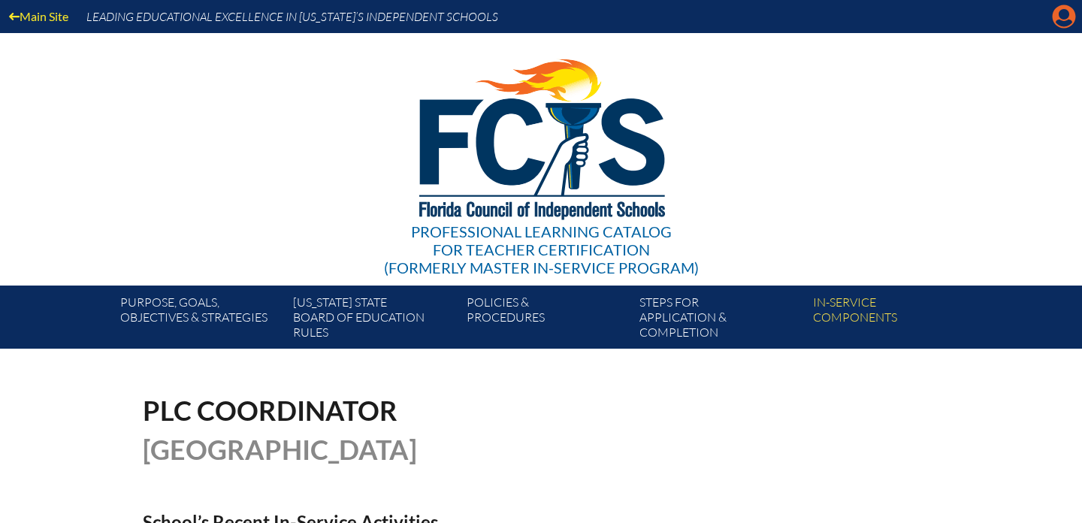
click at [1063, 20] on icon at bounding box center [1063, 16] width 23 height 23
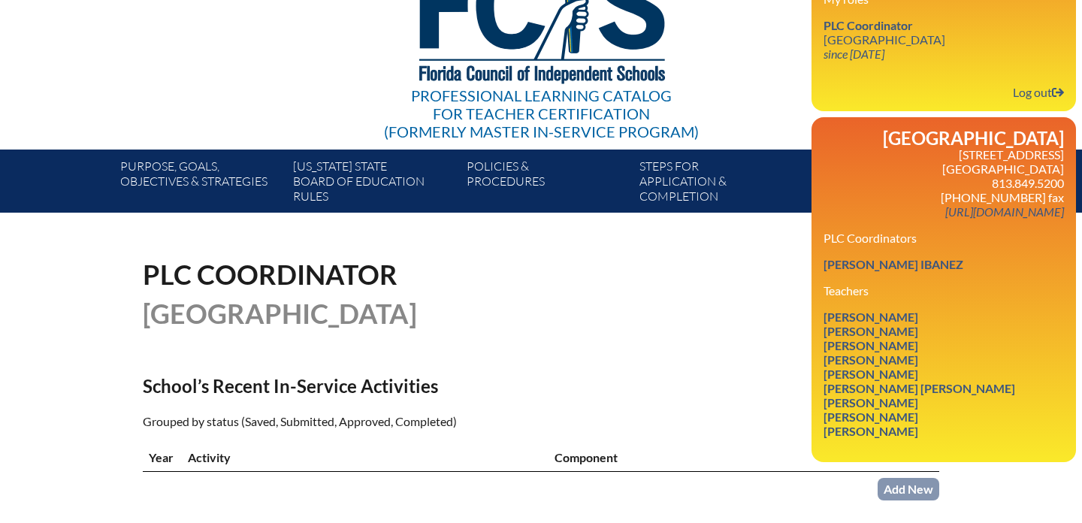
scroll to position [137, 0]
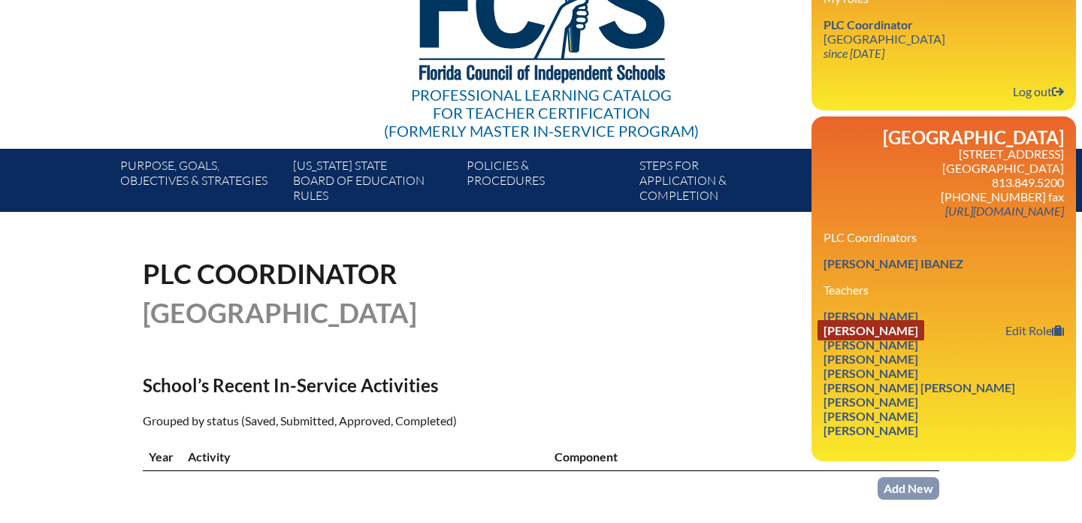
click at [924, 340] on link "Kristie Nicole Lankowicz" at bounding box center [870, 330] width 107 height 20
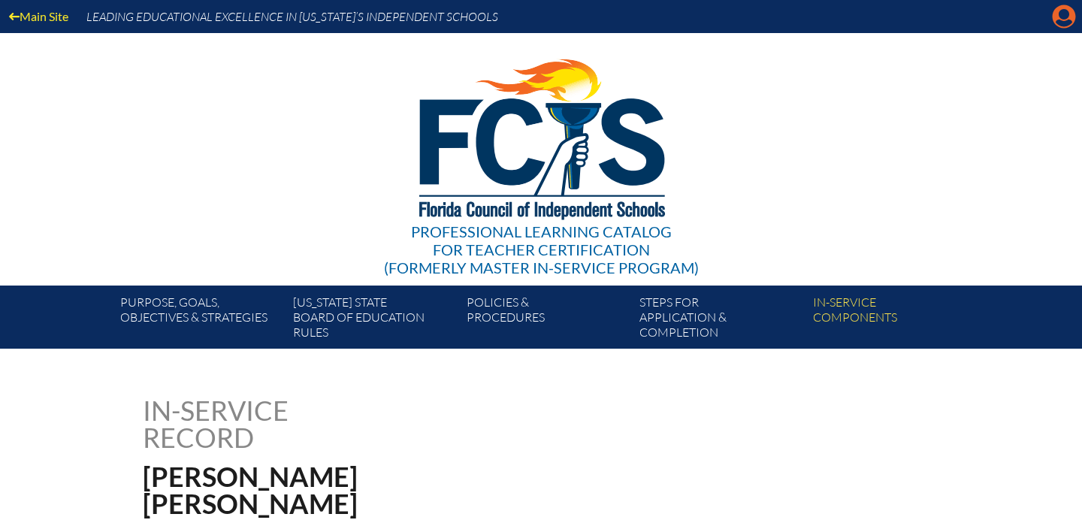
click at [1062, 22] on icon "Manage account" at bounding box center [1064, 17] width 24 height 24
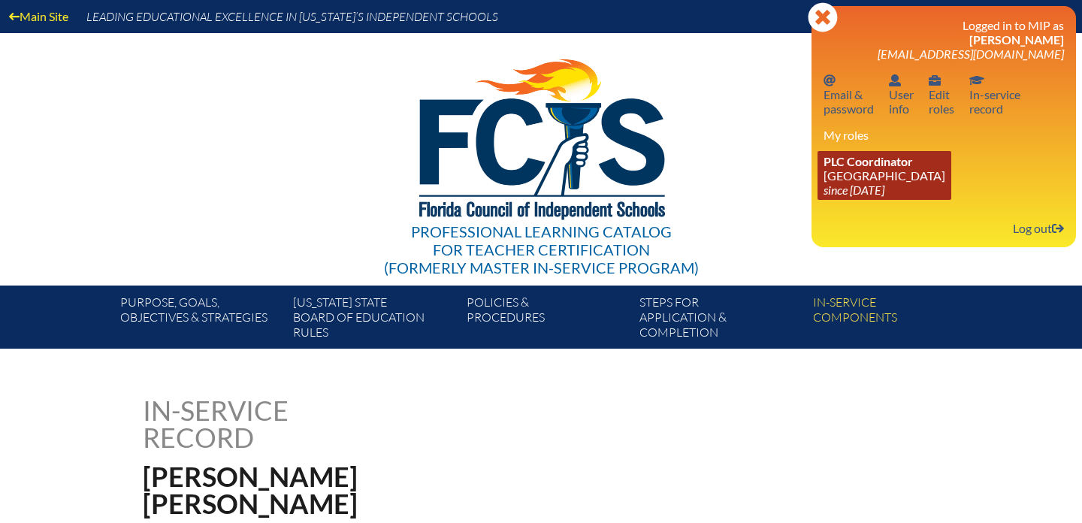
click at [891, 174] on link "PLC Coordinator St. John’s Episcopal Parish Day School since 2010 Aug 8" at bounding box center [884, 175] width 134 height 49
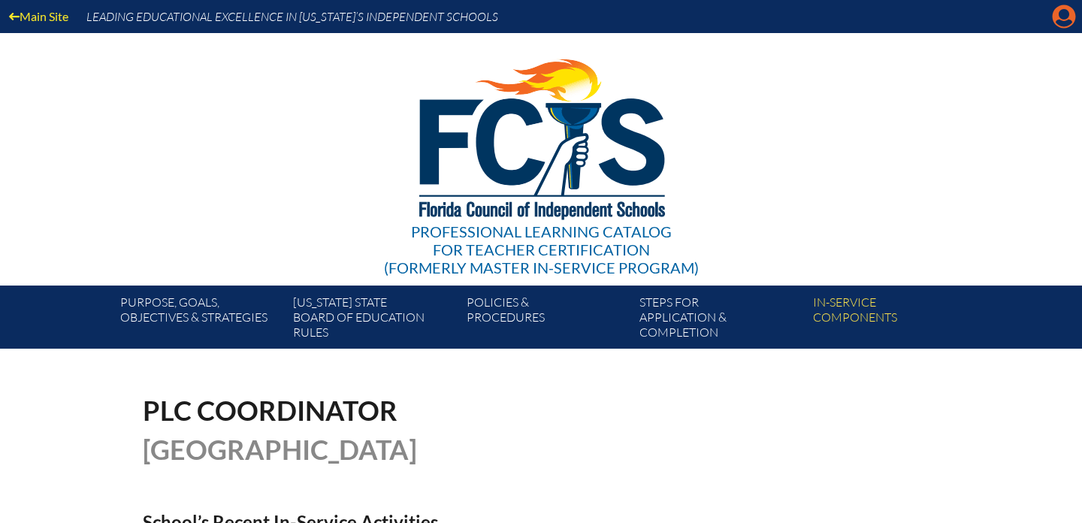
click at [1060, 24] on icon "Manage account" at bounding box center [1064, 17] width 24 height 24
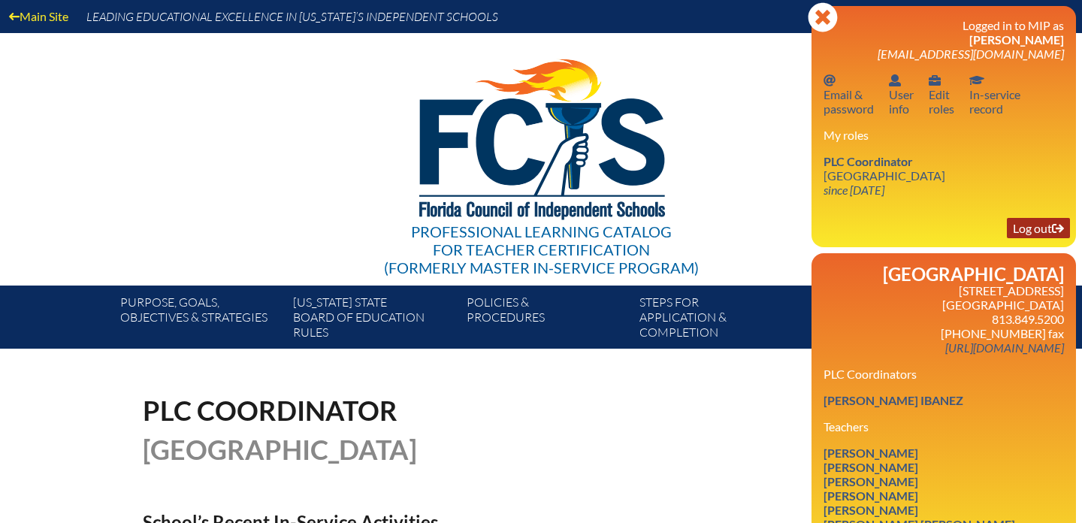
click at [1024, 227] on link "Log out Log out" at bounding box center [1038, 228] width 63 height 20
